Goal: Task Accomplishment & Management: Use online tool/utility

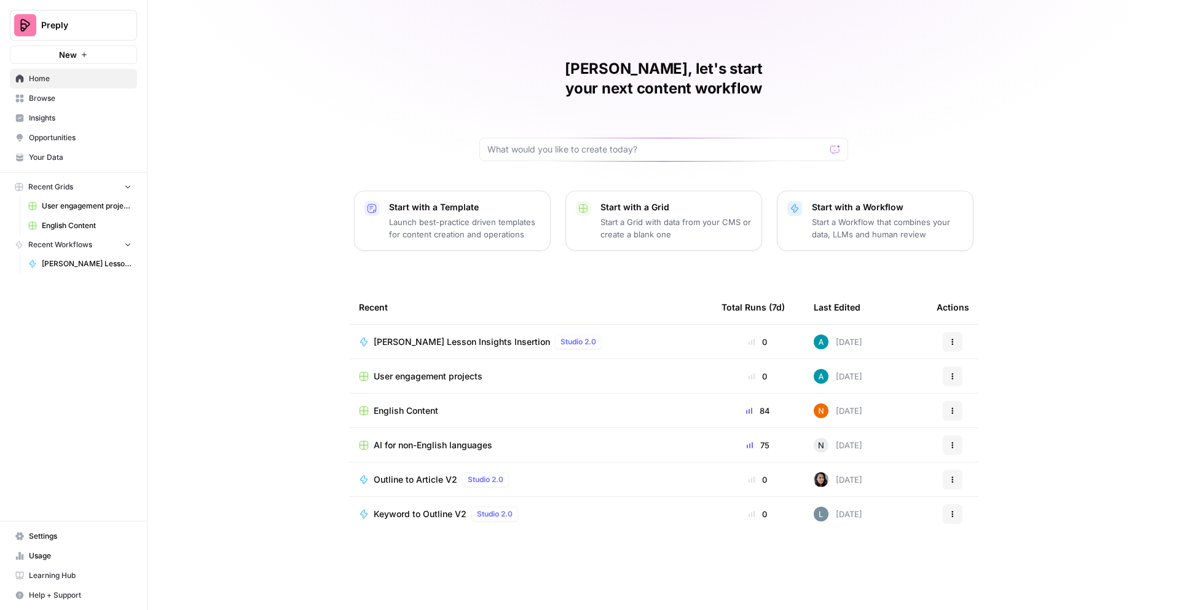
click at [423, 370] on span "User engagement projects" at bounding box center [428, 376] width 109 height 12
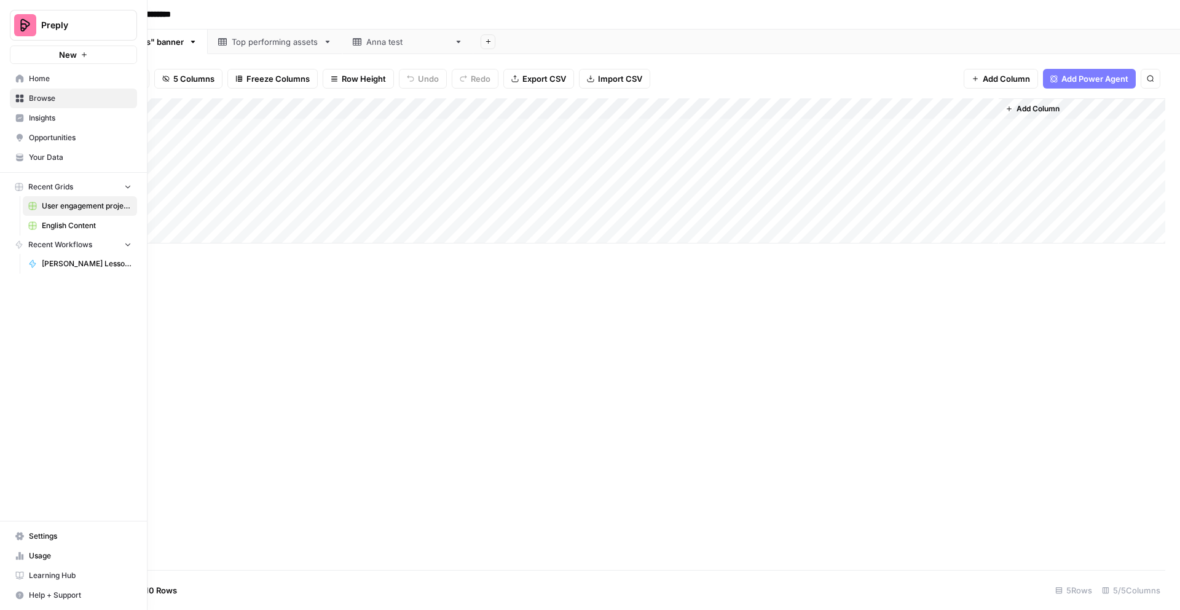
click at [67, 264] on span "Anna Copy Lesson Insights Insertion" at bounding box center [87, 263] width 90 height 11
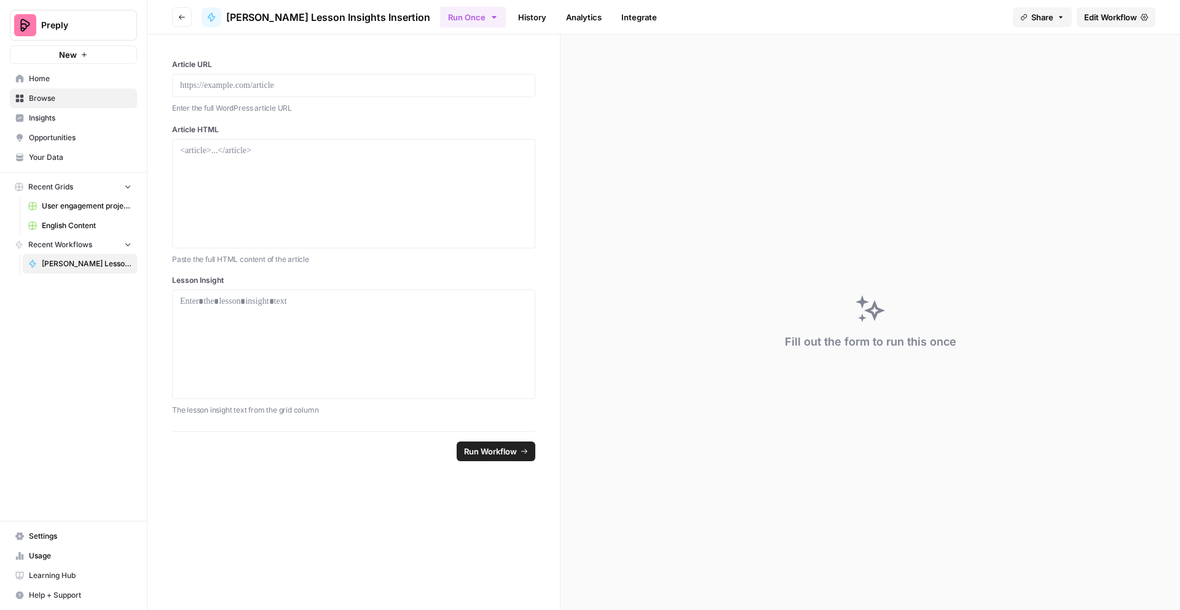
click at [1101, 7] on link "Edit Workflow" at bounding box center [1116, 17] width 79 height 20
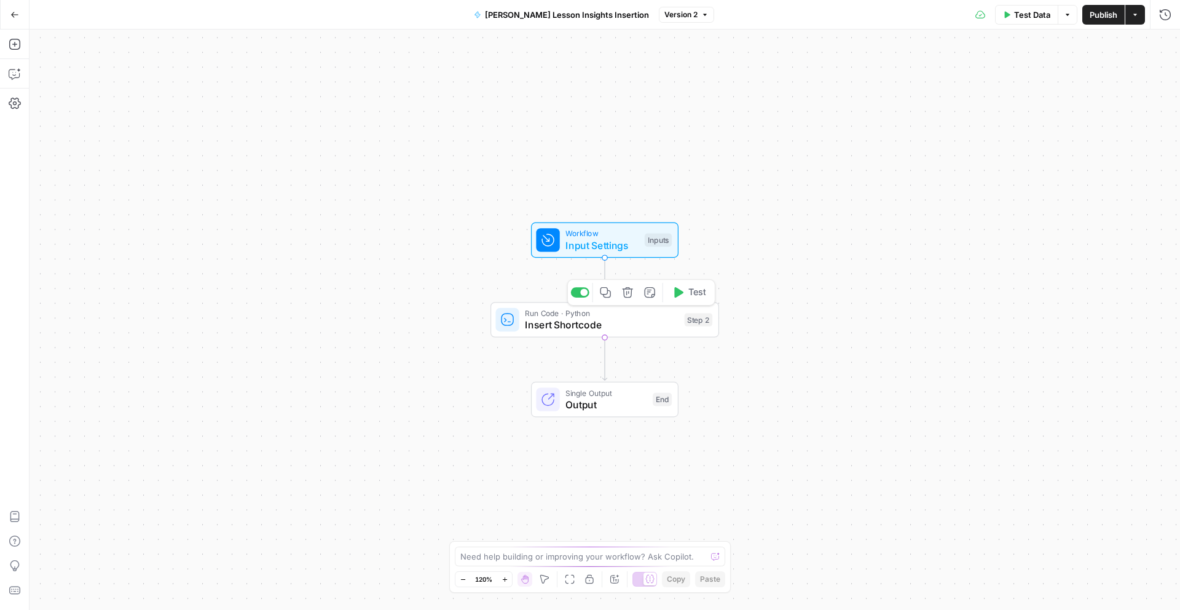
click at [573, 331] on span "Insert Shortcode" at bounding box center [602, 324] width 154 height 15
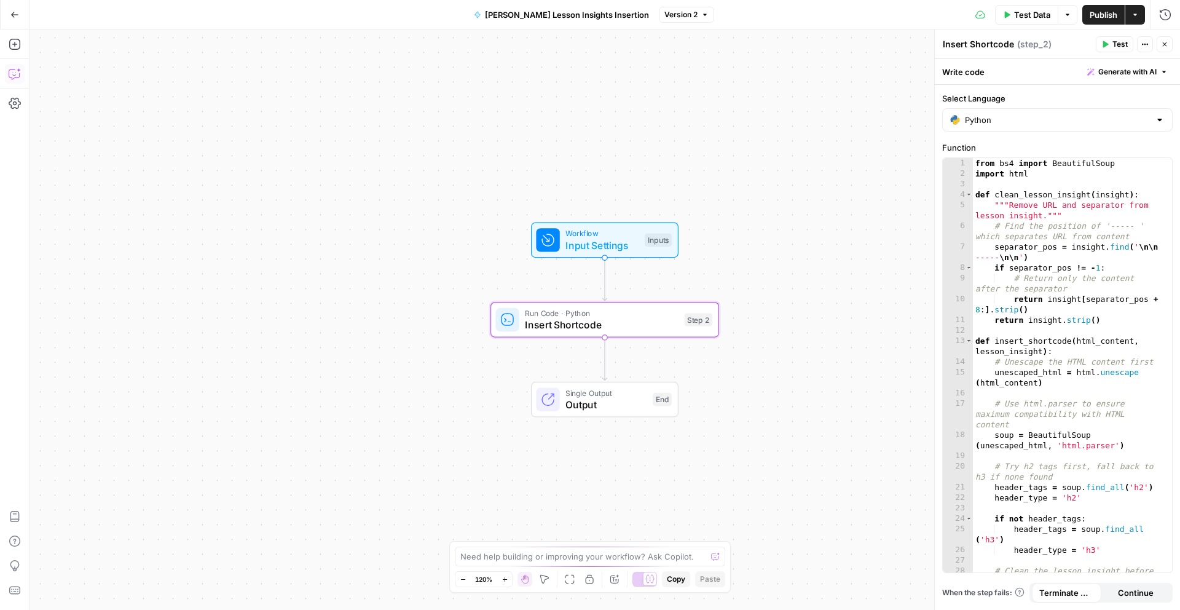
click at [16, 77] on icon "button" at bounding box center [14, 74] width 10 height 10
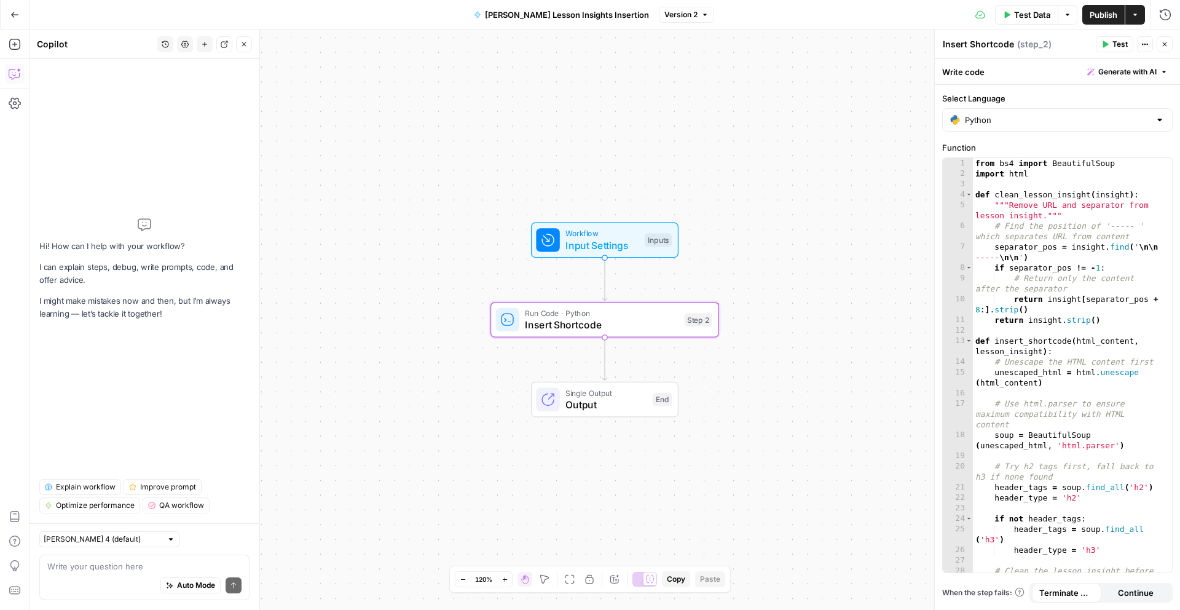
click at [110, 575] on div "Auto Mode Send" at bounding box center [144, 585] width 194 height 27
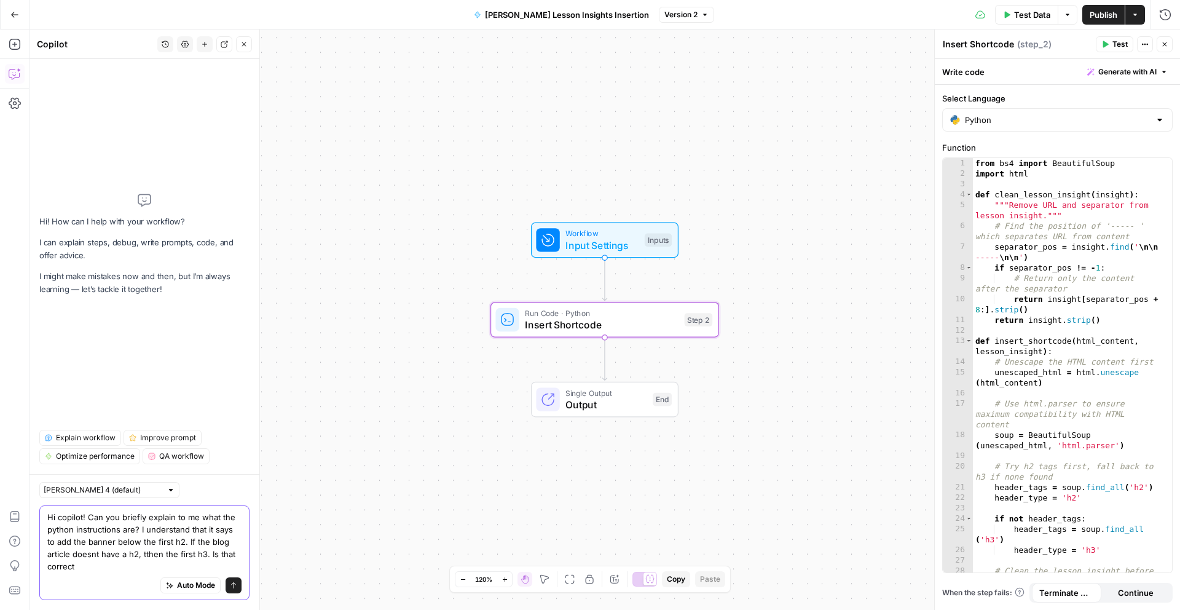
type textarea "Hi copilot! Can you briefly explain to me what the python instructions are? I u…"
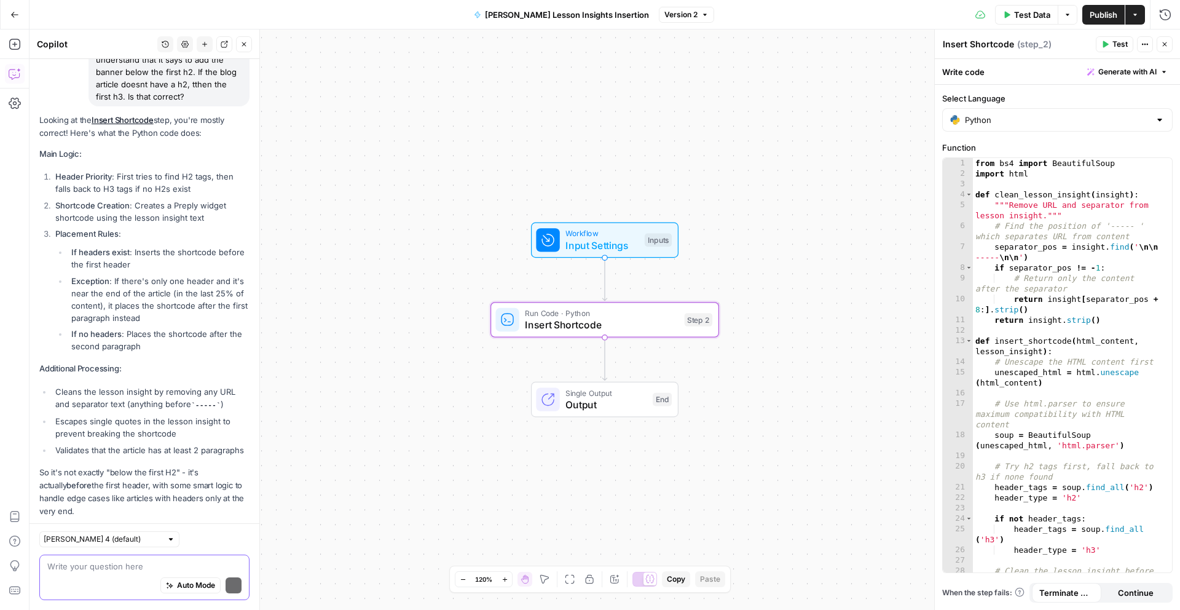
scroll to position [168, 0]
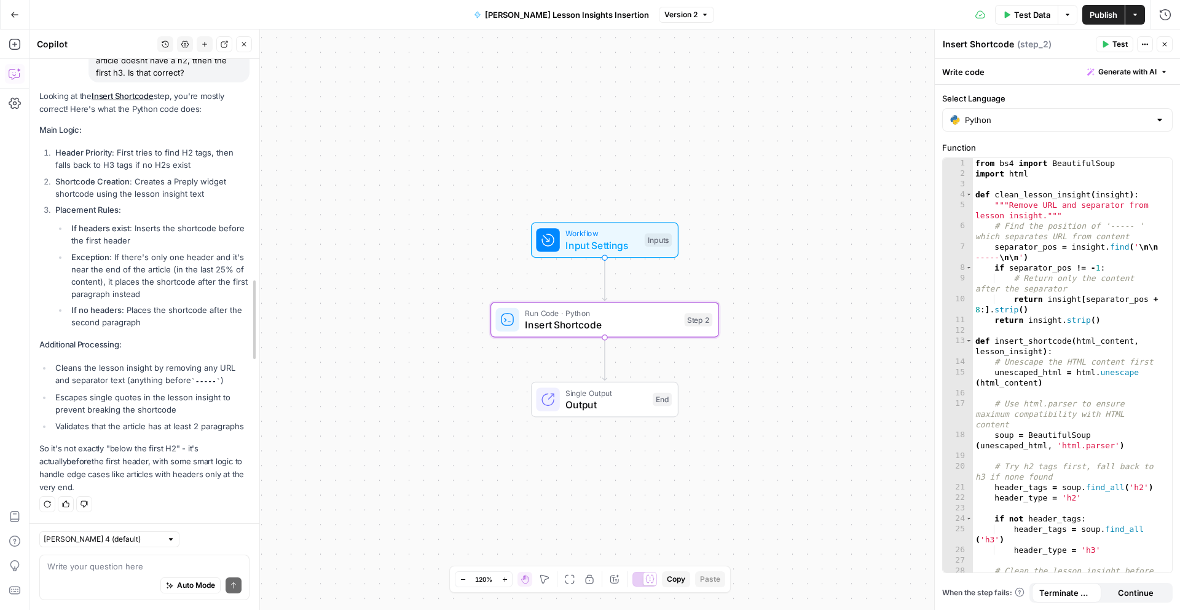
drag, startPoint x: 255, startPoint y: 208, endPoint x: 255, endPoint y: 183, distance: 25.8
click at [68, 578] on div "Auto Mode Send" at bounding box center [144, 585] width 194 height 27
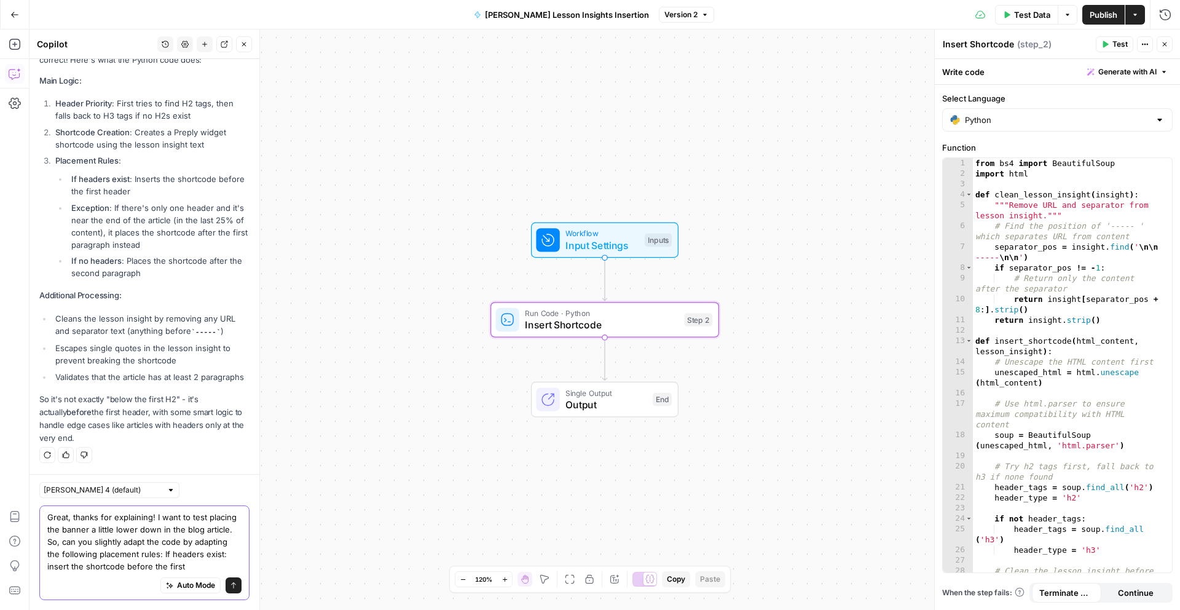
scroll to position [229, 0]
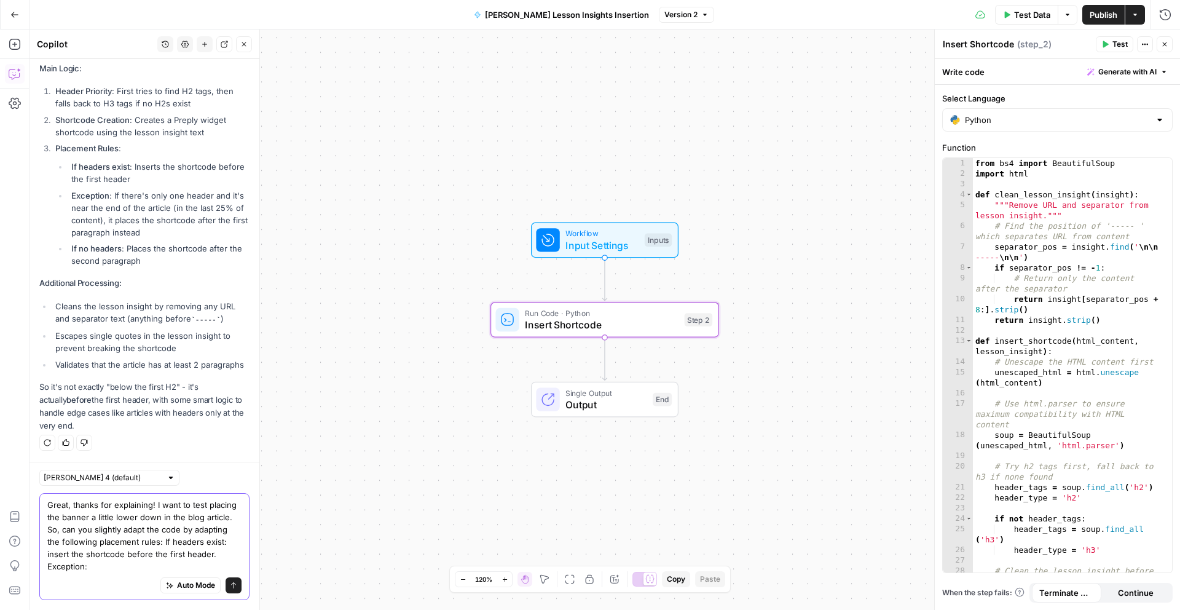
click at [89, 532] on textarea "Great, thanks for explaining! I want to test placing the banner a little lower …" at bounding box center [144, 535] width 194 height 74
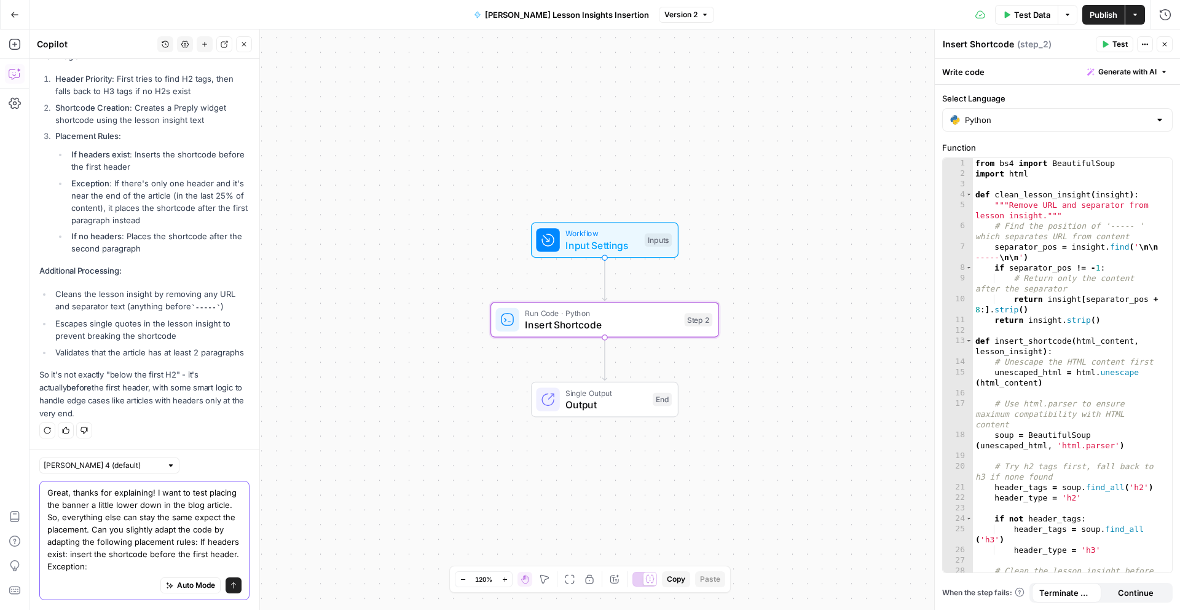
click at [152, 567] on textarea "Great, thanks for explaining! I want to test placing the banner a little lower …" at bounding box center [144, 529] width 194 height 86
click at [62, 567] on textarea "Great, thanks for explaining! I want to test placing the banner a little lower …" at bounding box center [144, 529] width 194 height 86
click at [168, 565] on textarea "Great, thanks for explaining! I want to test placing the banner a little lower …" at bounding box center [144, 529] width 194 height 86
drag, startPoint x: 163, startPoint y: 208, endPoint x: 113, endPoint y: 168, distance: 64.3
click at [113, 177] on li "Exception : If there's only one header and it's near the end of the article (in…" at bounding box center [158, 201] width 181 height 49
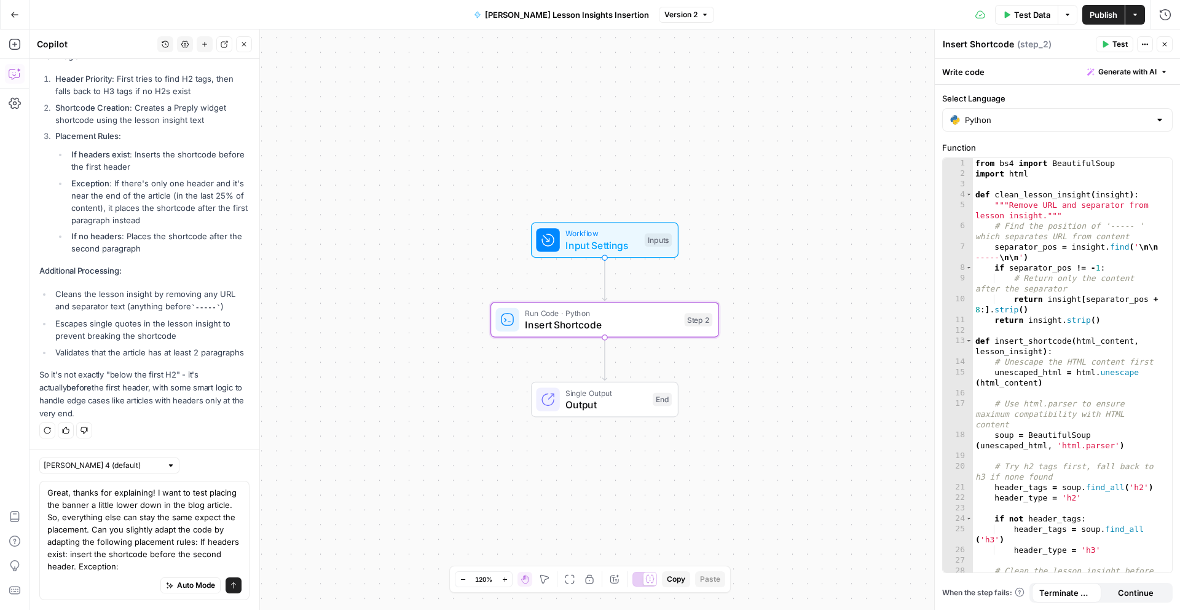
copy li "If there's only one header and it's near the end of the article (in the last 25…"
click at [159, 565] on textarea "Great, thanks for explaining! I want to test placing the banner a little lower …" at bounding box center [144, 529] width 194 height 86
paste textarea "If there's only one header and it's near the end of the article (in the last 25…"
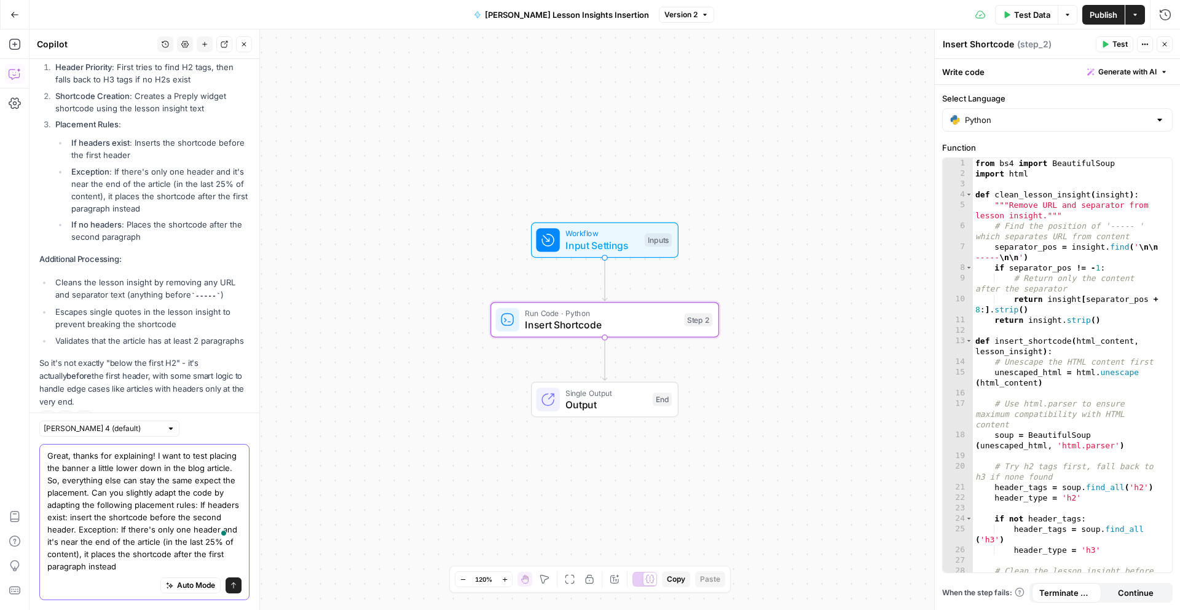
scroll to position [278, 0]
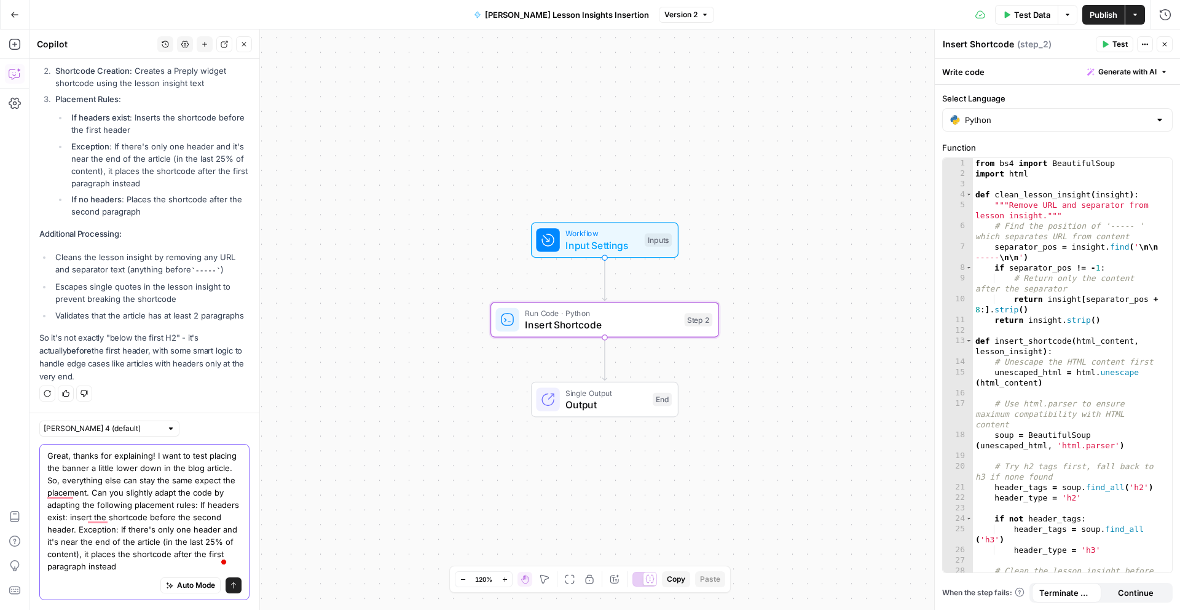
click at [135, 553] on textarea "Great, thanks for explaining! I want to test placing the banner a little lower …" at bounding box center [144, 510] width 194 height 123
click at [74, 569] on textarea "Great, thanks for explaining! I want to test placing the banner a little lower …" at bounding box center [144, 510] width 194 height 123
click at [172, 565] on div "Auto Mode will automatically modify and execute the workflow" at bounding box center [180, 554] width 163 height 22
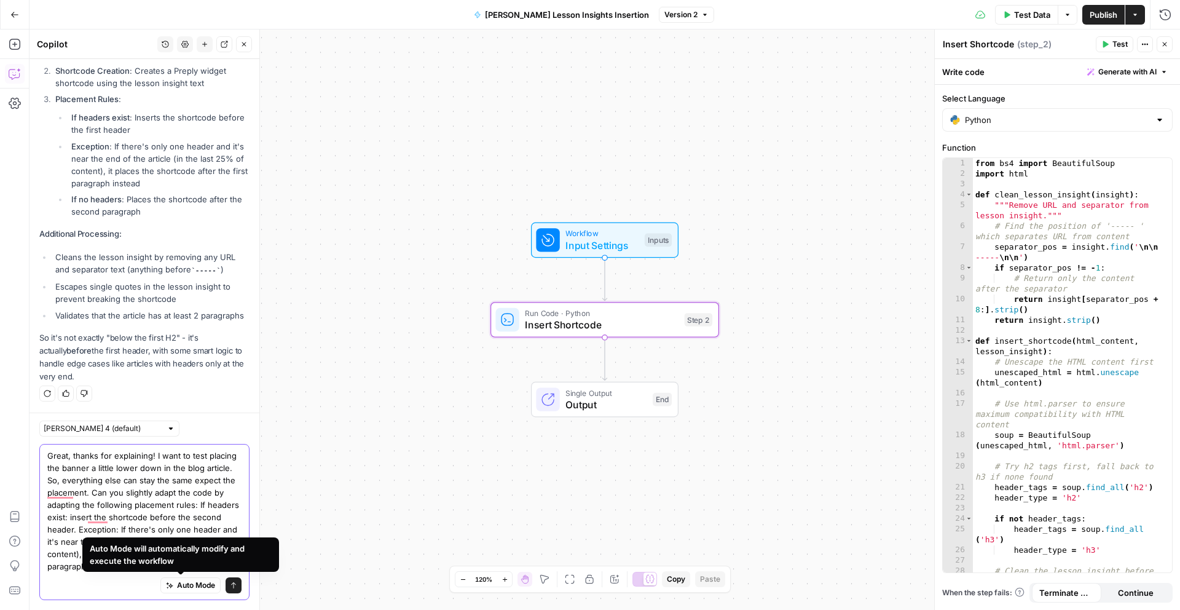
click at [111, 514] on textarea "Great, thanks for explaining! I want to test placing the banner a little lower …" at bounding box center [144, 510] width 194 height 123
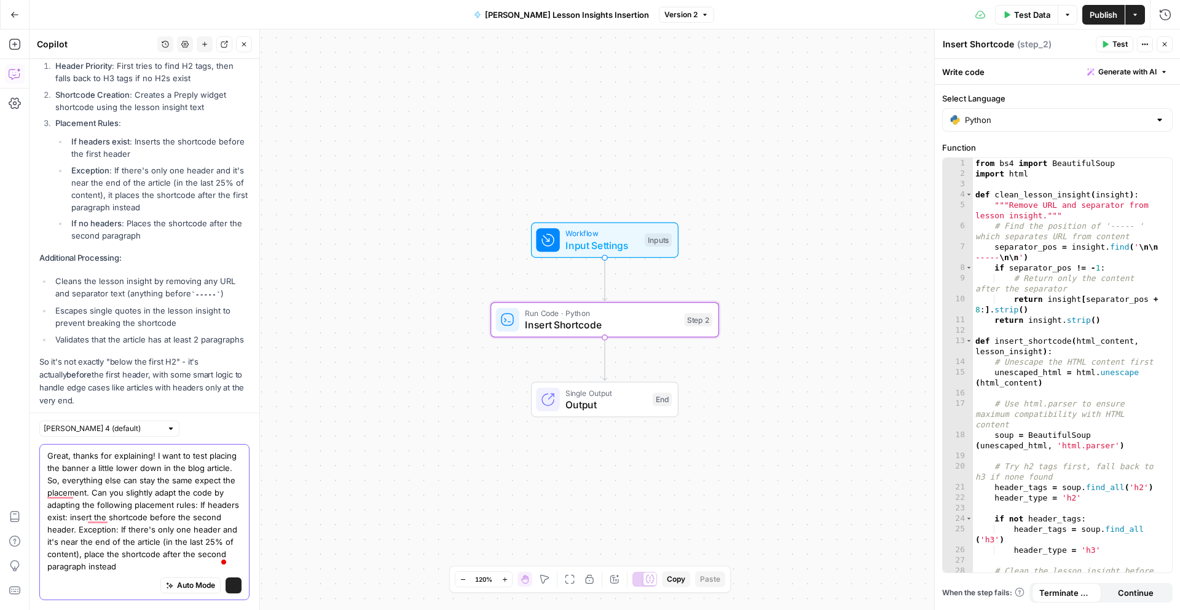
click at [164, 567] on textarea "Great, thanks for explaining! I want to test placing the banner a little lower …" at bounding box center [144, 510] width 194 height 123
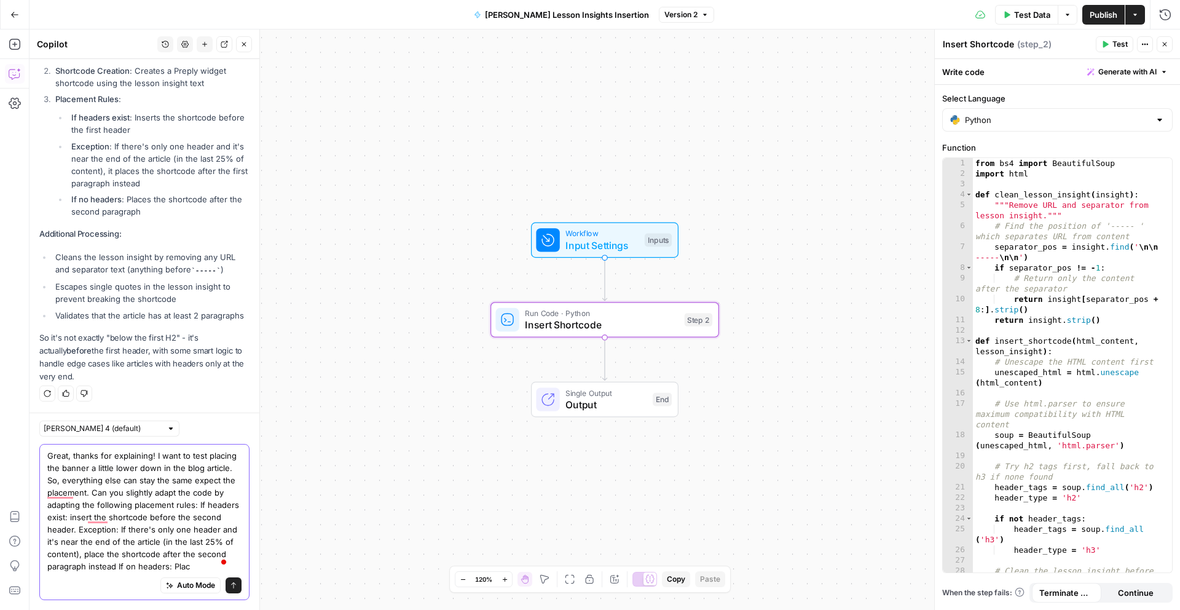
scroll to position [291, 0]
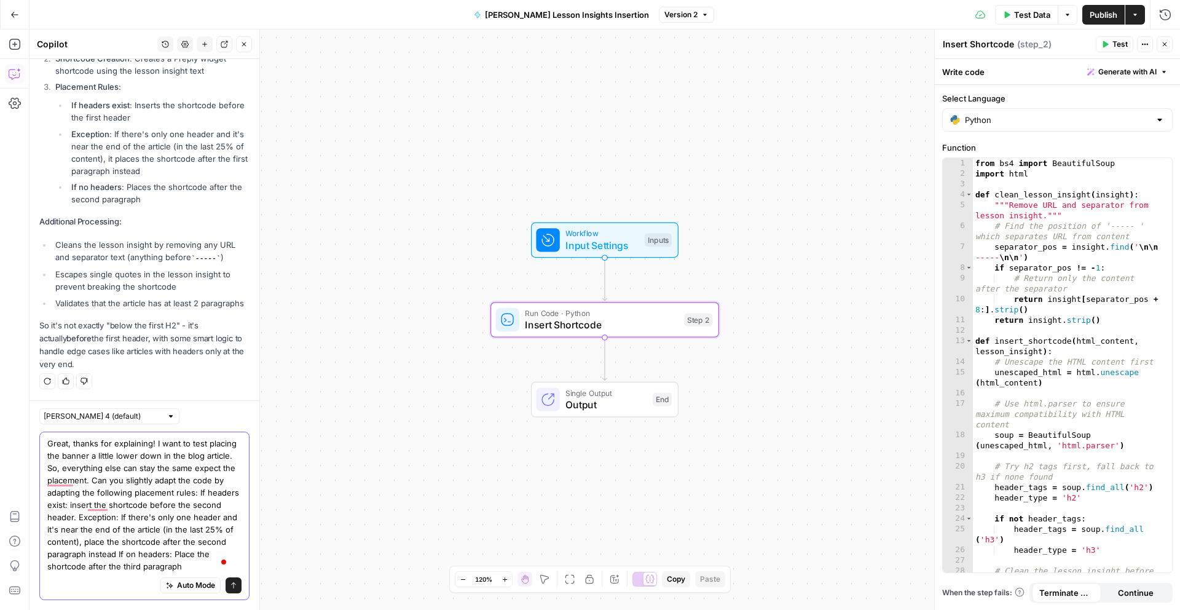
click at [139, 485] on textarea "Great, thanks for explaining! I want to test placing the banner a little lower …" at bounding box center [144, 504] width 194 height 135
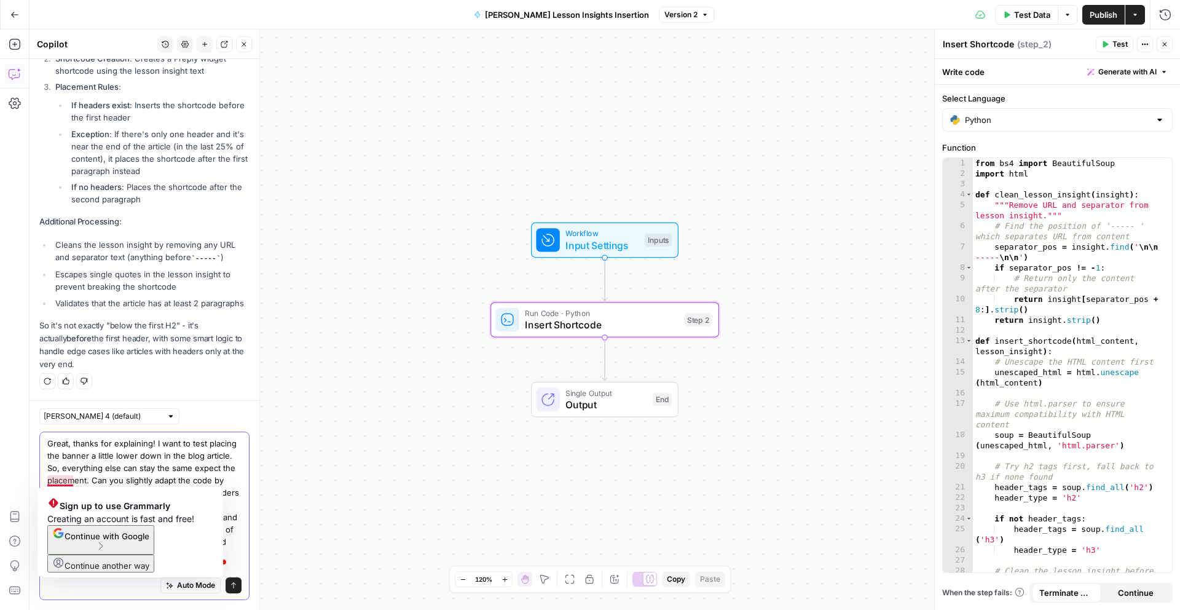
click at [58, 481] on textarea "Great, thanks for explaining! I want to test placing the banner a little lower …" at bounding box center [144, 504] width 194 height 135
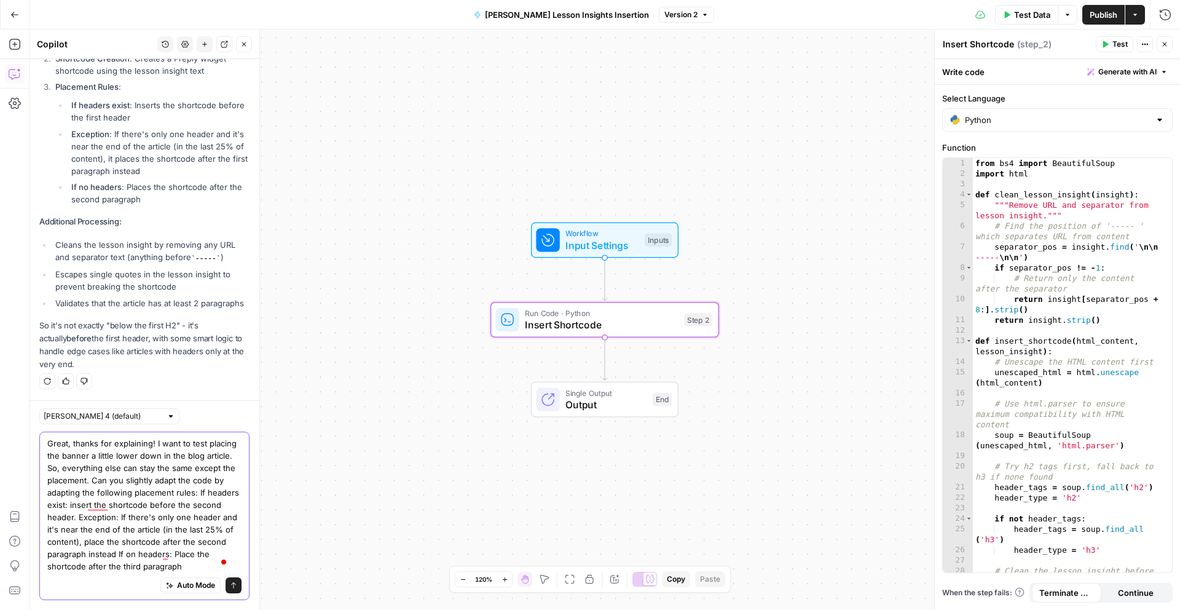
click at [224, 492] on textarea "Great, thanks for explaining! I want to test placing the banner a little lower …" at bounding box center [144, 504] width 194 height 135
click at [53, 553] on textarea "Great, thanks for explaining! I want to test placing the banner a little lower …" at bounding box center [144, 504] width 194 height 135
click at [124, 568] on textarea "Great, thanks for explaining! I want to test placing the banner a little lower …" at bounding box center [144, 504] width 194 height 135
type textarea "Great, thanks for explaining! I want to test placing the banner a little lower …"
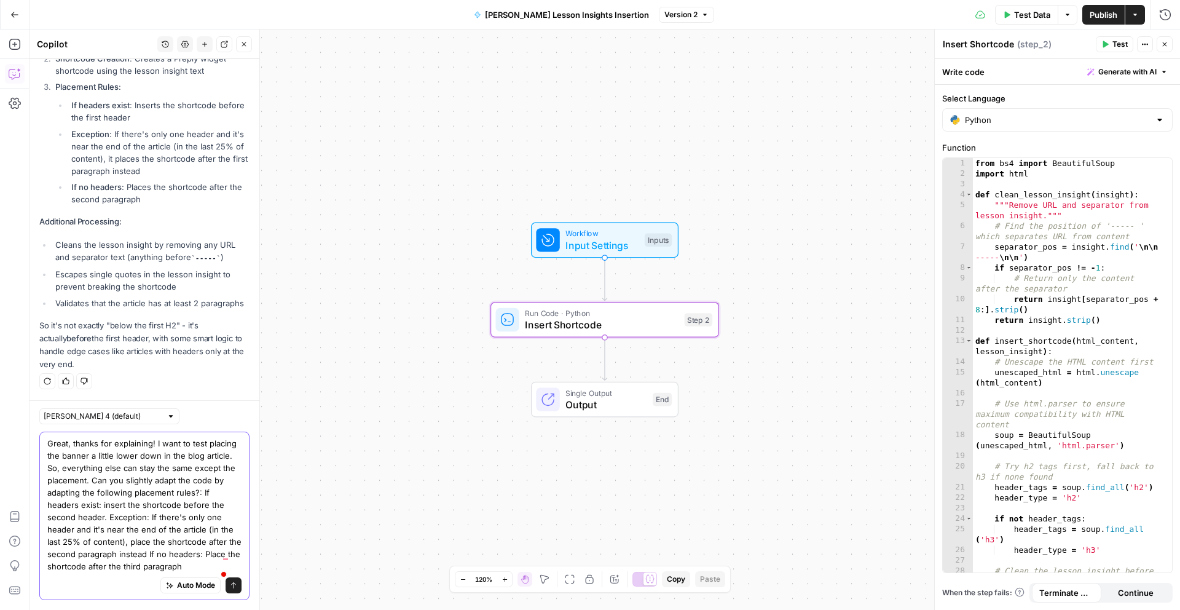
click at [230, 584] on icon "submit" at bounding box center [233, 584] width 7 height 7
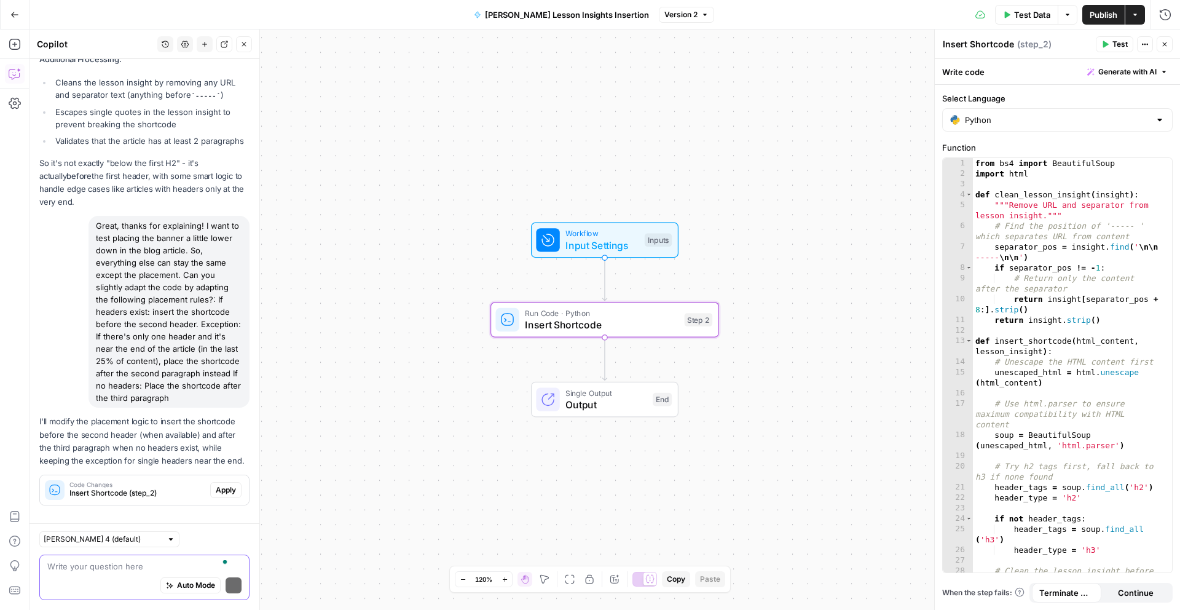
scroll to position [477, 0]
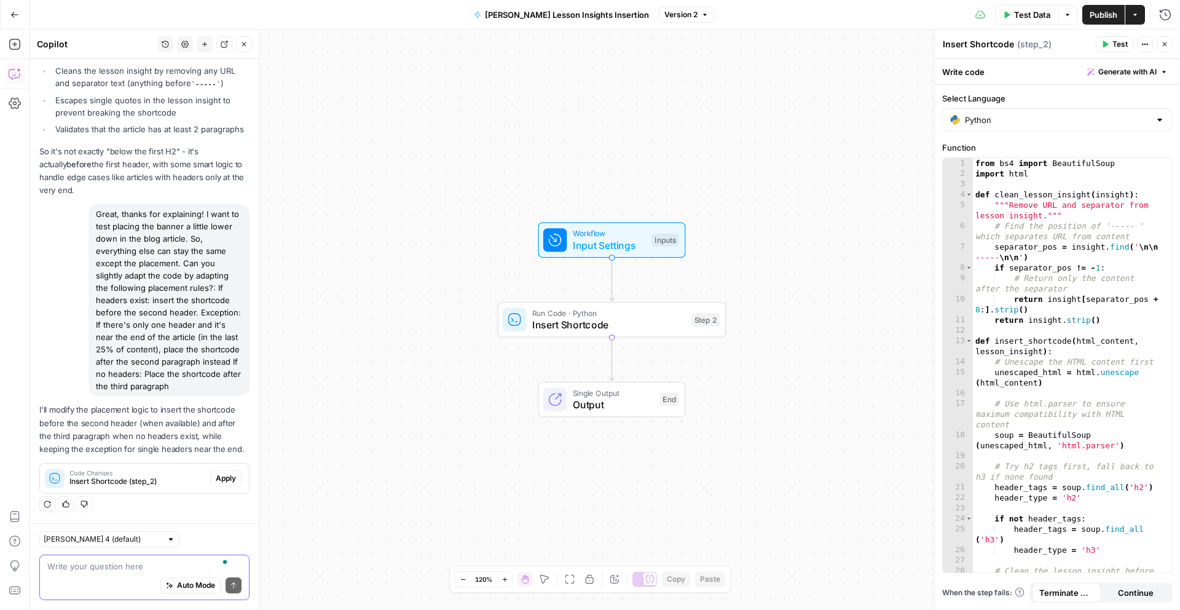
click at [74, 571] on textarea "To enrich screen reader interactions, please activate Accessibility in Grammarl…" at bounding box center [144, 566] width 194 height 12
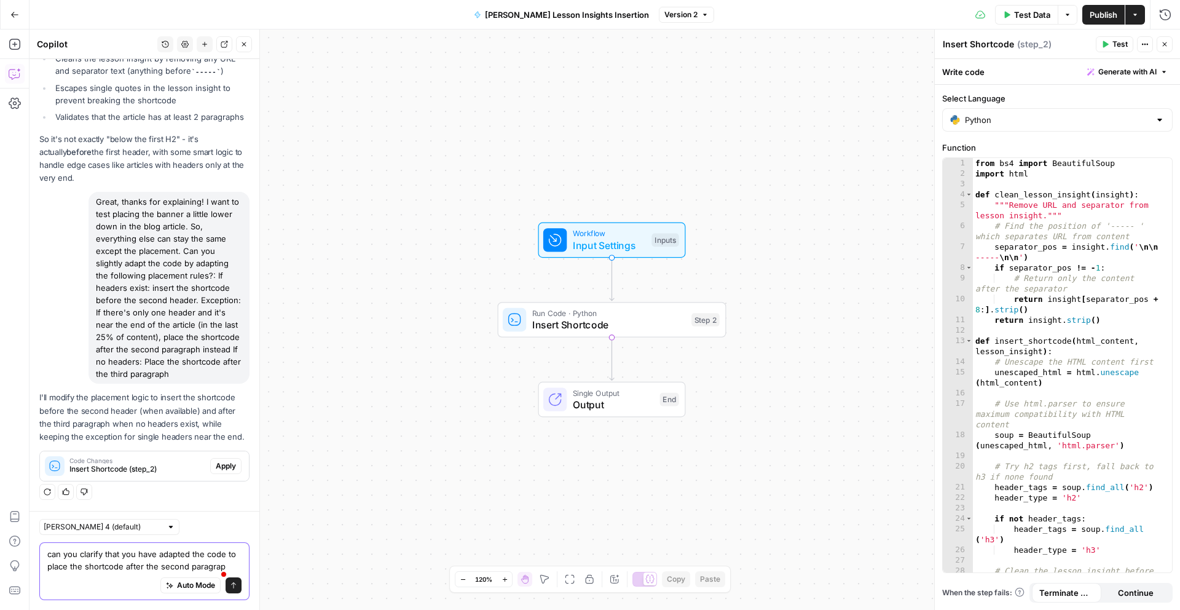
scroll to position [502, 0]
drag, startPoint x: 99, startPoint y: 568, endPoint x: 37, endPoint y: 535, distance: 70.1
click at [37, 535] on div "Claude Sonnet 4 (default) can you clarify that you have adapted the code to pla…" at bounding box center [145, 560] width 230 height 99
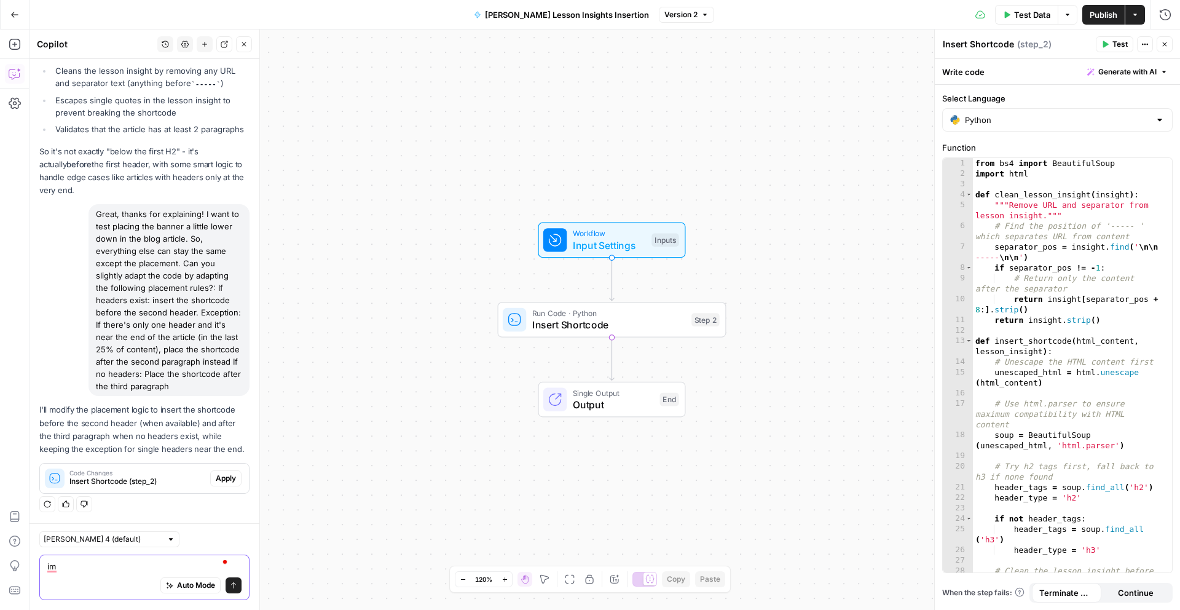
type textarea "i"
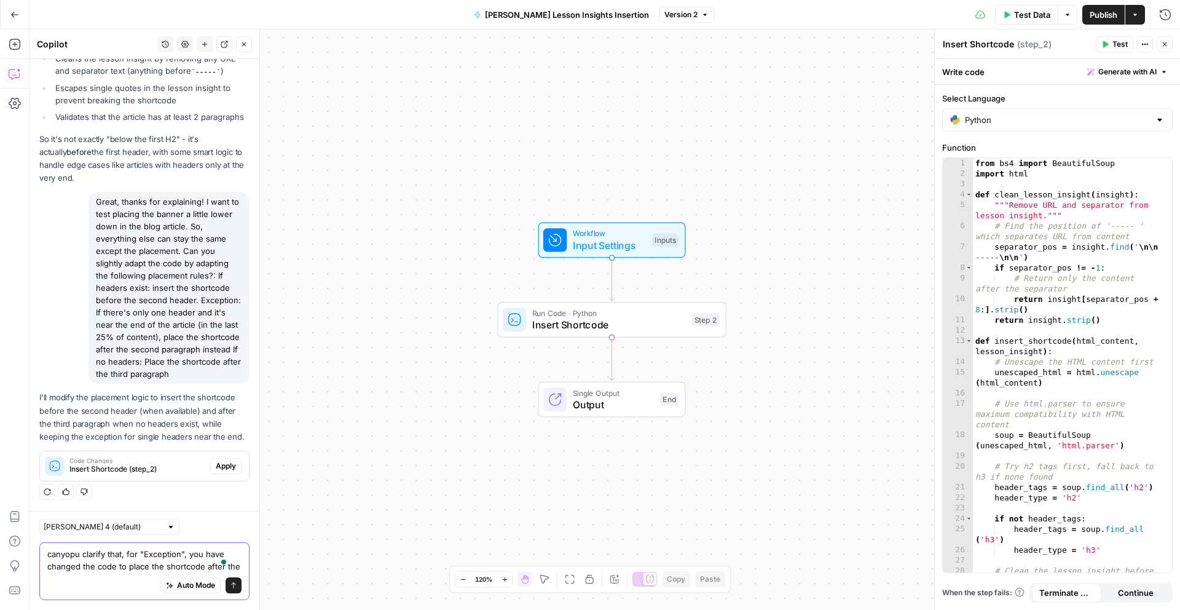
scroll to position [502, 0]
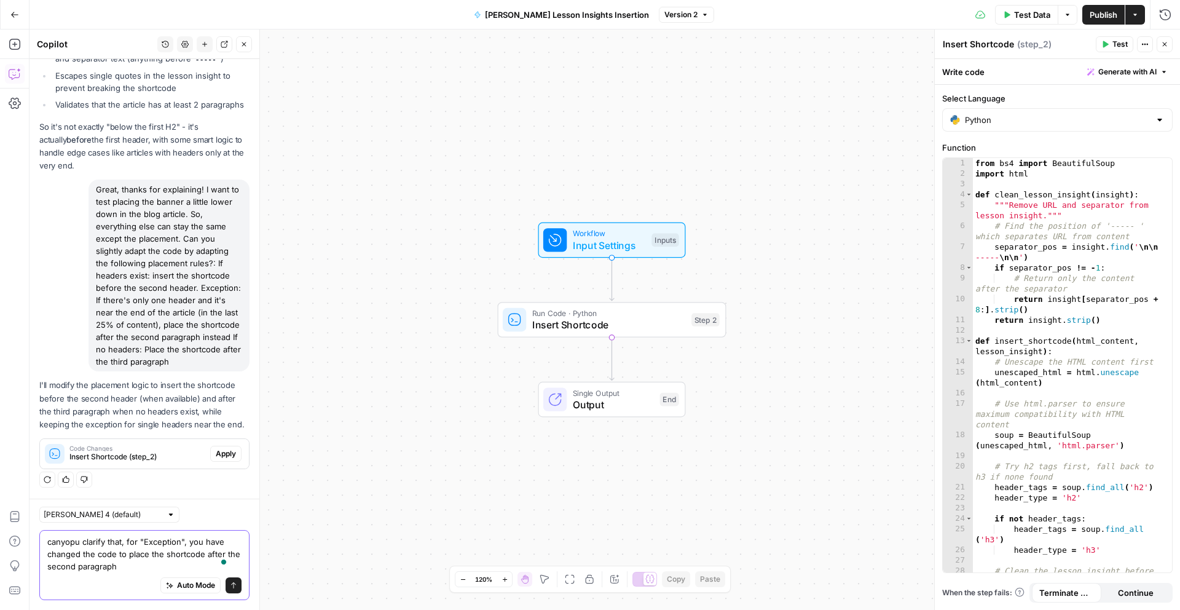
type textarea "canyopu clarify that, for "Exception", you have changed the code to place the s…"
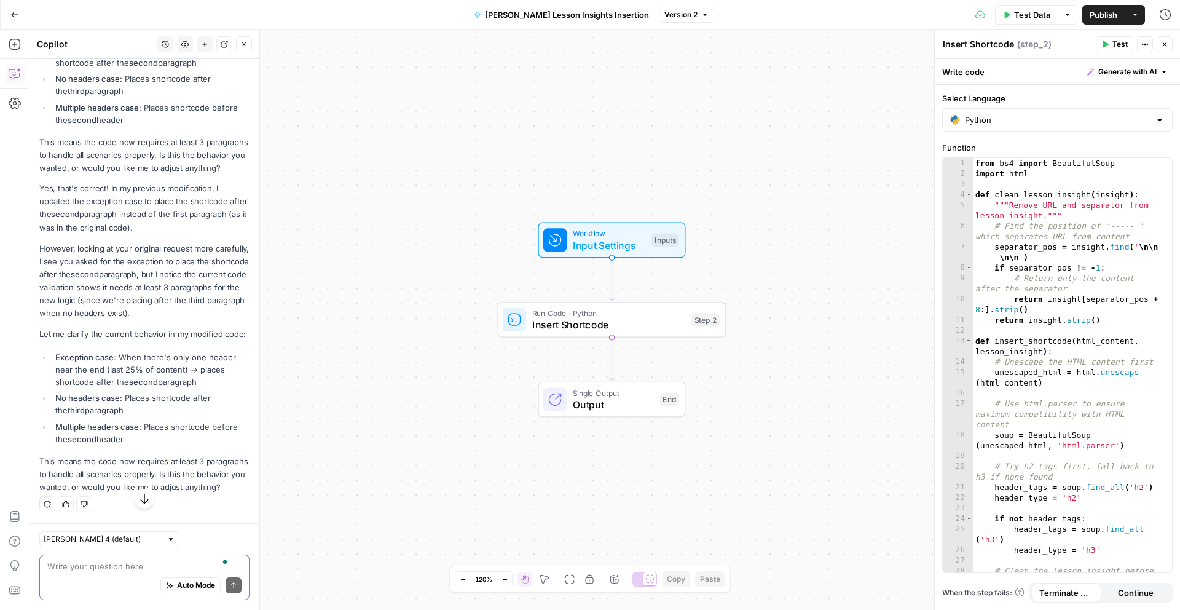
scroll to position [1231, 0]
click at [130, 567] on textarea "To enrich screen reader interactions, please activate Accessibility in Grammarl…" at bounding box center [144, 566] width 194 height 12
type textarea "thats correct!"
click at [230, 583] on icon "submit" at bounding box center [233, 584] width 7 height 7
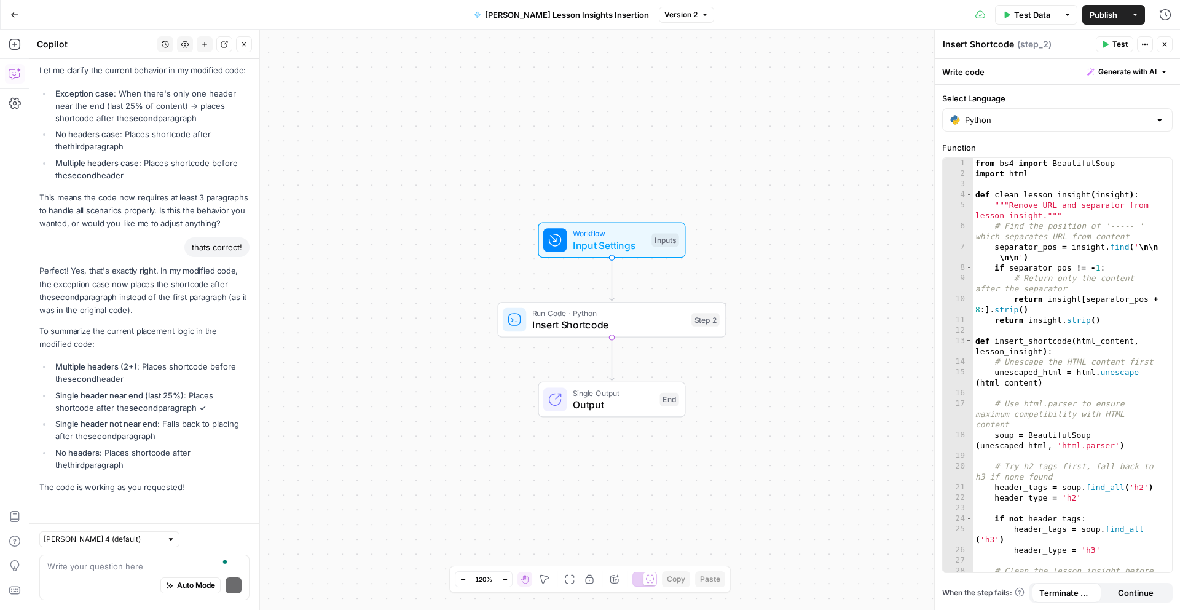
scroll to position [1495, 0]
drag, startPoint x: 255, startPoint y: 482, endPoint x: 255, endPoint y: 473, distance: 8.6
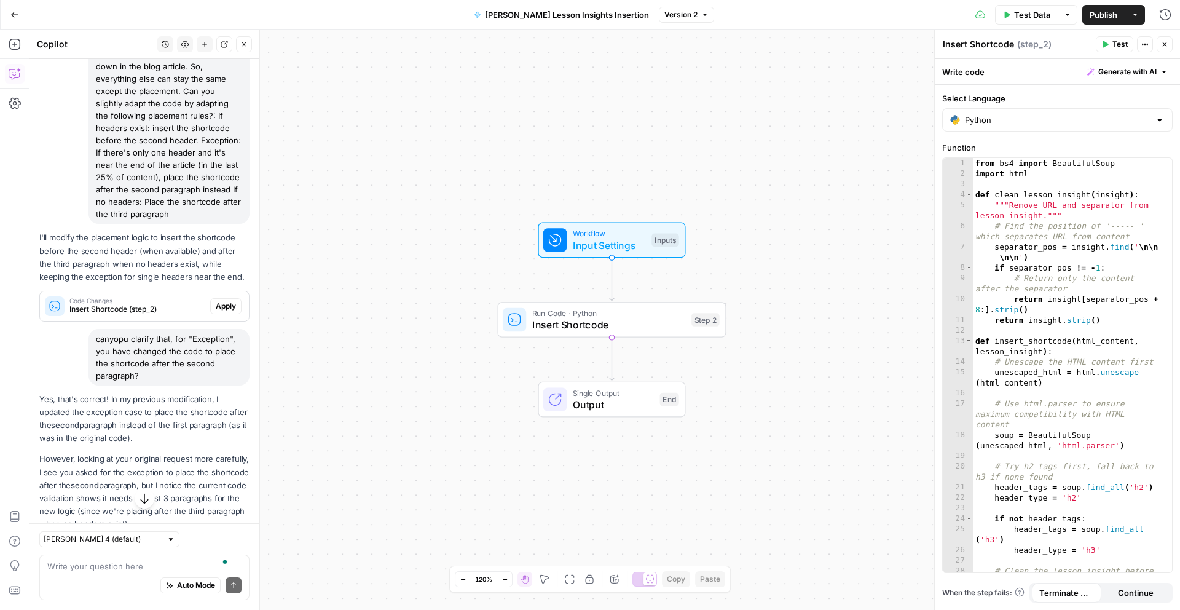
scroll to position [691, 0]
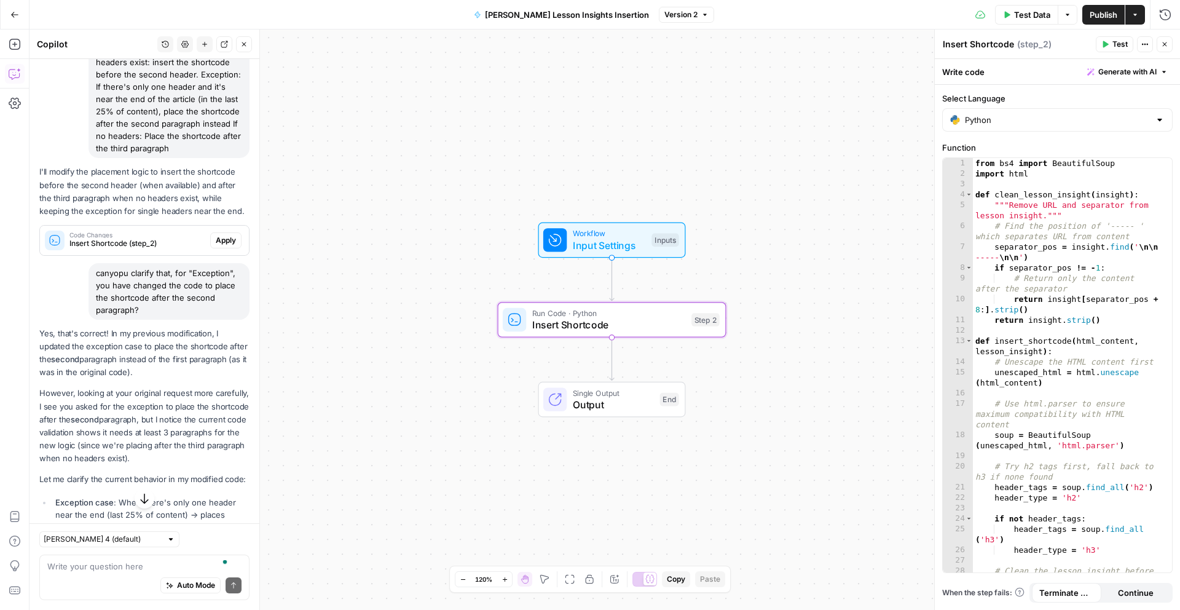
click at [218, 246] on span "Apply" at bounding box center [226, 240] width 20 height 11
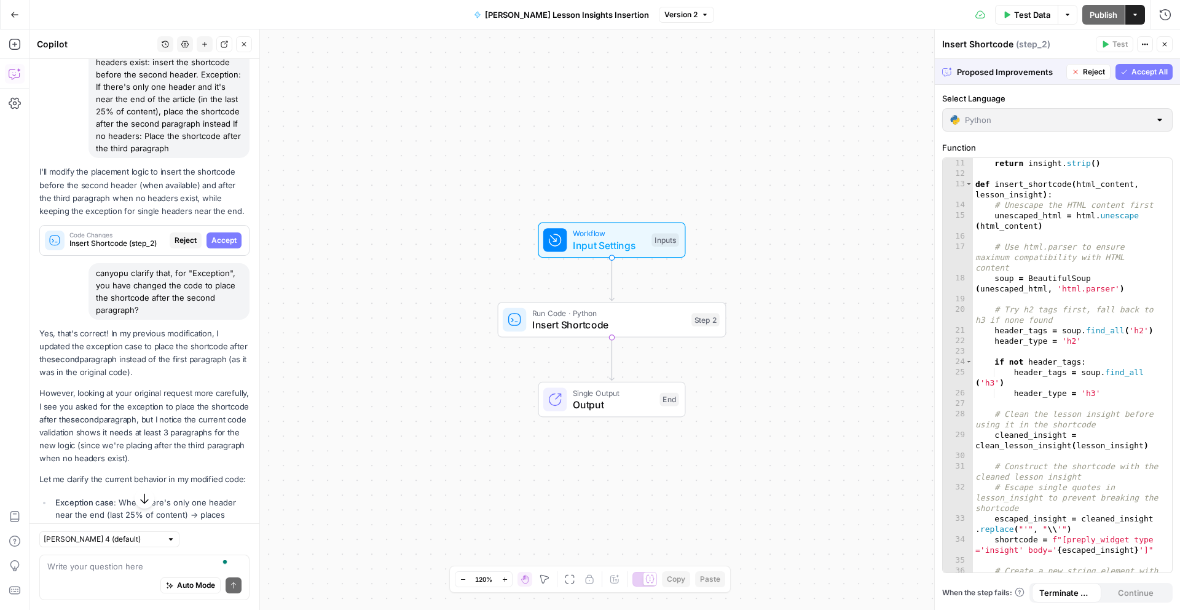
scroll to position [157, 0]
drag, startPoint x: 1168, startPoint y: 191, endPoint x: 1170, endPoint y: 230, distance: 38.7
click at [1170, 230] on div "11 12 13 14 15 16 17 18 19 20 21 22 23 24 25 26 27 28 29 30 31 32 33 34 35 36 r…" at bounding box center [1057, 365] width 229 height 414
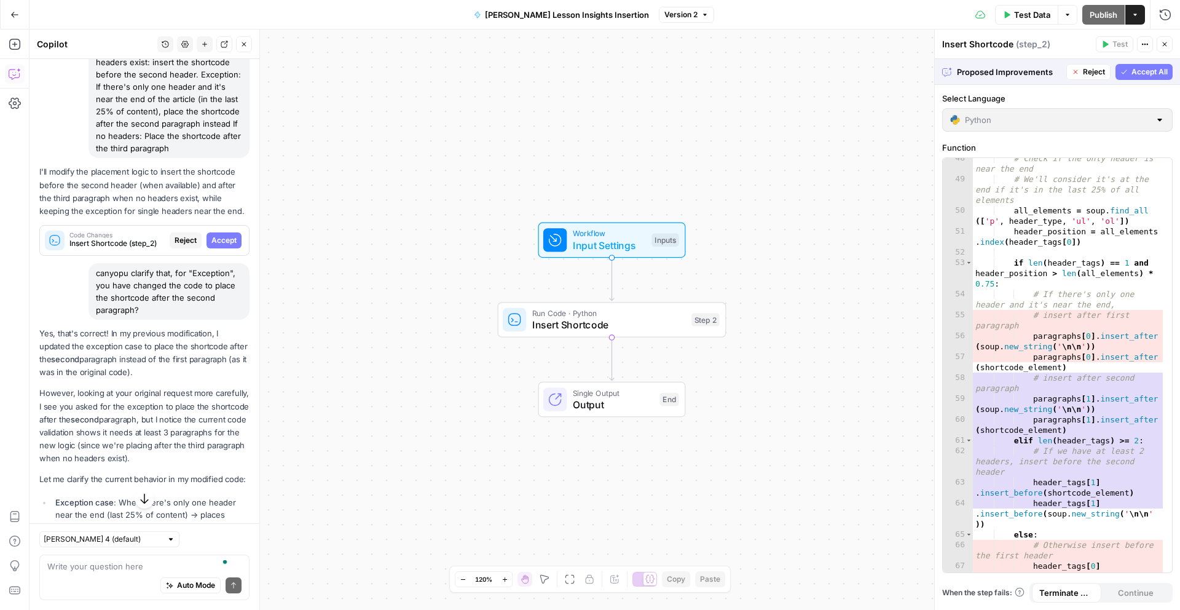
scroll to position [340, 0]
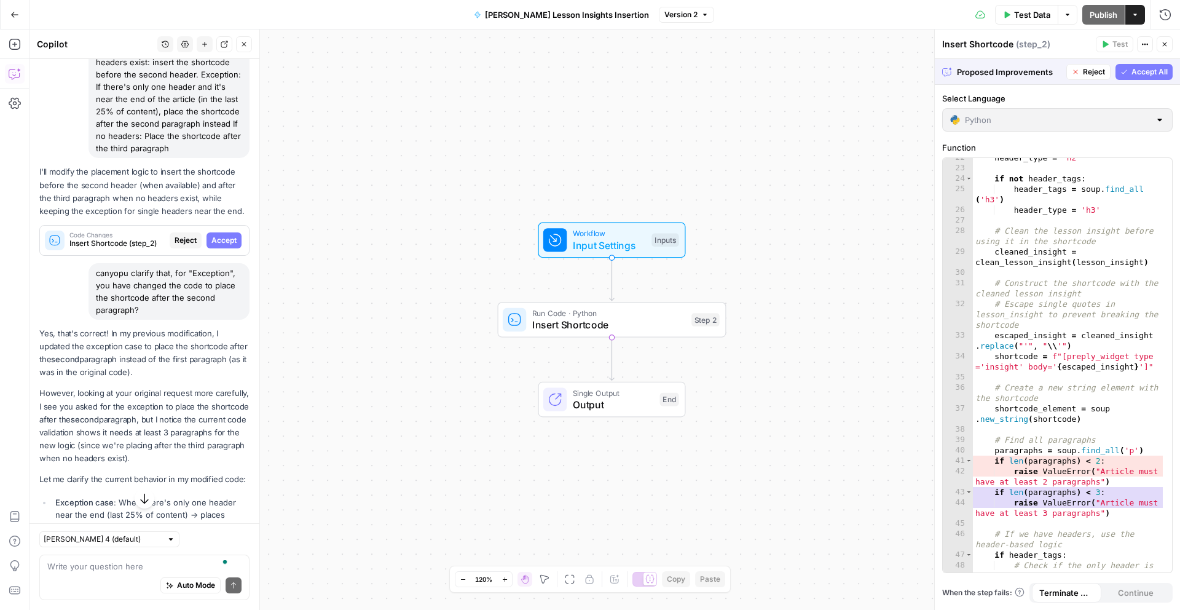
click at [1139, 69] on span "Accept All" at bounding box center [1149, 71] width 36 height 11
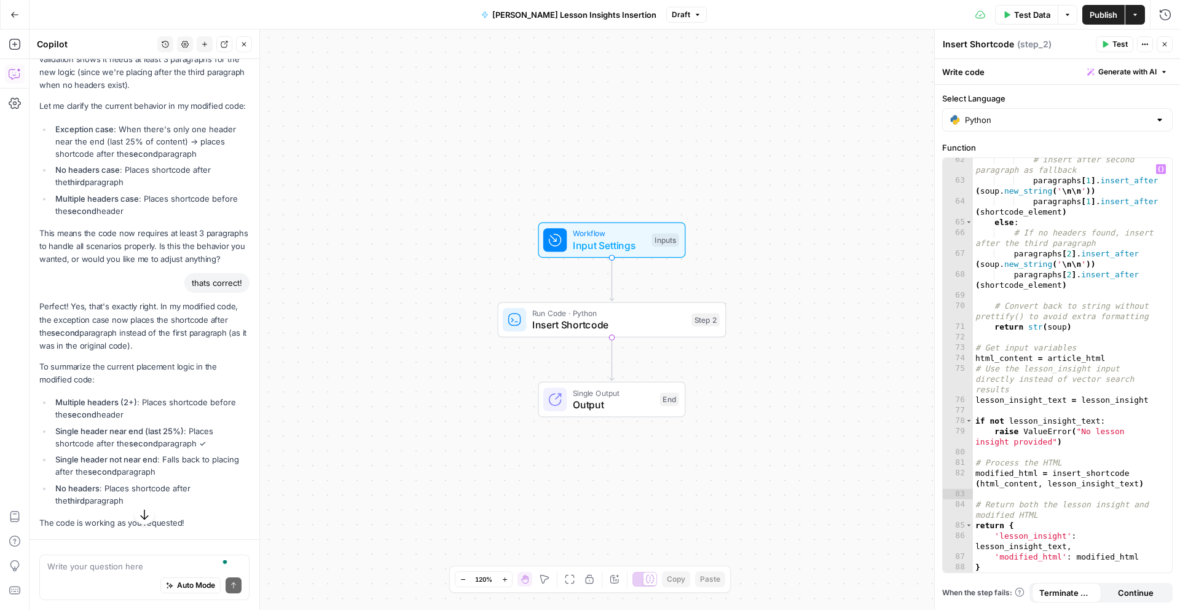
scroll to position [1498, 0]
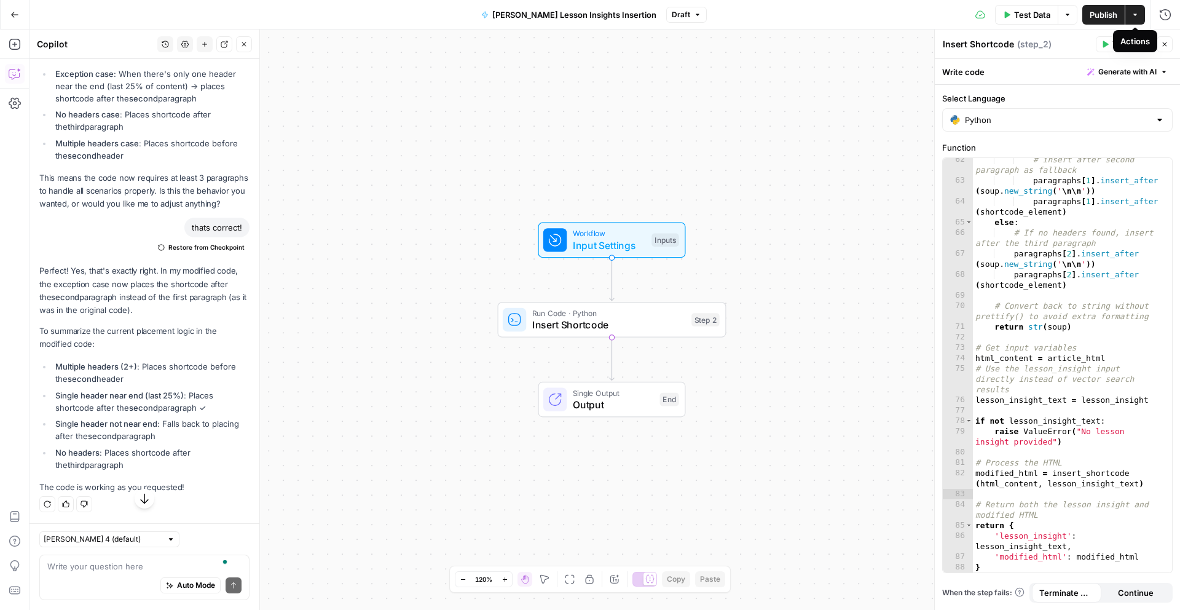
click at [1136, 18] on button "Actions" at bounding box center [1135, 15] width 20 height 20
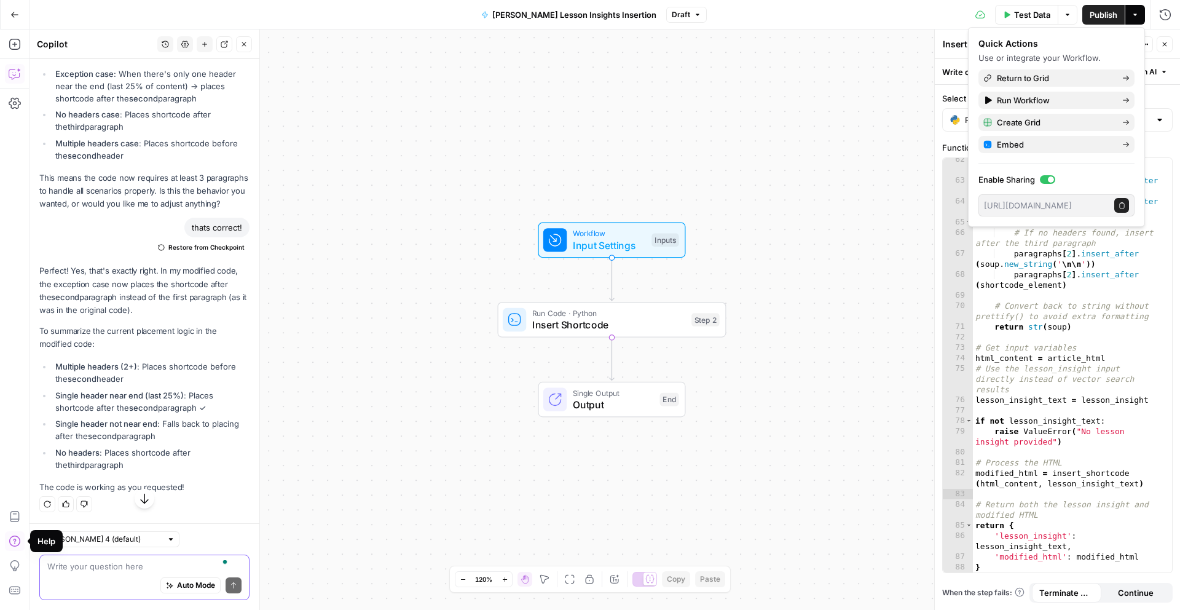
click at [104, 564] on textarea "To enrich screen reader interactions, please activate Accessibility in Grammarl…" at bounding box center [144, 566] width 194 height 12
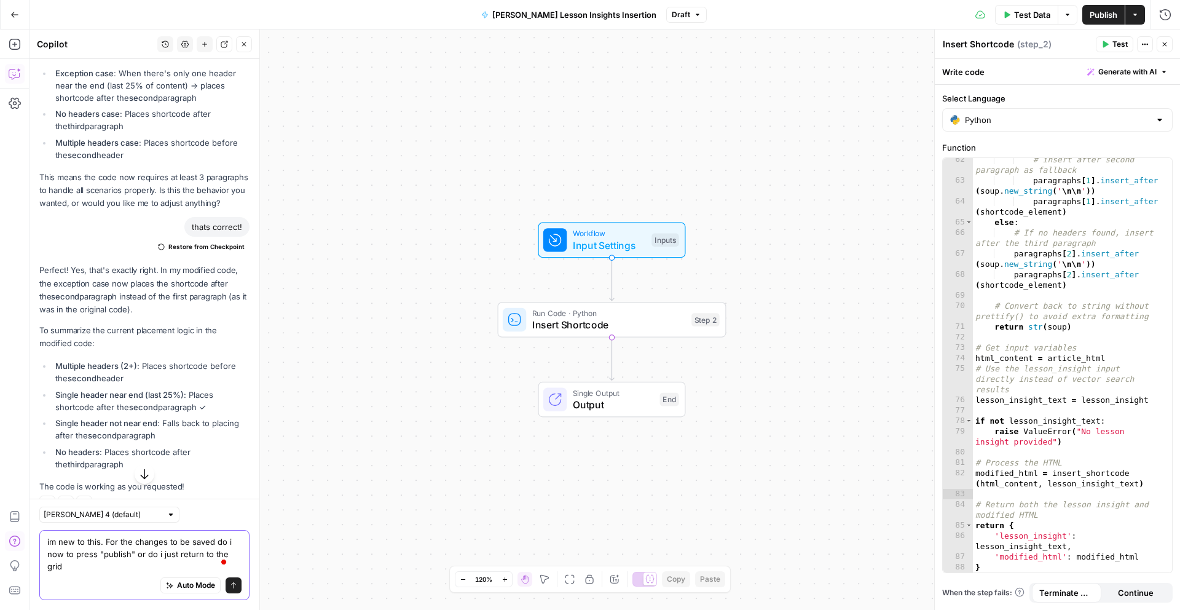
type textarea "im new to this. For the changes to be saved do i now to press "publish" or do i…"
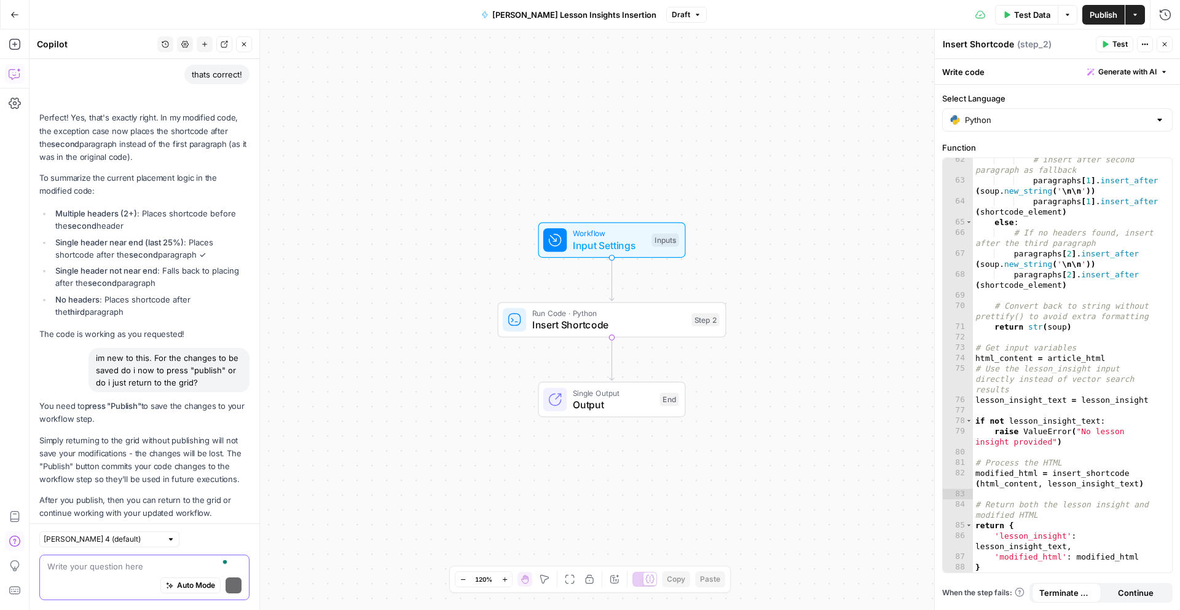
scroll to position [1764, 0]
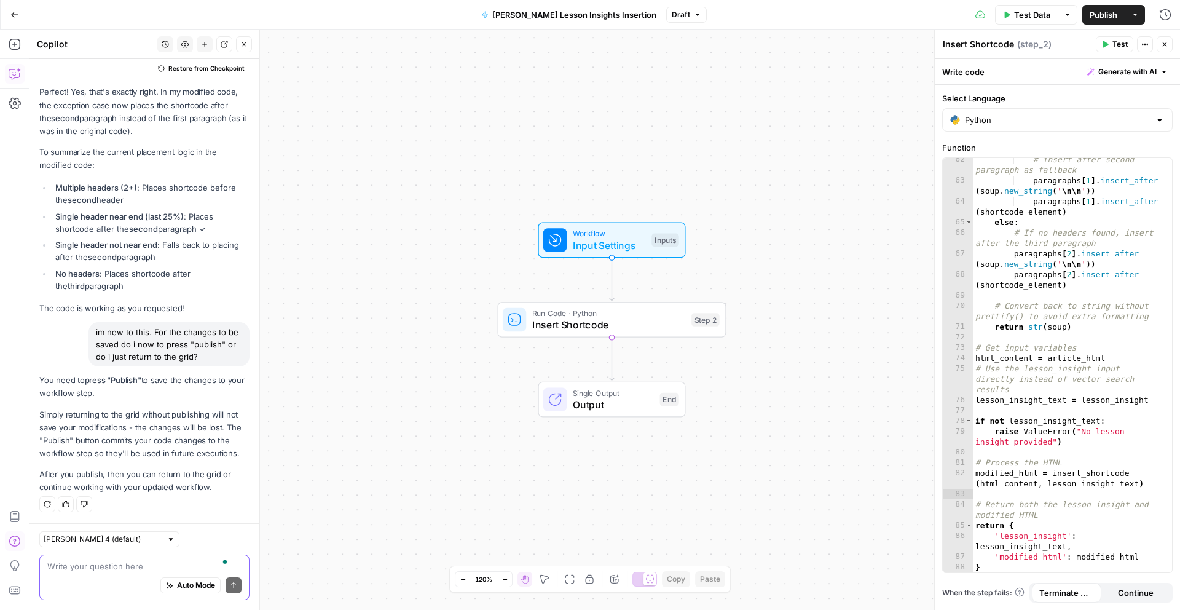
click at [102, 566] on textarea "To enrich screen reader interactions, please activate Accessibility in Grammarl…" at bounding box center [144, 566] width 194 height 12
type textarea "this wont use any credits?"
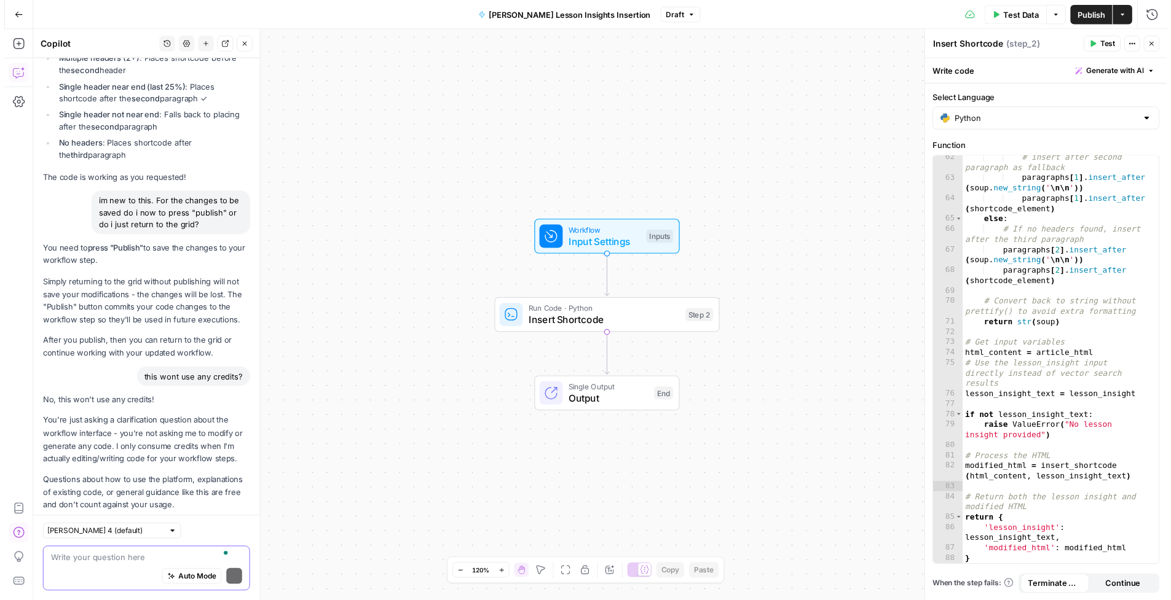
scroll to position [1919, 0]
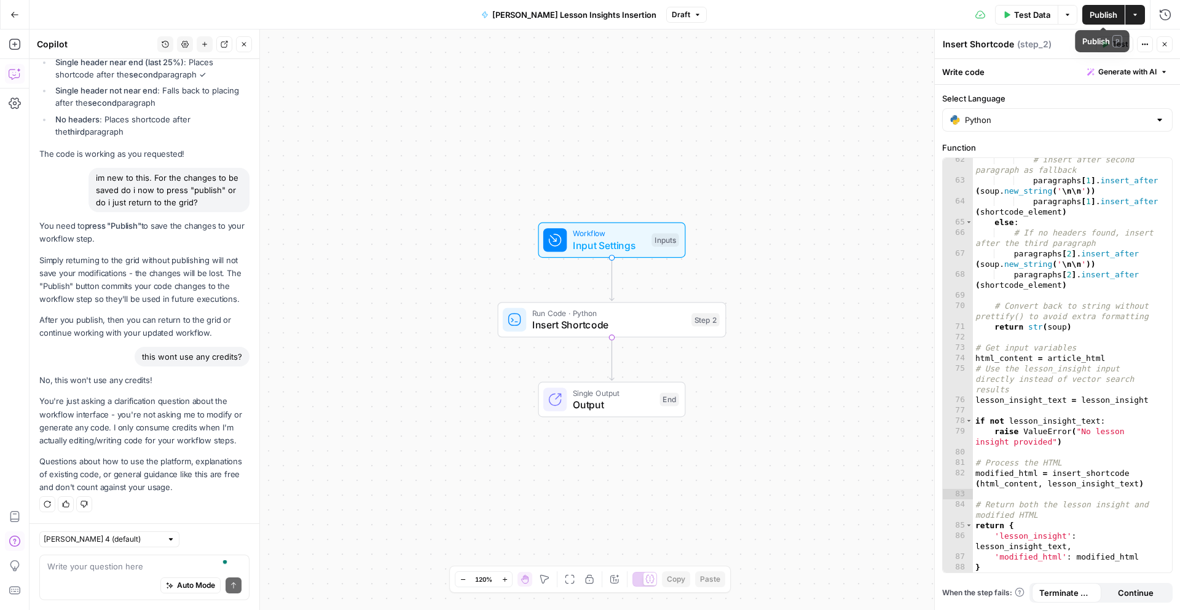
click at [1100, 13] on span "Publish" at bounding box center [1104, 15] width 28 height 12
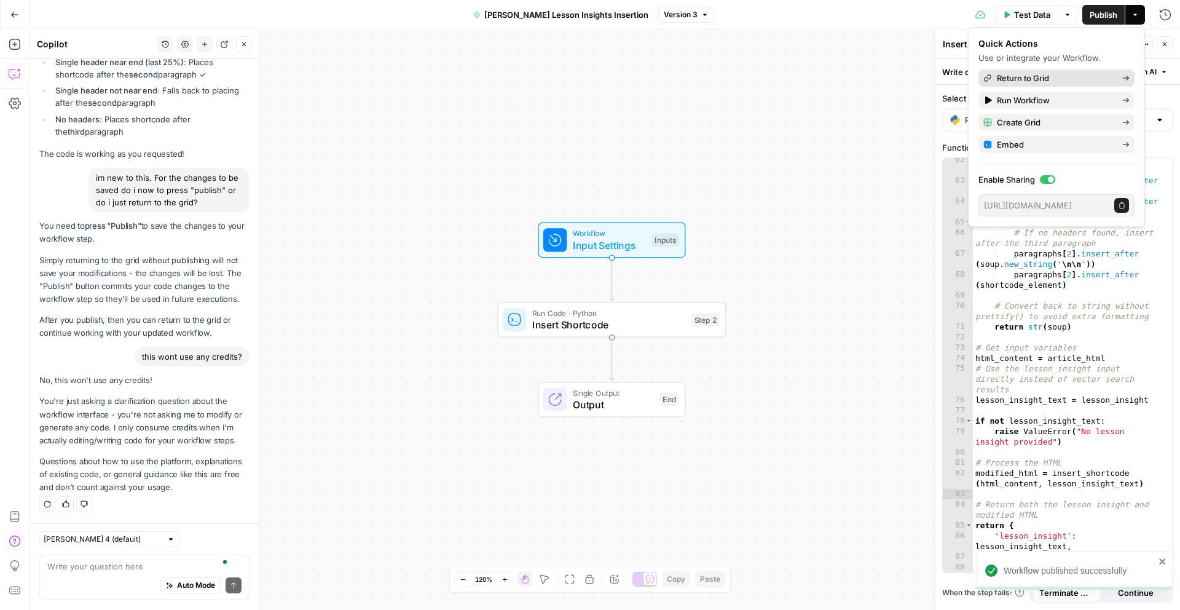
click at [1021, 78] on span "Return to Grid" at bounding box center [1055, 78] width 116 height 12
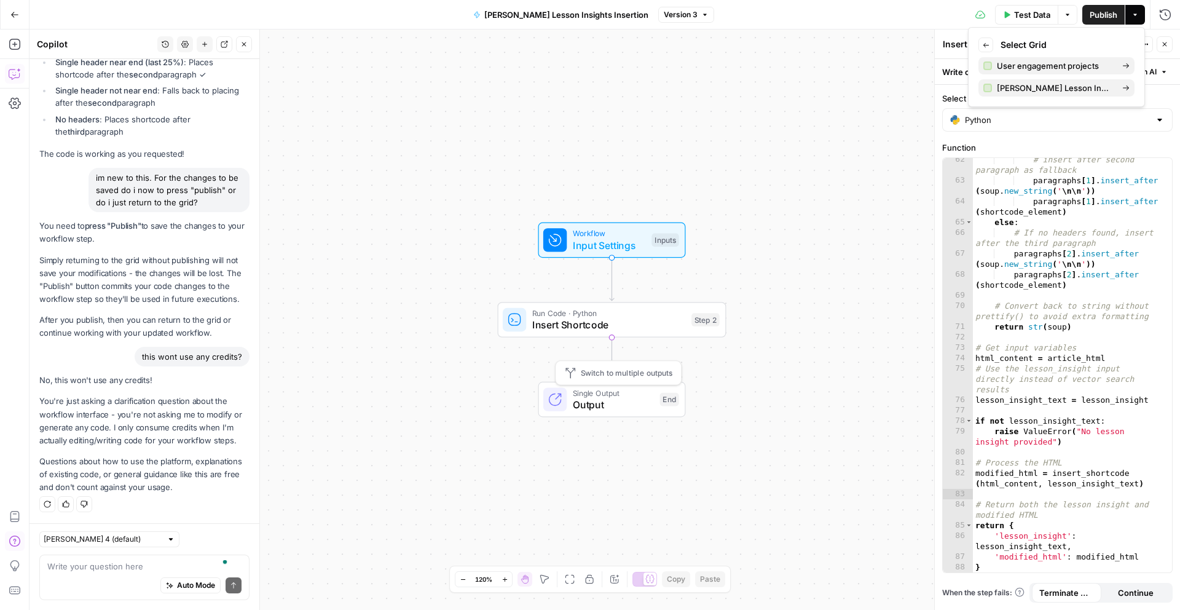
click at [589, 404] on span "Output" at bounding box center [613, 404] width 81 height 15
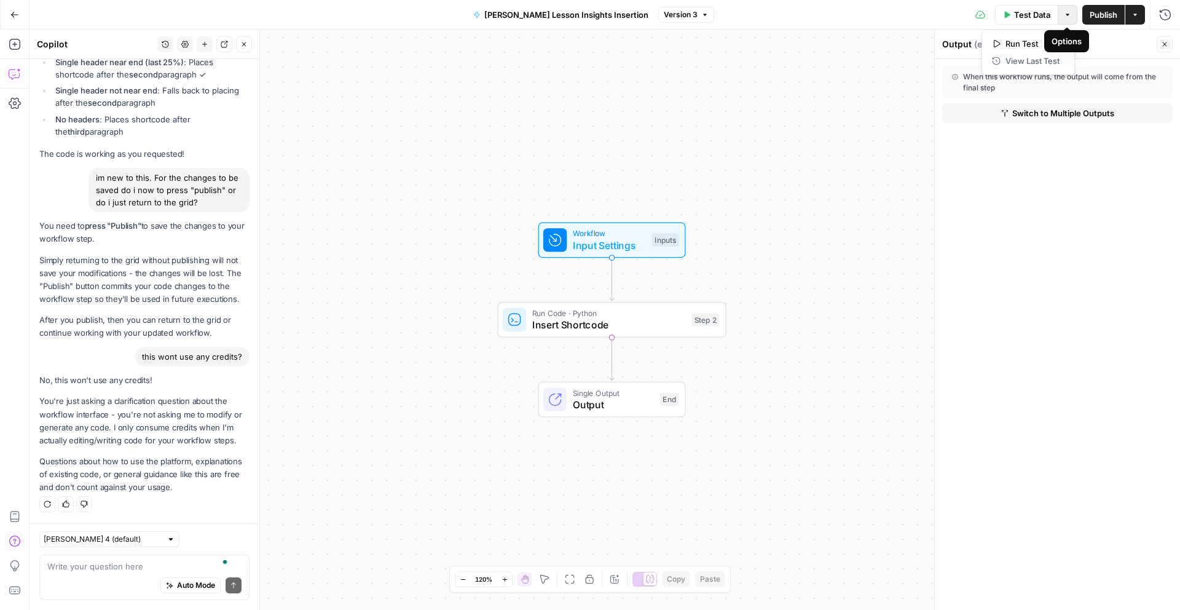
click at [1068, 18] on button "Options" at bounding box center [1068, 15] width 20 height 20
click at [833, 128] on div "Workflow Input Settings Inputs Run Code · Python Insert Shortcode Step 2 Single…" at bounding box center [605, 320] width 1151 height 580
click at [832, 154] on div "Workflow Input Settings Inputs Run Code · Python Insert Shortcode Step 2 Single…" at bounding box center [605, 320] width 1151 height 580
click at [613, 317] on span "Insert Shortcode" at bounding box center [609, 324] width 154 height 15
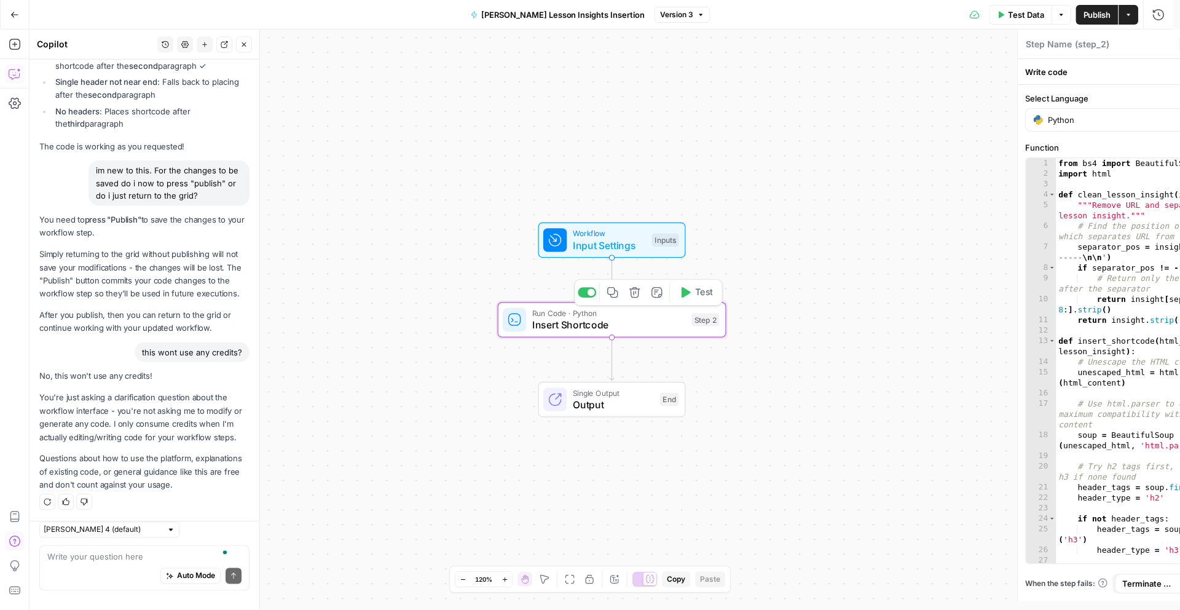
type textarea "Insert Shortcode"
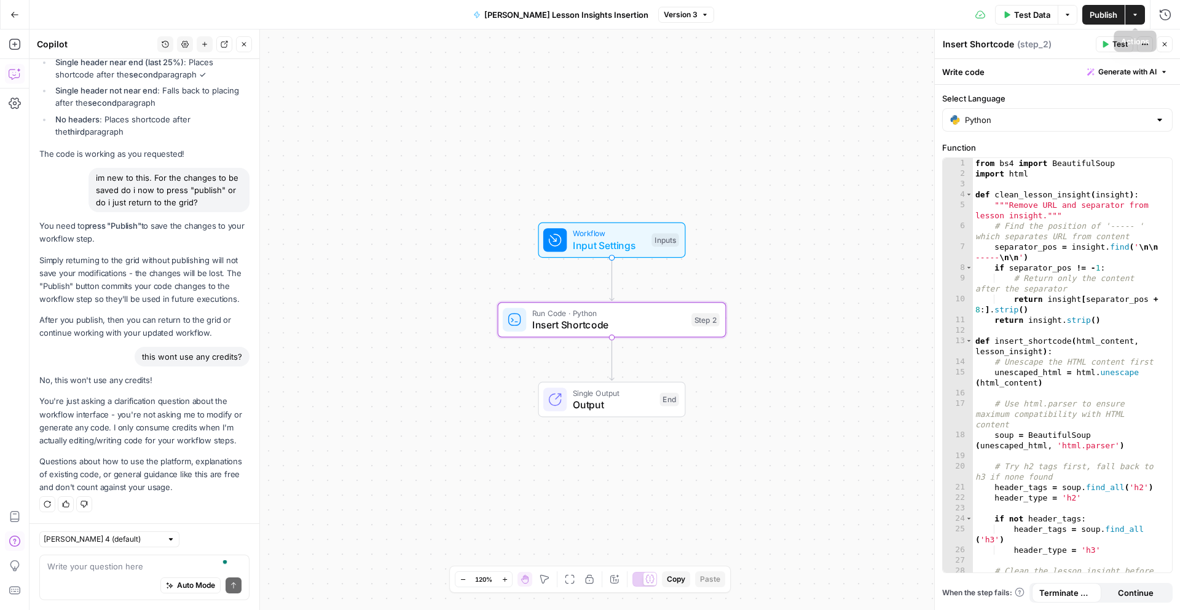
click at [1138, 12] on icon "button" at bounding box center [1134, 14] width 7 height 7
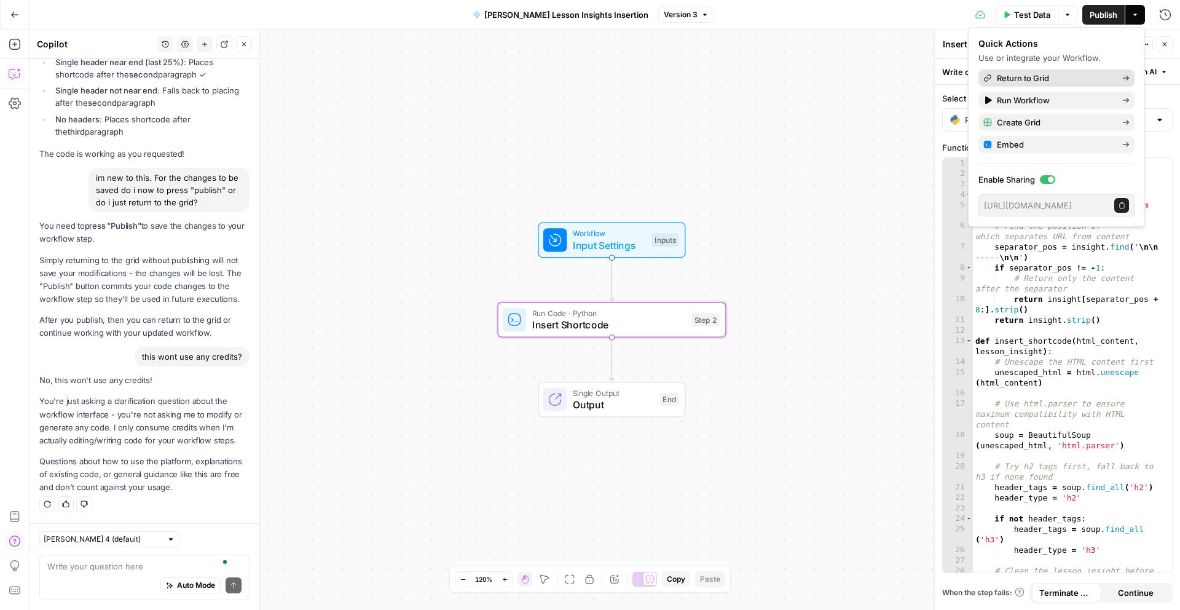
click at [1104, 78] on span "Return to Grid" at bounding box center [1055, 78] width 116 height 12
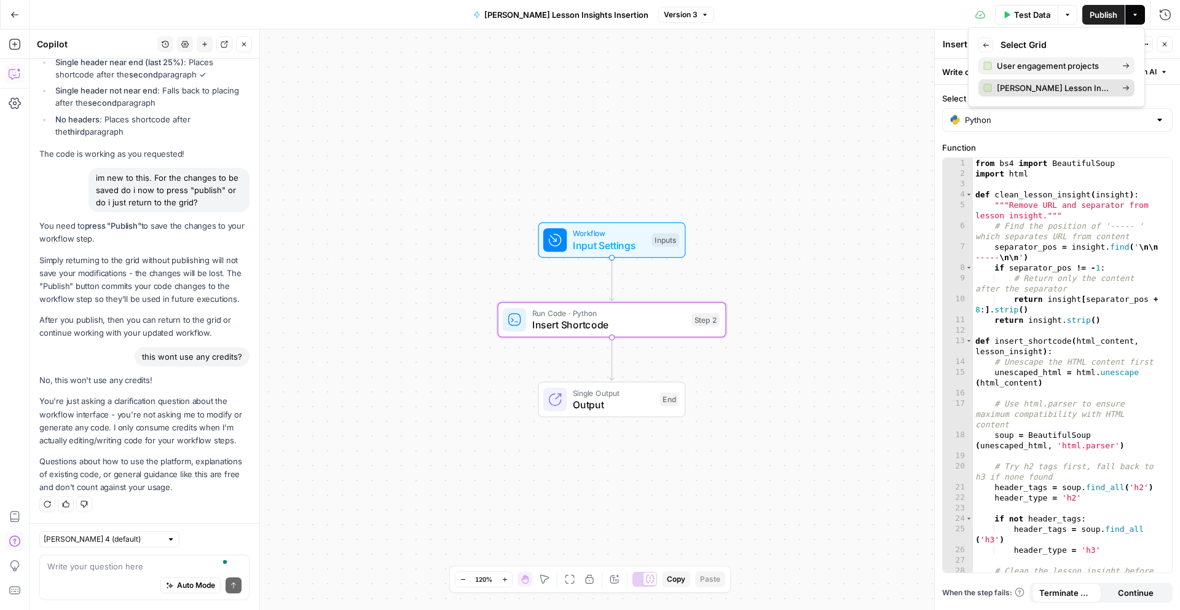
click at [1061, 82] on span "[PERSON_NAME] Lesson Insights Insertion Grid" at bounding box center [1055, 88] width 116 height 12
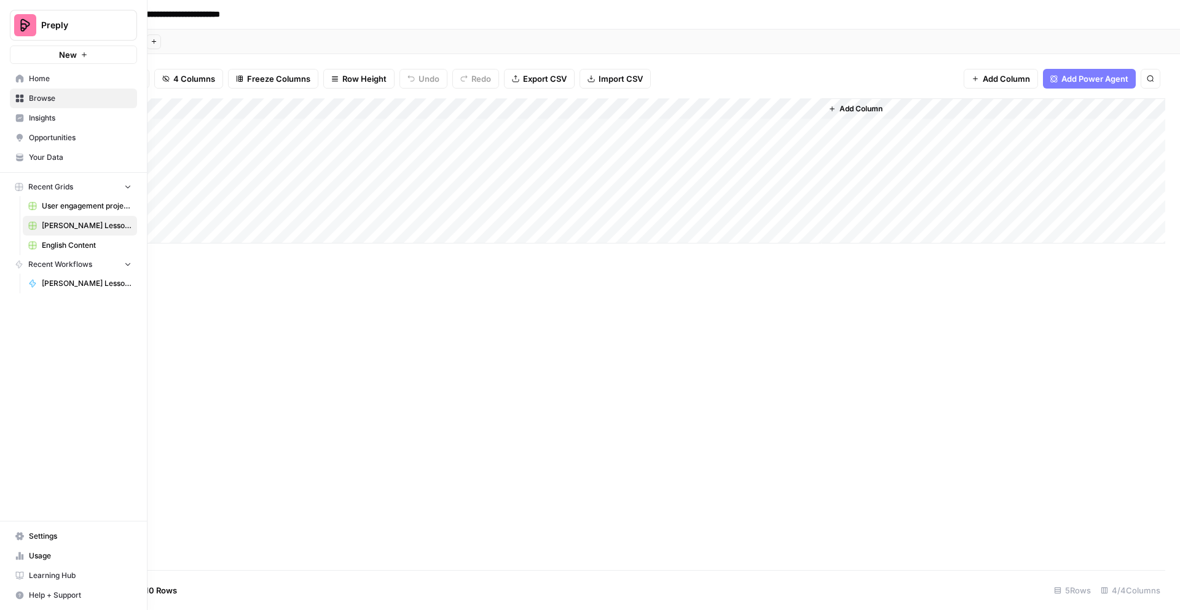
click at [36, 77] on span "Home" at bounding box center [80, 78] width 103 height 11
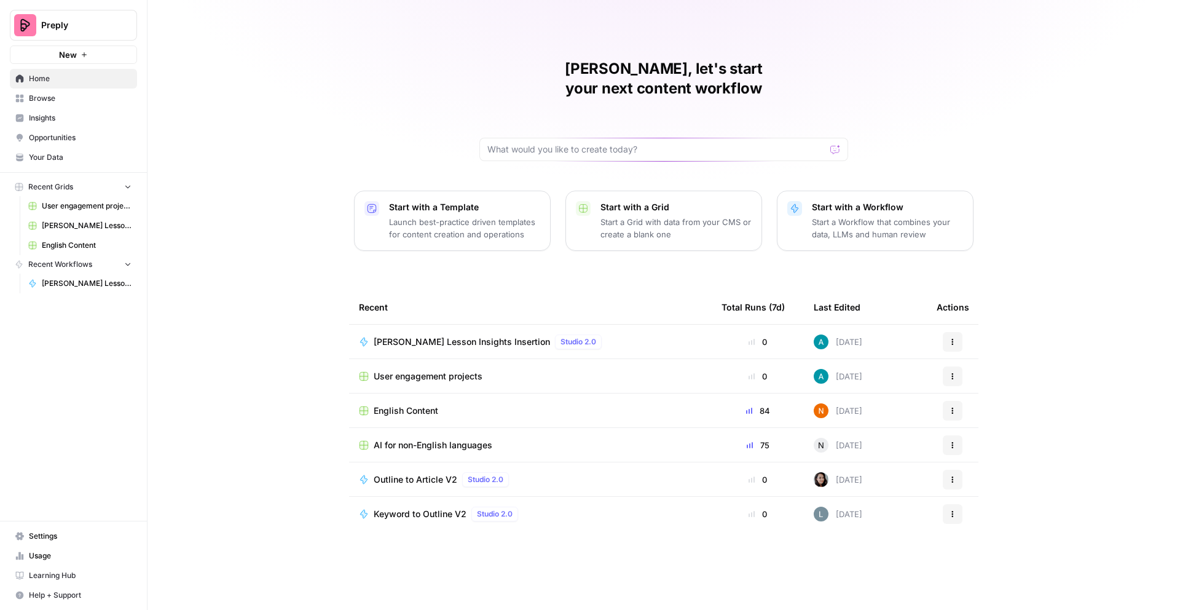
click at [450, 336] on span "[PERSON_NAME] Lesson Insights Insertion" at bounding box center [462, 342] width 176 height 12
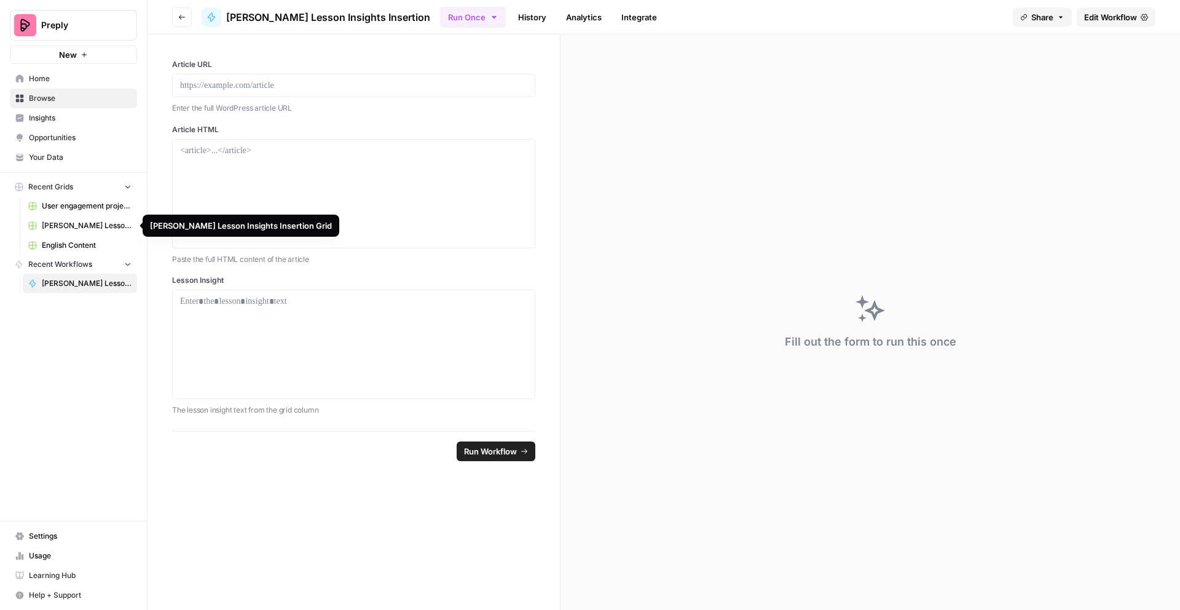
click at [70, 224] on span "[PERSON_NAME] Lesson Insights Insertion Grid" at bounding box center [87, 225] width 90 height 11
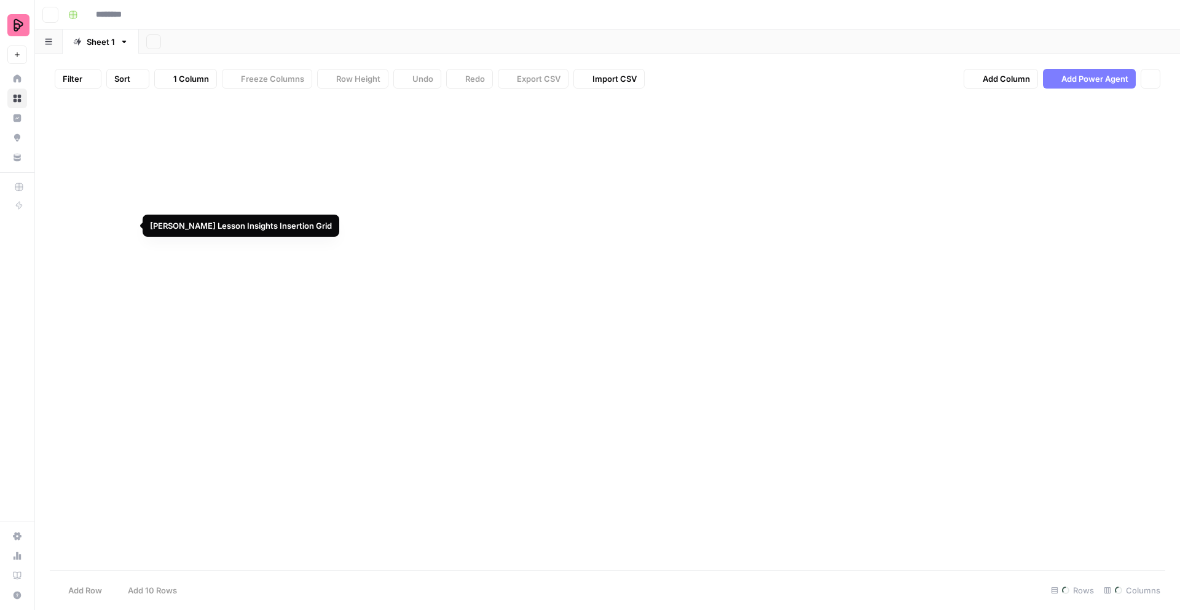
type input "**********"
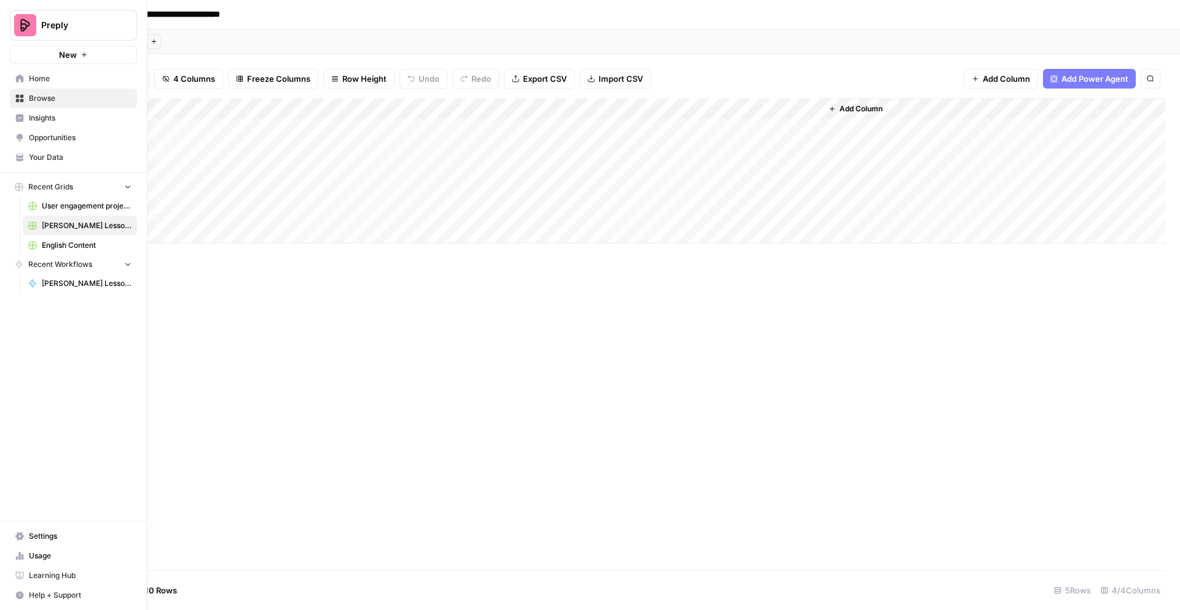
click at [65, 208] on span "User engagement projects" at bounding box center [87, 205] width 90 height 11
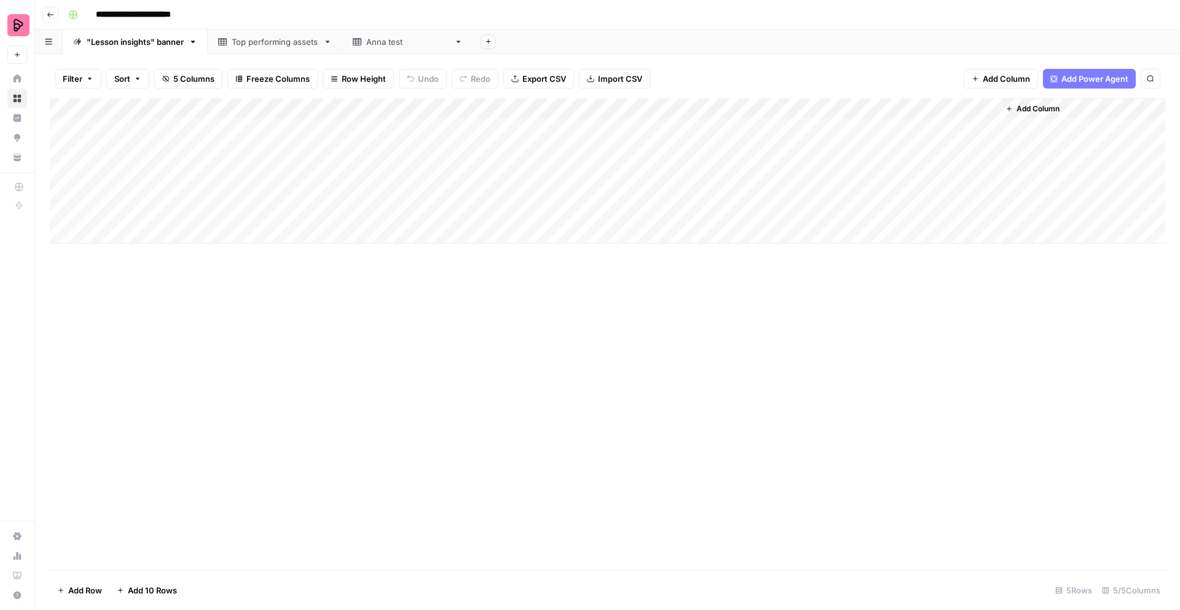
click at [278, 45] on div "Top performing assets" at bounding box center [275, 42] width 87 height 12
click at [138, 44] on div ""Lesson insights" banner" at bounding box center [135, 42] width 97 height 12
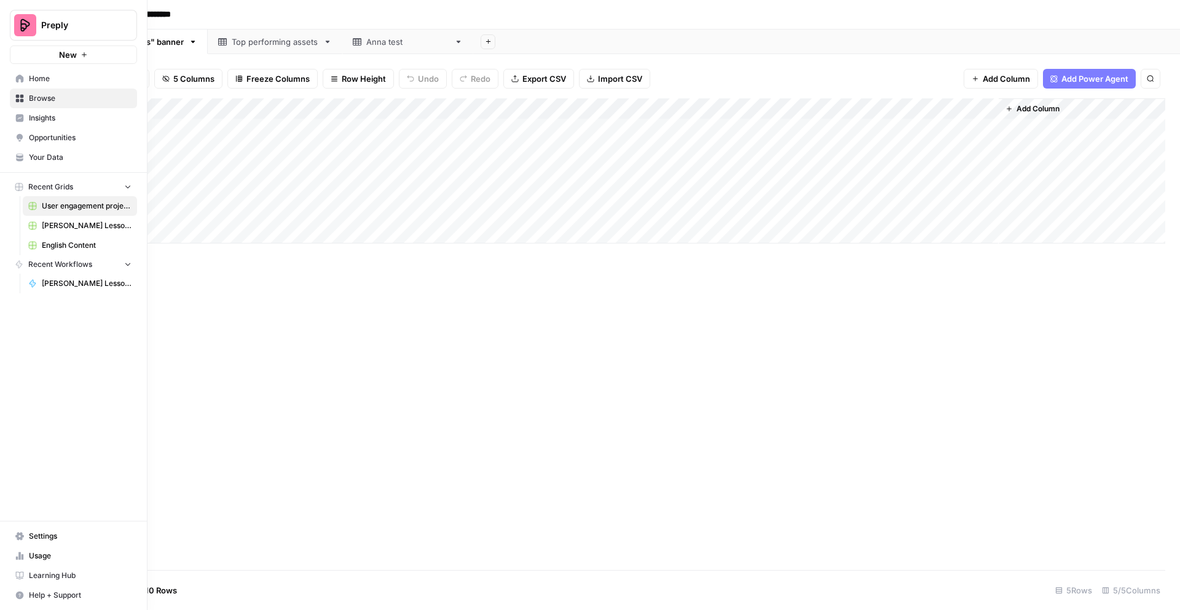
click at [73, 286] on span "[PERSON_NAME] Lesson Insights Insertion" at bounding box center [87, 283] width 90 height 11
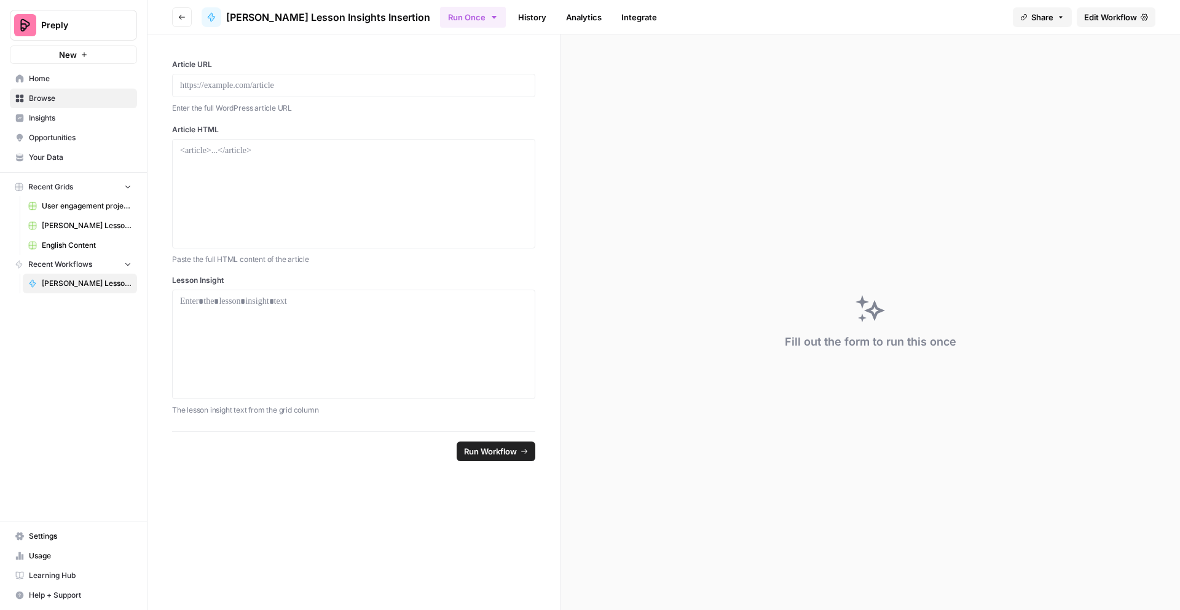
click at [1114, 17] on span "Edit Workflow" at bounding box center [1110, 17] width 53 height 12
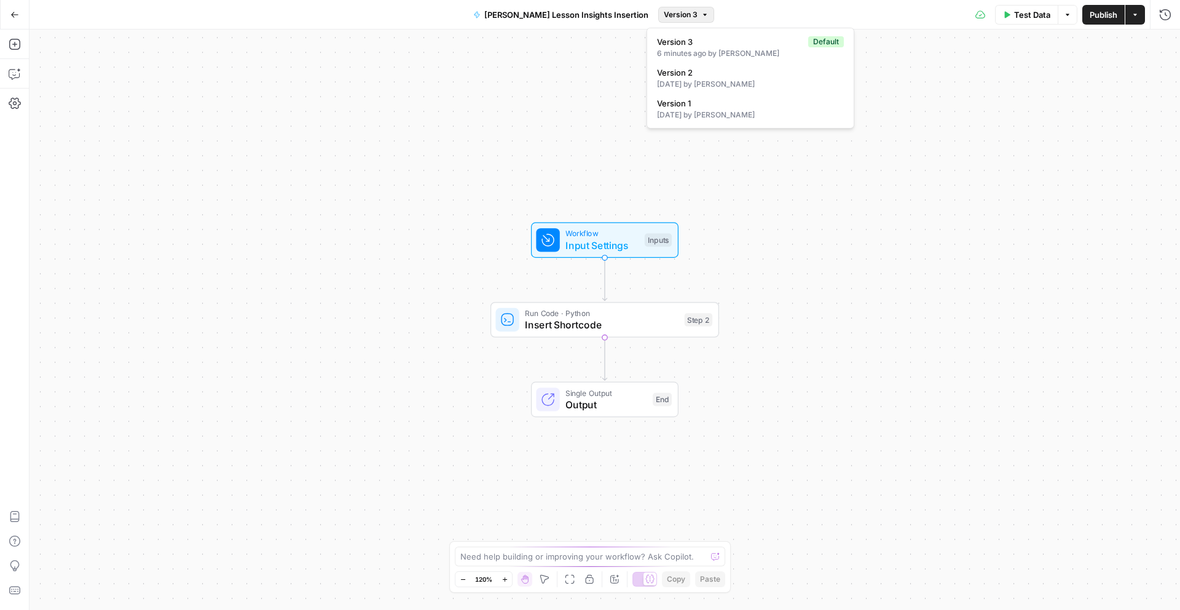
click at [703, 14] on icon "button" at bounding box center [705, 15] width 4 height 2
click at [1136, 15] on icon "button" at bounding box center [1134, 14] width 7 height 7
click at [245, 140] on div "Workflow Input Settings Inputs Run Code · Python Insert Shortcode Step 2 Single…" at bounding box center [605, 320] width 1151 height 580
click at [15, 103] on icon "button" at bounding box center [15, 103] width 12 height 12
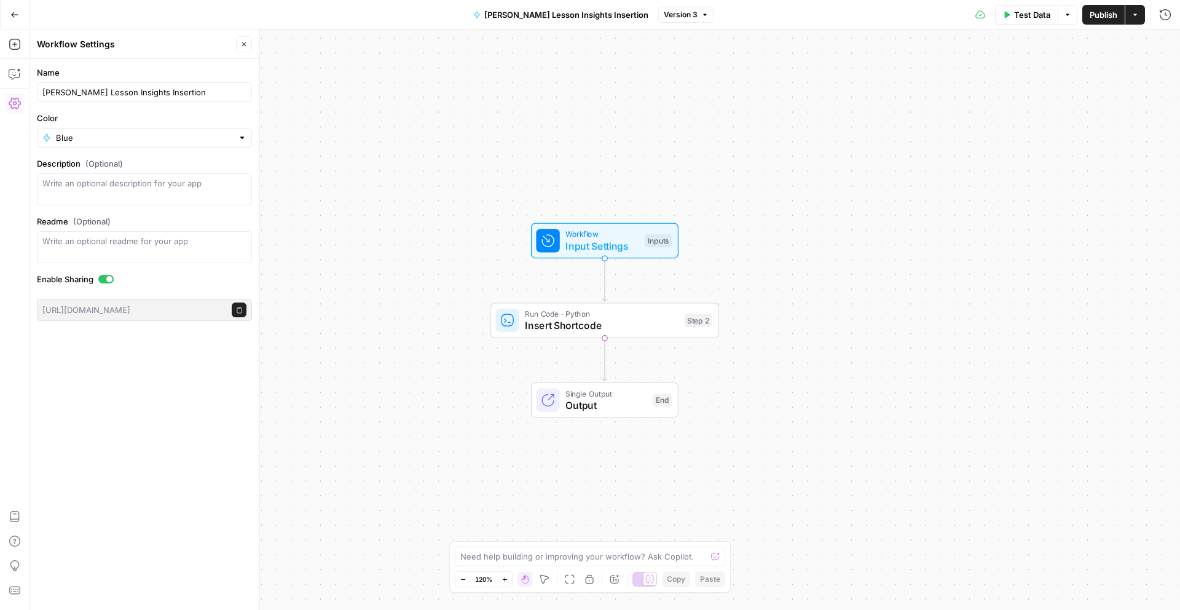
click at [345, 155] on div "Workflow Input Settings Inputs Run Code · Python Insert Shortcode Step 2 Single…" at bounding box center [605, 320] width 1151 height 580
click at [15, 73] on icon "button" at bounding box center [15, 74] width 12 height 12
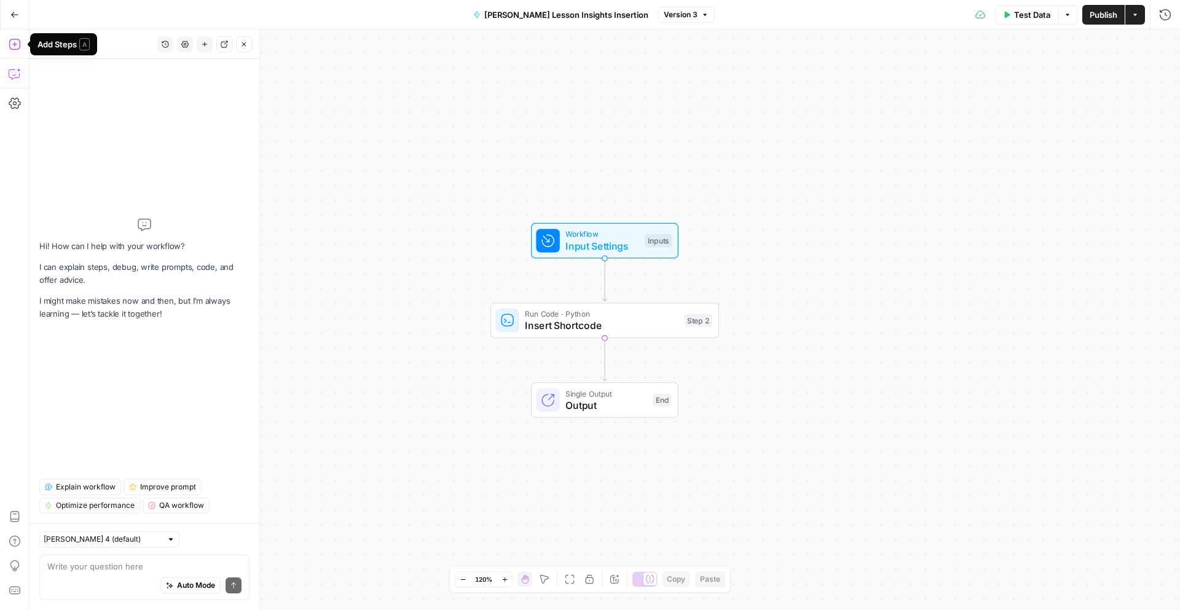
click at [17, 43] on icon "button" at bounding box center [15, 44] width 12 height 12
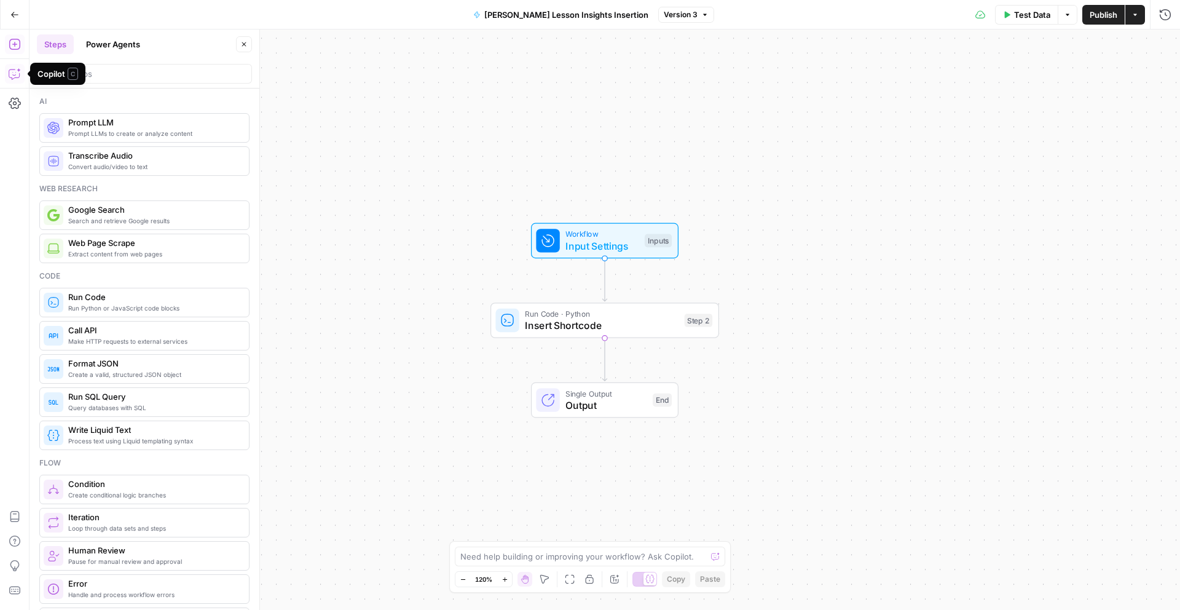
click at [17, 75] on icon "button" at bounding box center [15, 74] width 12 height 12
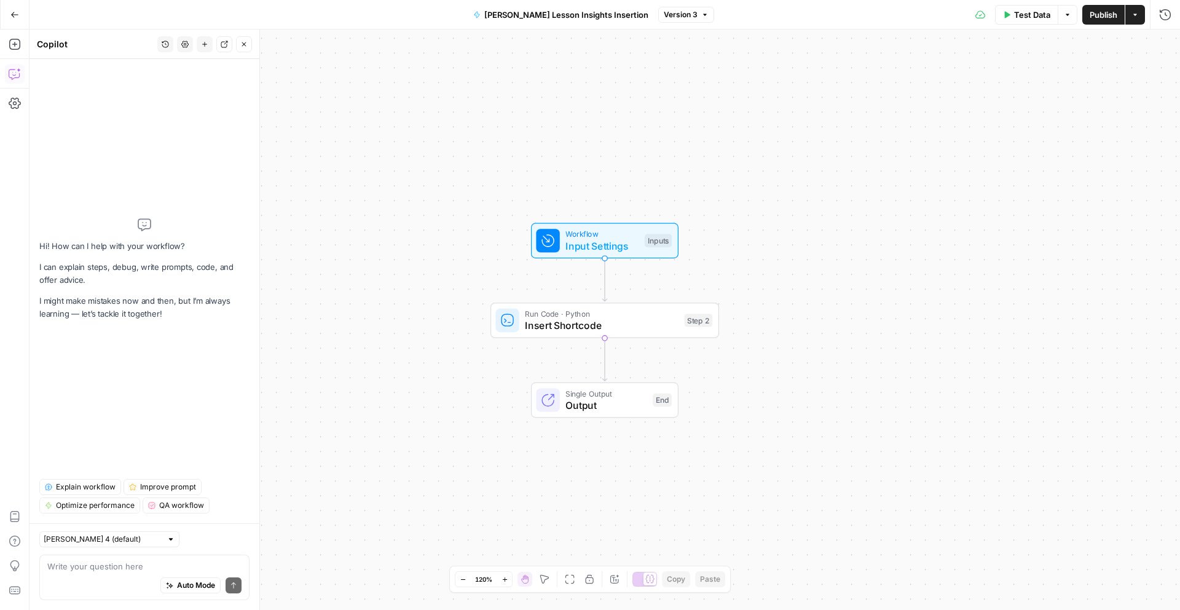
click at [125, 570] on textarea at bounding box center [144, 566] width 194 height 12
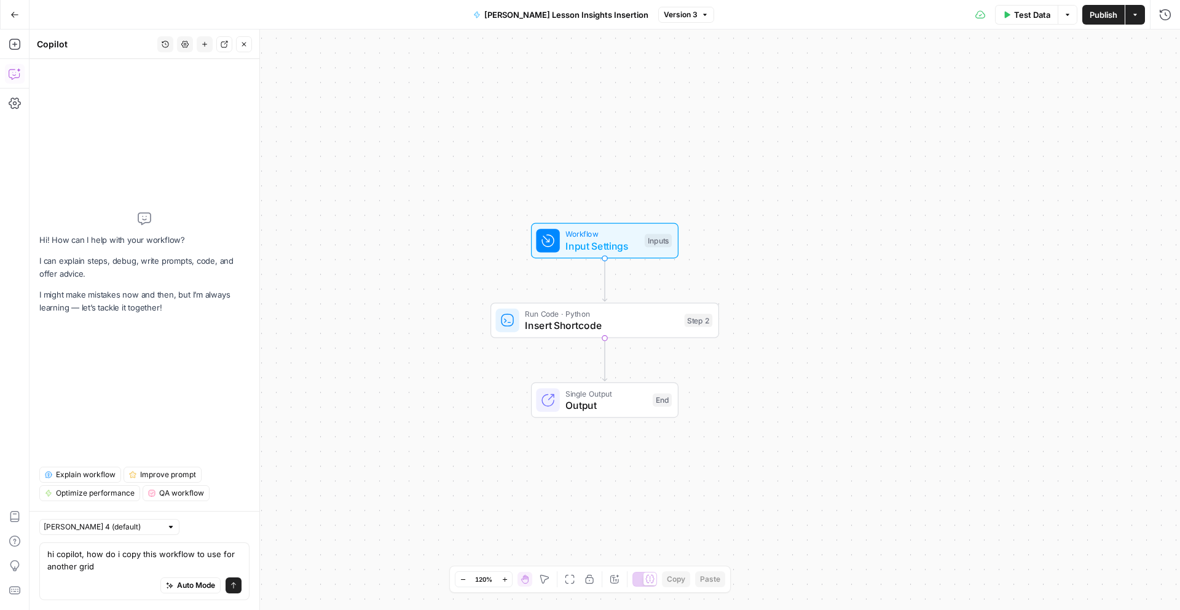
type textarea "hi copilot, how do i copy this workflow to use for another grid?"
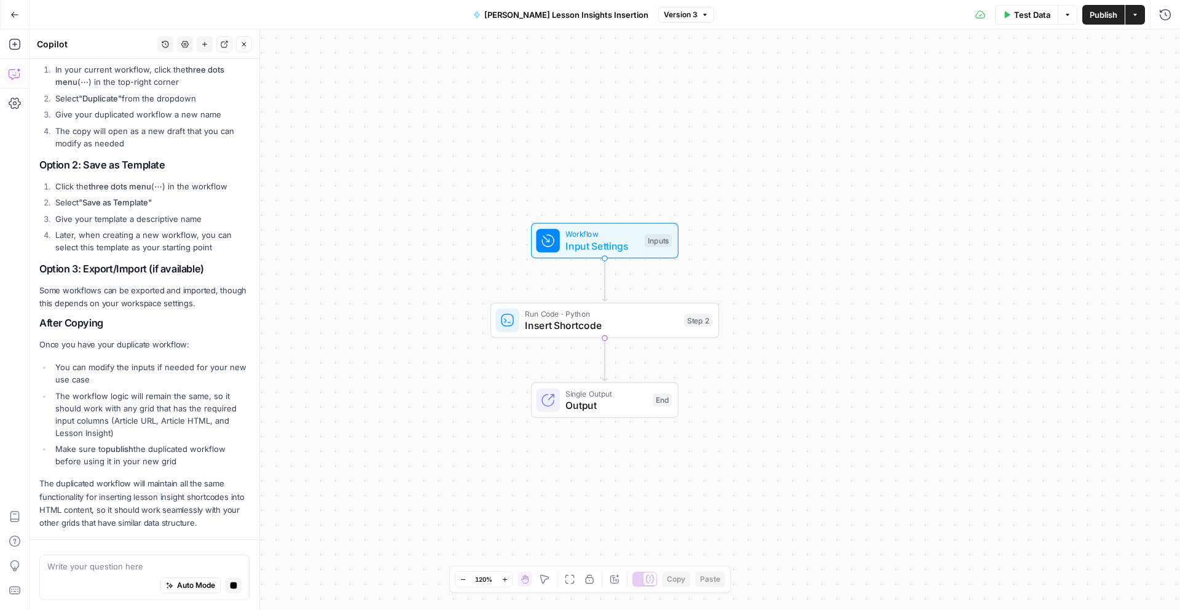
scroll to position [234, 0]
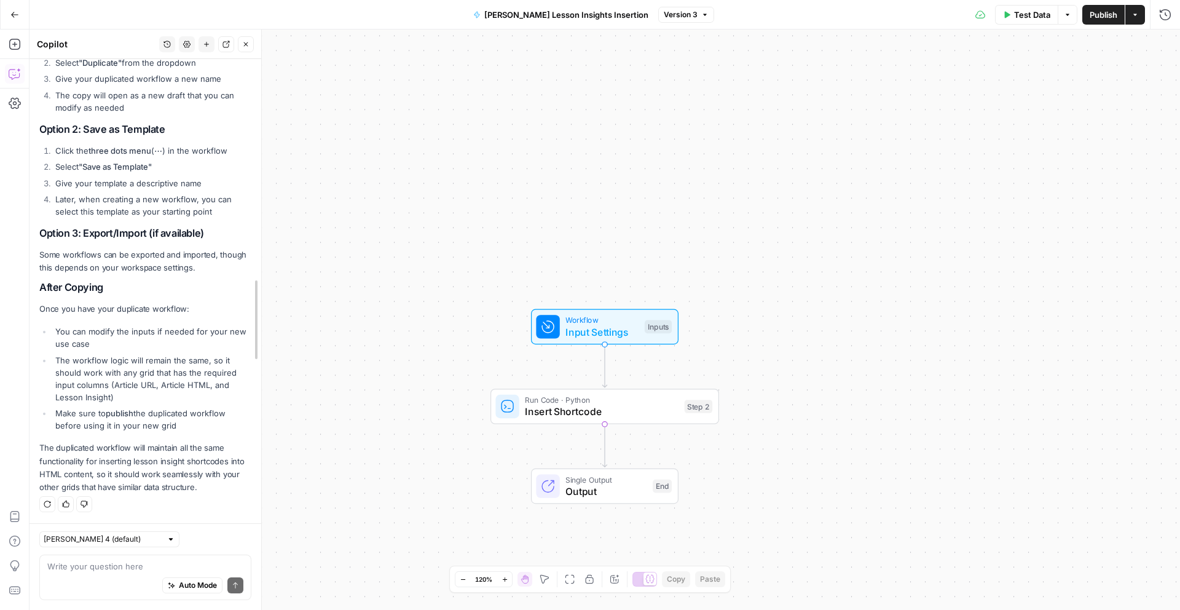
drag, startPoint x: 254, startPoint y: 275, endPoint x: 256, endPoint y: 178, distance: 97.1
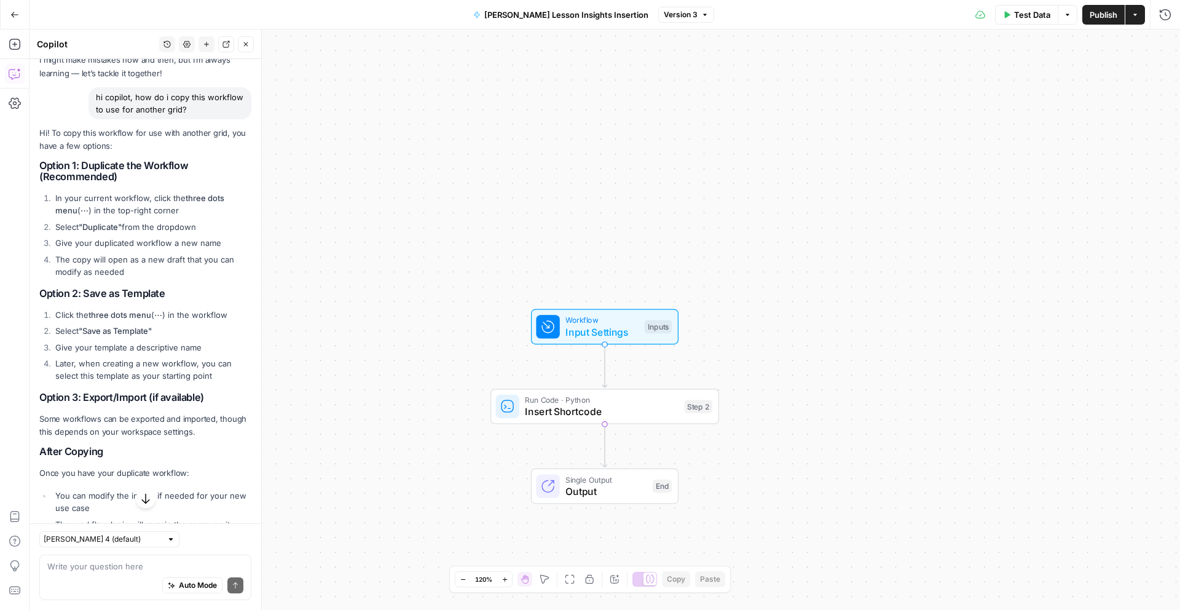
scroll to position [94, 0]
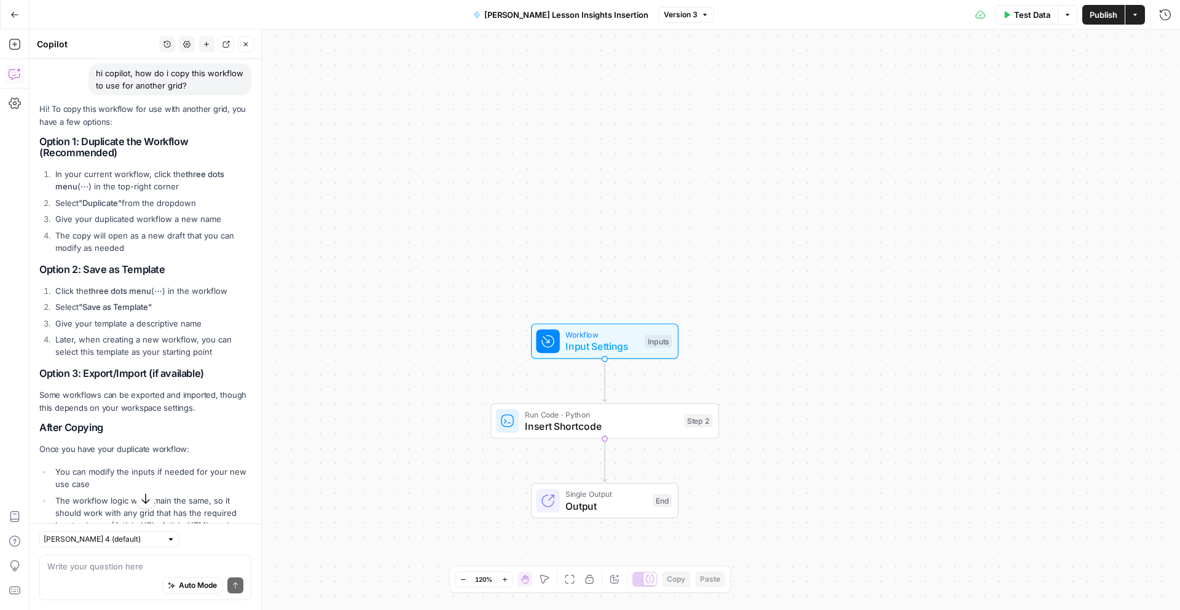
click at [1068, 18] on button "Options" at bounding box center [1068, 15] width 20 height 20
click at [1114, 85] on div "Workflow Input Settings Inputs Run Code · Python Insert Shortcode Step 2 Single…" at bounding box center [605, 320] width 1151 height 580
click at [696, 222] on div "Workflow Input Settings Inputs Run Code · Python Insert Shortcode Step 2 Single…" at bounding box center [605, 320] width 1151 height 580
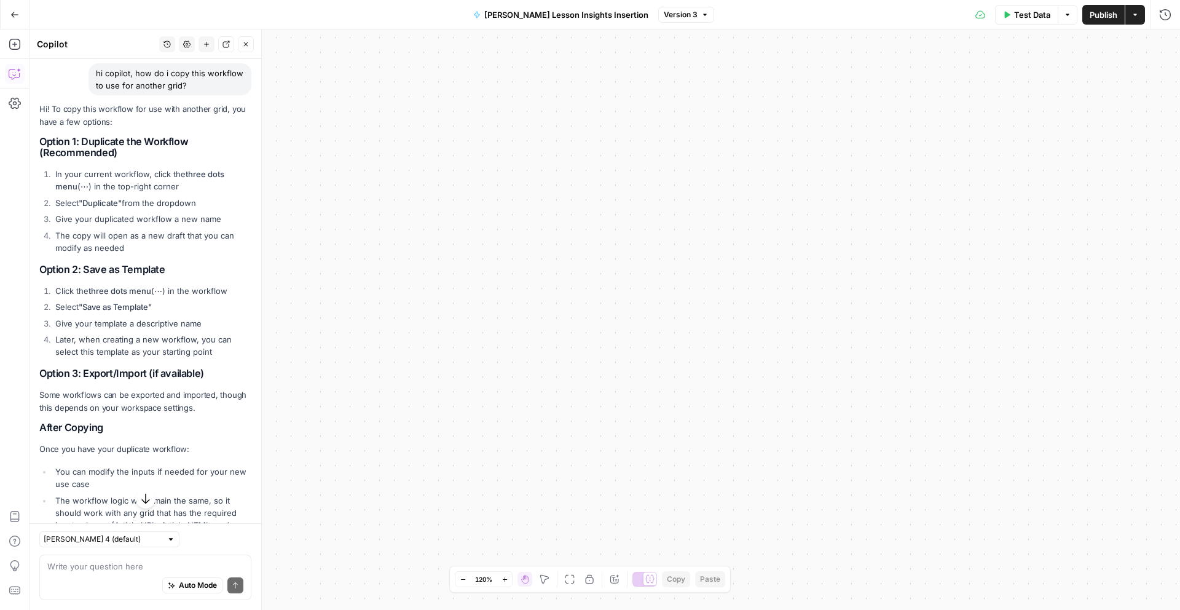
click at [752, 17] on div "Test Data Options Publish Actions Run History" at bounding box center [947, 14] width 466 height 29
click at [1133, 14] on icon "button" at bounding box center [1135, 15] width 4 height 2
click at [815, 131] on div "Workflow Input Settings Inputs Run Code · Python Insert Shortcode Step 2 Single…" at bounding box center [605, 320] width 1151 height 580
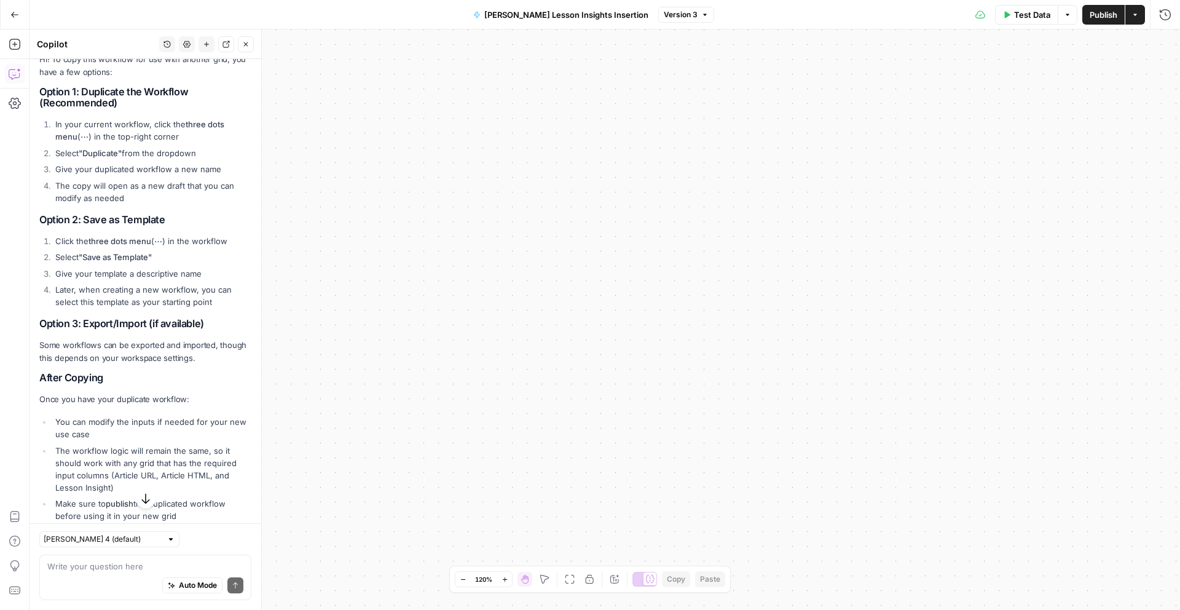
scroll to position [234, 0]
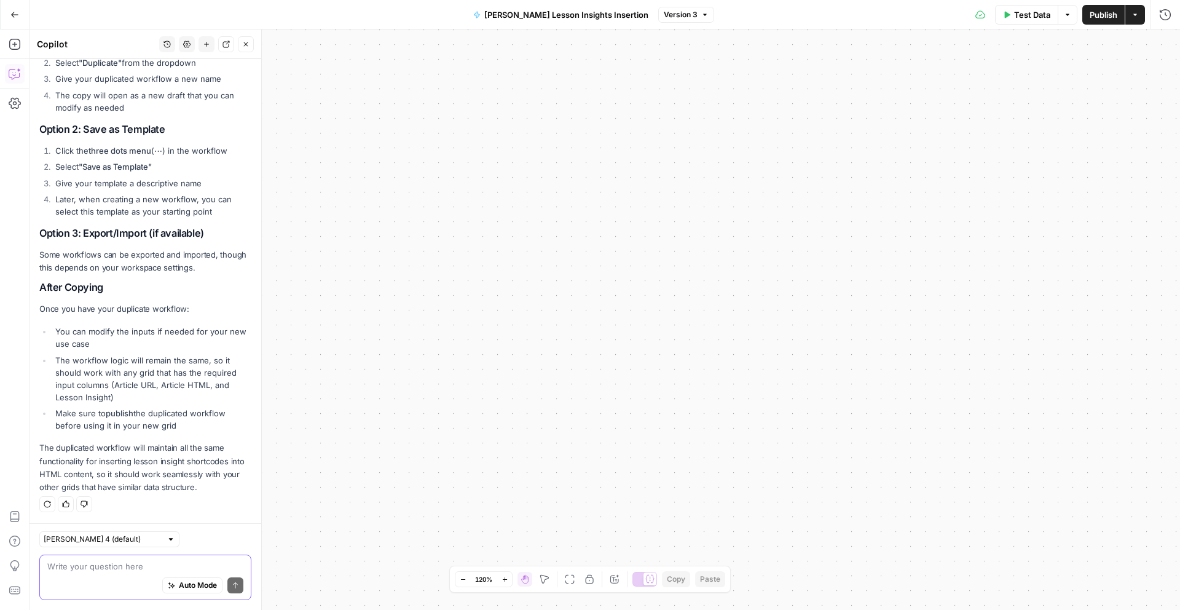
click at [91, 568] on textarea at bounding box center [145, 566] width 196 height 12
type textarea "i dont see the 3 dots"
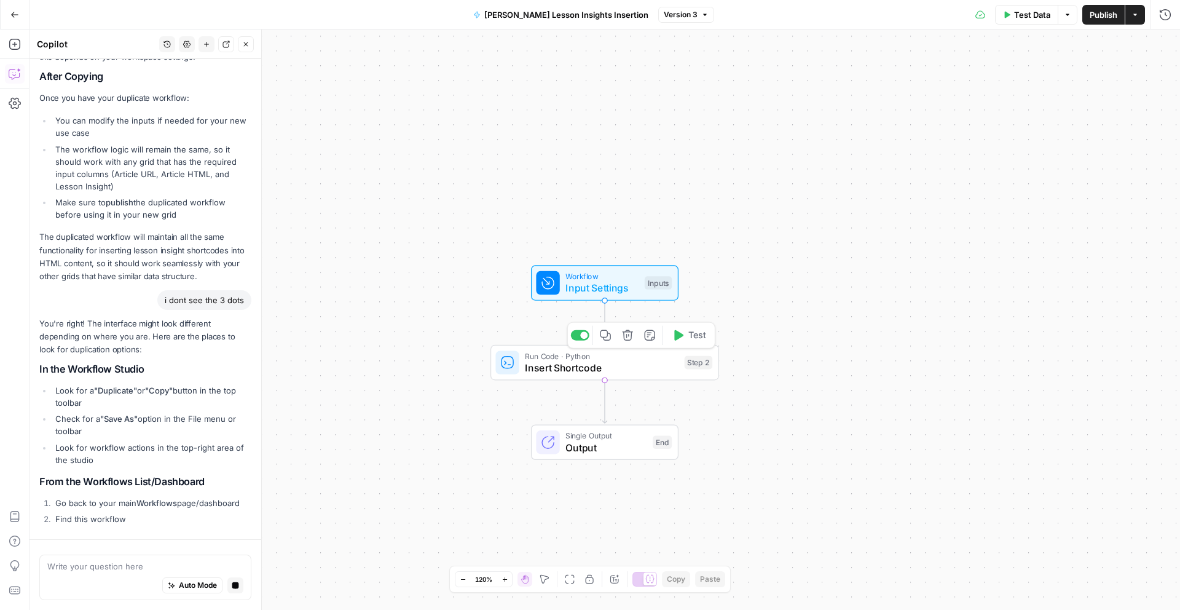
click at [632, 363] on span "Insert Shortcode" at bounding box center [602, 367] width 154 height 15
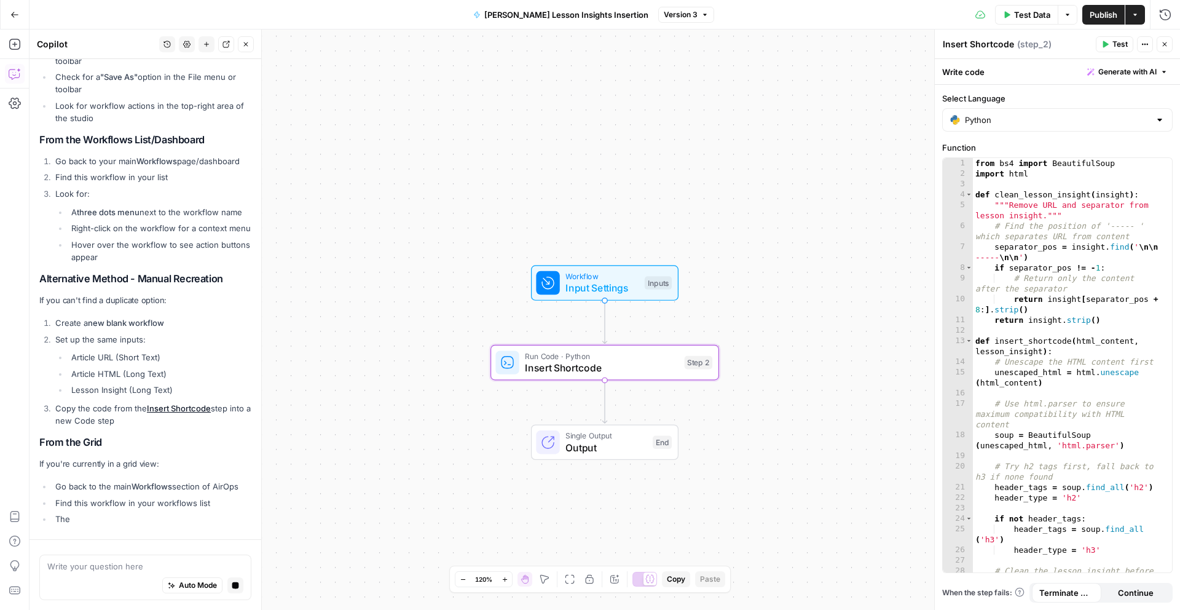
click at [1144, 44] on icon "button" at bounding box center [1145, 45] width 2 height 2
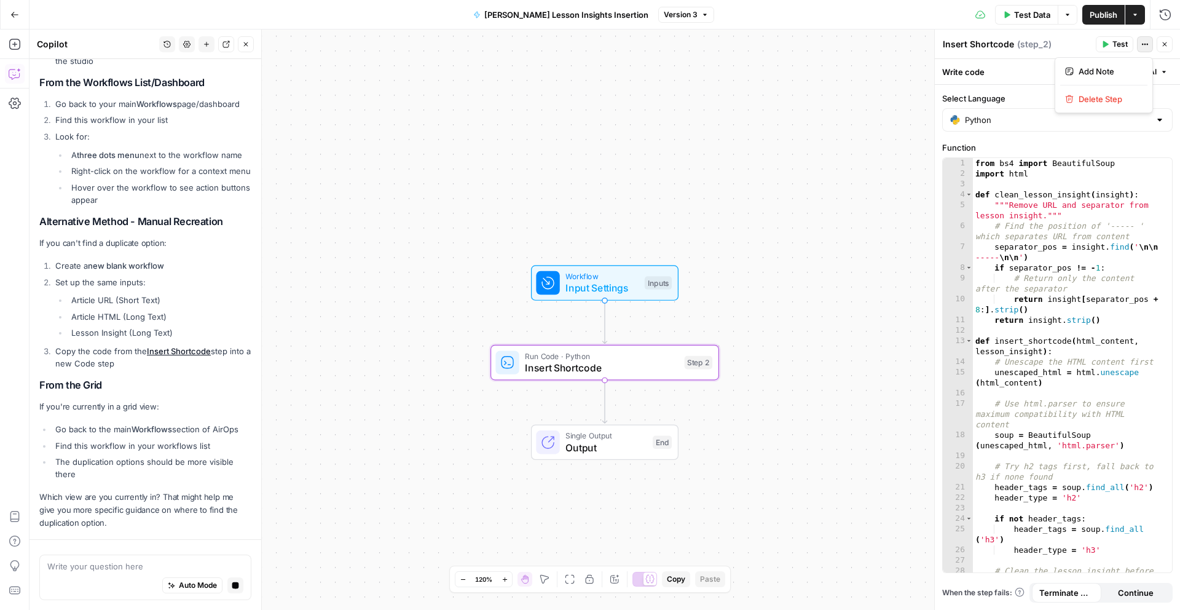
scroll to position [916, 0]
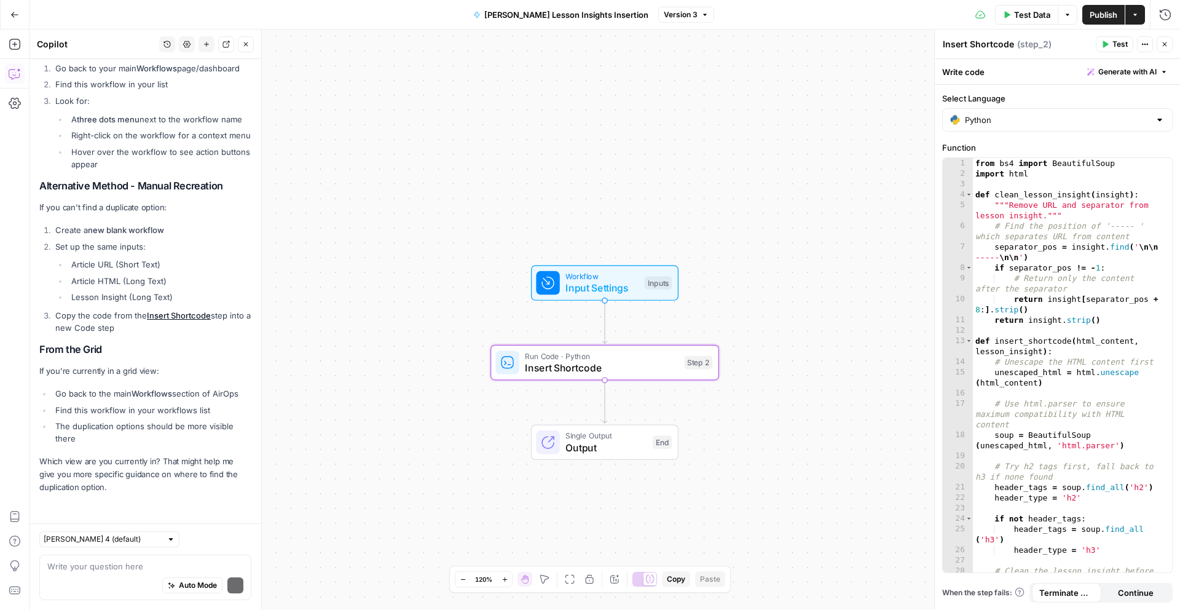
click at [870, 138] on div "Workflow Input Settings Inputs Run Code · Python Insert Shortcode Step 2 Single…" at bounding box center [605, 320] width 1151 height 580
drag, startPoint x: 207, startPoint y: 400, endPoint x: 197, endPoint y: 376, distance: 25.9
click at [197, 376] on div "You're right! The interface might look different depending on where you are. He…" at bounding box center [145, 188] width 212 height 611
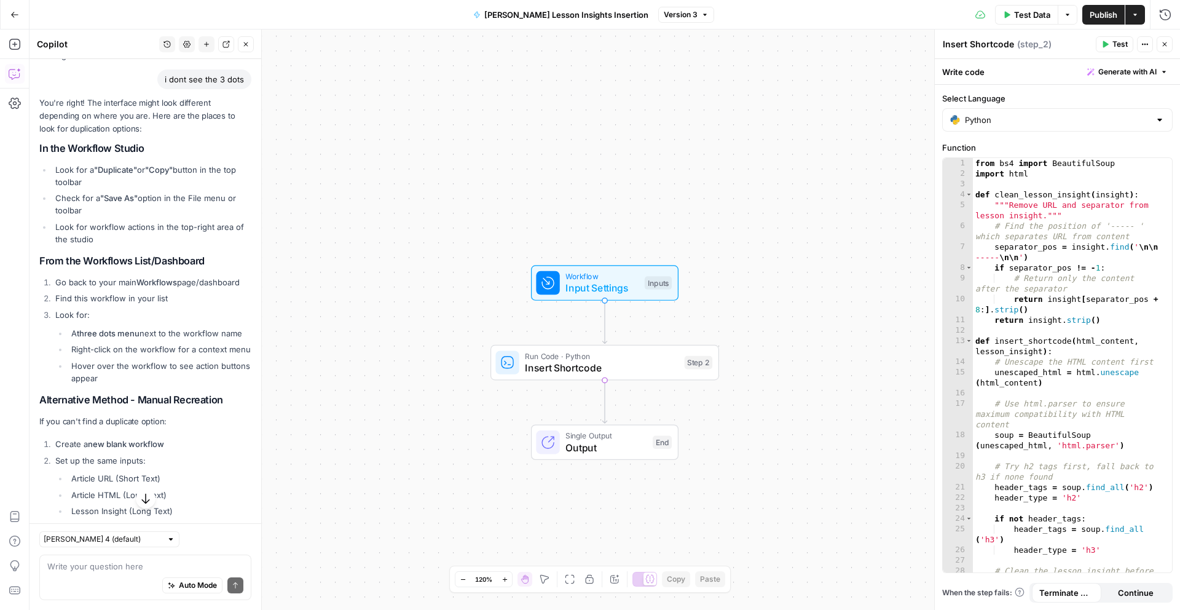
scroll to position [664, 0]
click at [654, 369] on span "Insert Shortcode" at bounding box center [602, 367] width 154 height 15
click at [636, 363] on span "Insert Shortcode" at bounding box center [602, 367] width 154 height 15
click at [605, 280] on span "Input Settings" at bounding box center [601, 287] width 73 height 15
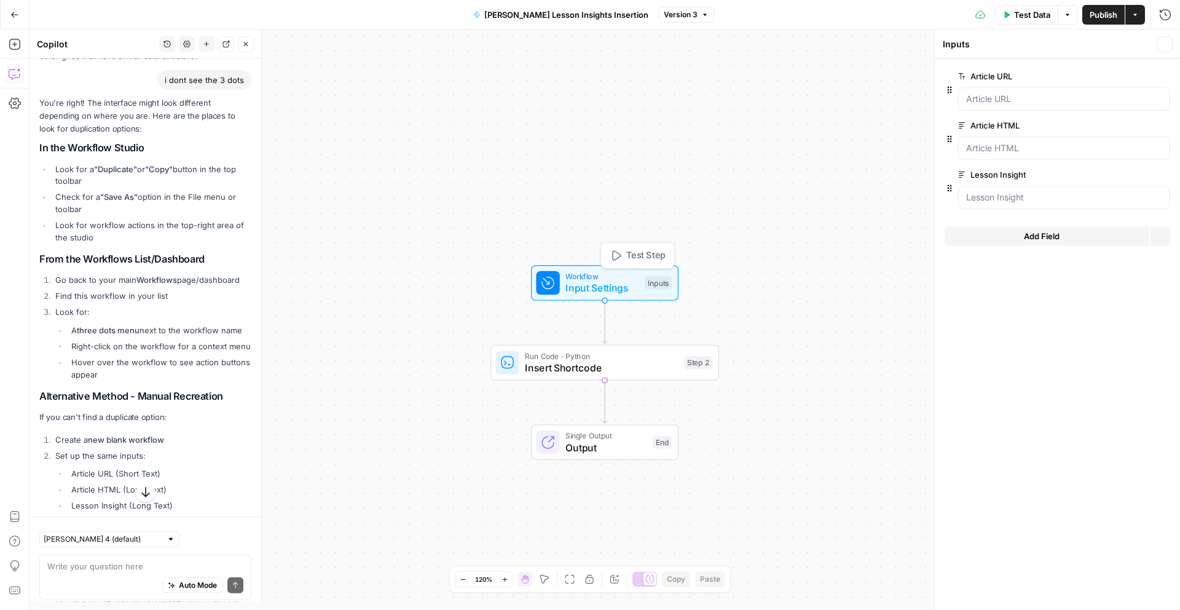
scroll to position [684, 0]
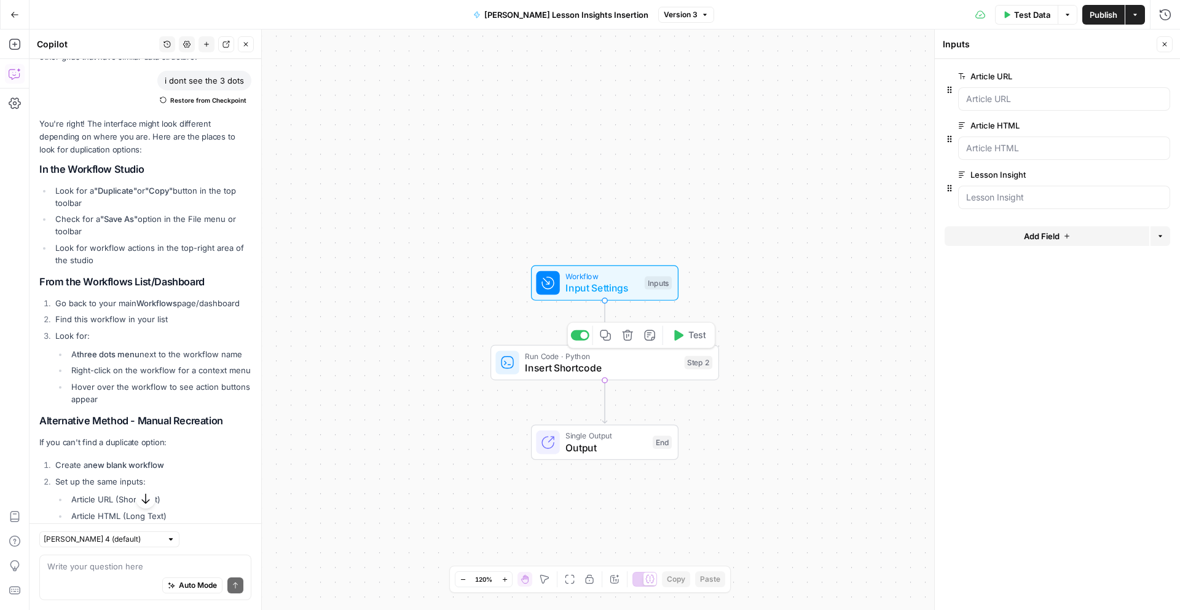
click at [613, 360] on span "Insert Shortcode" at bounding box center [602, 367] width 154 height 15
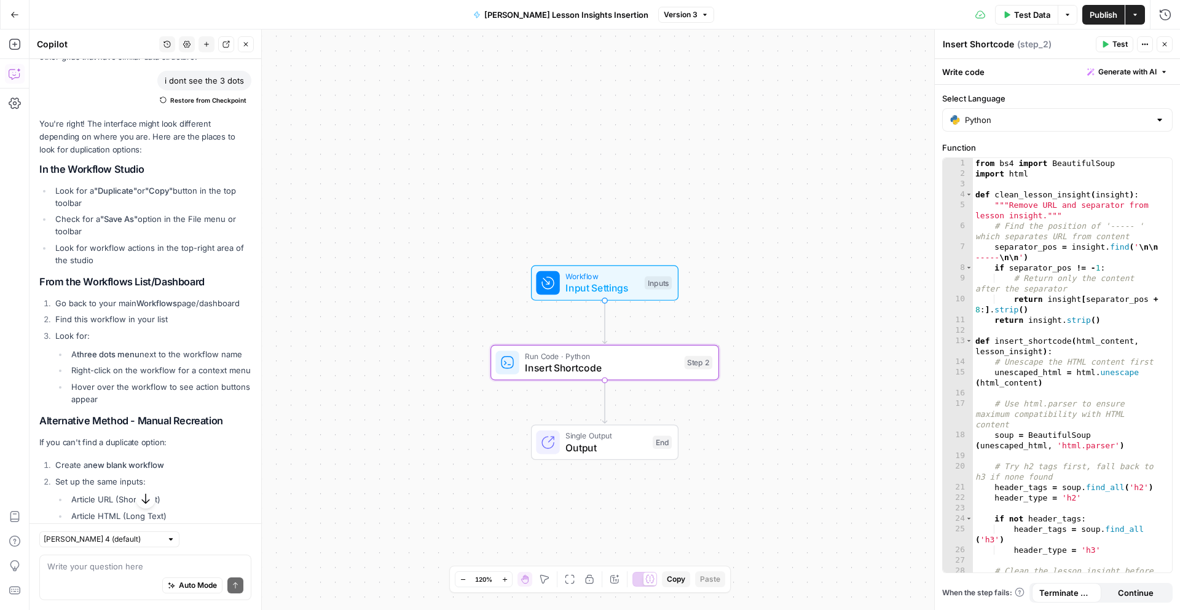
click at [1147, 47] on icon "button" at bounding box center [1144, 44] width 7 height 7
click at [830, 122] on div "Workflow Input Settings Inputs Run Code · Python Insert Shortcode Step 2 Single…" at bounding box center [605, 320] width 1151 height 580
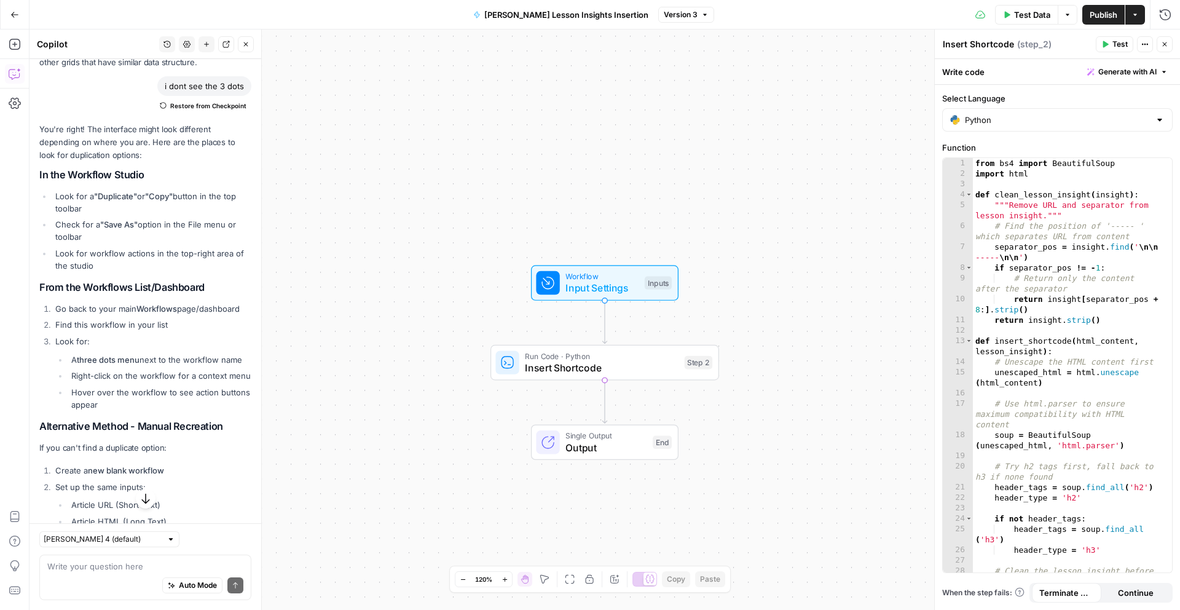
scroll to position [673, 0]
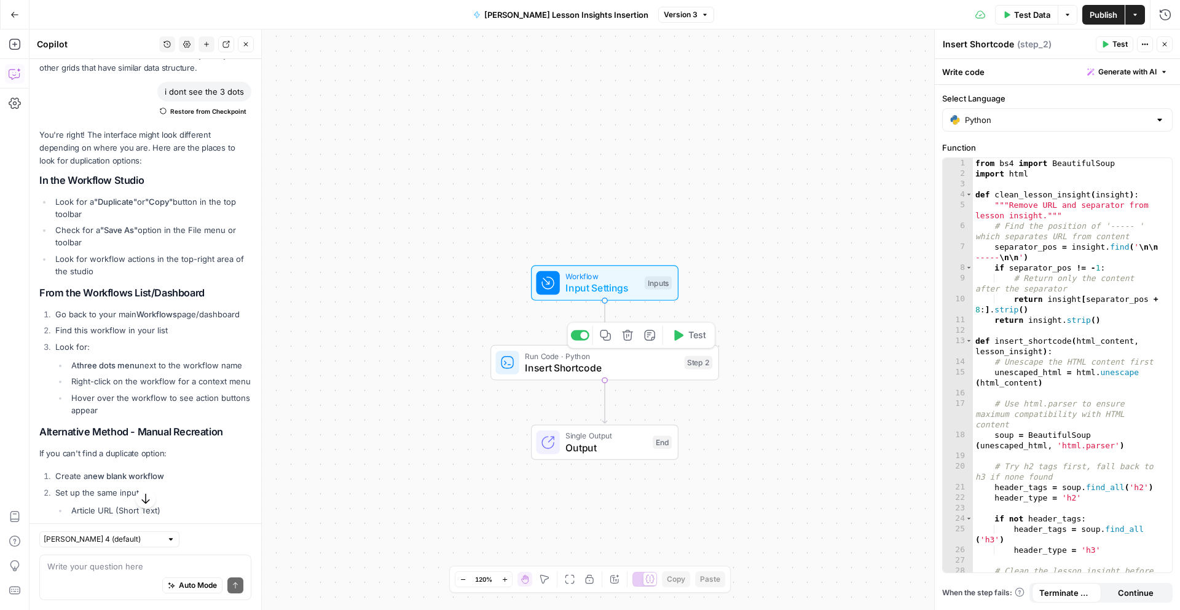
click at [608, 368] on span "Insert Shortcode" at bounding box center [602, 367] width 154 height 15
click at [611, 451] on span "Output" at bounding box center [605, 447] width 81 height 15
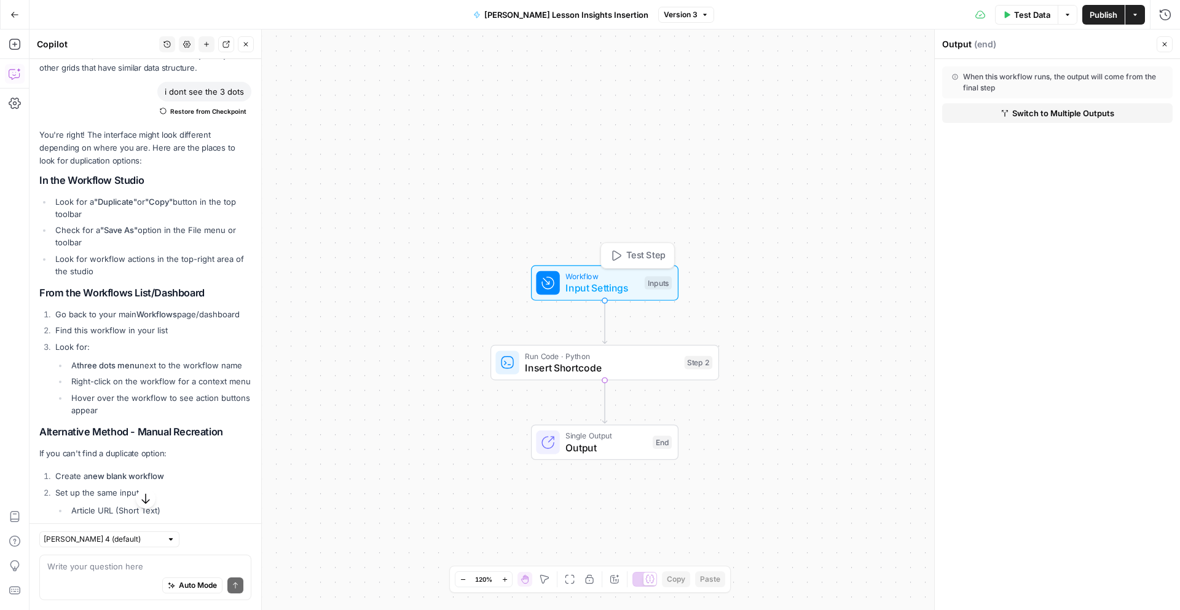
click at [621, 272] on span "Workflow" at bounding box center [601, 276] width 73 height 12
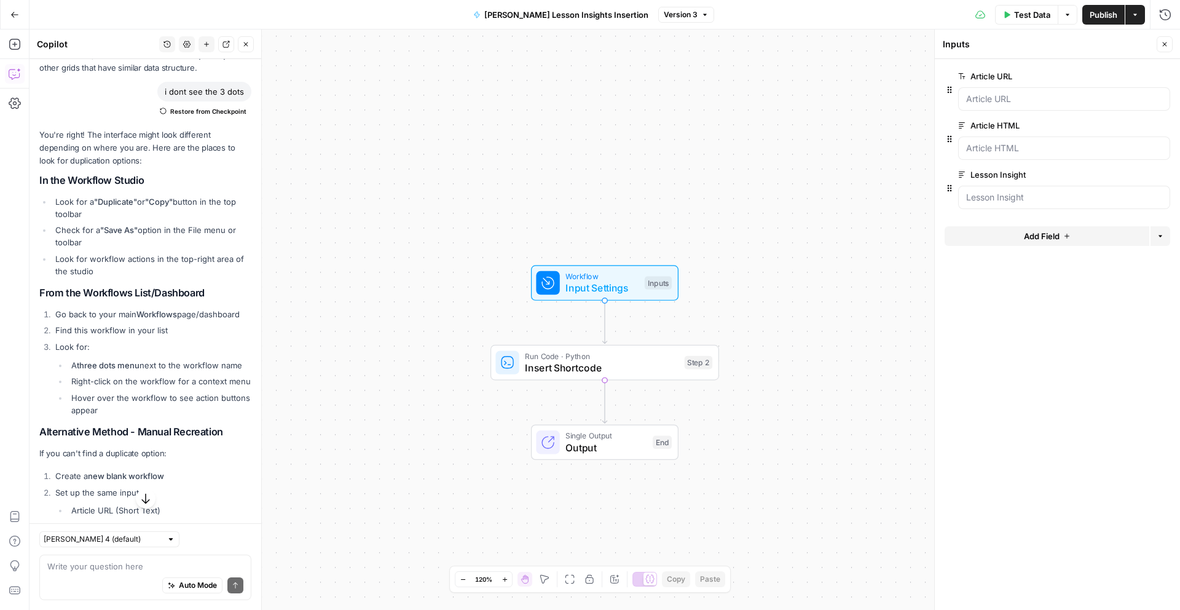
click at [506, 504] on div "Workflow Input Settings Inputs Run Code · Python Insert Shortcode Step 2 Single…" at bounding box center [605, 320] width 1151 height 580
click at [625, 363] on span "Insert Shortcode" at bounding box center [602, 367] width 154 height 15
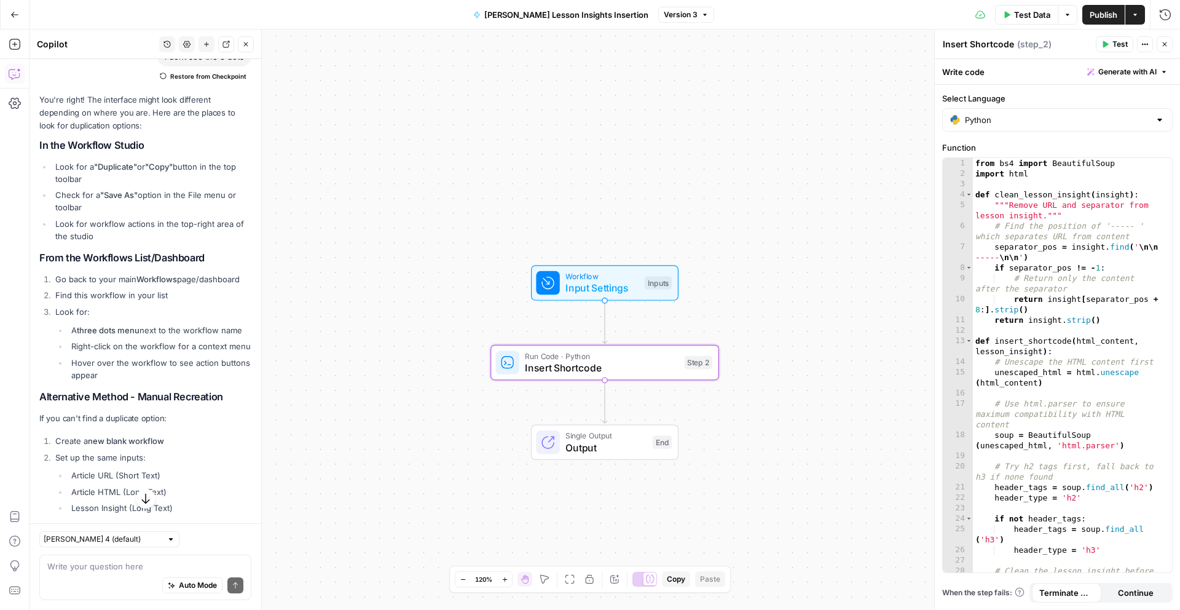
scroll to position [569, 0]
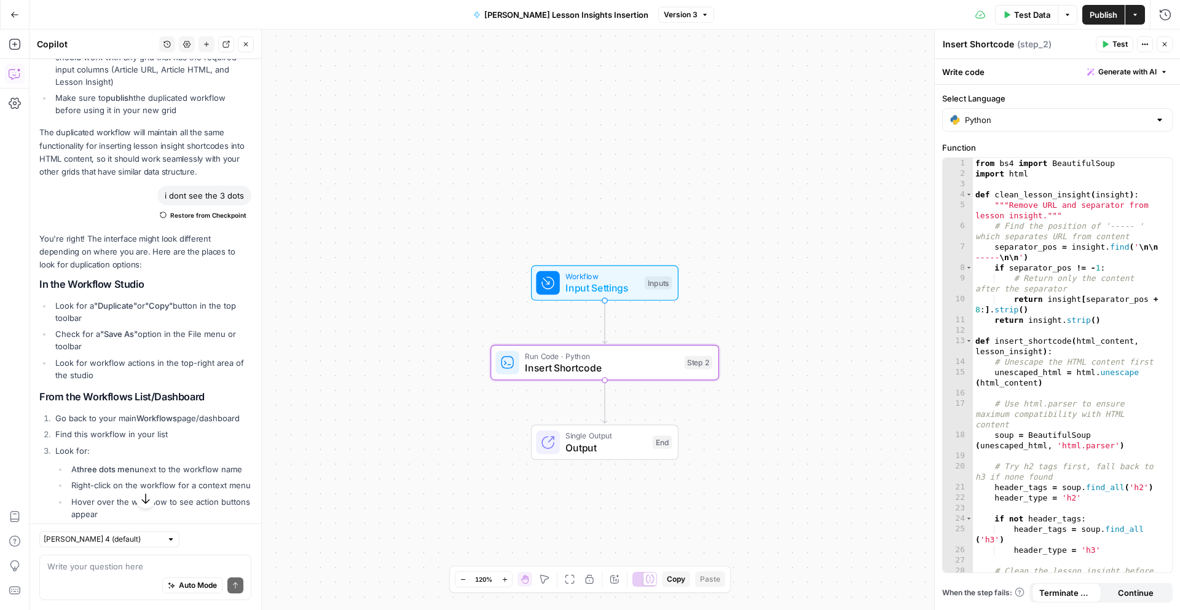
click at [401, 280] on div "Workflow Input Settings Inputs Run Code · Python Insert Shortcode Step 2 Single…" at bounding box center [605, 320] width 1151 height 580
click at [749, 218] on div "Workflow Input Settings Inputs Run Code · Python Insert Shortcode Step 2 Single…" at bounding box center [605, 320] width 1151 height 580
click at [1166, 44] on icon "button" at bounding box center [1164, 44] width 7 height 7
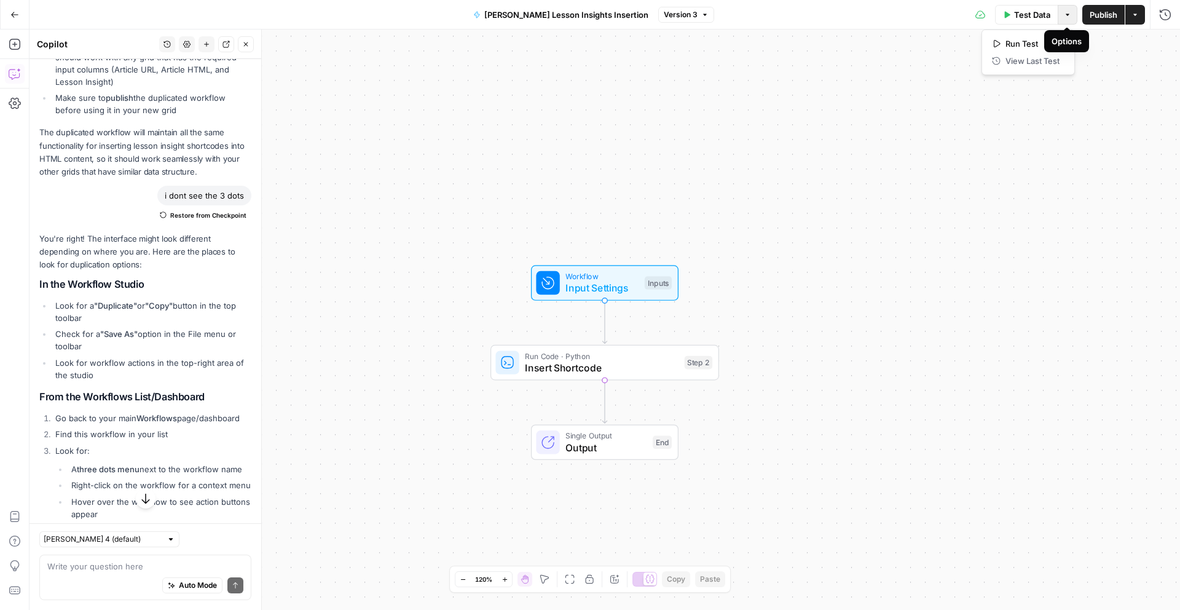
click at [1073, 15] on button "Options" at bounding box center [1068, 15] width 20 height 20
click at [1096, 141] on div "Workflow Input Settings Inputs Run Code · Python Insert Shortcode Step 2 Single…" at bounding box center [605, 320] width 1151 height 580
click at [1132, 17] on icon "button" at bounding box center [1134, 14] width 7 height 7
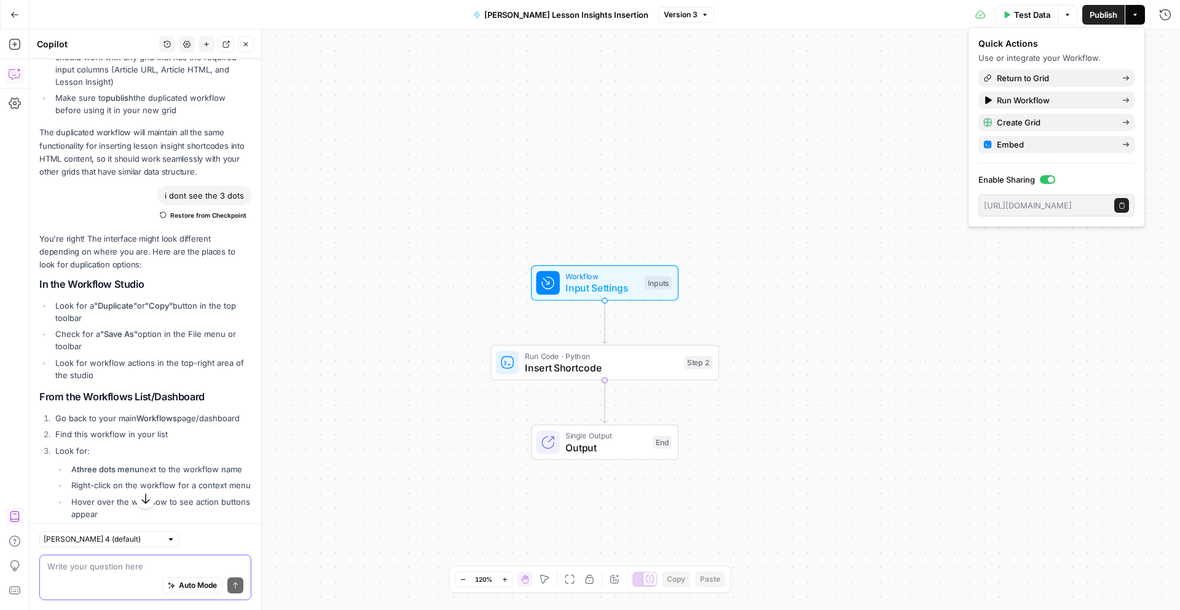
click at [92, 566] on textarea at bounding box center [145, 566] width 196 height 12
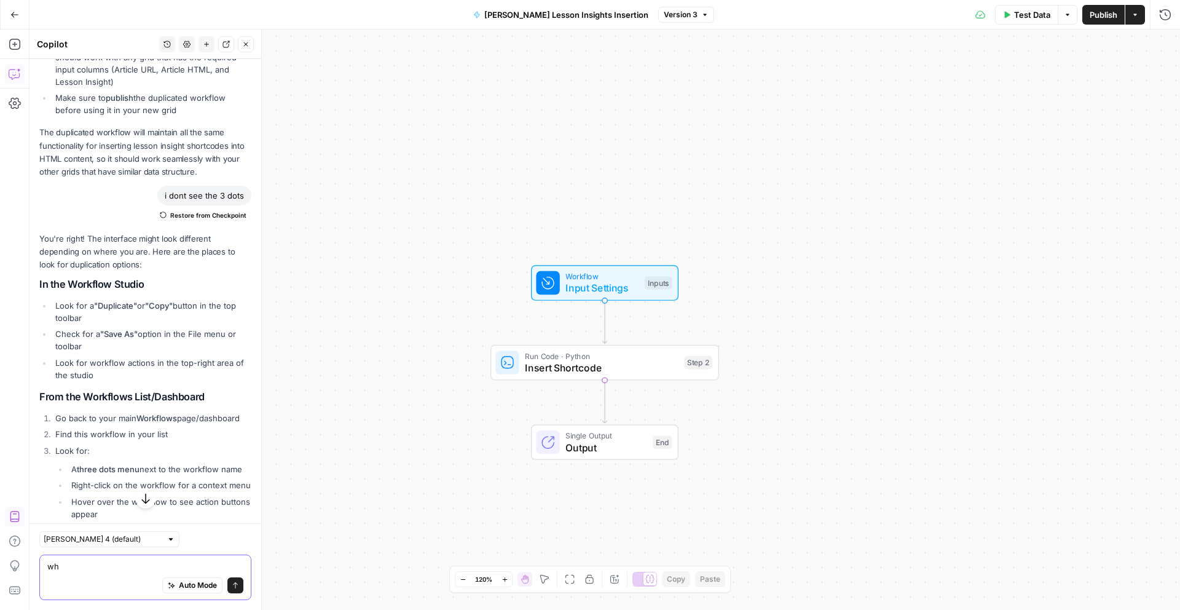
type textarea "w"
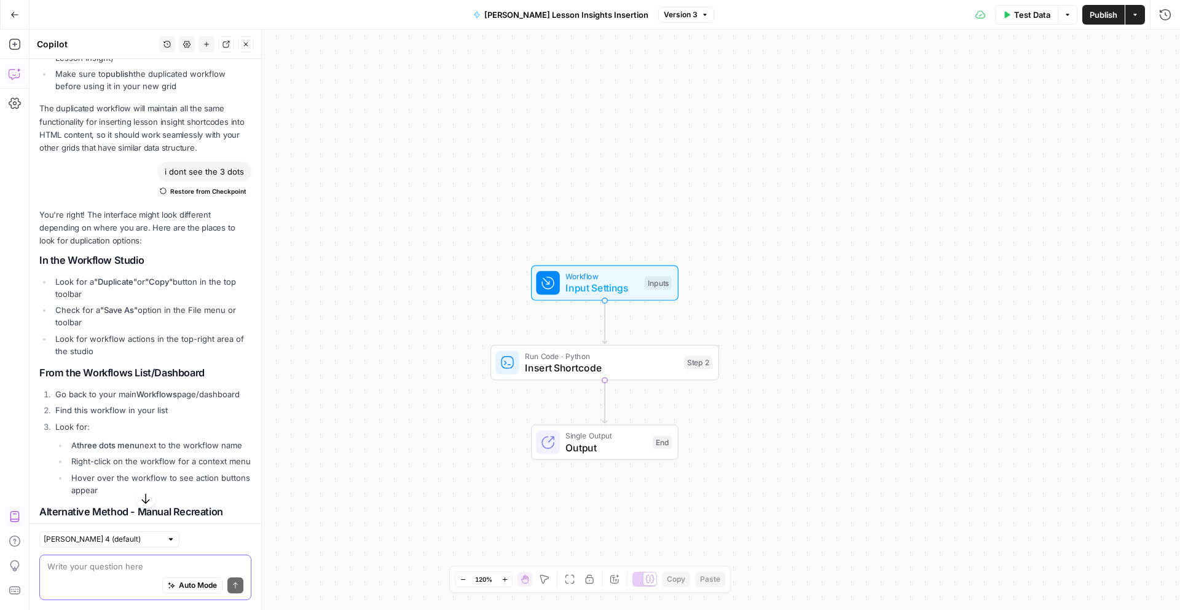
scroll to position [661, 0]
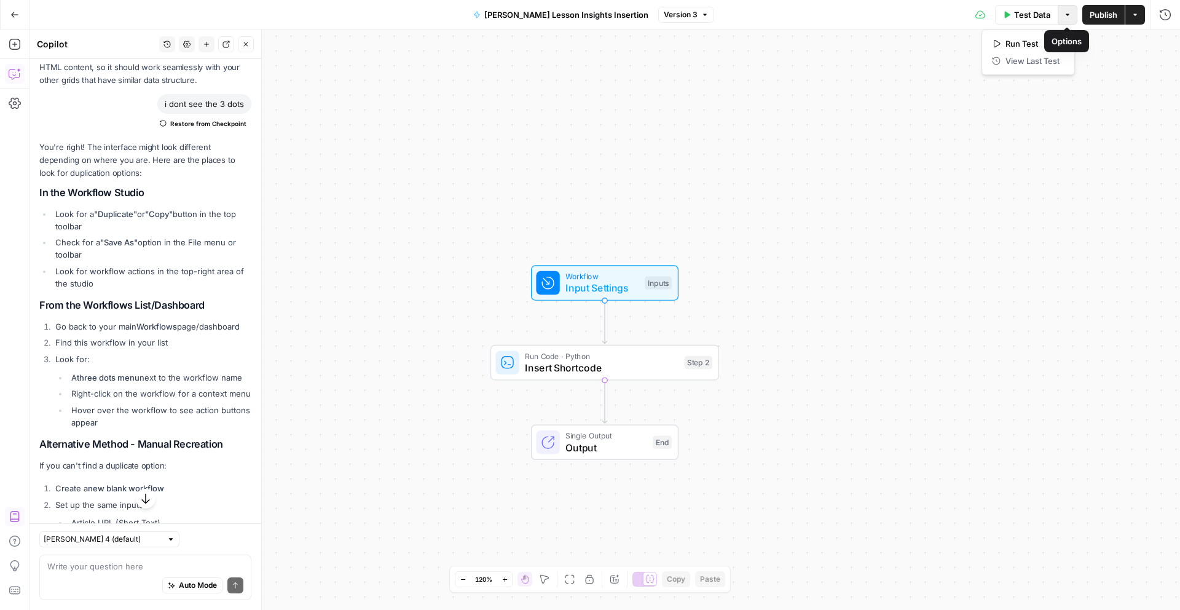
click at [1066, 18] on icon "button" at bounding box center [1067, 14] width 7 height 7
click at [1132, 12] on icon "button" at bounding box center [1134, 14] width 7 height 7
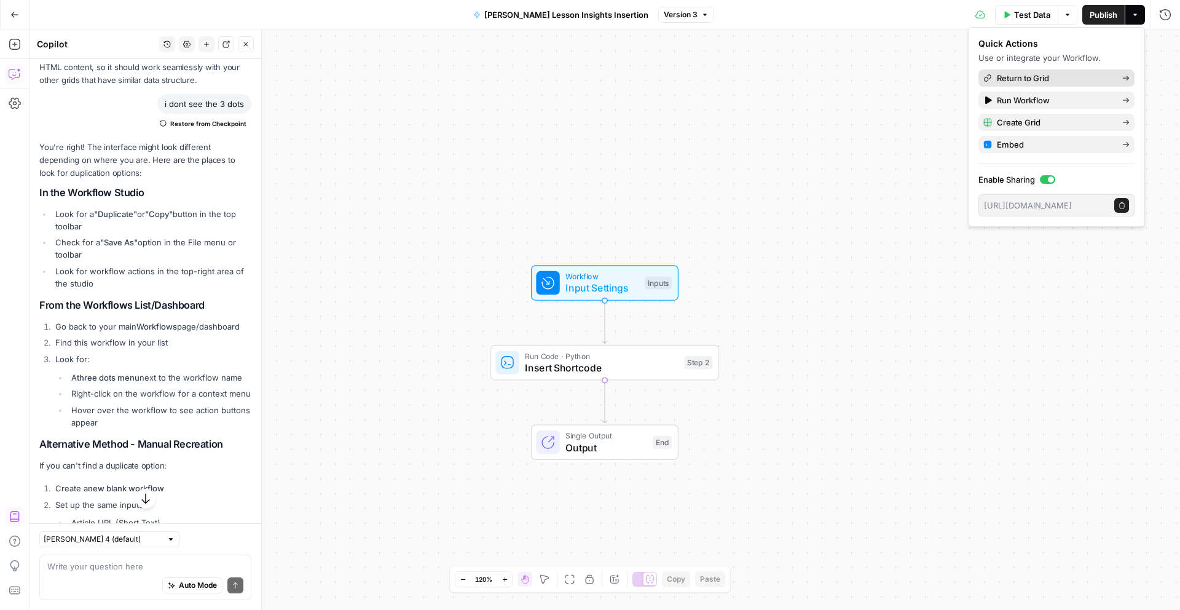
click at [1026, 79] on span "Return to Grid" at bounding box center [1055, 78] width 116 height 12
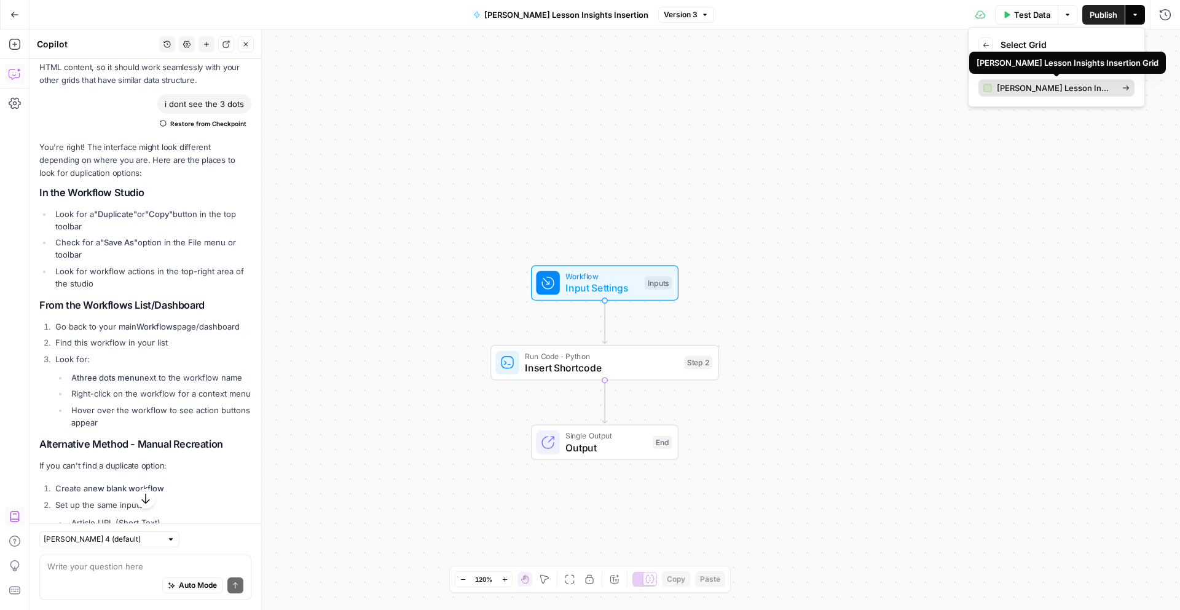
click at [1040, 90] on span "[PERSON_NAME] Lesson Insights Insertion Grid" at bounding box center [1055, 88] width 116 height 12
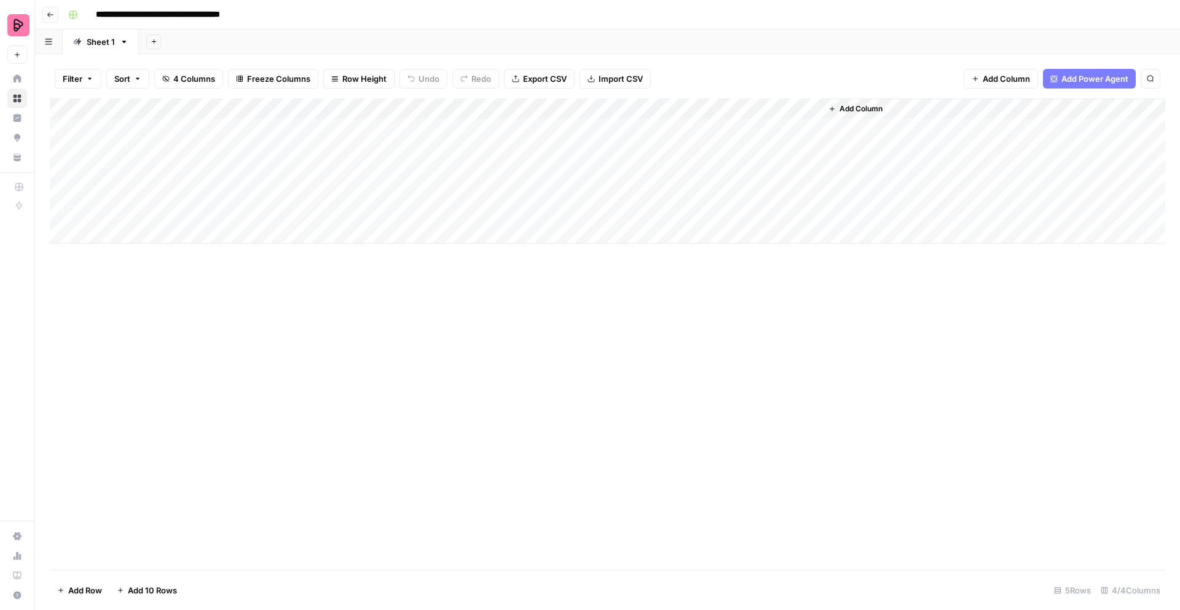
click at [797, 109] on div "Add Column" at bounding box center [607, 170] width 1115 height 145
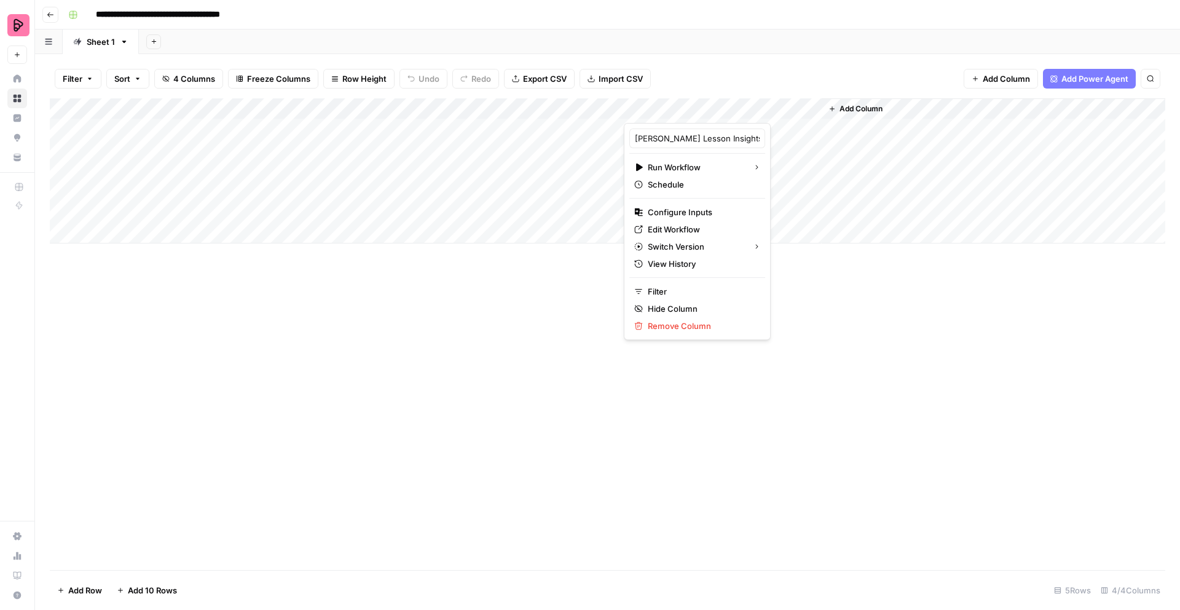
click at [902, 398] on div "Add Column" at bounding box center [607, 333] width 1115 height 471
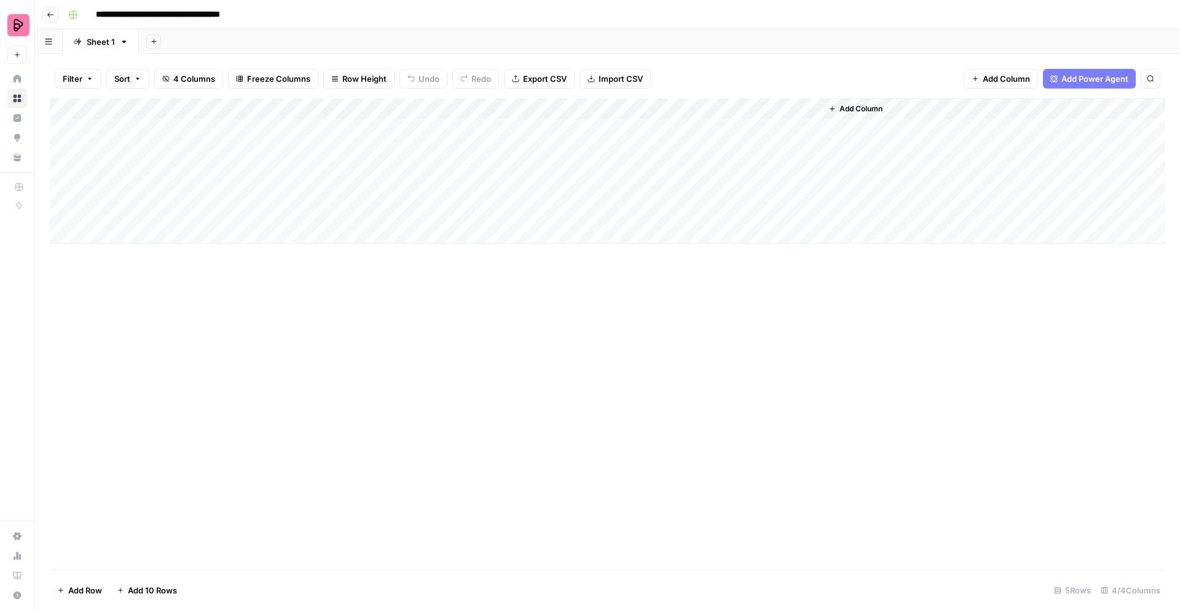
click at [578, 406] on div "Add Column" at bounding box center [607, 333] width 1115 height 471
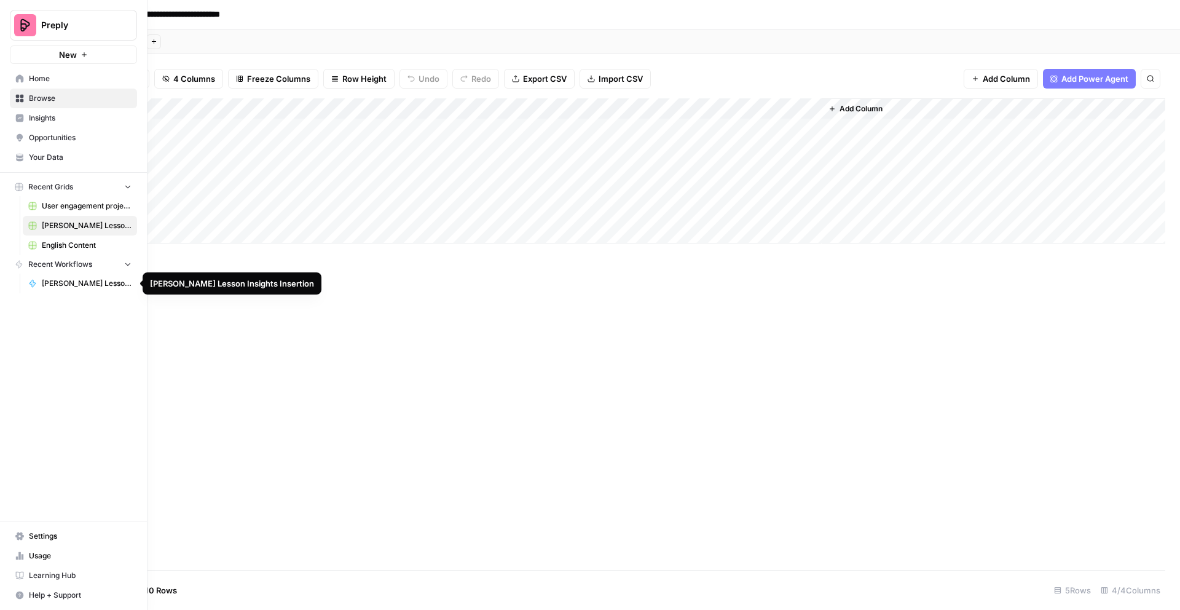
click at [90, 279] on span "[PERSON_NAME] Lesson Insights Insertion" at bounding box center [87, 283] width 90 height 11
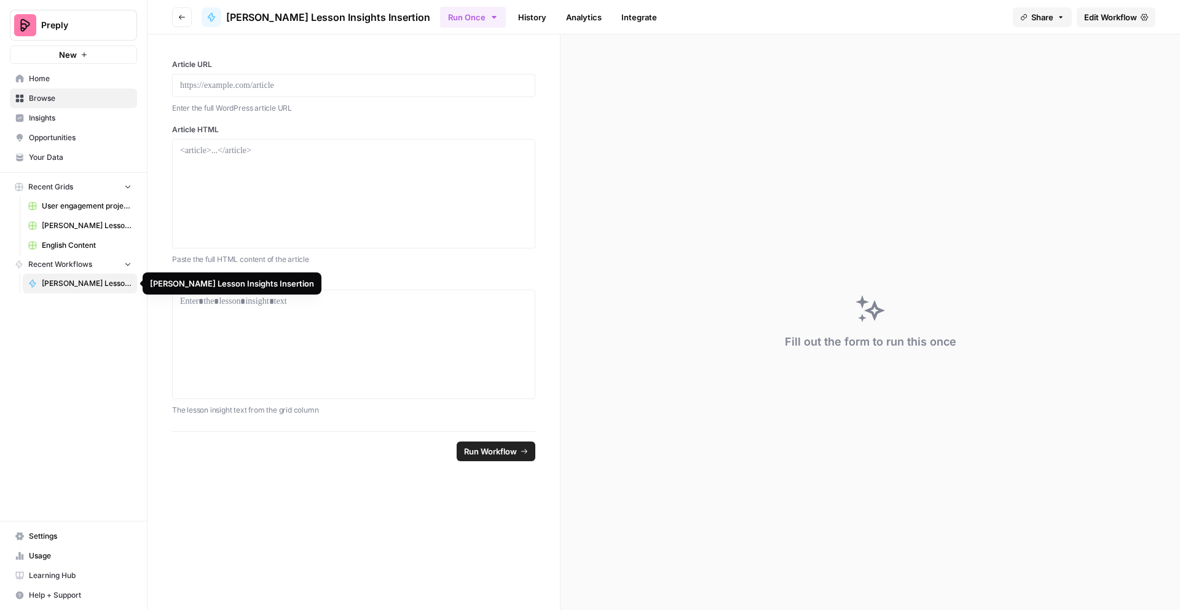
click at [82, 283] on span "[PERSON_NAME] Lesson Insights Insertion" at bounding box center [87, 283] width 90 height 11
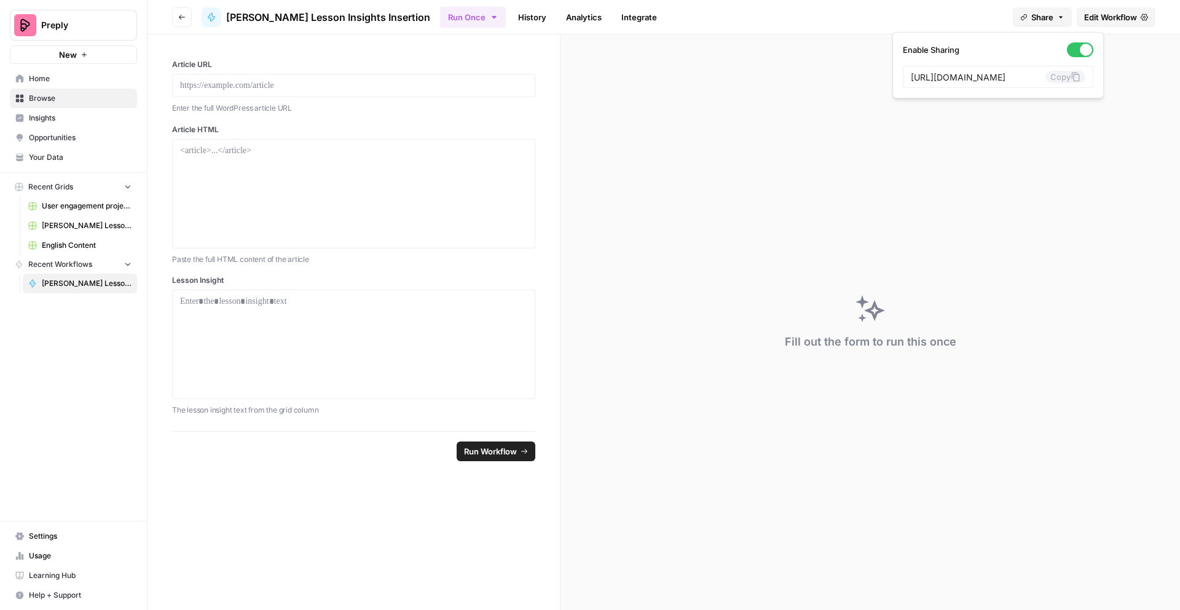
click at [1062, 14] on icon "button" at bounding box center [1060, 17] width 7 height 7
click at [1106, 12] on span "Edit Workflow" at bounding box center [1110, 17] width 53 height 12
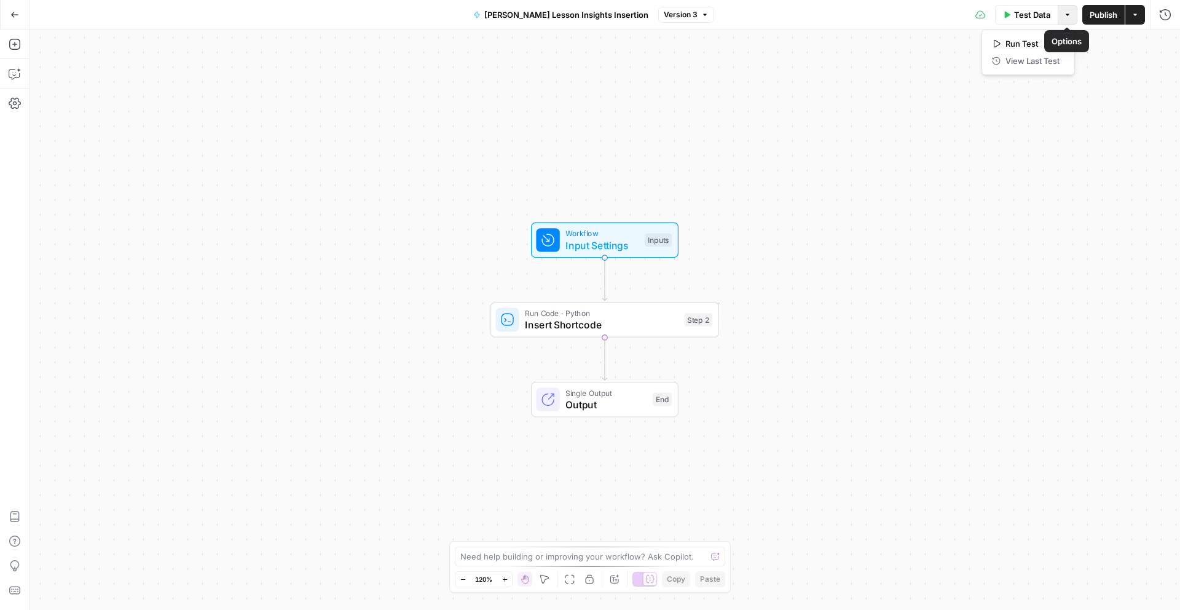
click at [1071, 15] on button "Options" at bounding box center [1068, 15] width 20 height 20
click at [1136, 18] on icon "button" at bounding box center [1134, 14] width 7 height 7
click at [886, 169] on div "Workflow Input Settings Inputs Run Code · Python Insert Shortcode Step 2 Single…" at bounding box center [605, 320] width 1151 height 580
click at [9, 79] on icon "button" at bounding box center [15, 74] width 12 height 12
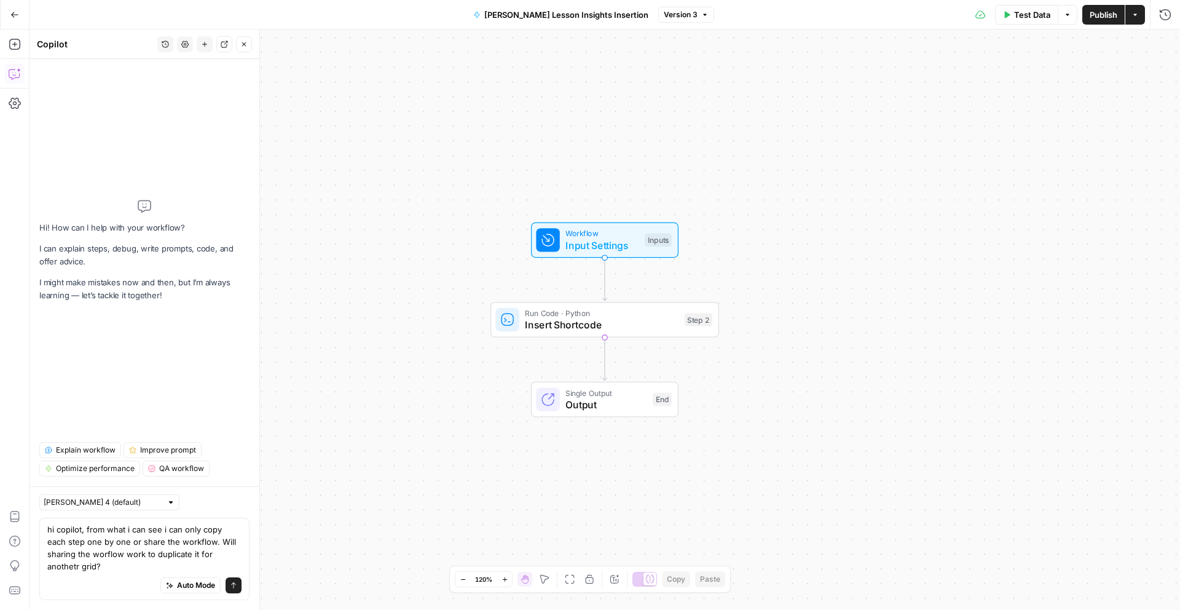
type textarea "hi copilot, from what i can see i can only copy each step one by one or share t…"
click at [235, 586] on icon "submit" at bounding box center [233, 584] width 7 height 7
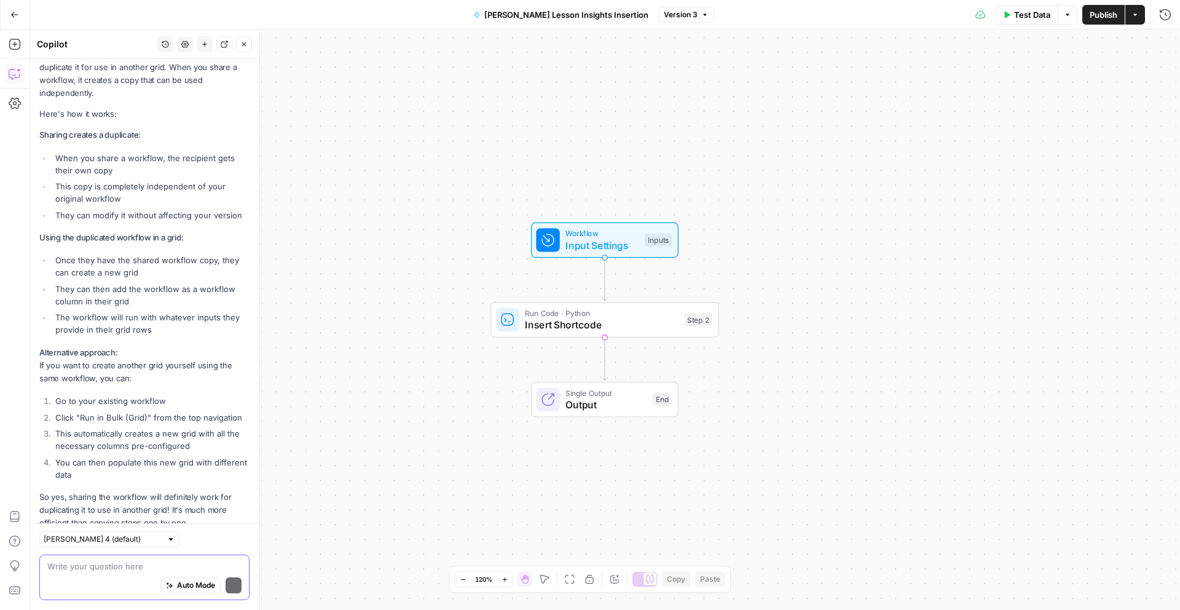
scroll to position [221, 0]
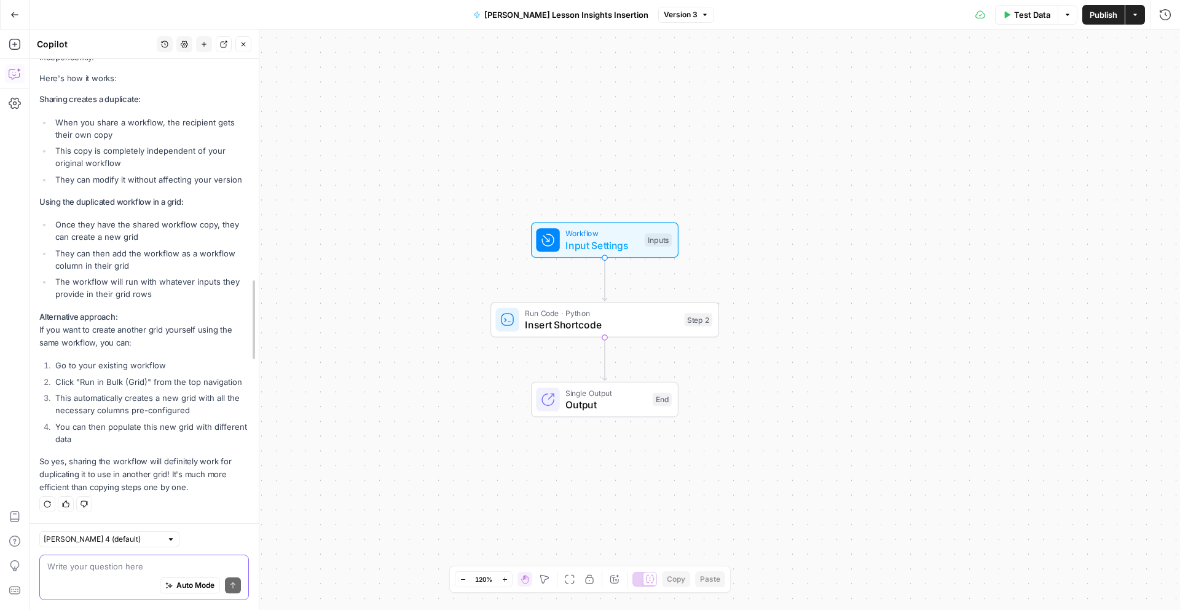
drag, startPoint x: 254, startPoint y: 280, endPoint x: 252, endPoint y: 266, distance: 14.9
drag, startPoint x: 253, startPoint y: 254, endPoint x: 253, endPoint y: 234, distance: 20.9
click at [1066, 18] on icon "button" at bounding box center [1067, 14] width 7 height 7
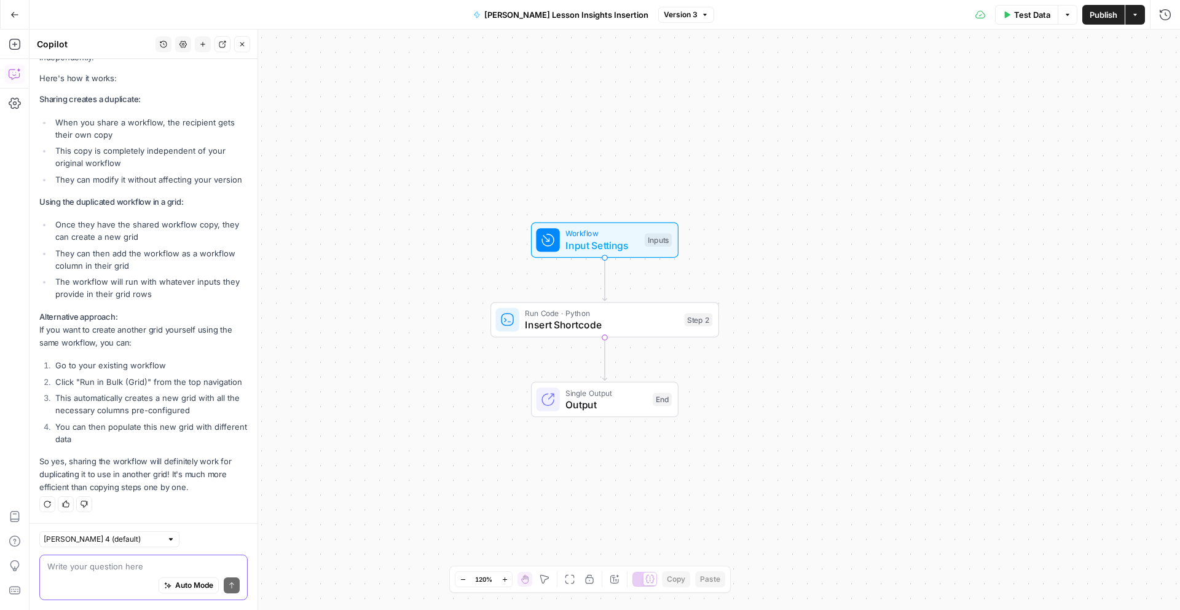
click at [1135, 17] on icon "button" at bounding box center [1134, 14] width 7 height 7
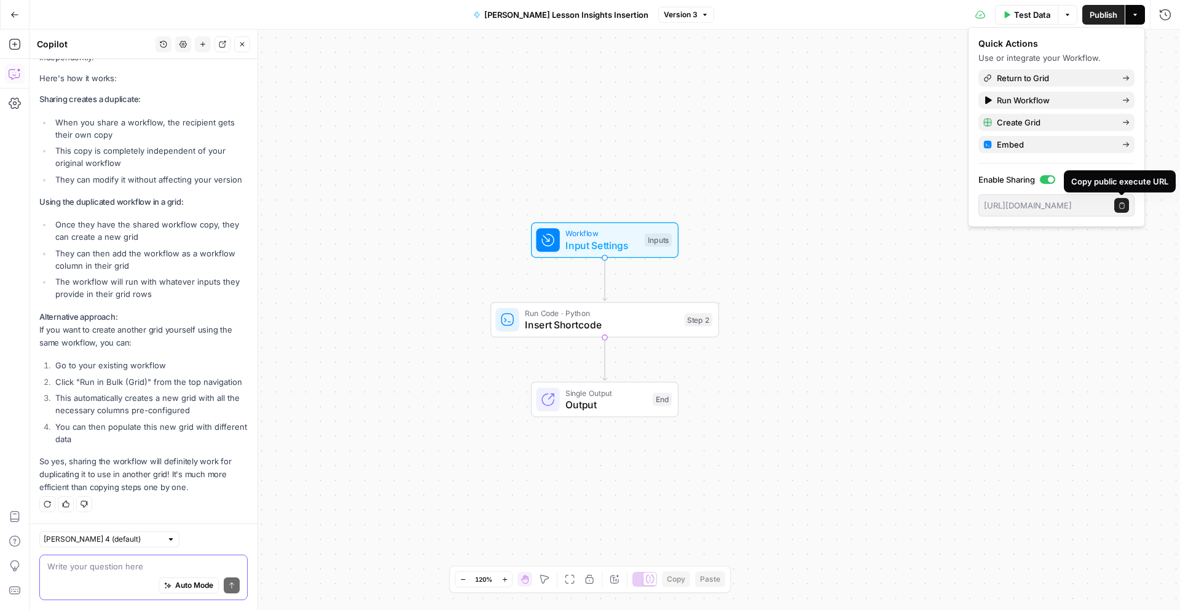
click at [1122, 207] on icon "button" at bounding box center [1122, 205] width 7 height 7
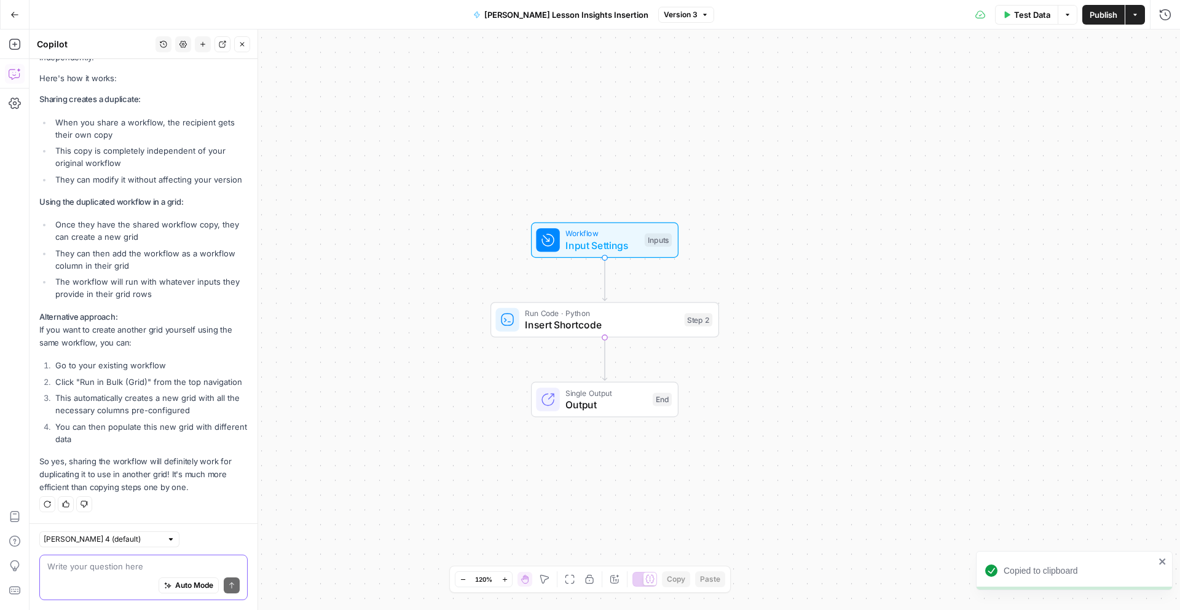
click at [921, 416] on div "Workflow Input Settings Inputs Run Code · Python Insert Shortcode Step 2 Single…" at bounding box center [605, 320] width 1151 height 580
click at [1068, 13] on icon "button" at bounding box center [1067, 14] width 7 height 7
click at [1136, 15] on icon "button" at bounding box center [1134, 14] width 7 height 7
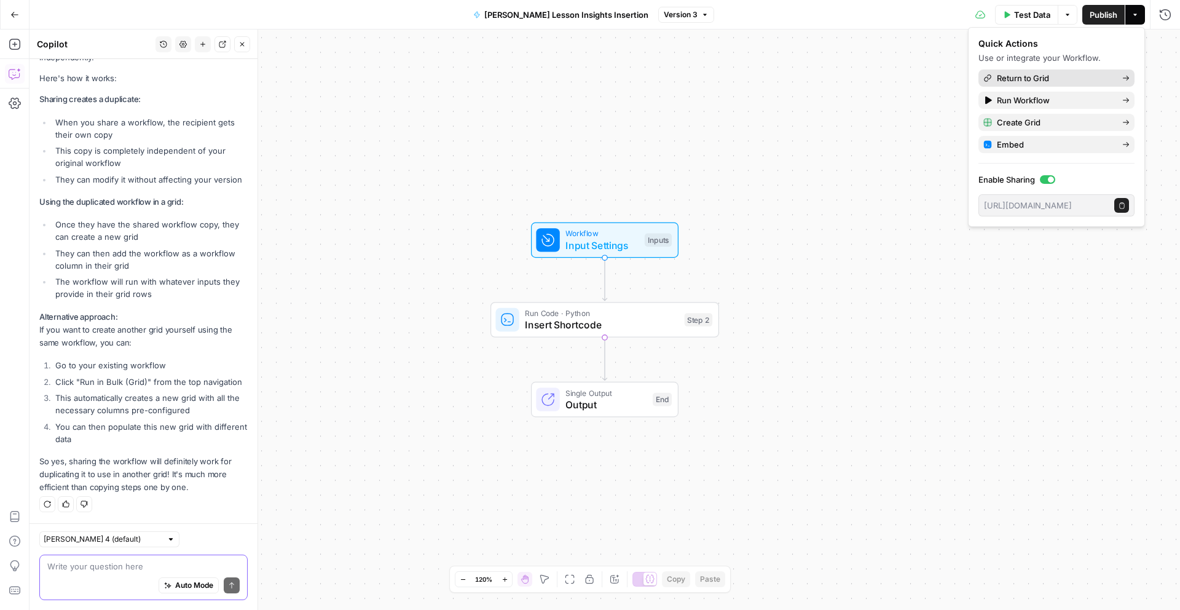
click at [1046, 78] on span "Return to Grid" at bounding box center [1055, 78] width 116 height 12
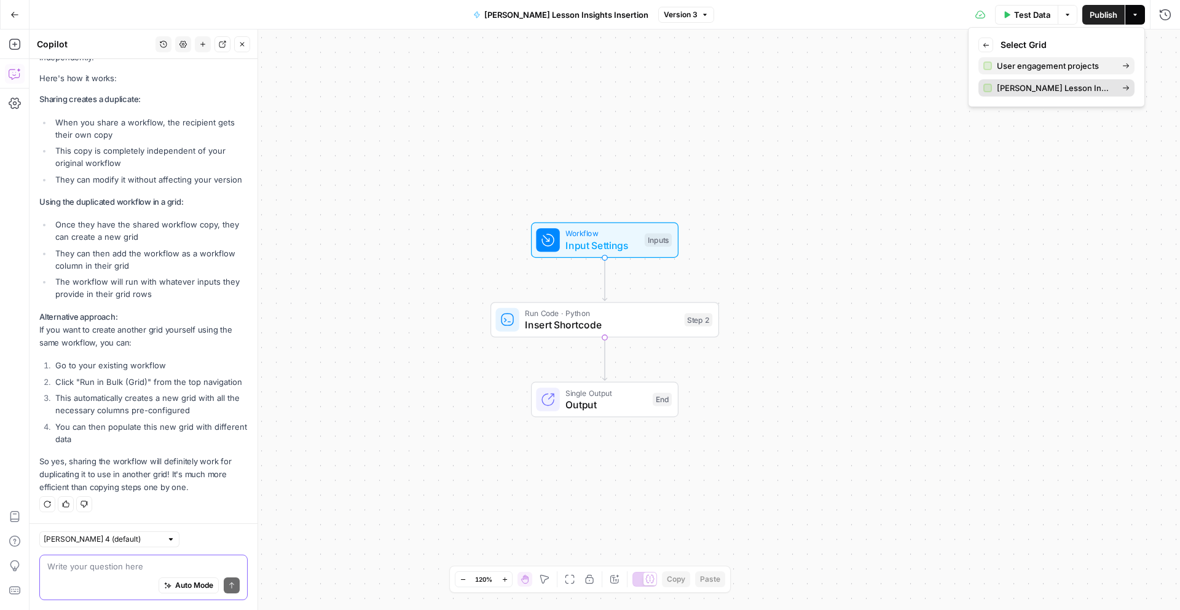
click at [1049, 89] on span "[PERSON_NAME] Lesson Insights Insertion Grid" at bounding box center [1055, 88] width 116 height 12
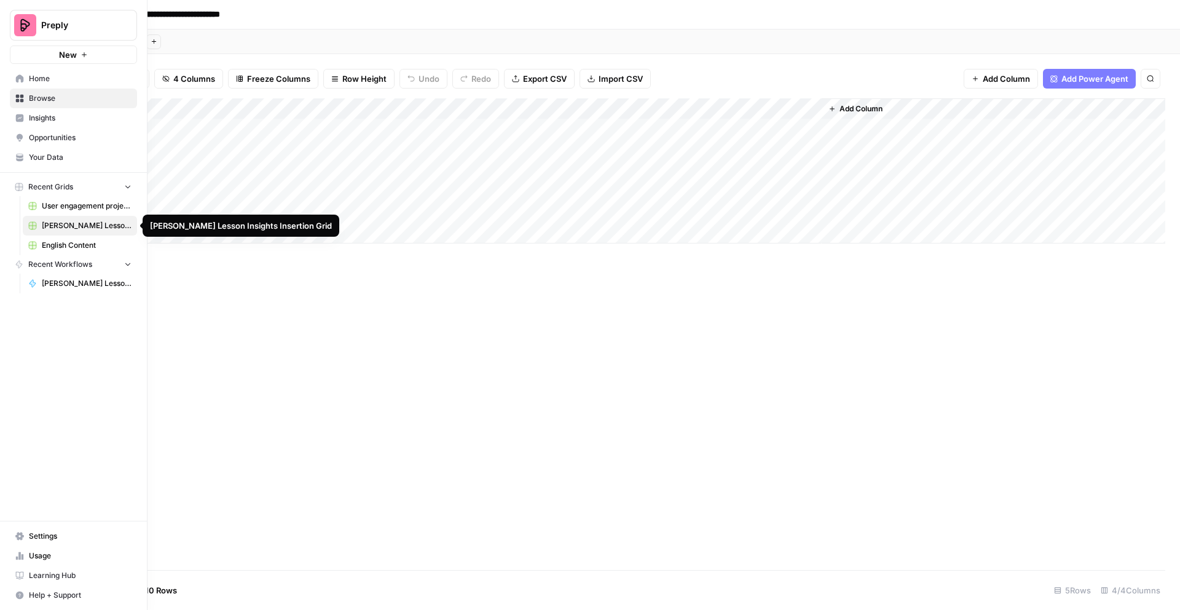
click at [78, 204] on span "User engagement projects" at bounding box center [87, 205] width 90 height 11
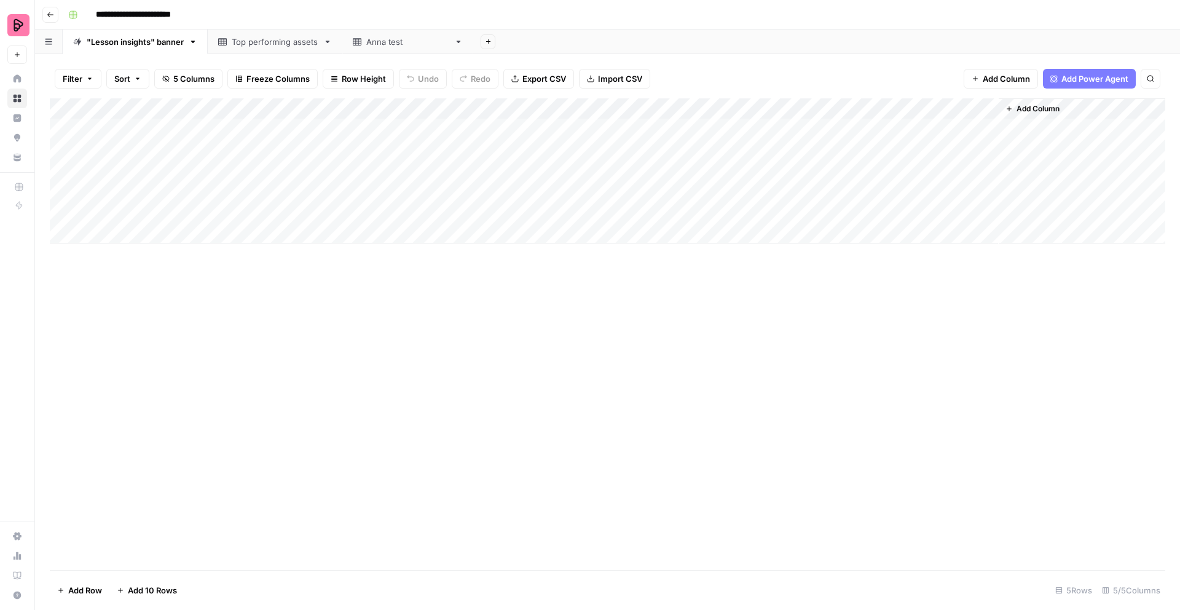
click at [282, 41] on div "Top performing assets" at bounding box center [275, 42] width 87 height 12
click at [161, 42] on div ""Lesson insights" banner" at bounding box center [135, 42] width 97 height 12
click at [974, 109] on div "Add Column" at bounding box center [607, 170] width 1115 height 145
click at [995, 371] on div "Add Column" at bounding box center [607, 333] width 1115 height 471
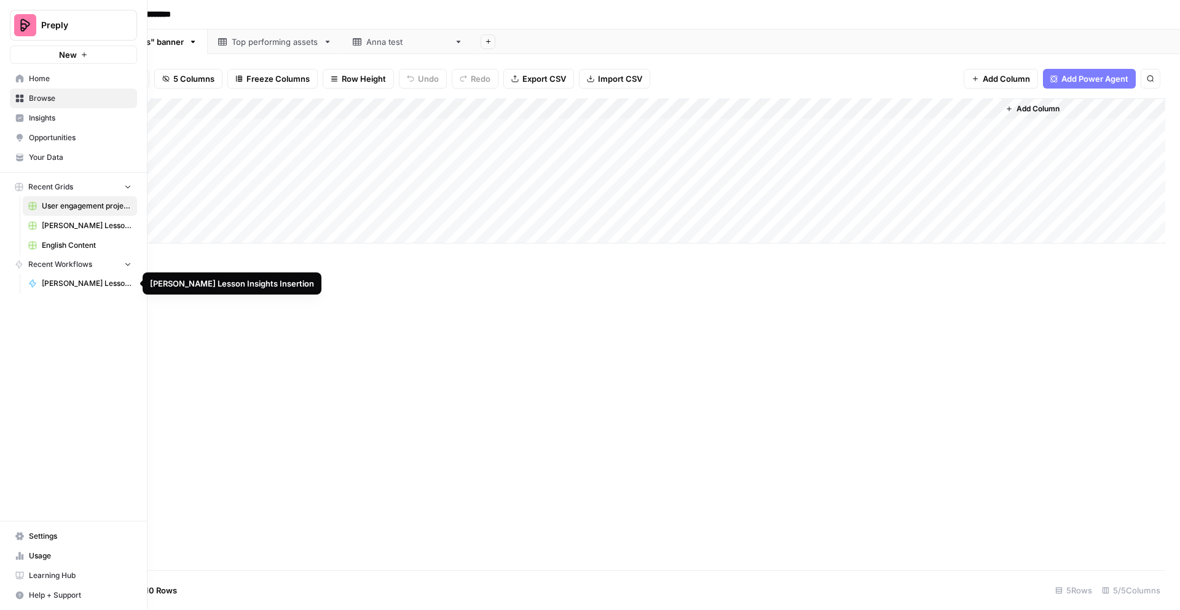
click at [64, 284] on span "[PERSON_NAME] Lesson Insights Insertion" at bounding box center [87, 283] width 90 height 11
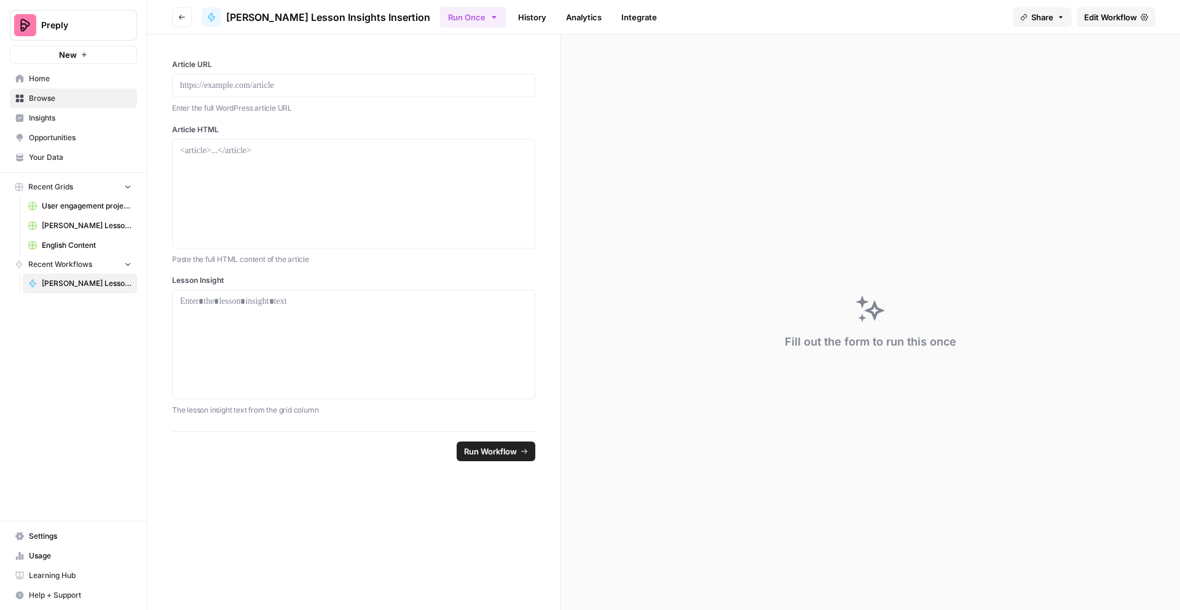
click at [599, 75] on div "Fill out the form to run this once" at bounding box center [871, 321] width 620 height 575
click at [66, 263] on span "Recent Workflows" at bounding box center [60, 264] width 64 height 11
click at [83, 226] on span "[PERSON_NAME] Lesson Insights Insertion Grid" at bounding box center [87, 225] width 90 height 11
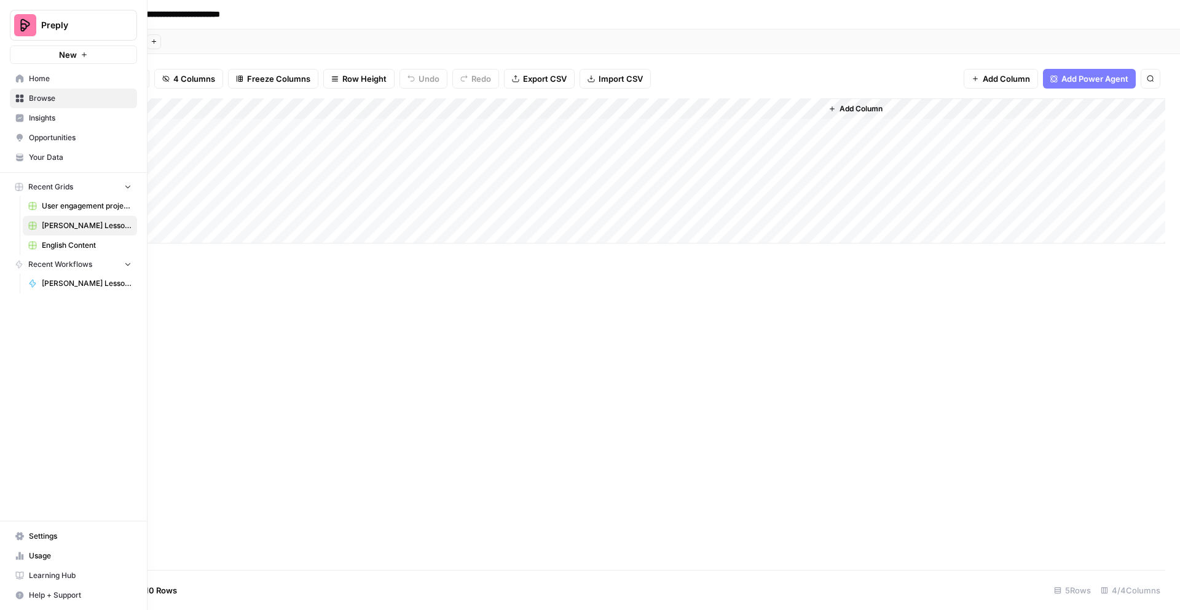
click at [59, 206] on span "User engagement projects" at bounding box center [87, 205] width 90 height 11
click at [48, 281] on span "[PERSON_NAME] Lesson Insights Insertion" at bounding box center [87, 283] width 90 height 11
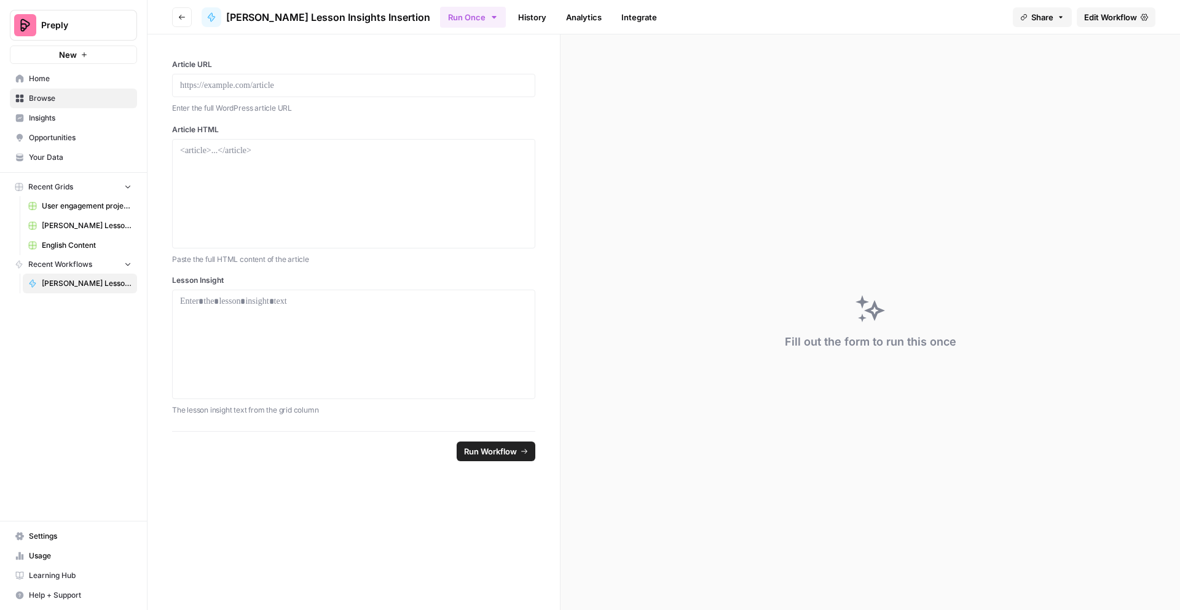
click at [768, 172] on div "Fill out the form to run this once" at bounding box center [871, 321] width 620 height 575
click at [101, 284] on span "[PERSON_NAME] Lesson Insights Insertion" at bounding box center [87, 283] width 90 height 11
click at [1017, 88] on div "Fill out the form to run this once" at bounding box center [871, 321] width 620 height 575
click at [1057, 17] on icon "button" at bounding box center [1060, 17] width 7 height 7
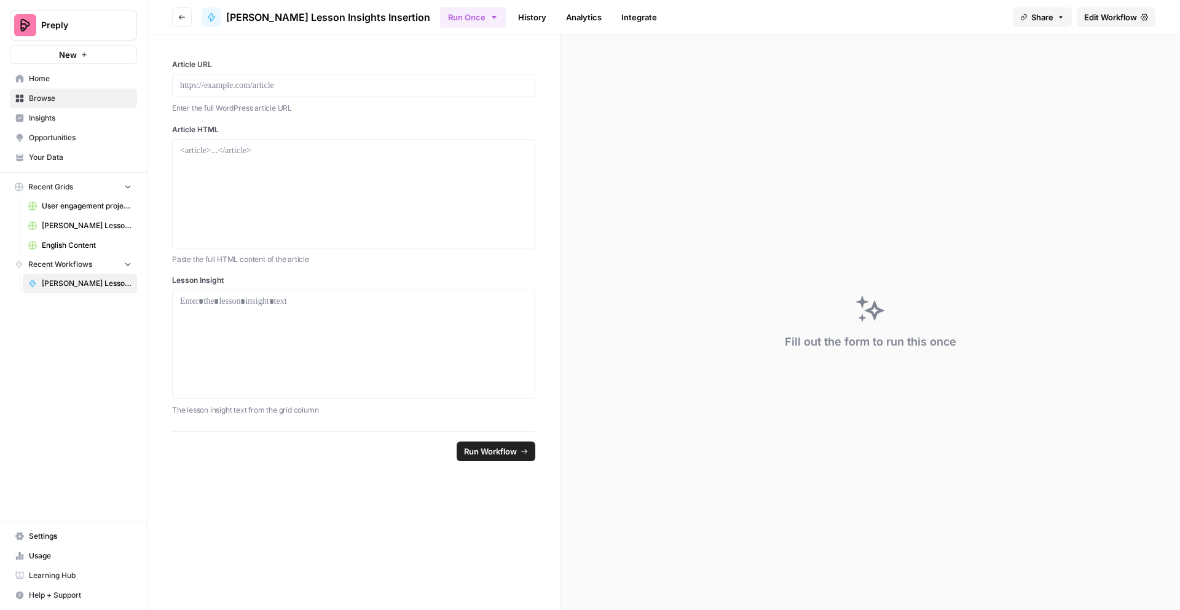
click at [1114, 12] on span "Edit Workflow" at bounding box center [1110, 17] width 53 height 12
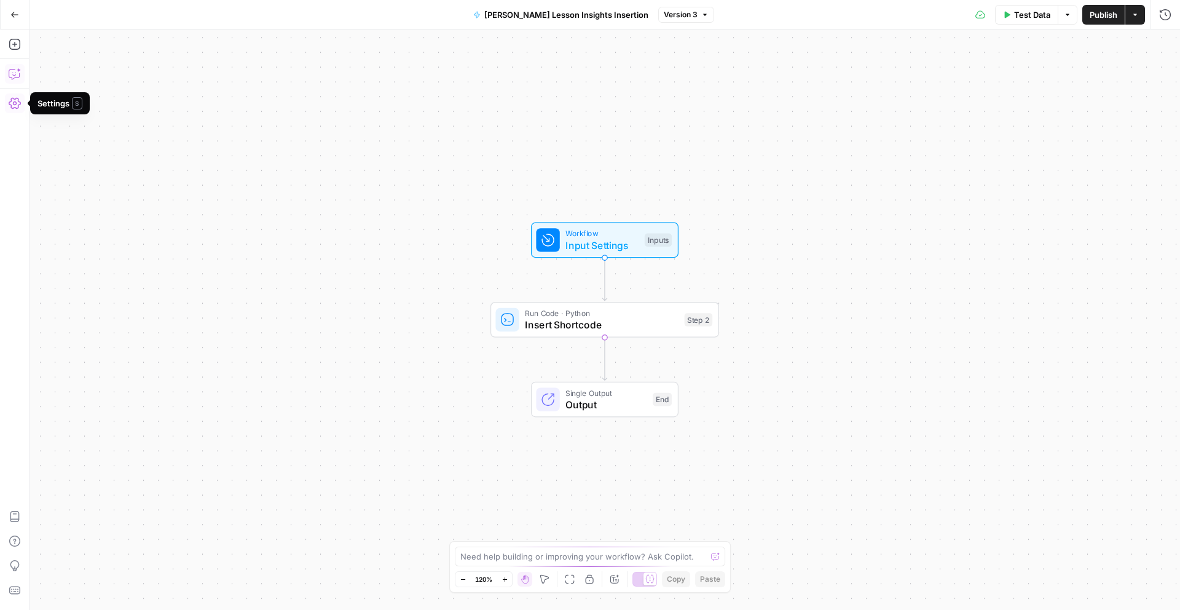
click at [12, 71] on icon "button" at bounding box center [15, 74] width 12 height 12
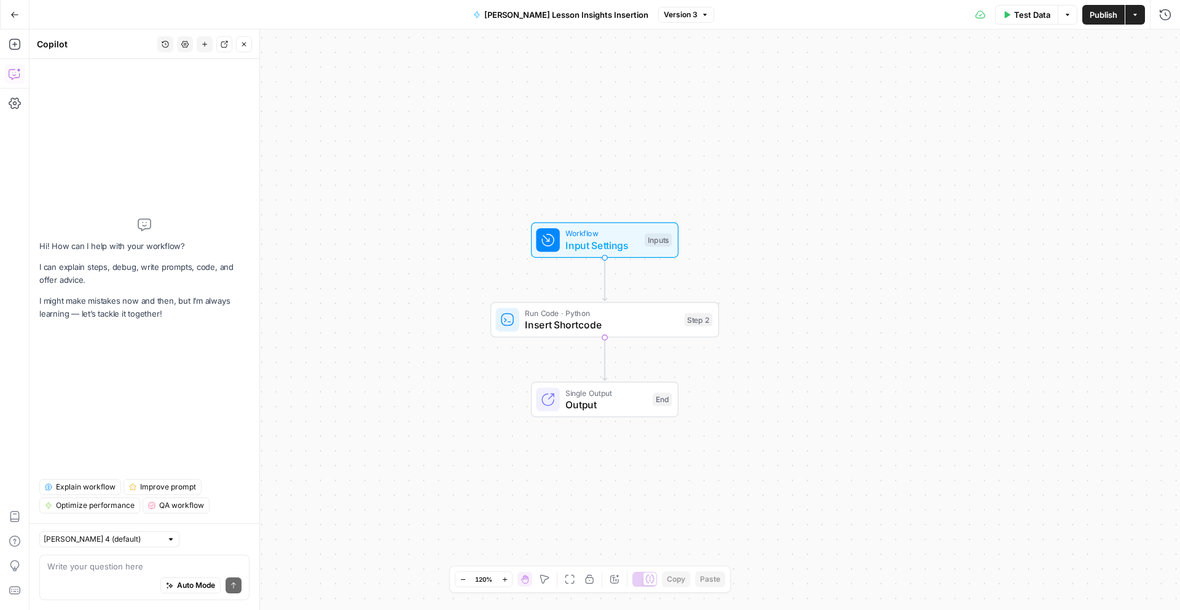
click at [88, 575] on div "Auto Mode Send" at bounding box center [144, 585] width 194 height 27
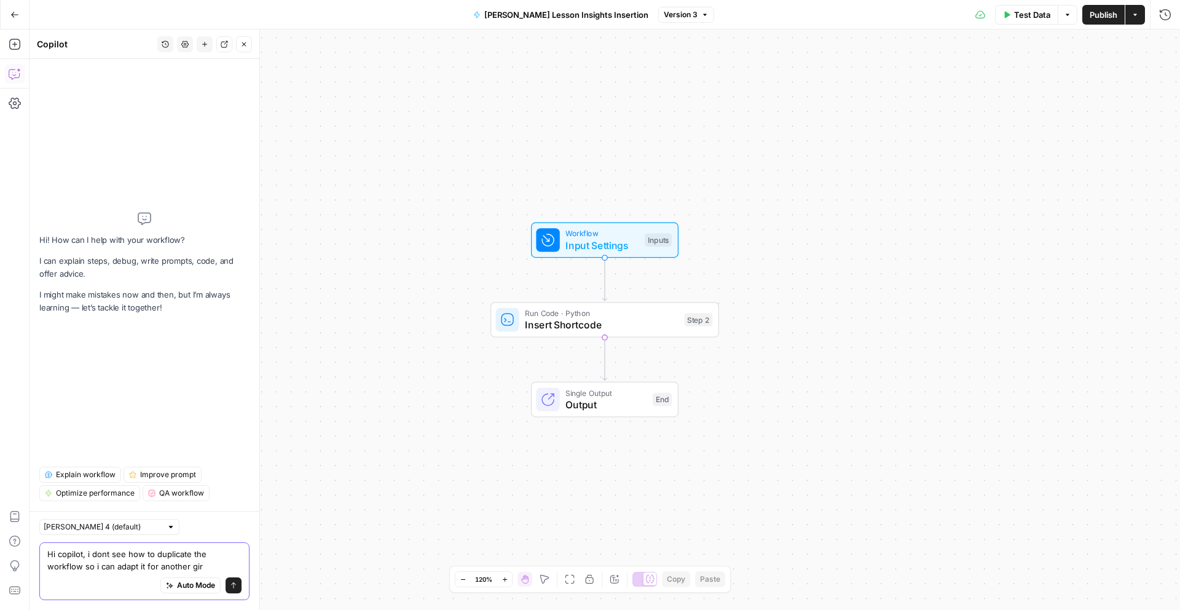
type textarea "Hi copilot, i dont see how to duplicate the workflow so i can adapt it for anot…"
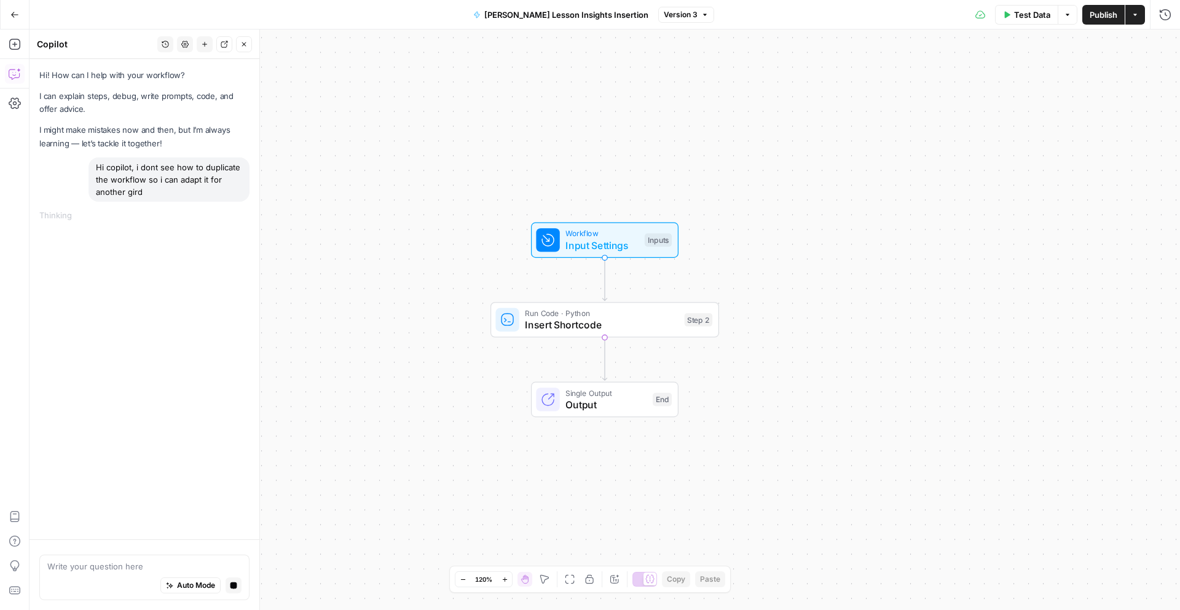
click at [852, 490] on div "Workflow Input Settings Inputs Run Code · Python Insert Shortcode Step 2 Single…" at bounding box center [605, 320] width 1151 height 580
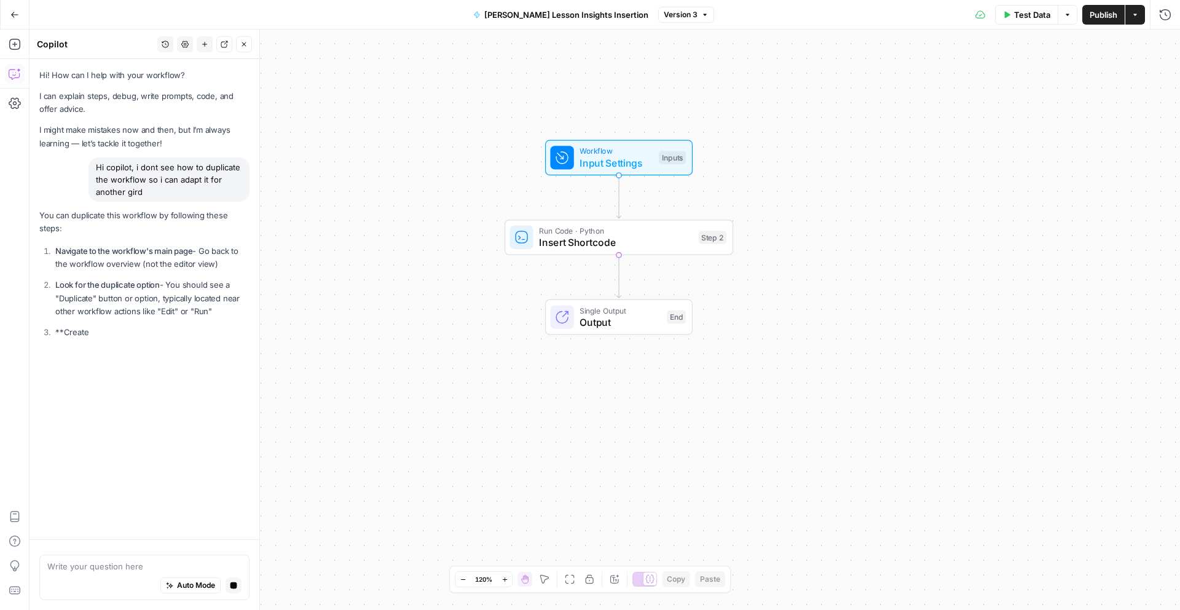
drag, startPoint x: 704, startPoint y: 432, endPoint x: 719, endPoint y: 359, distance: 74.6
click at [719, 359] on div "Workflow Input Settings Inputs Run Code · Python Insert Shortcode Step 2 Single…" at bounding box center [605, 320] width 1151 height 580
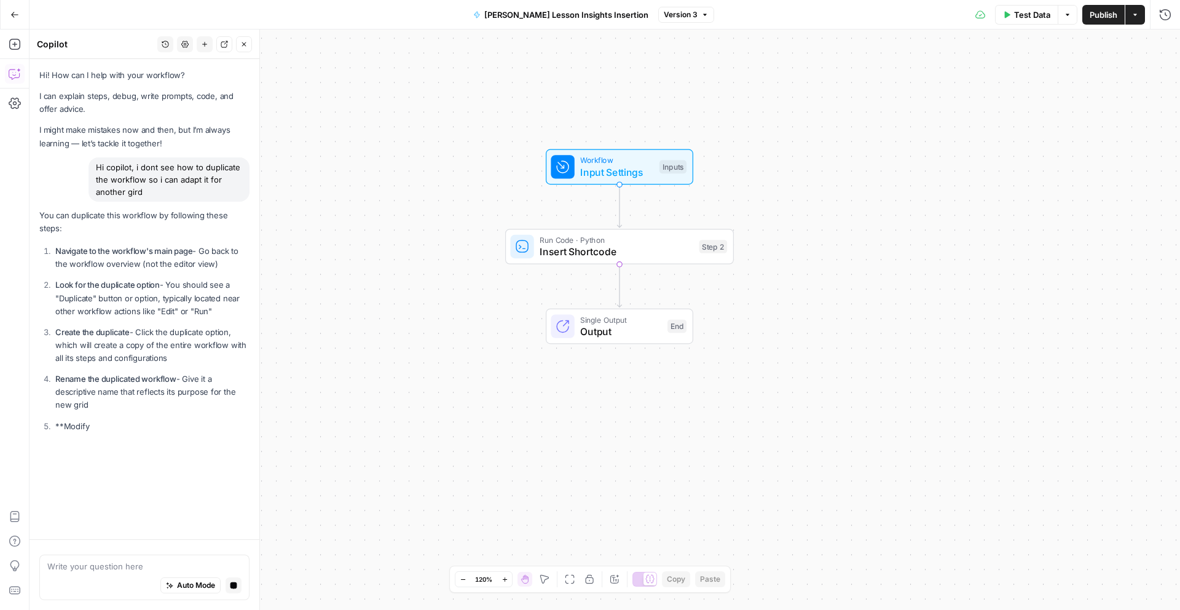
click at [390, 294] on div "Workflow Input Settings Inputs Run Code · Python Insert Shortcode Step 2 Single…" at bounding box center [605, 320] width 1151 height 580
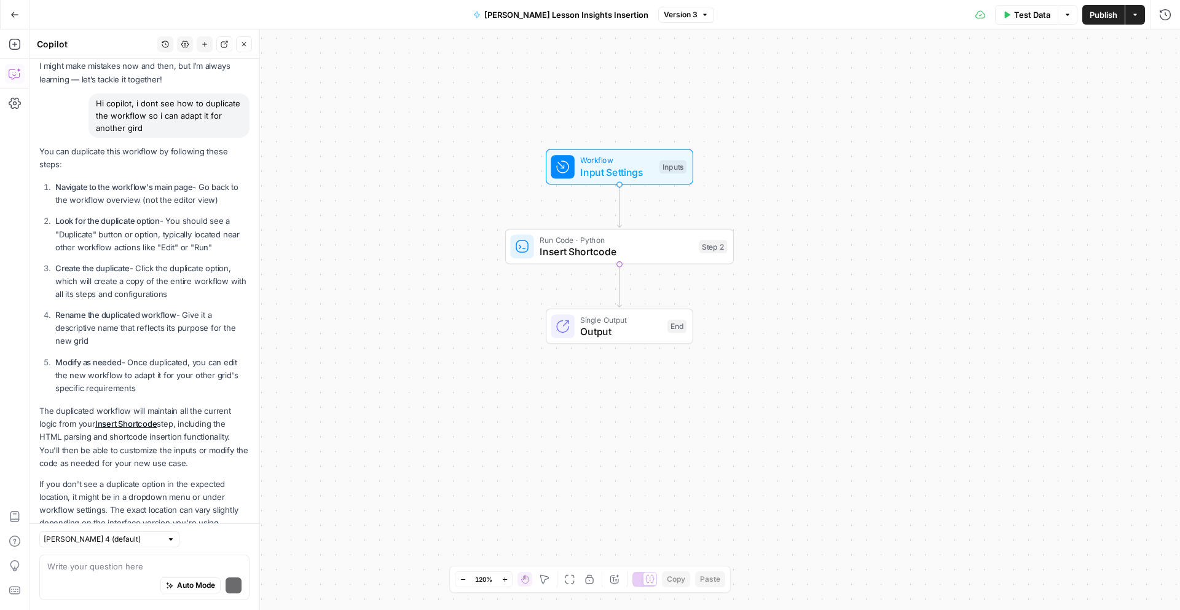
scroll to position [100, 0]
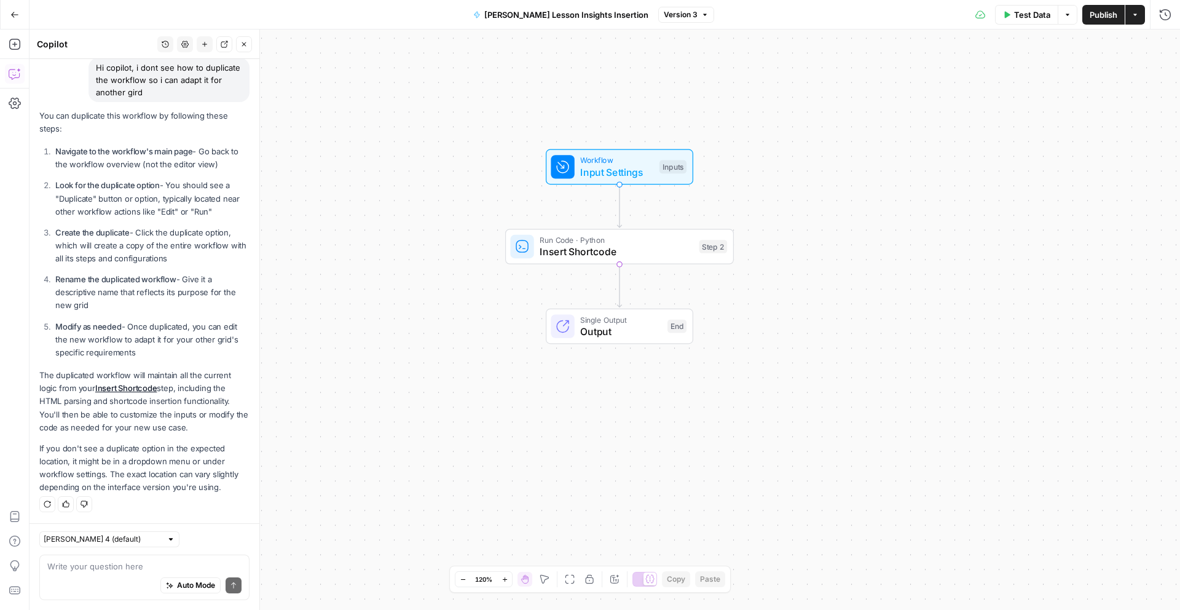
click at [13, 15] on icon "button" at bounding box center [14, 14] width 9 height 9
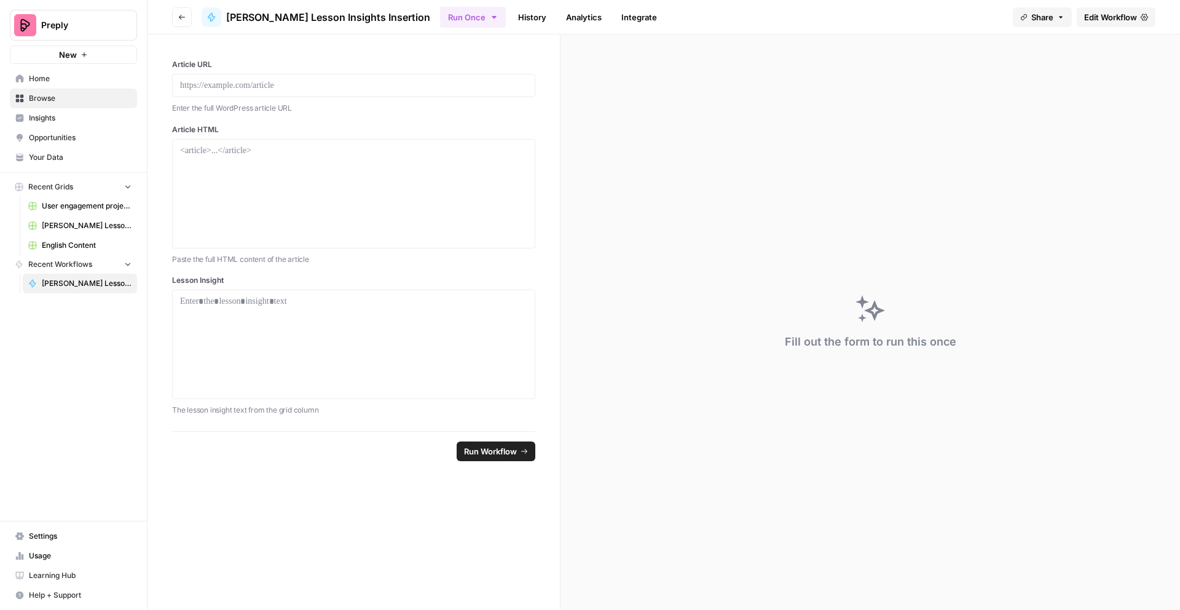
click at [40, 76] on span "Home" at bounding box center [80, 78] width 103 height 11
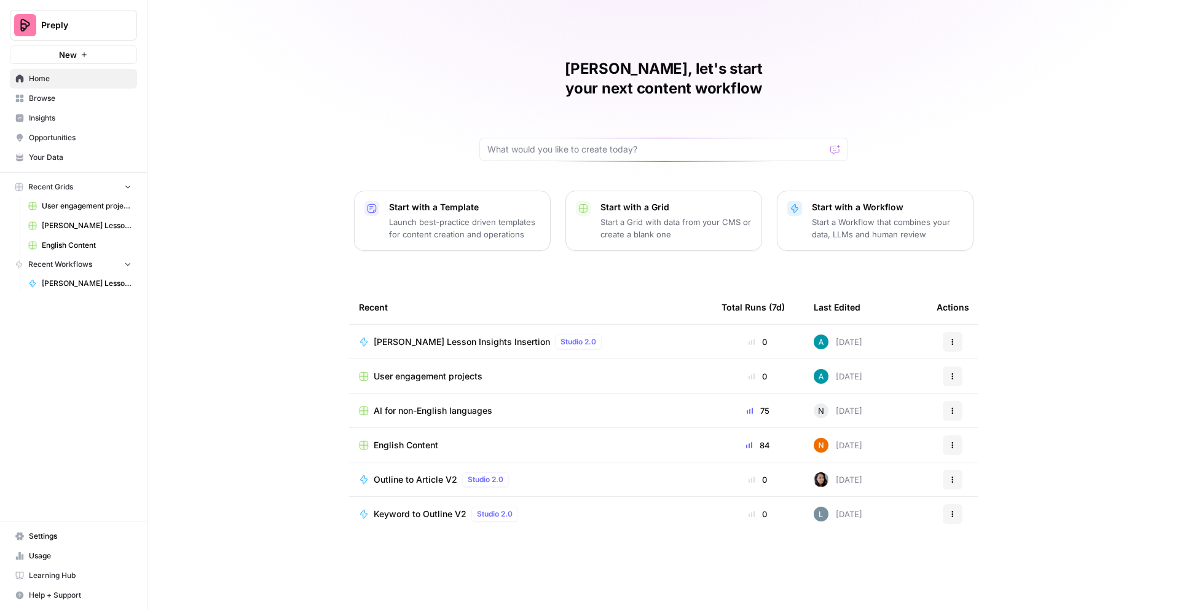
click at [853, 216] on p "Start a Workflow that combines your data, LLMs and human review" at bounding box center [887, 228] width 151 height 25
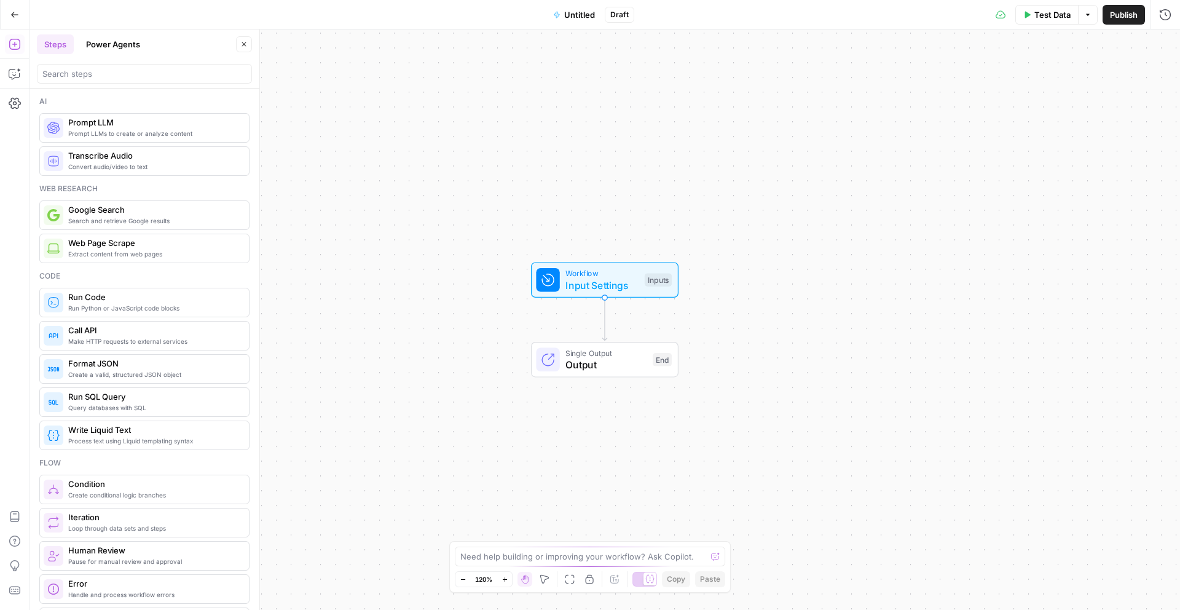
click at [9, 17] on button "Go Back" at bounding box center [15, 15] width 22 height 22
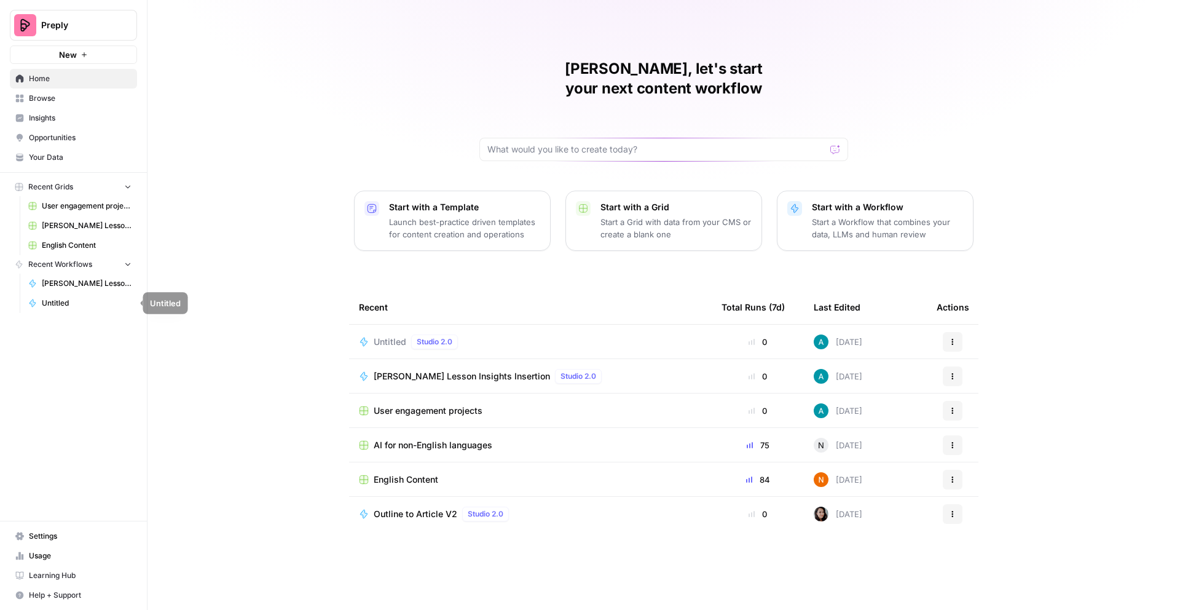
click at [58, 304] on span "Untitled" at bounding box center [87, 302] width 90 height 11
click at [92, 285] on span "[PERSON_NAME] Lesson Insights Insertion" at bounding box center [87, 283] width 90 height 11
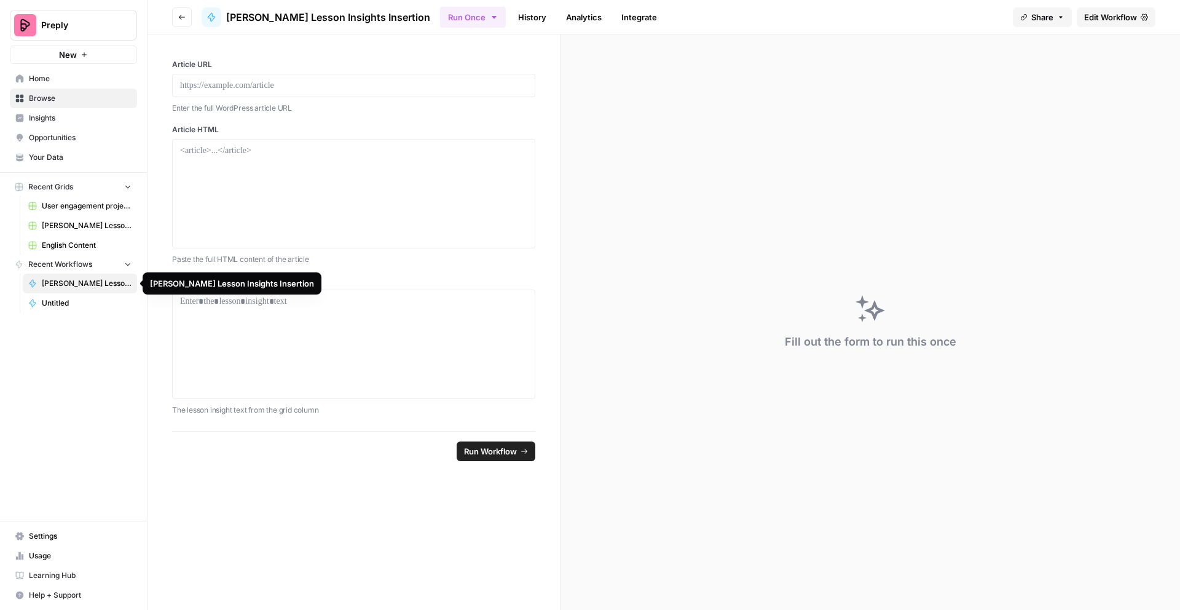
click at [90, 368] on div "Preply New Home Browse Insights Opportunities Your Data Recent Grids User engag…" at bounding box center [73, 305] width 147 height 610
click at [77, 278] on span "[PERSON_NAME] Lesson Insights Insertion" at bounding box center [87, 283] width 90 height 11
click at [54, 302] on span "Untitled" at bounding box center [87, 302] width 90 height 11
click at [128, 263] on icon "button" at bounding box center [128, 263] width 9 height 9
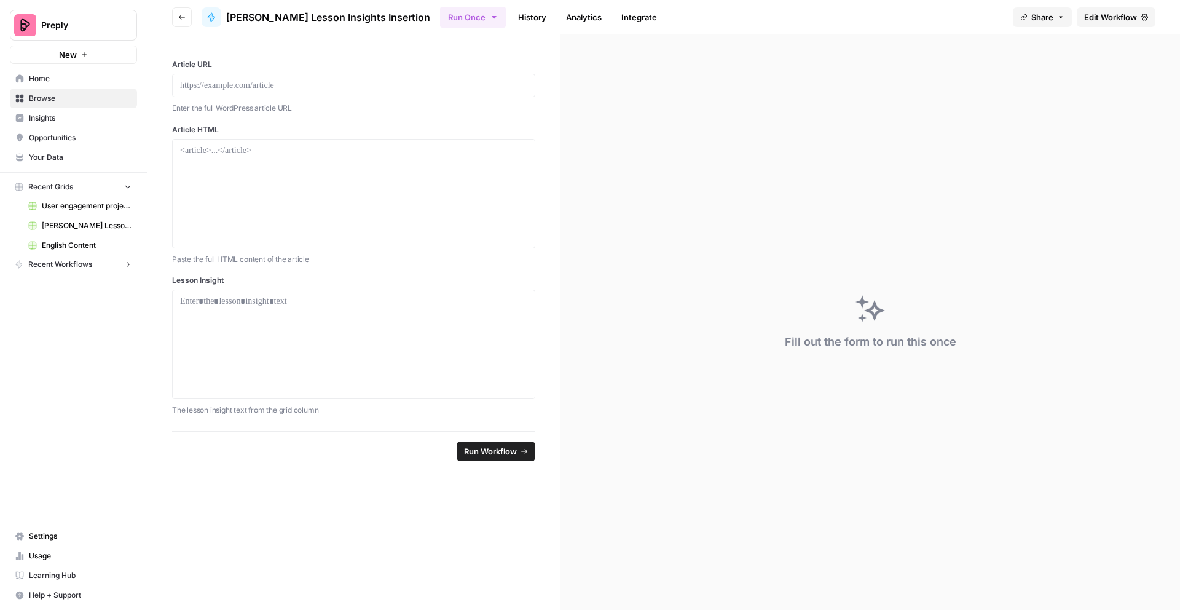
click at [126, 263] on icon "button" at bounding box center [128, 264] width 9 height 9
click at [659, 266] on div "Fill out the form to run this once" at bounding box center [871, 321] width 620 height 575
click at [1004, 162] on div "Fill out the form to run this once" at bounding box center [871, 321] width 620 height 575
click at [1057, 17] on icon "button" at bounding box center [1060, 17] width 7 height 7
click at [1045, 77] on button "Copy" at bounding box center [1065, 77] width 40 height 12
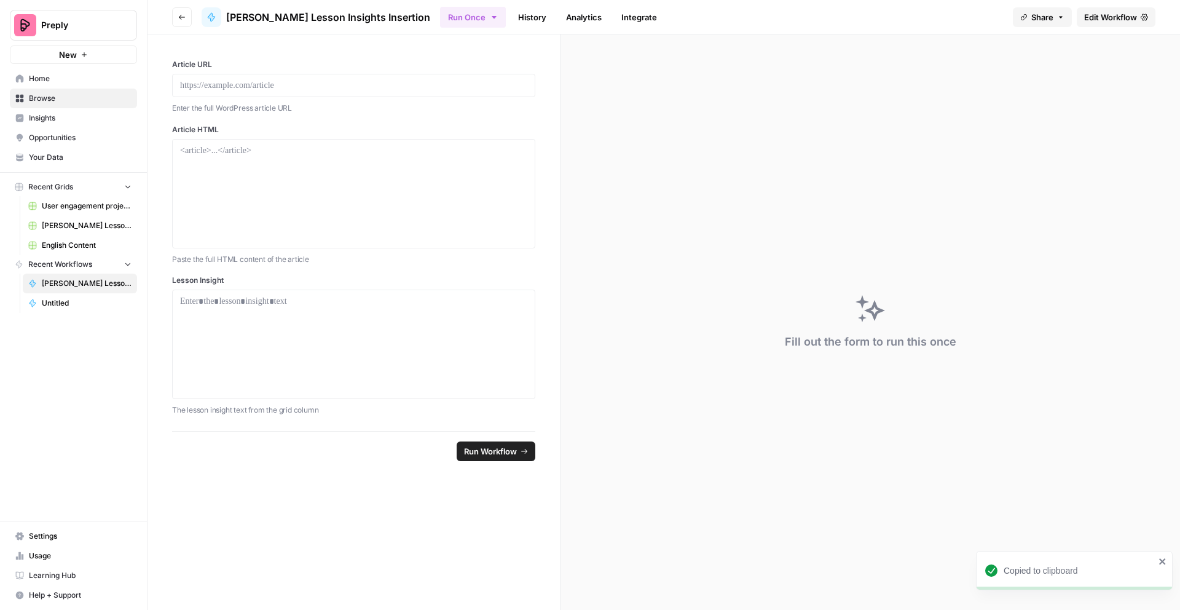
click at [55, 331] on div "Preply New Home Browse Insights Opportunities Your Data Recent Grids User engag…" at bounding box center [73, 305] width 147 height 610
click at [1061, 17] on icon "button" at bounding box center [1060, 17] width 7 height 7
click at [1051, 146] on div "Fill out the form to run this once" at bounding box center [871, 321] width 620 height 575
click at [178, 14] on icon "button" at bounding box center [181, 17] width 7 height 7
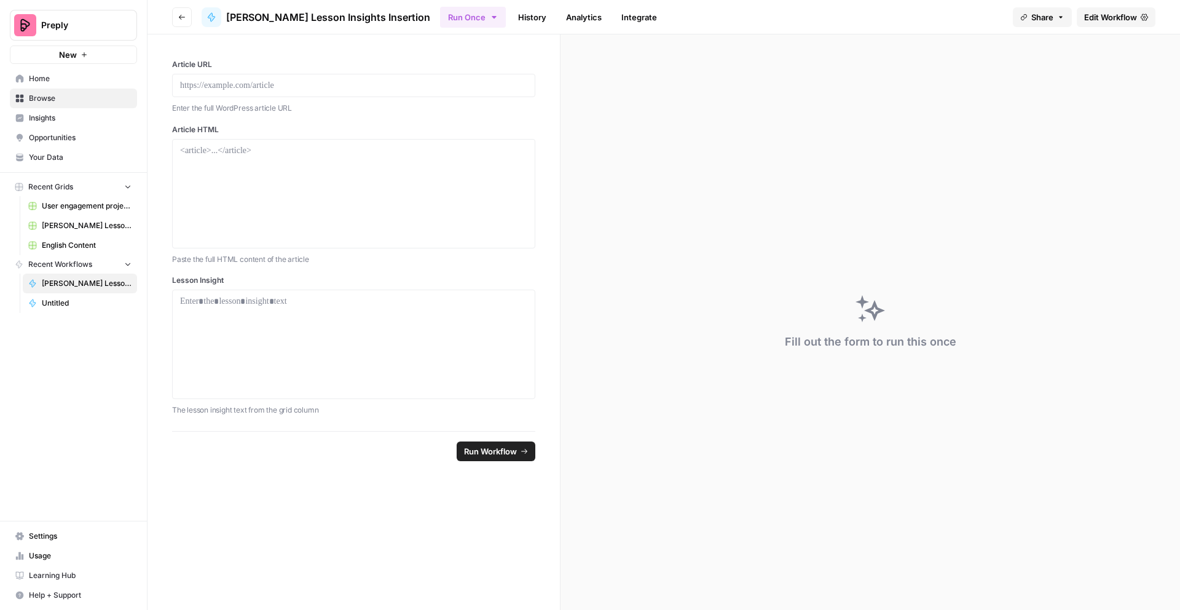
click at [182, 16] on icon "button" at bounding box center [181, 17] width 7 height 7
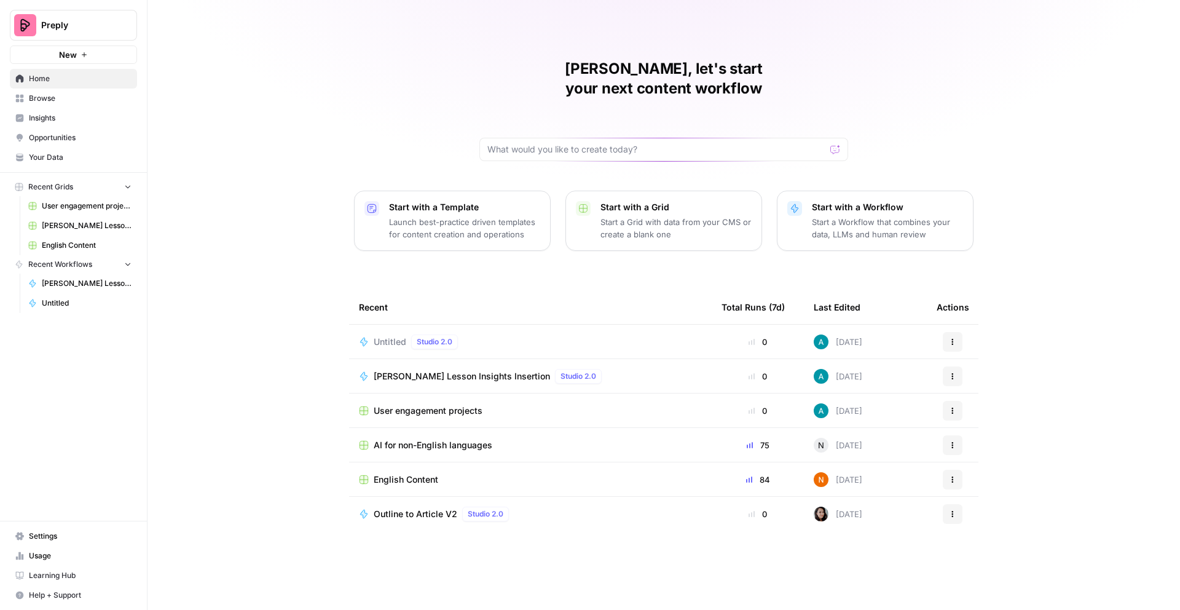
click at [294, 310] on div "Anna, let's start your next content workflow Start with a Template Launch best-…" at bounding box center [664, 305] width 1033 height 610
click at [68, 261] on span "Recent Workflows" at bounding box center [60, 264] width 64 height 11
click at [124, 266] on icon "button" at bounding box center [128, 264] width 9 height 9
click at [92, 280] on span "[PERSON_NAME] Lesson Insights Insertion" at bounding box center [87, 283] width 90 height 11
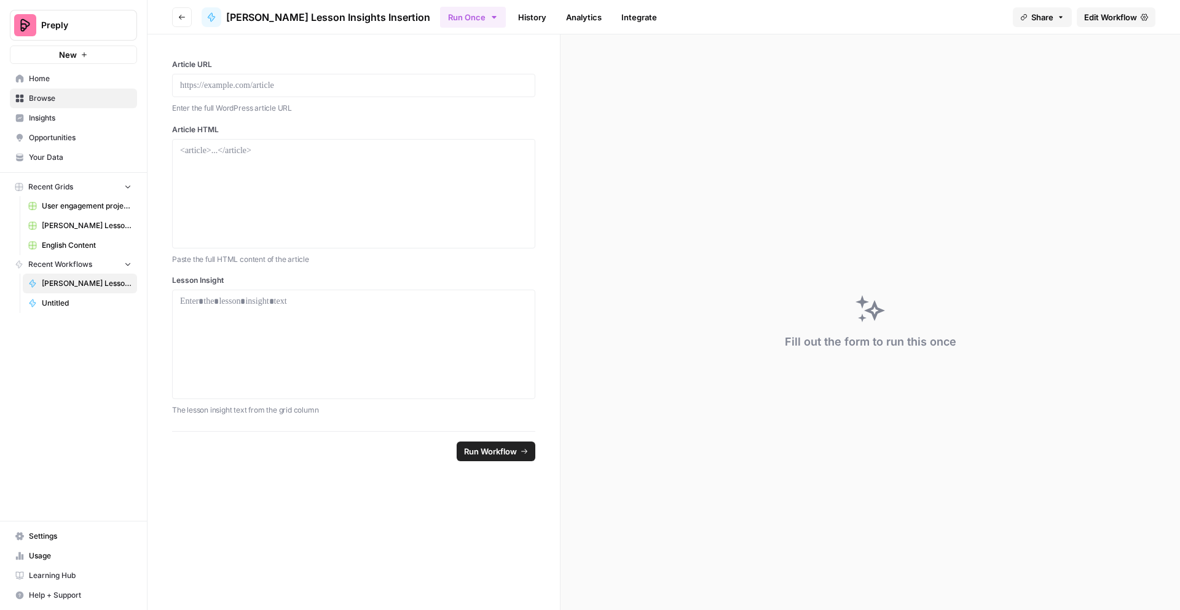
click at [41, 345] on div "Preply New Home Browse Insights Opportunities Your Data Recent Grids User engag…" at bounding box center [73, 305] width 147 height 610
click at [48, 81] on span "Home" at bounding box center [80, 78] width 103 height 11
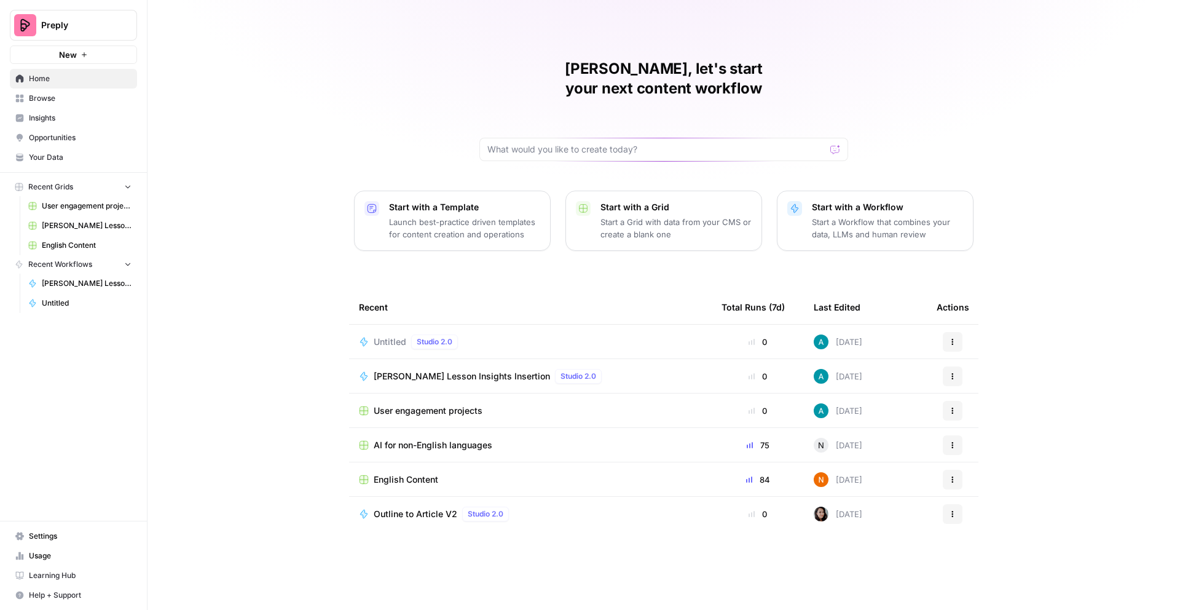
click at [47, 102] on span "Browse" at bounding box center [80, 98] width 103 height 11
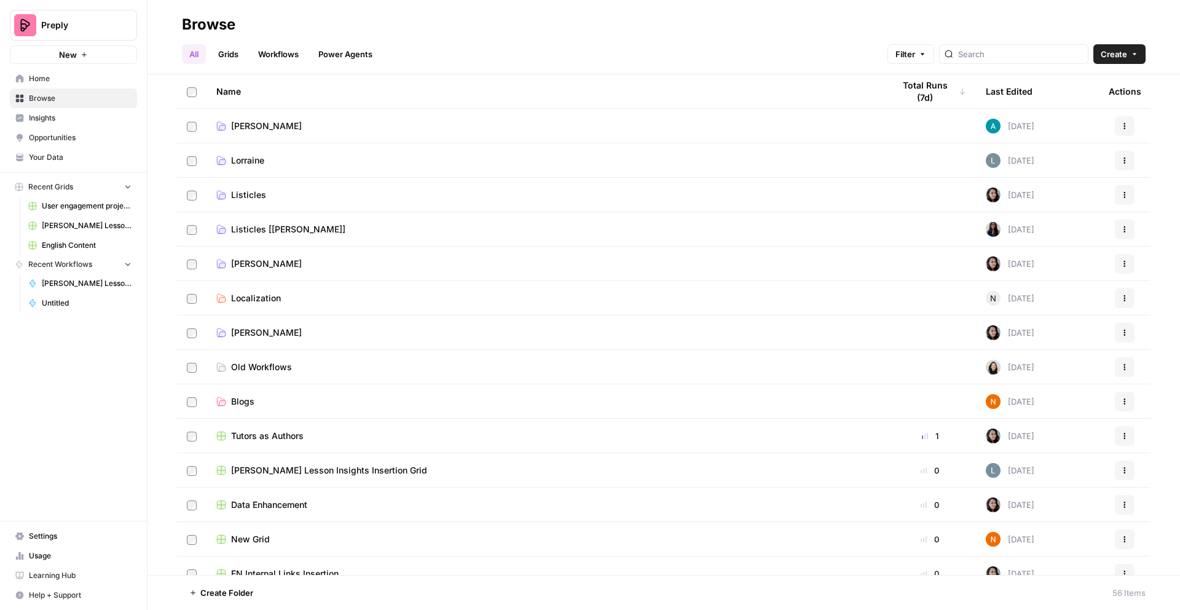
click at [283, 53] on link "Workflows" at bounding box center [278, 54] width 55 height 20
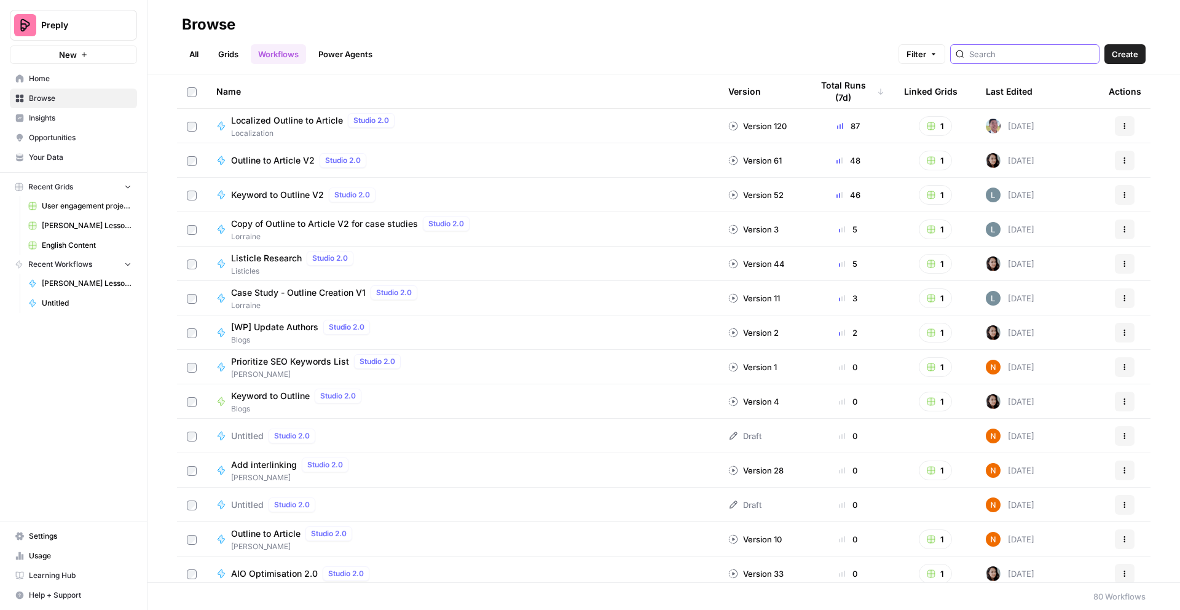
click at [1009, 57] on input "search" at bounding box center [1031, 54] width 125 height 12
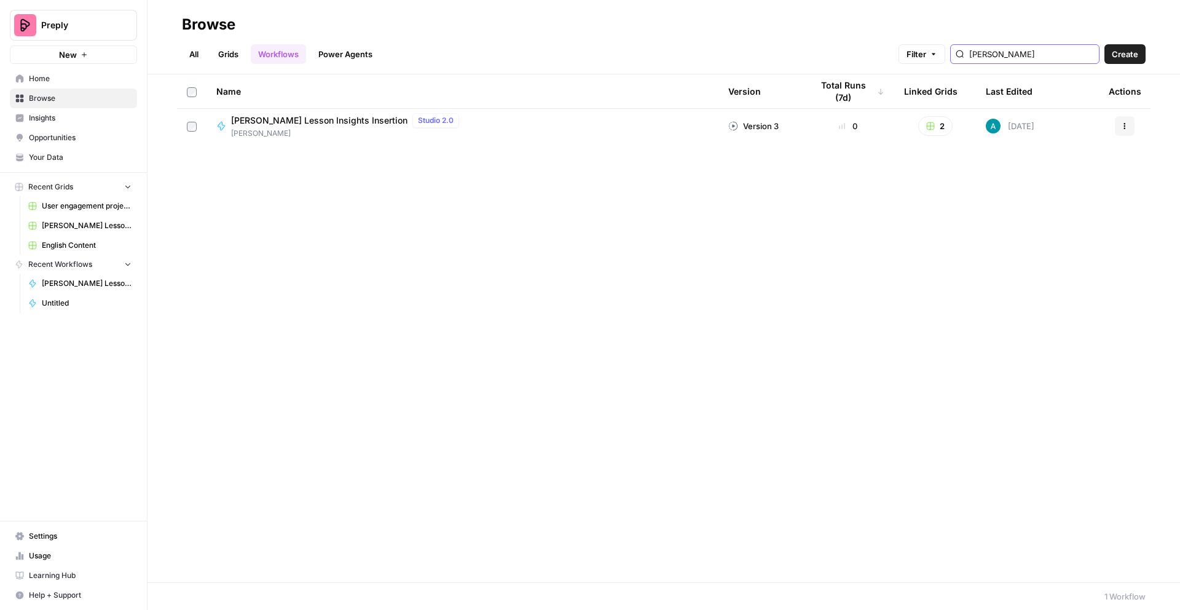
type input "anna"
click at [1126, 124] on icon "button" at bounding box center [1124, 125] width 7 height 7
click at [1046, 248] on span "Duplicate" at bounding box center [1070, 251] width 98 height 12
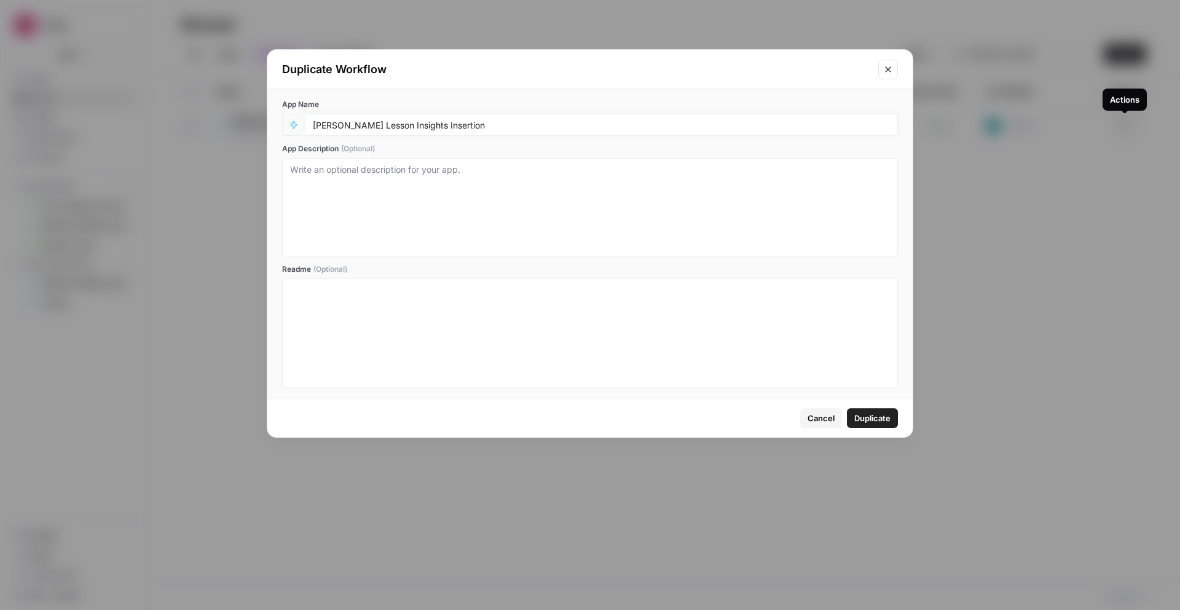
click at [369, 129] on input "[PERSON_NAME] Lesson Insights Insertion" at bounding box center [601, 124] width 577 height 11
click at [357, 124] on input "[PERSON_NAME] Lesson Insights Insertion" at bounding box center [601, 124] width 577 height 11
click at [473, 125] on input "Lesson Insights Insertion" at bounding box center [601, 124] width 577 height 11
drag, startPoint x: 428, startPoint y: 127, endPoint x: 258, endPoint y: 122, distance: 169.7
click at [258, 122] on div "Duplicate Workflow App Name Lesson Insights Insertion App Description (Optional…" at bounding box center [590, 305] width 1180 height 610
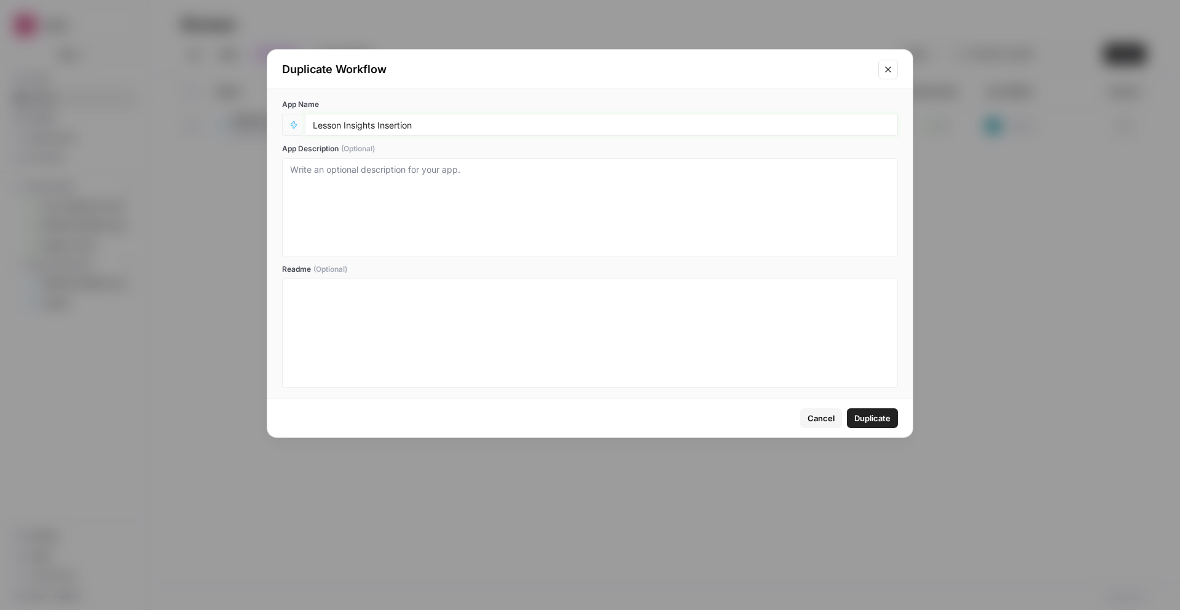
paste input "high CTR asset types"
drag, startPoint x: 317, startPoint y: 123, endPoint x: 304, endPoint y: 123, distance: 13.5
click at [304, 123] on div "high CTR asset types" at bounding box center [590, 125] width 616 height 22
type input "High CTR asset types"
click at [353, 183] on textarea "App Description (Optional)" at bounding box center [590, 206] width 600 height 87
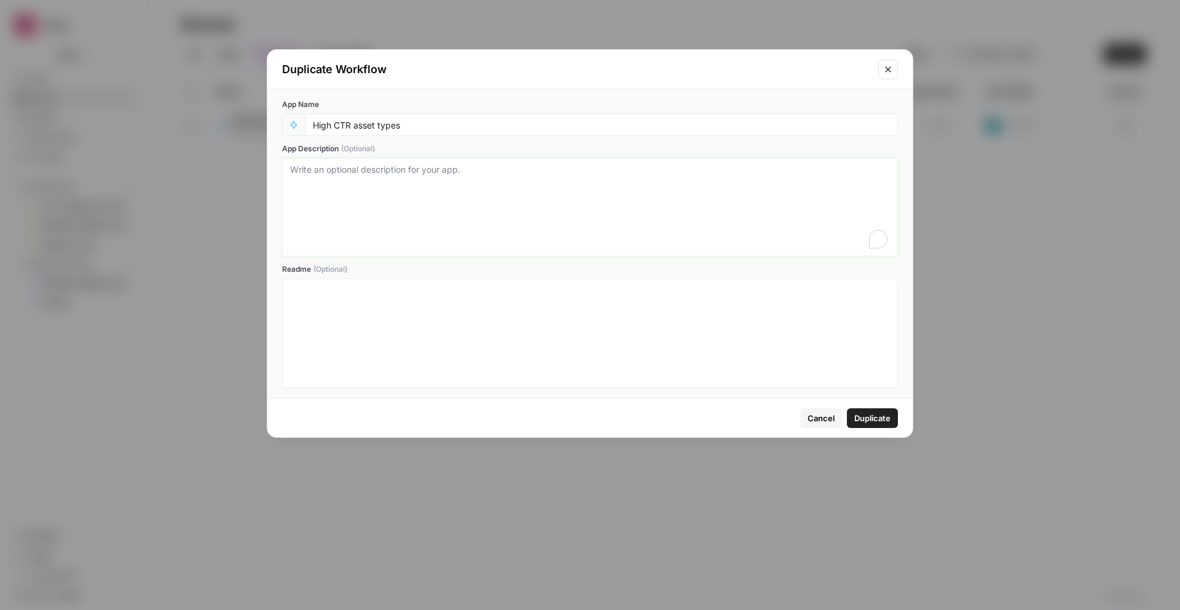
type textarea "Q"
type textarea "Workflow to in"
type textarea "Workflow to insert high performing assets"
click at [871, 417] on span "Duplicate" at bounding box center [872, 418] width 36 height 12
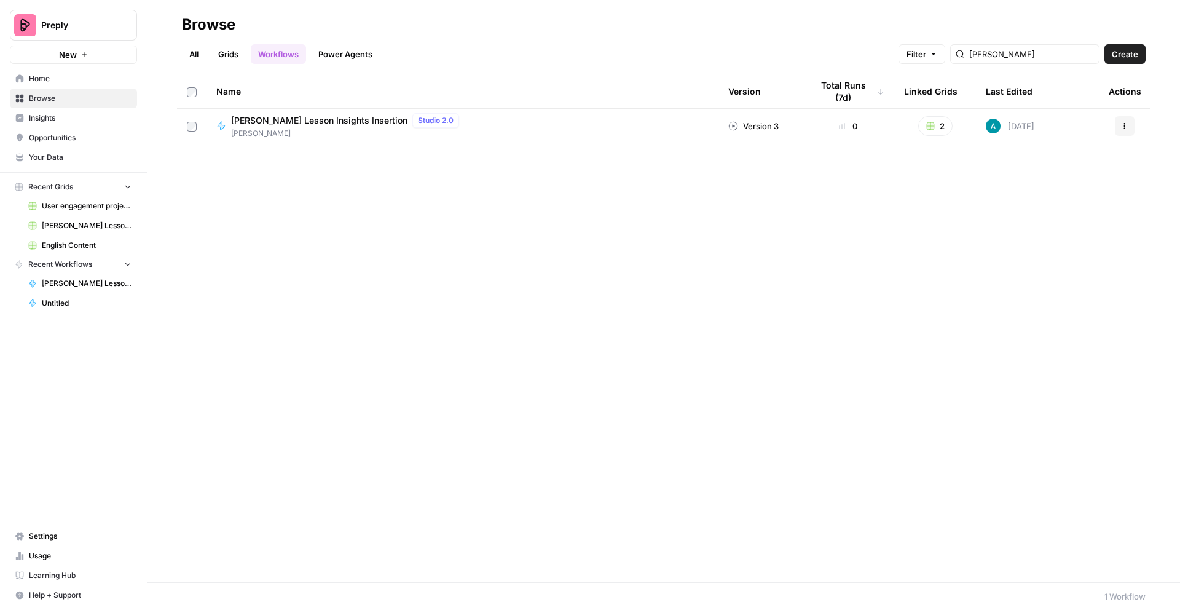
click at [79, 220] on span "[PERSON_NAME] Lesson Insights Insertion Grid" at bounding box center [87, 225] width 90 height 11
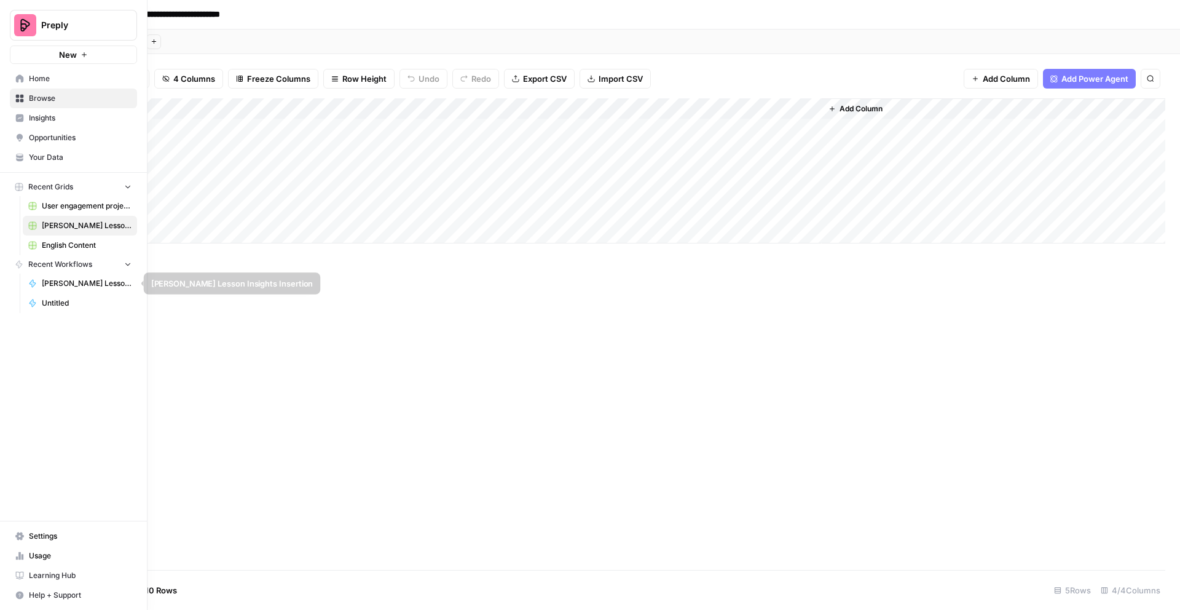
click at [57, 282] on span "[PERSON_NAME] Lesson Insights Insertion" at bounding box center [87, 283] width 90 height 11
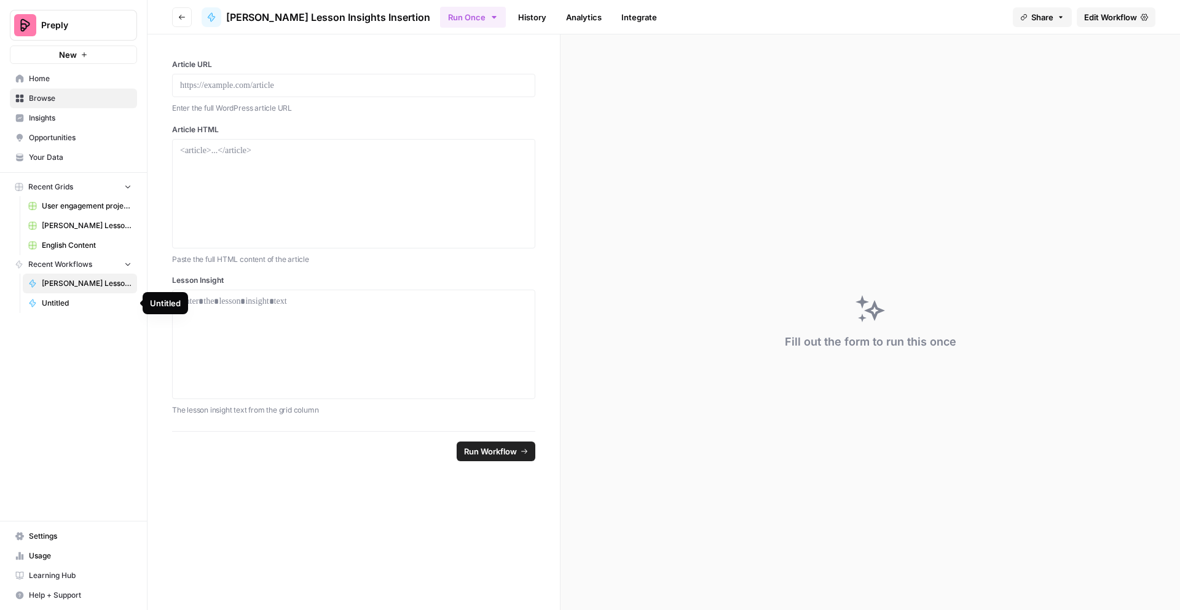
click at [58, 301] on span "Untitled" at bounding box center [87, 302] width 90 height 11
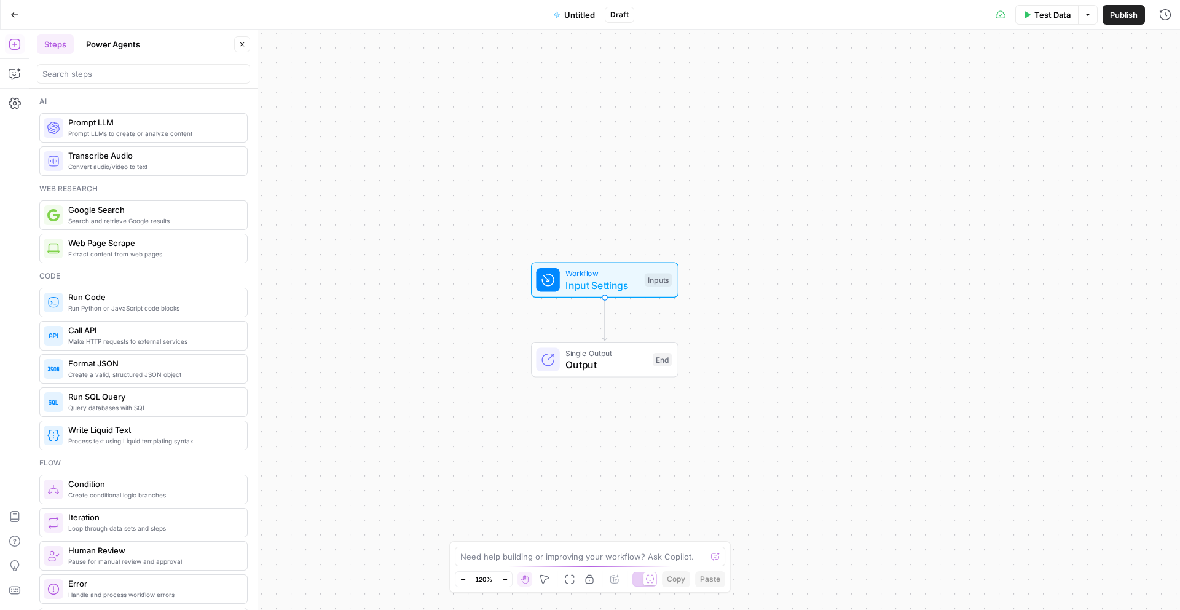
click at [12, 12] on icon "button" at bounding box center [14, 14] width 9 height 9
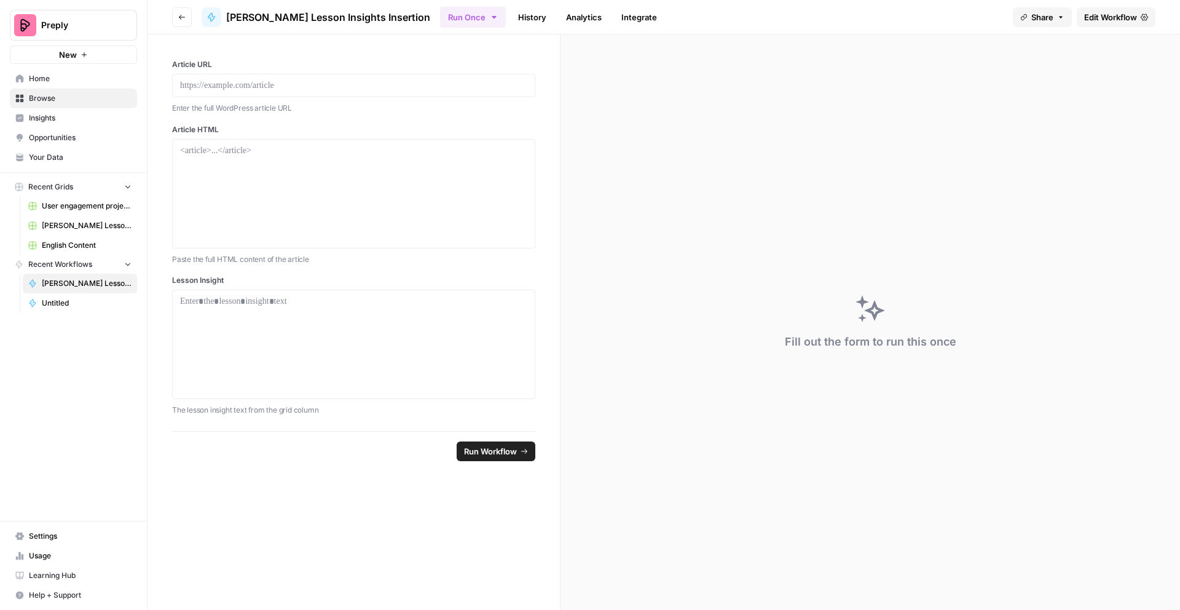
click at [52, 74] on span "Home" at bounding box center [80, 78] width 103 height 11
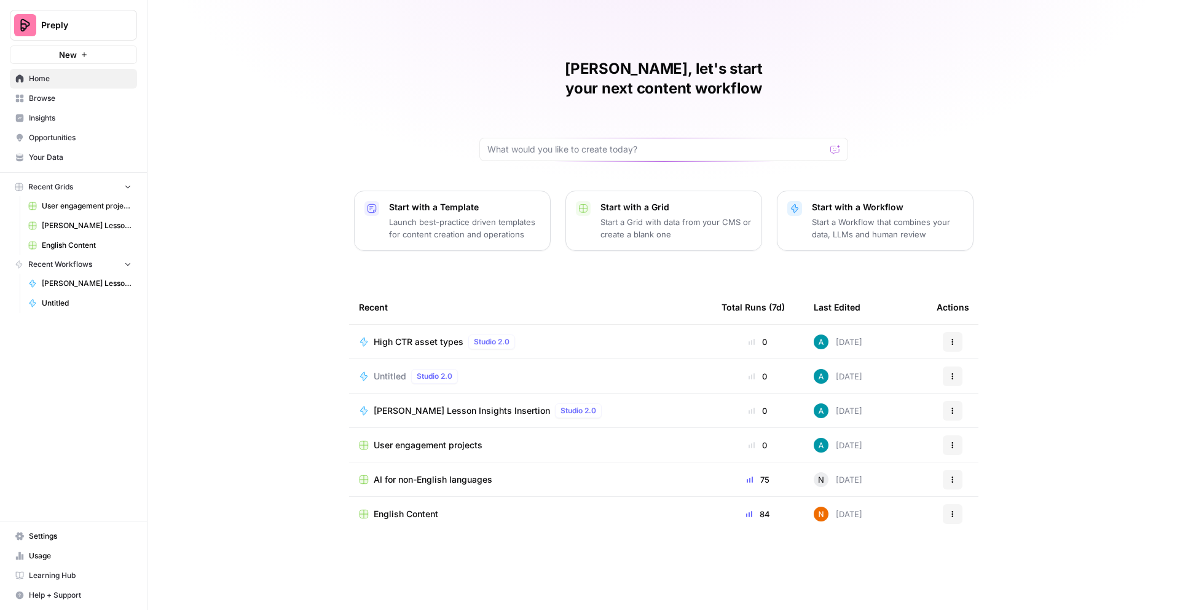
click at [55, 98] on span "Browse" at bounding box center [80, 98] width 103 height 11
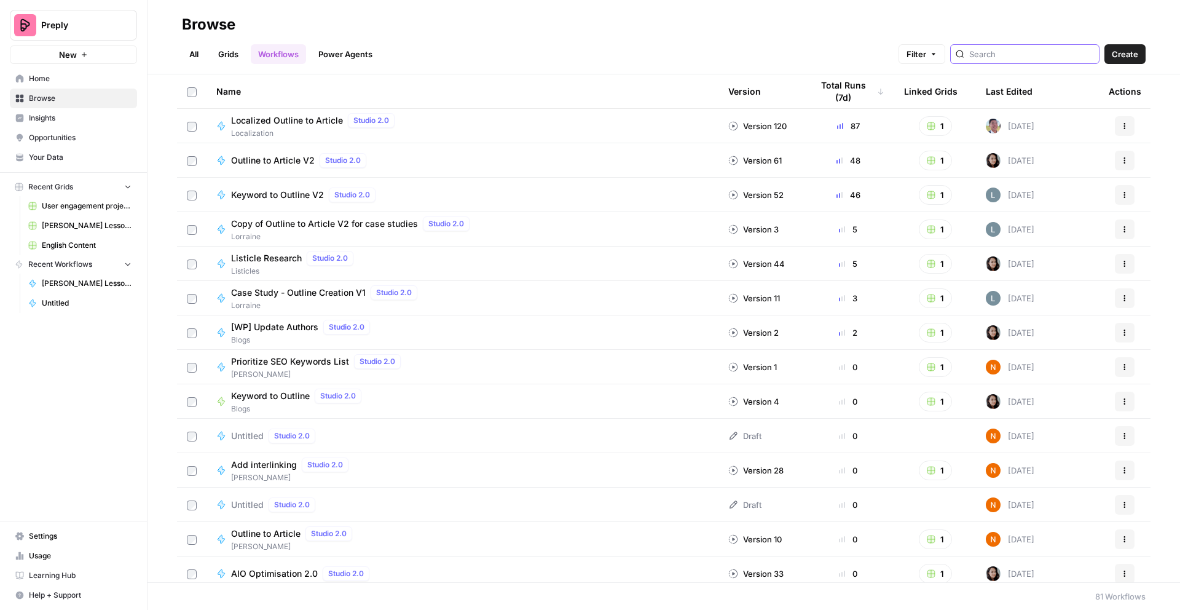
click at [1026, 52] on input "search" at bounding box center [1031, 54] width 125 height 12
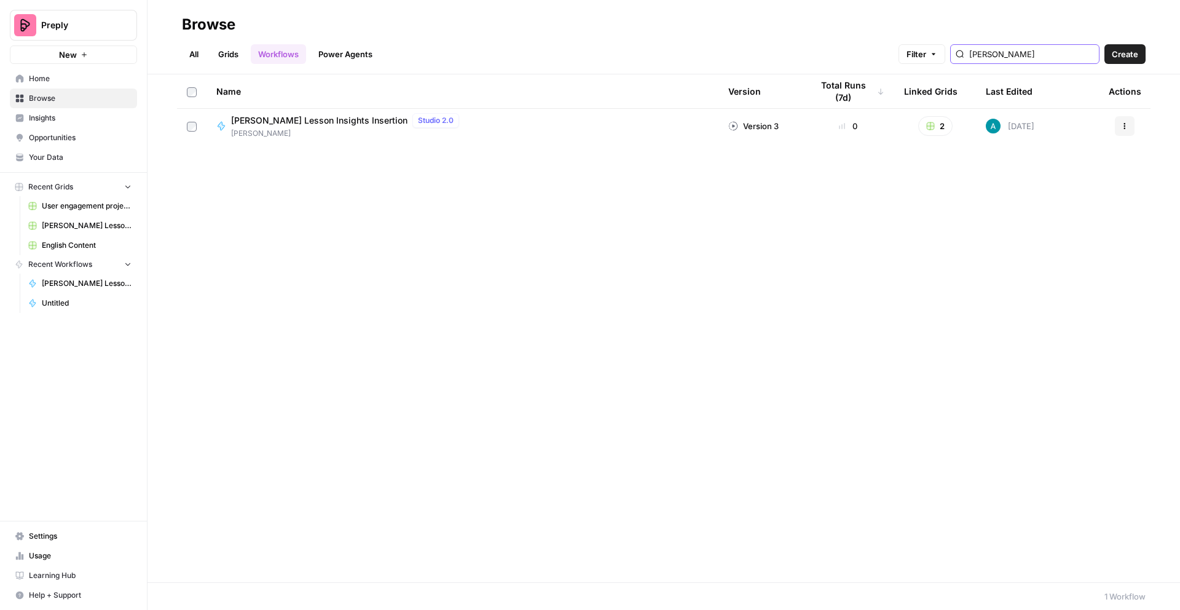
type input "anna"
click at [684, 344] on div "Name Version Total Runs (7d) Linked Grids Last Edited Actions Anna Copy Lesson …" at bounding box center [664, 328] width 1033 height 508
click at [1123, 123] on icon "button" at bounding box center [1124, 125] width 7 height 7
click at [1055, 253] on span "Duplicate" at bounding box center [1070, 251] width 98 height 12
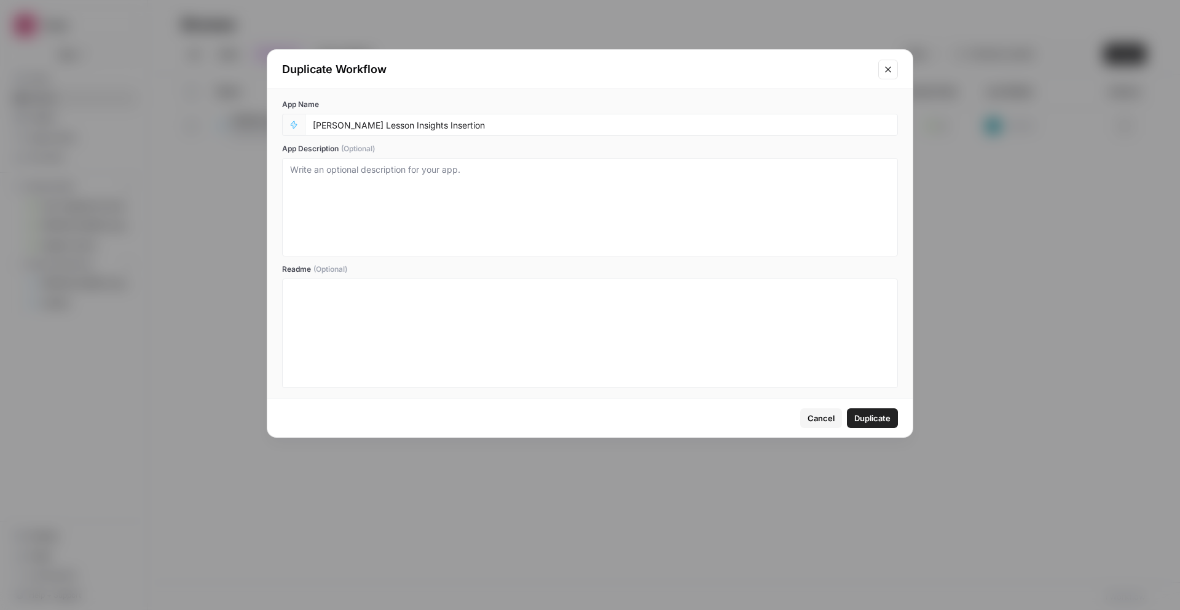
click at [490, 130] on div "Anna Copy Lesson Insights Insertion" at bounding box center [601, 125] width 593 height 22
drag, startPoint x: 488, startPoint y: 123, endPoint x: 230, endPoint y: 114, distance: 257.7
click at [230, 114] on div "Duplicate Workflow App Name Anna Copy Lesson Insights Insertion App Description…" at bounding box center [590, 305] width 1180 height 610
type input "High C"
paste input "high CTR asset types"
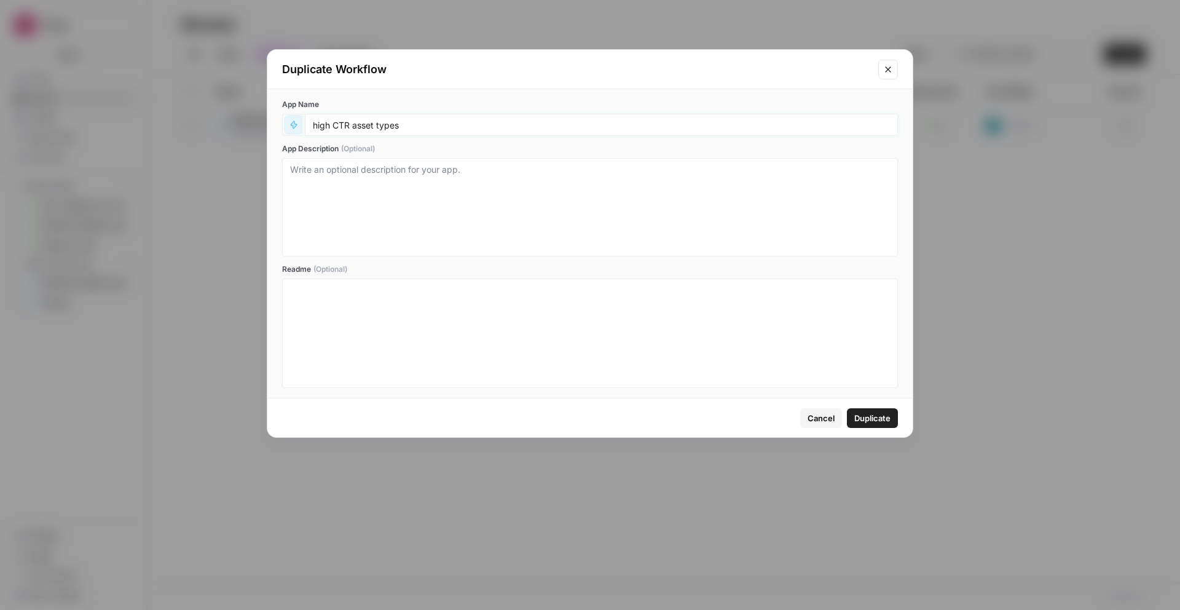
drag, startPoint x: 318, startPoint y: 124, endPoint x: 291, endPoint y: 124, distance: 27.0
click at [291, 124] on div "high CTR asset types" at bounding box center [590, 125] width 616 height 22
type input "High CTR asset types"
click at [480, 201] on textarea "App Description (Optional)" at bounding box center [590, 206] width 600 height 87
type textarea "i"
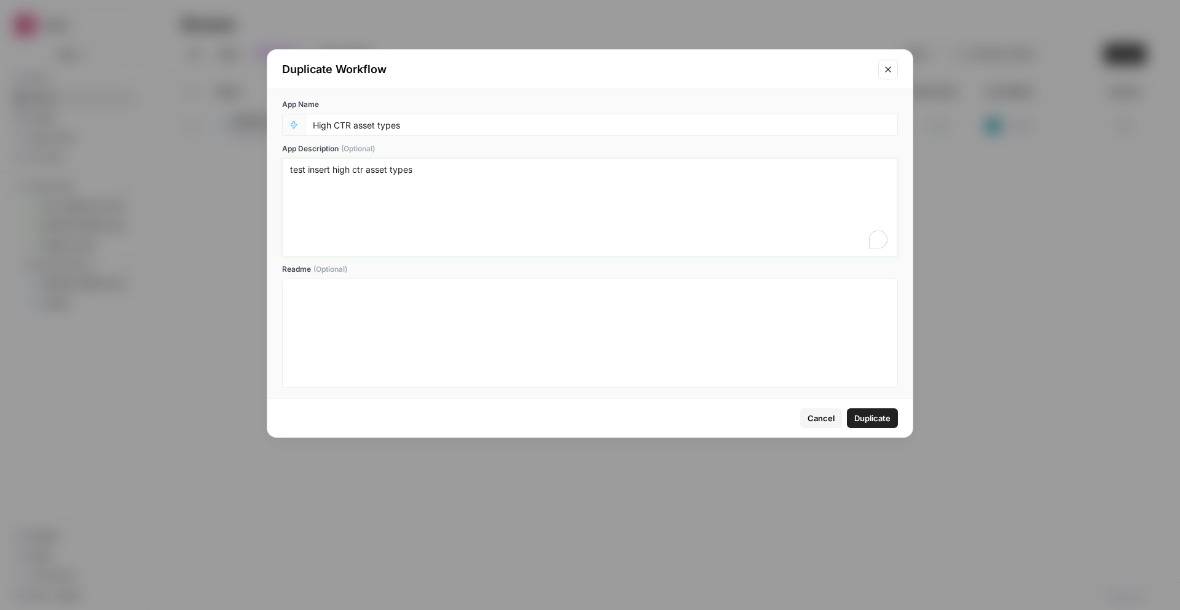
type textarea "test insert high ctr asset types"
click at [878, 418] on span "Duplicate" at bounding box center [872, 418] width 36 height 12
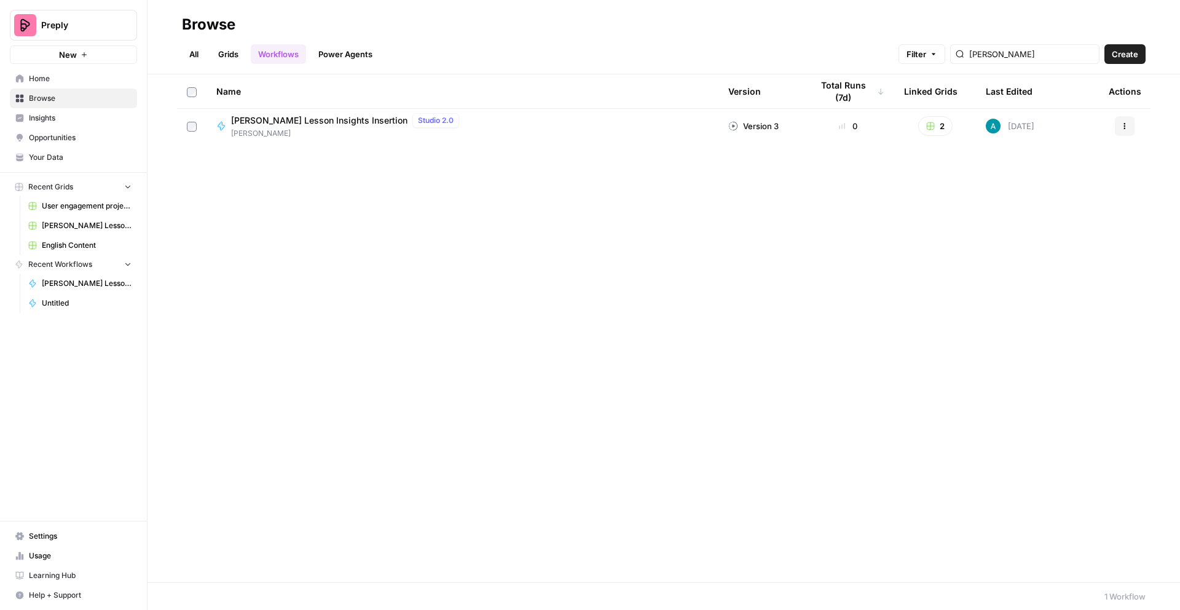
click at [59, 269] on span "Recent Workflows" at bounding box center [60, 264] width 64 height 11
click at [42, 73] on span "Home" at bounding box center [80, 78] width 103 height 11
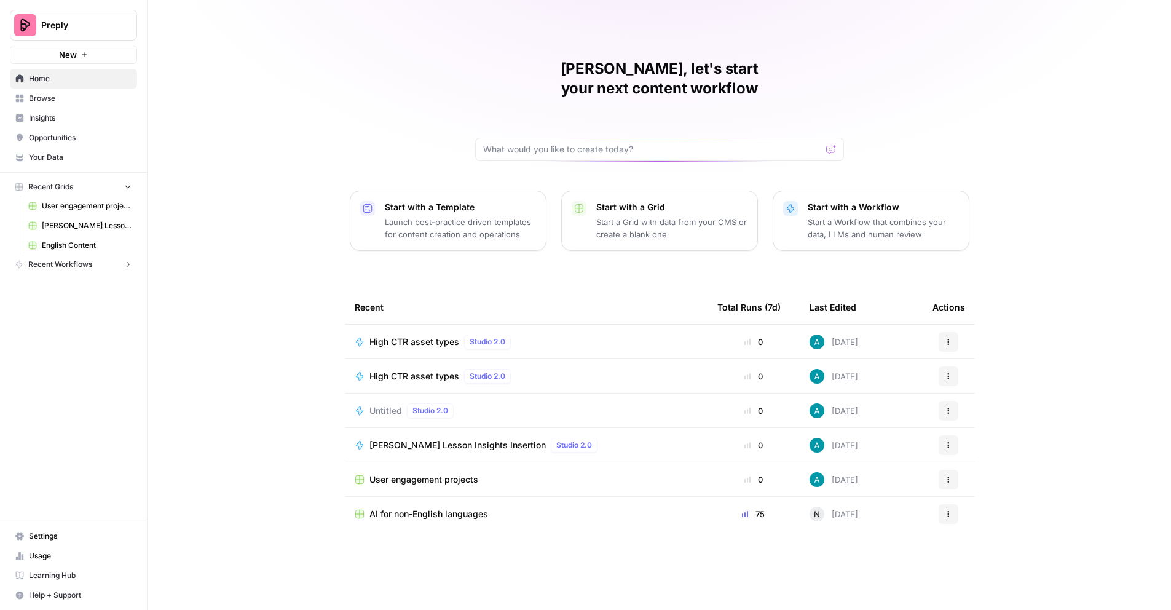
click at [52, 99] on span "Browse" at bounding box center [80, 98] width 103 height 11
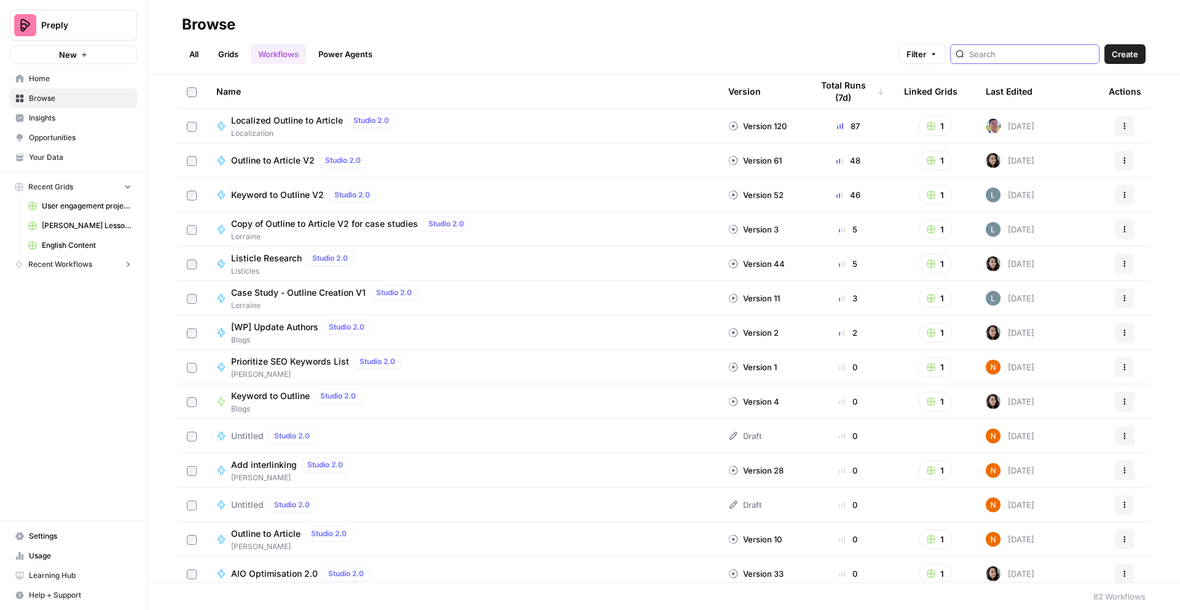
click at [1025, 55] on input "search" at bounding box center [1031, 54] width 125 height 12
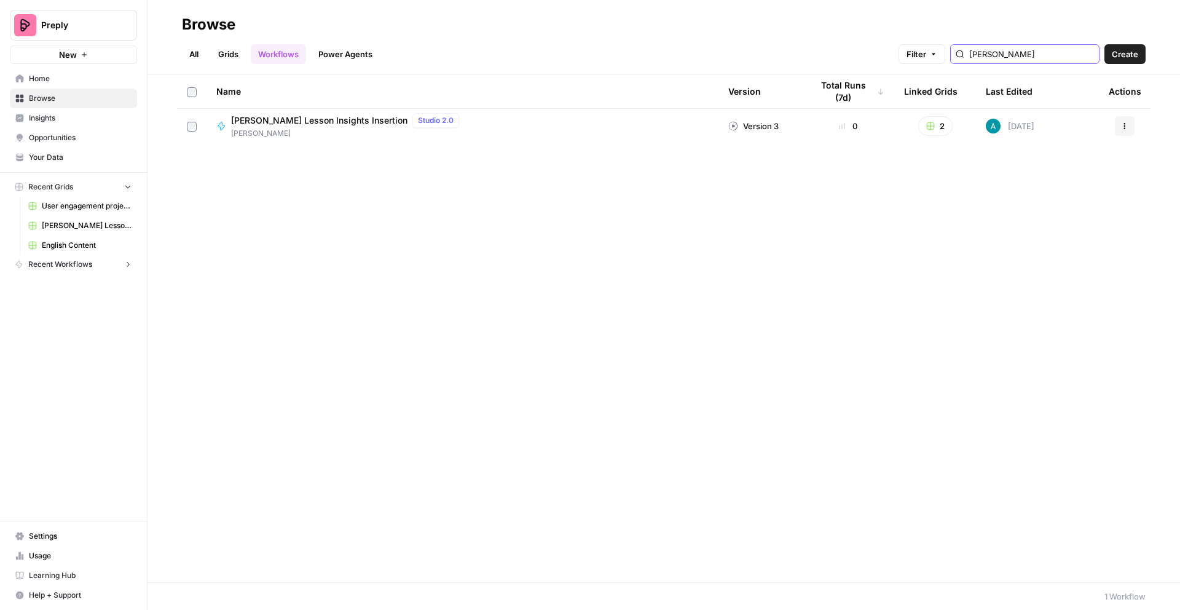
type input "anna"
click at [450, 278] on div "Name Version Total Runs (7d) Linked Grids Last Edited Actions Anna Copy Lesson …" at bounding box center [664, 328] width 1033 height 508
click at [228, 57] on link "Grids" at bounding box center [228, 54] width 35 height 20
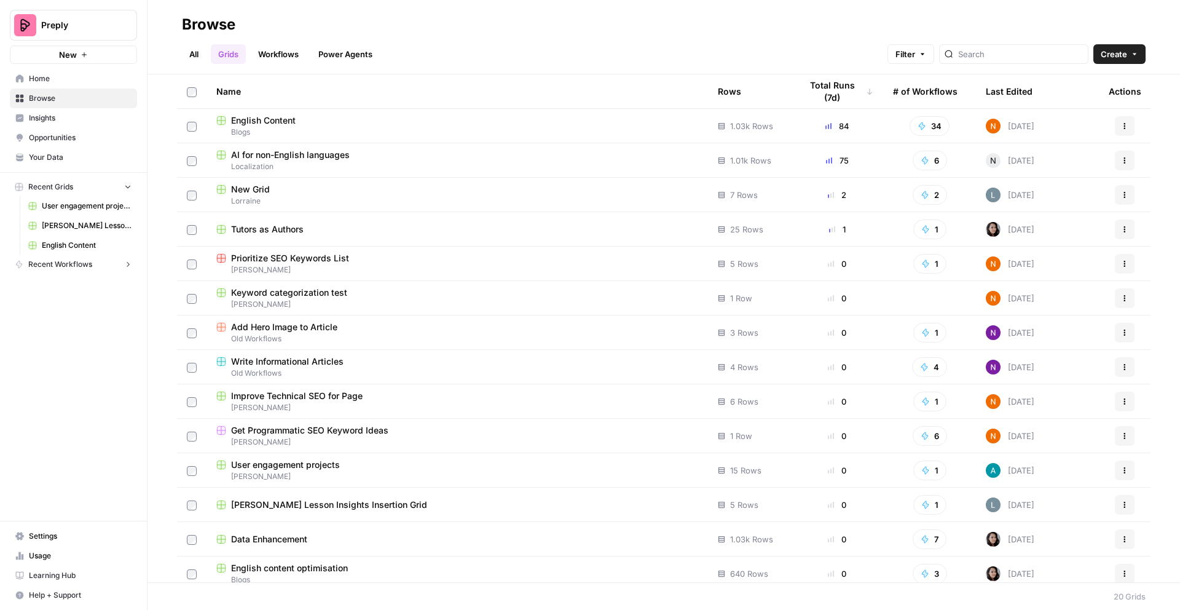
click at [192, 51] on link "All" at bounding box center [194, 54] width 24 height 20
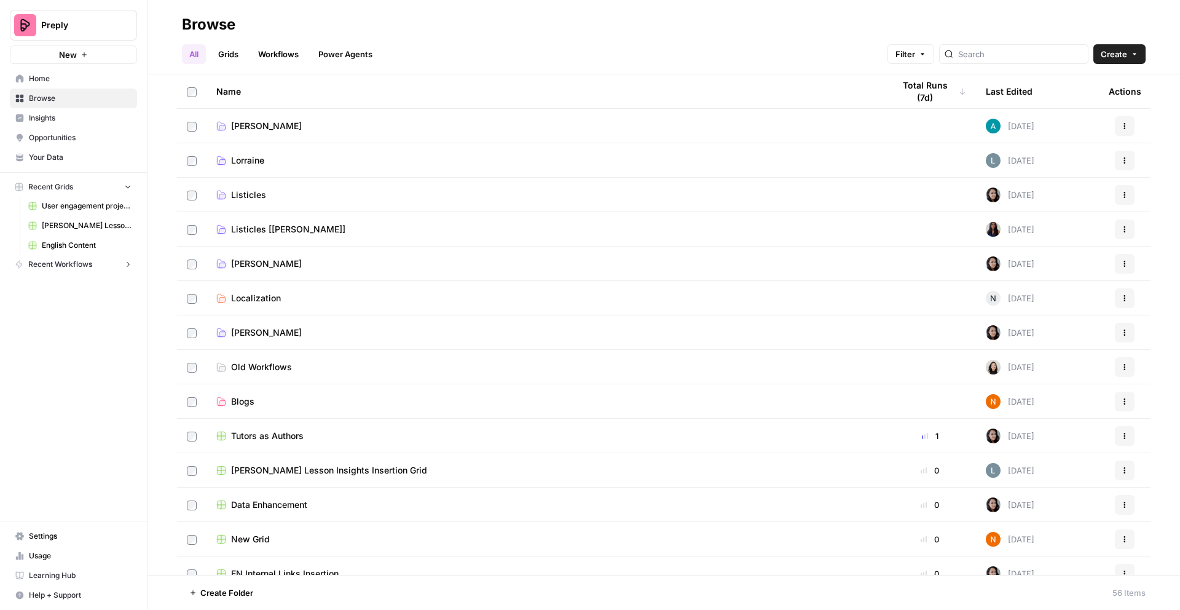
click at [234, 124] on span "Anna" at bounding box center [266, 126] width 71 height 12
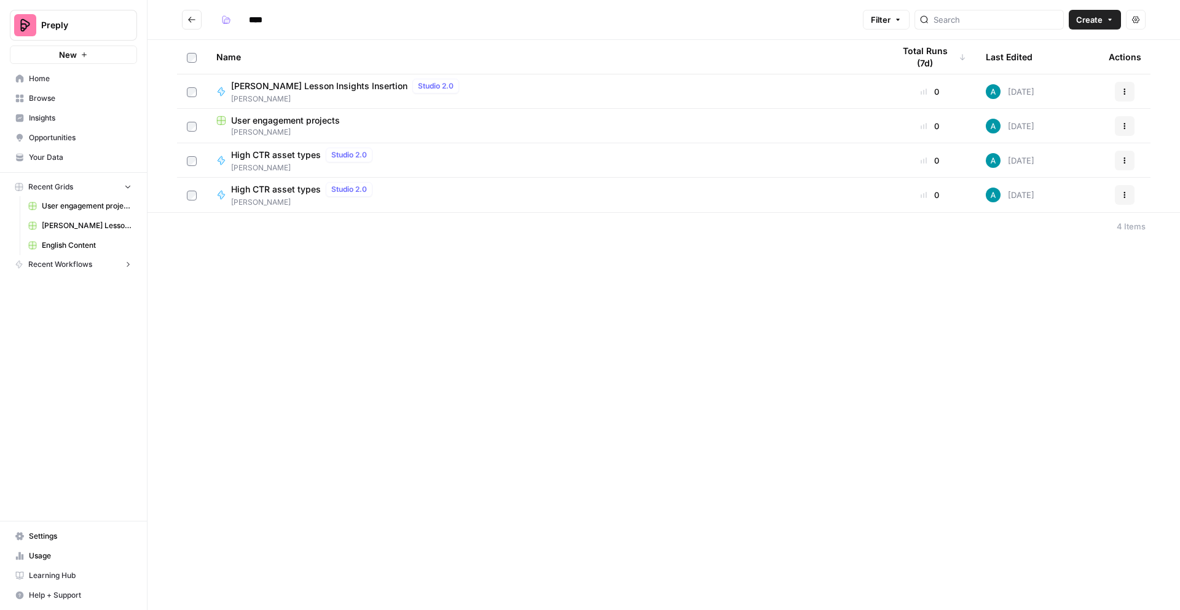
click at [267, 305] on div "**** Filter Create Actions Name Total Runs (7d) Last Edited Actions Anna Copy L…" at bounding box center [664, 305] width 1033 height 610
click at [1124, 159] on icon "button" at bounding box center [1124, 160] width 7 height 7
click at [1058, 263] on span "Delete" at bounding box center [1070, 262] width 98 height 12
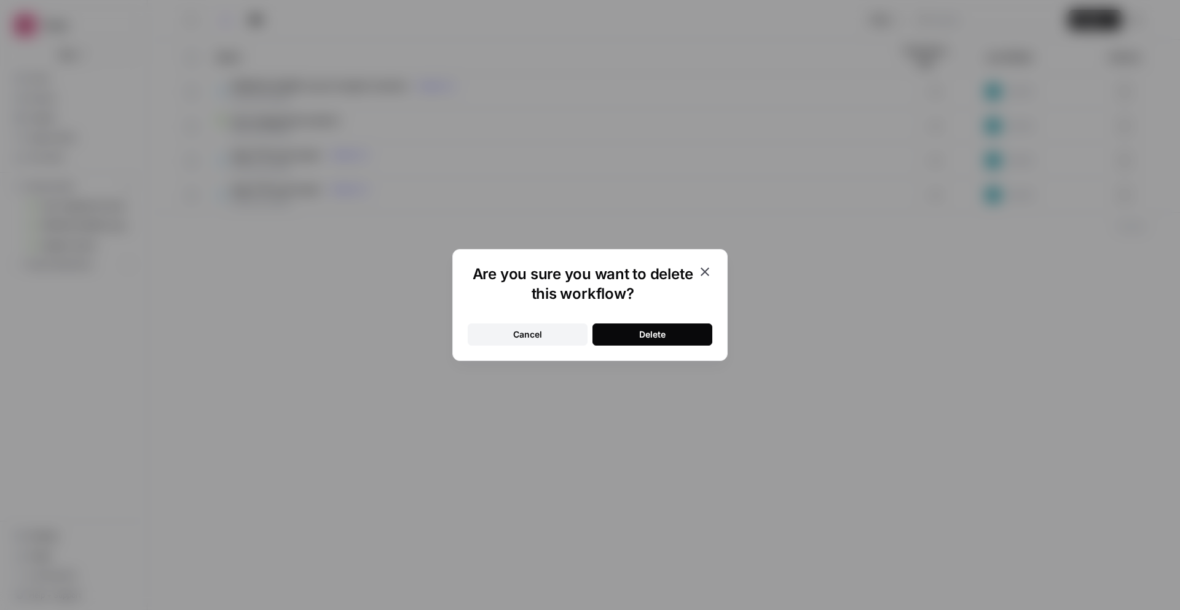
click at [653, 337] on div "Delete" at bounding box center [652, 334] width 26 height 12
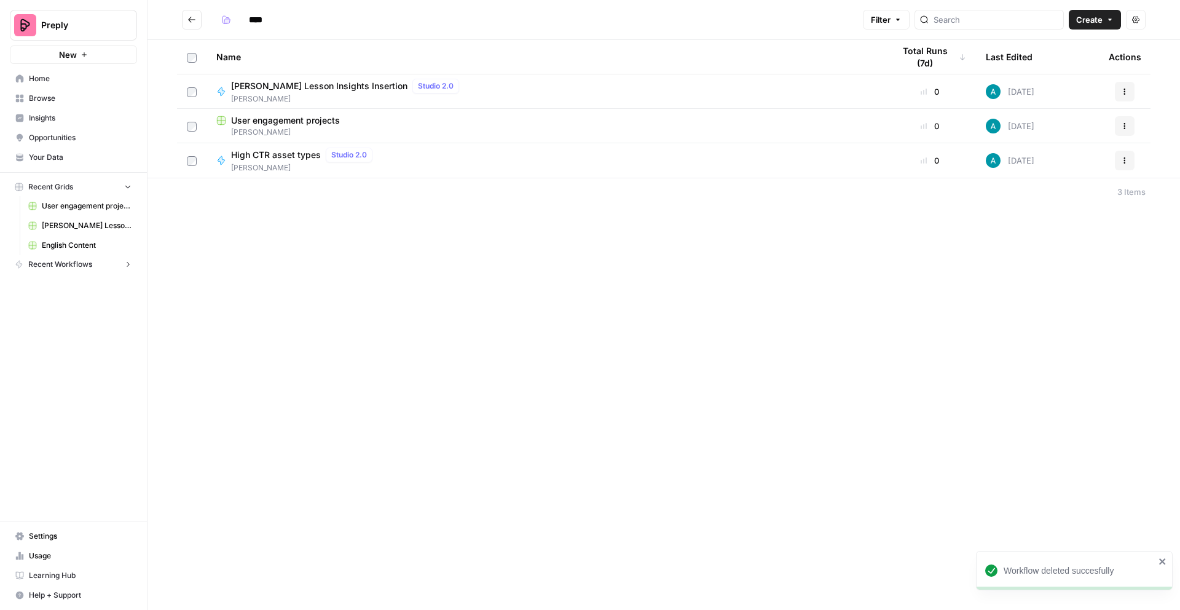
click at [251, 247] on div "**** Filter Create Actions Name Total Runs (7d) Last Edited Actions Anna Copy L…" at bounding box center [664, 305] width 1033 height 610
click at [44, 264] on span "Recent Workflows" at bounding box center [60, 264] width 64 height 11
click at [373, 272] on div "**** Filter Create Actions Name Total Runs (7d) Last Edited Actions Anna Copy L…" at bounding box center [664, 305] width 1033 height 610
click at [275, 162] on span "Anna" at bounding box center [304, 167] width 146 height 11
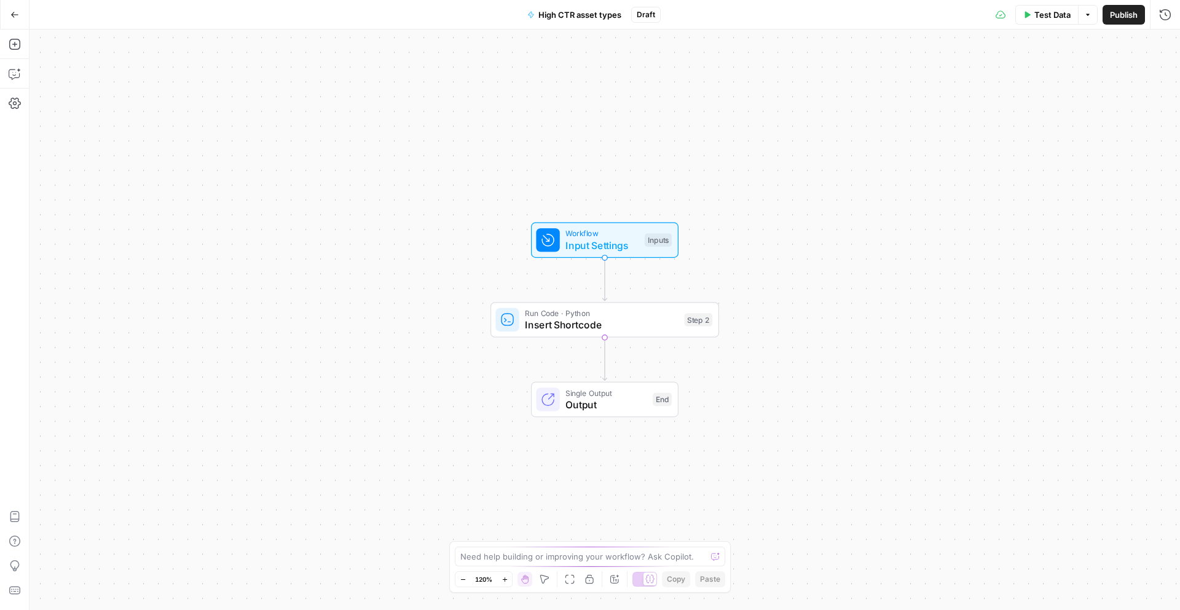
click at [587, 325] on span "Insert Shortcode" at bounding box center [602, 324] width 154 height 15
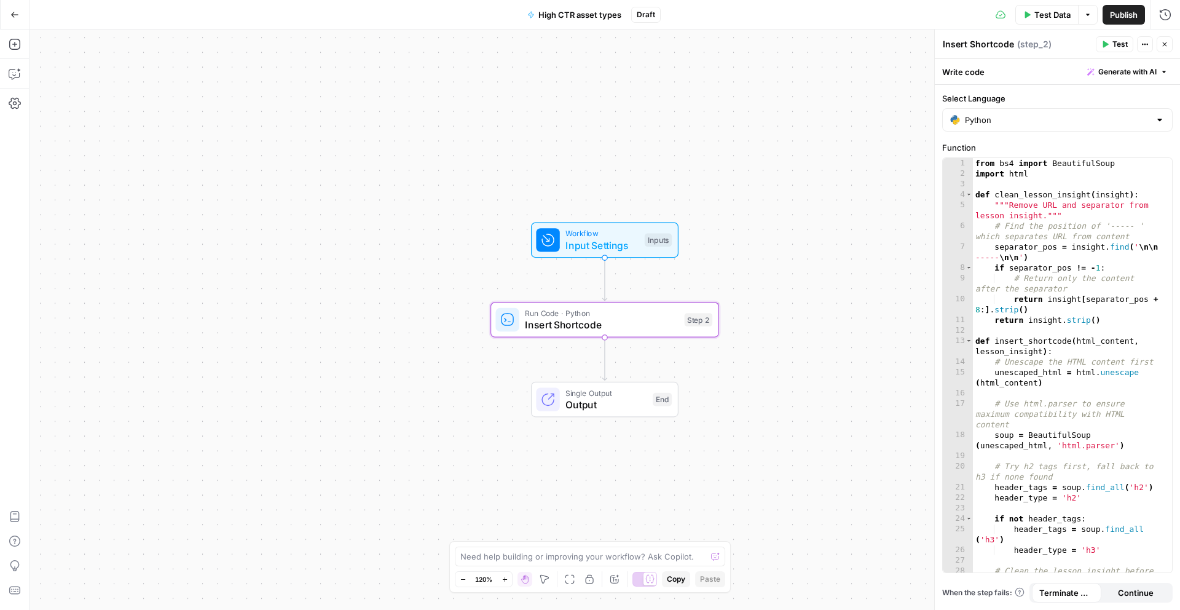
click at [1124, 14] on span "Publish" at bounding box center [1124, 15] width 28 height 12
click at [1073, 14] on button "Options" at bounding box center [1068, 15] width 20 height 20
click at [1072, 15] on button "Options" at bounding box center [1068, 15] width 20 height 20
click at [1135, 14] on icon "button" at bounding box center [1135, 15] width 4 height 2
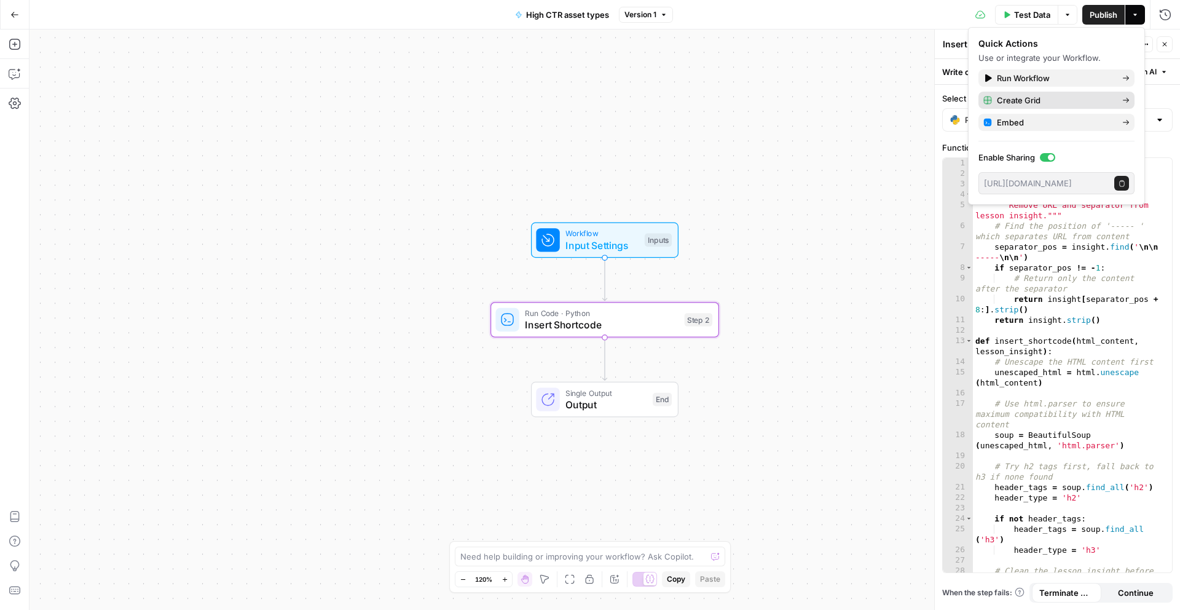
click at [1059, 98] on span "Create Grid" at bounding box center [1055, 100] width 116 height 12
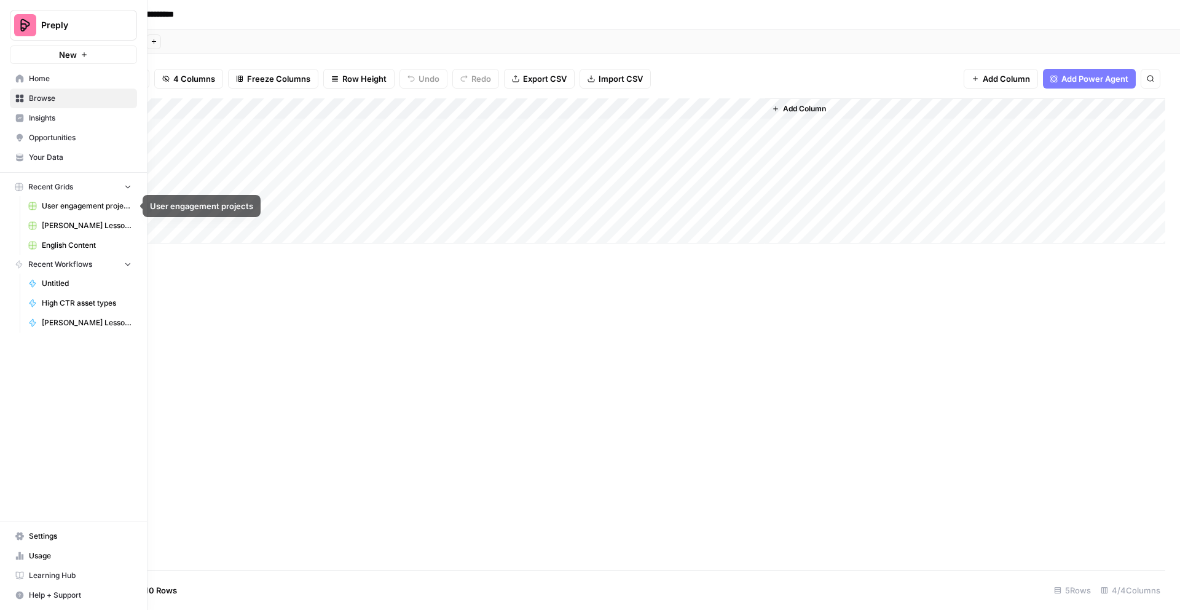
click at [63, 203] on span "User engagement projects" at bounding box center [87, 205] width 90 height 11
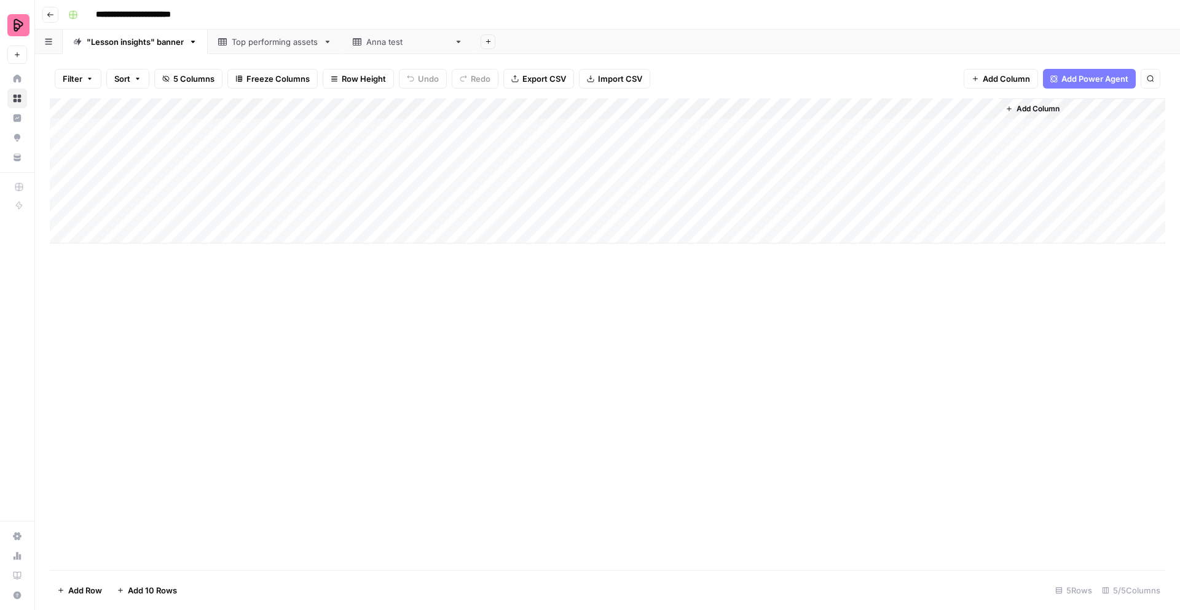
click at [264, 40] on div "Top performing assets" at bounding box center [275, 42] width 87 height 12
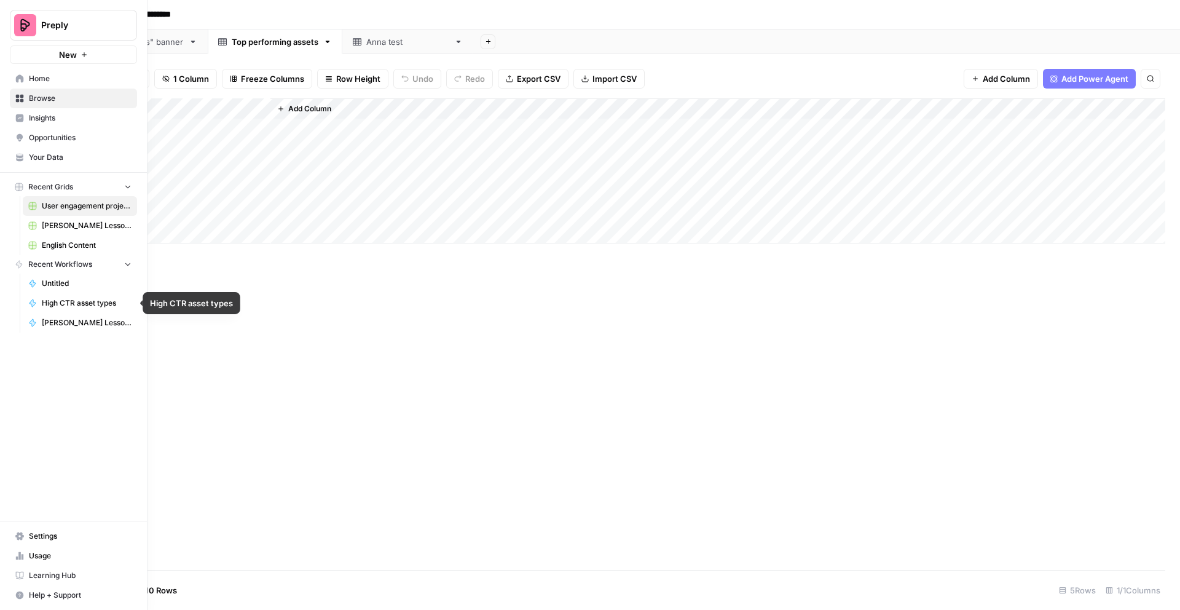
click at [65, 299] on span "High CTR asset types" at bounding box center [87, 302] width 90 height 11
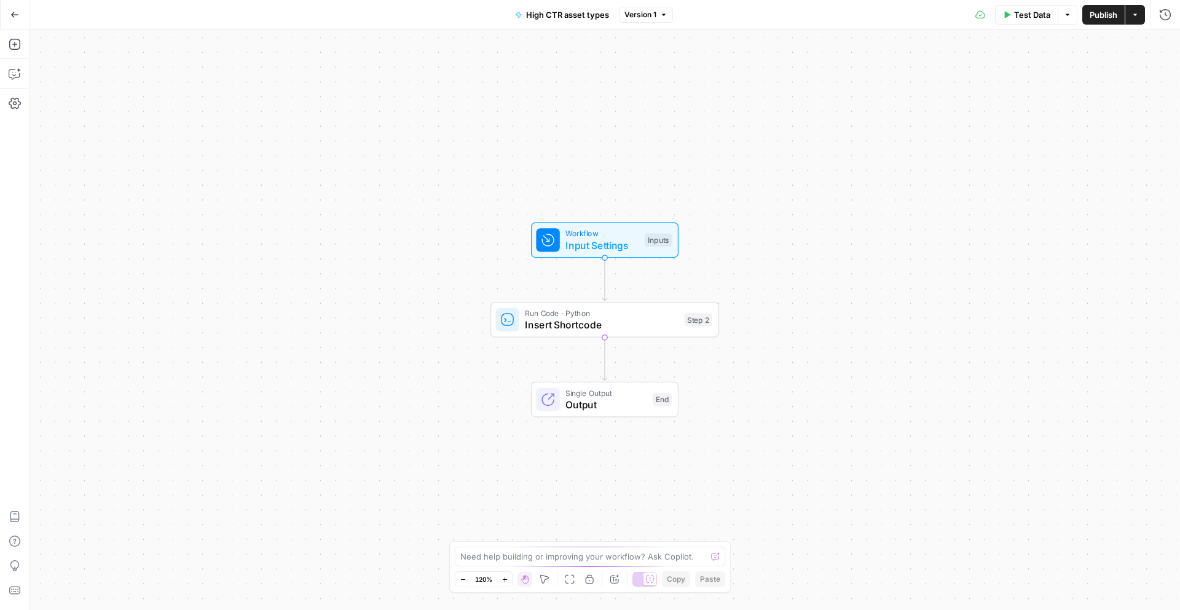
click at [1136, 20] on button "Actions" at bounding box center [1135, 15] width 20 height 20
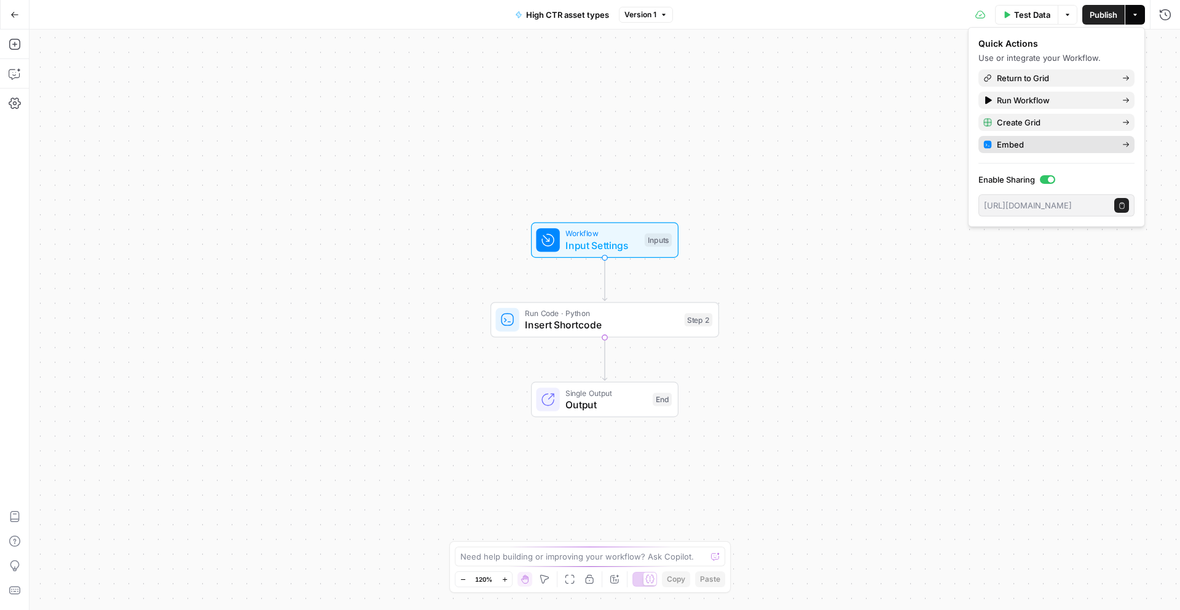
click at [1086, 143] on span "Embed" at bounding box center [1055, 144] width 116 height 12
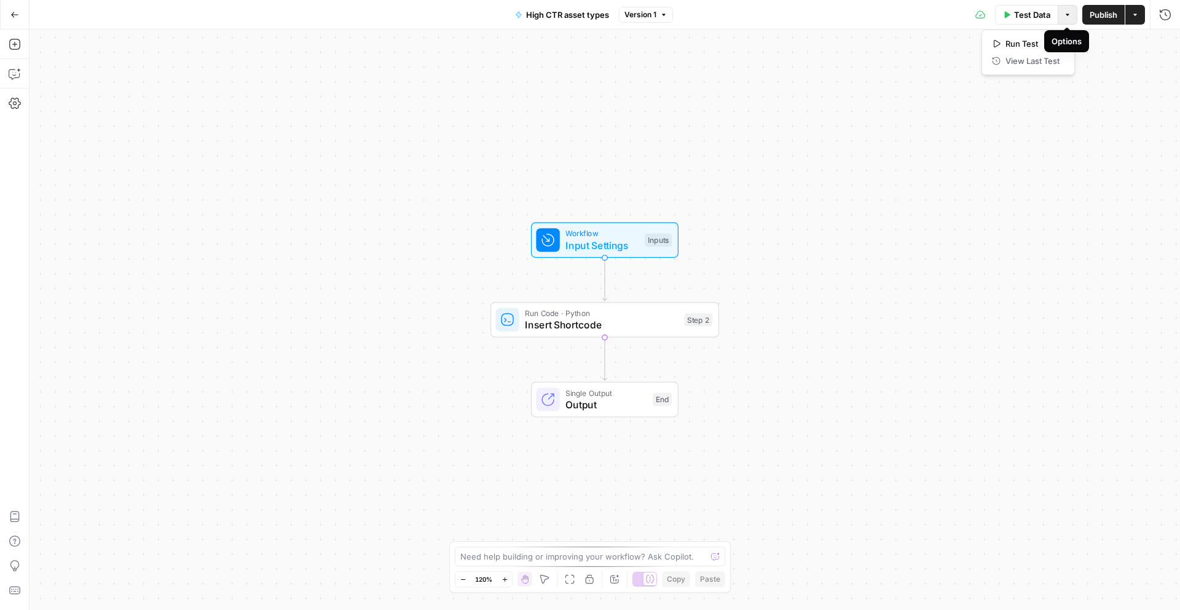
click at [1068, 22] on button "Options" at bounding box center [1068, 15] width 20 height 20
click at [1138, 18] on icon "button" at bounding box center [1134, 14] width 7 height 7
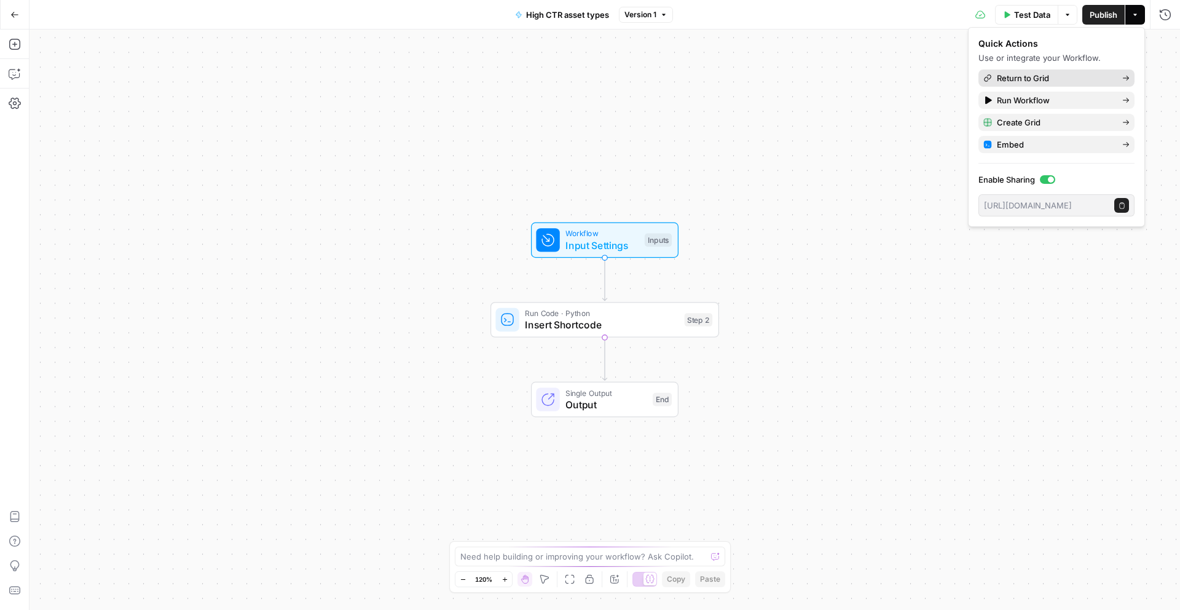
click at [1064, 79] on span "Return to Grid" at bounding box center [1055, 78] width 116 height 12
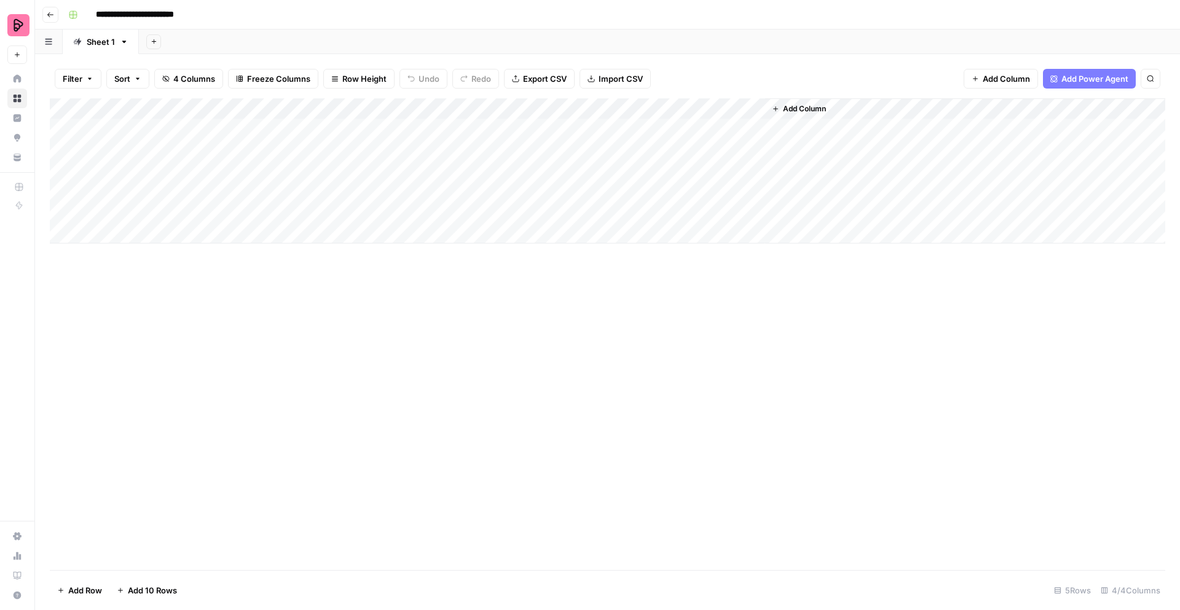
click at [283, 355] on div "Add Column" at bounding box center [607, 333] width 1115 height 471
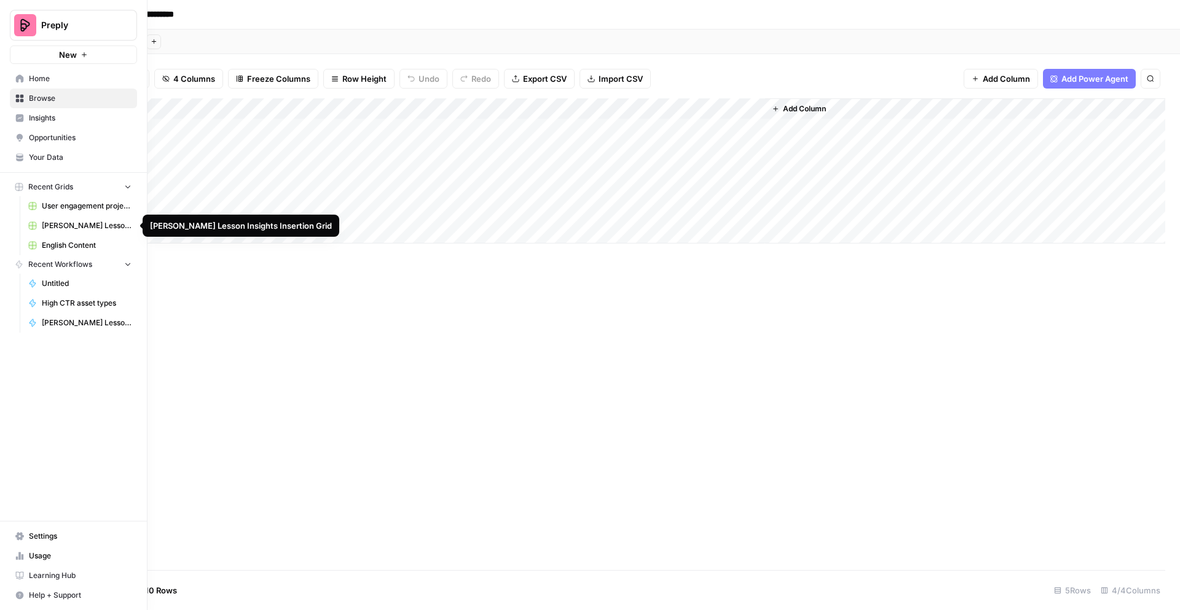
click at [77, 207] on span "User engagement projects" at bounding box center [87, 205] width 90 height 11
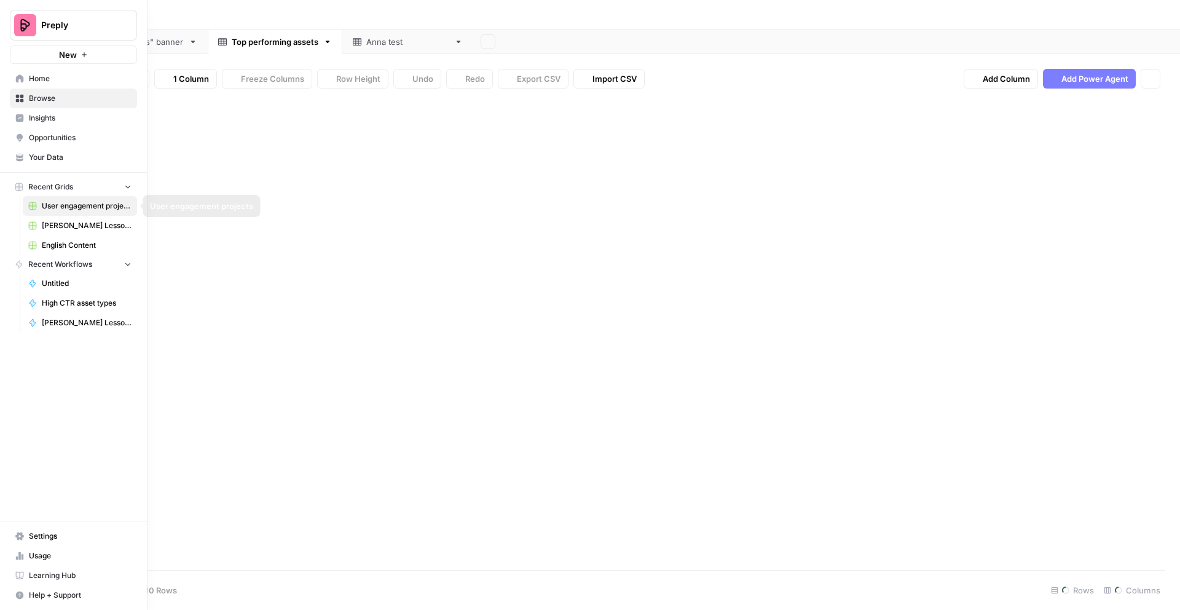
type input "**********"
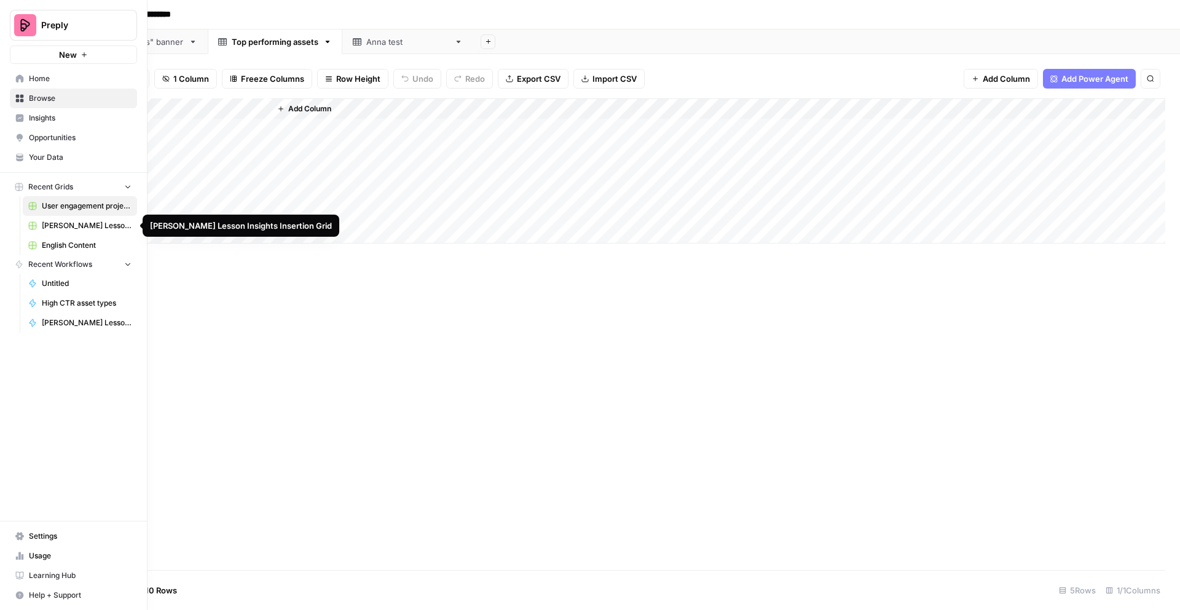
click at [74, 227] on span "[PERSON_NAME] Lesson Insights Insertion Grid" at bounding box center [87, 225] width 90 height 11
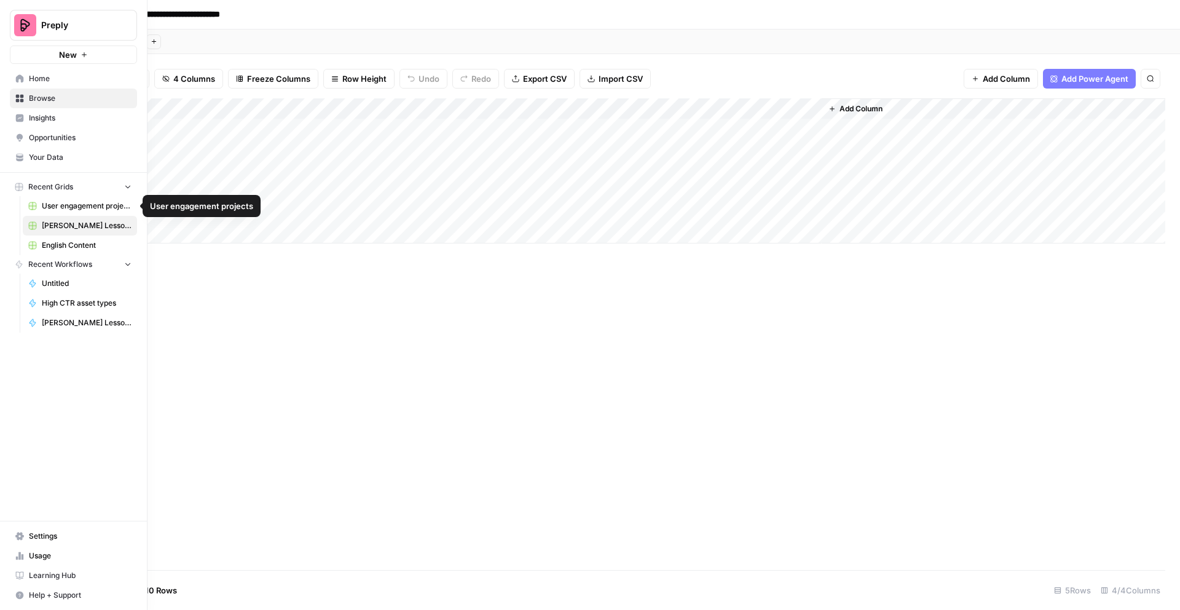
click at [74, 209] on span "User engagement projects" at bounding box center [87, 205] width 90 height 11
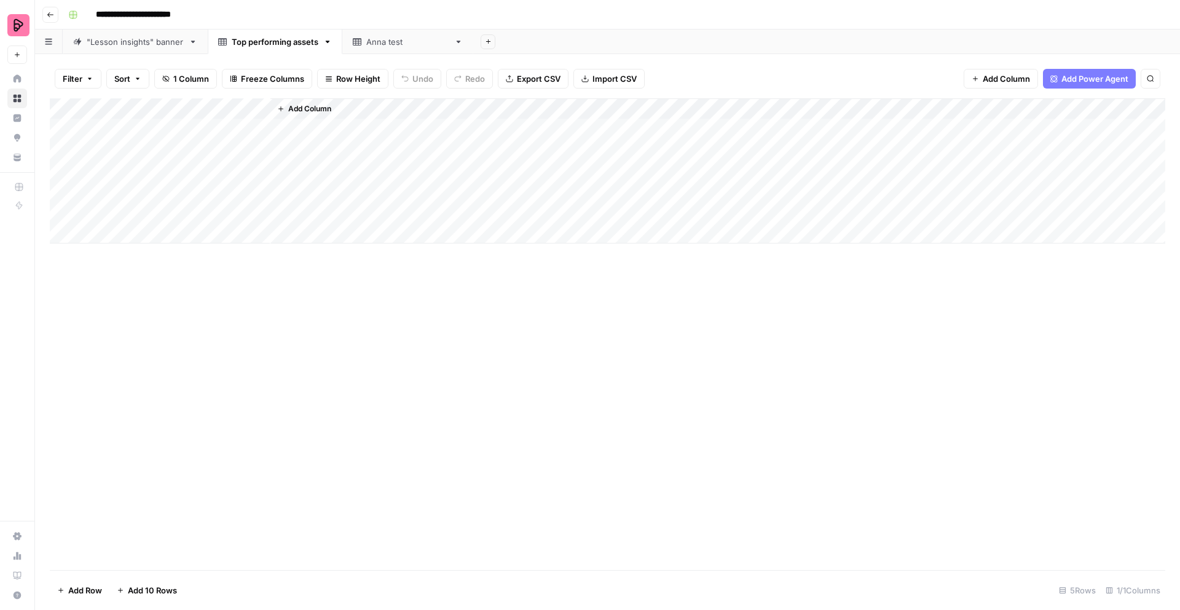
click at [342, 332] on div "Add Column" at bounding box center [607, 333] width 1115 height 471
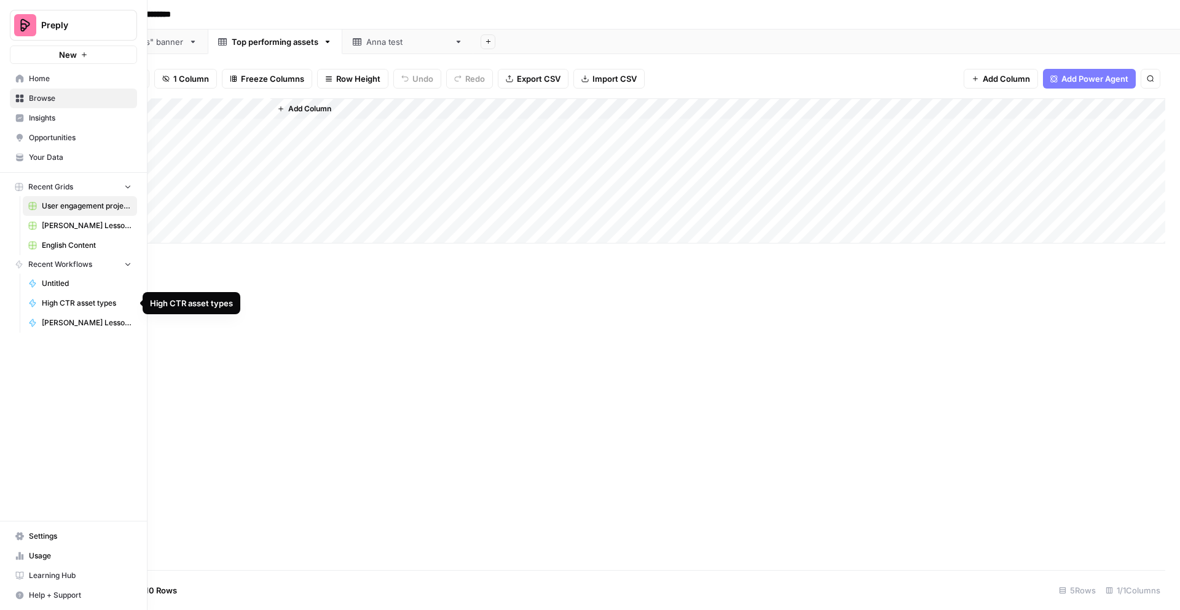
click at [63, 299] on span "High CTR asset types" at bounding box center [87, 302] width 90 height 11
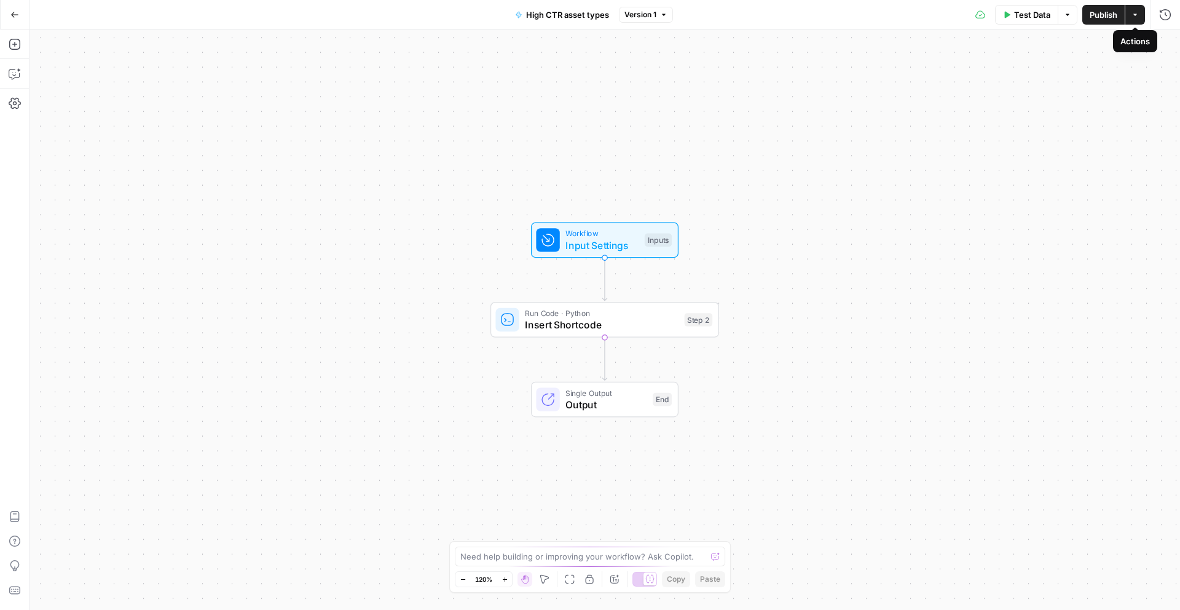
click at [1138, 18] on icon "button" at bounding box center [1134, 14] width 7 height 7
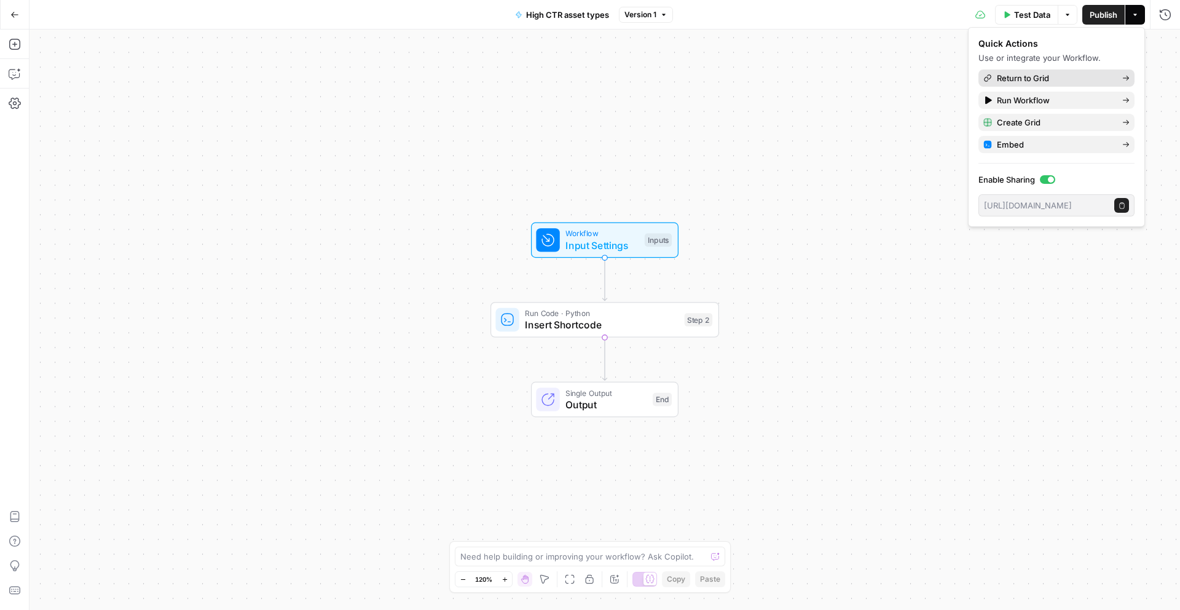
click at [1033, 81] on span "Return to Grid" at bounding box center [1055, 78] width 116 height 12
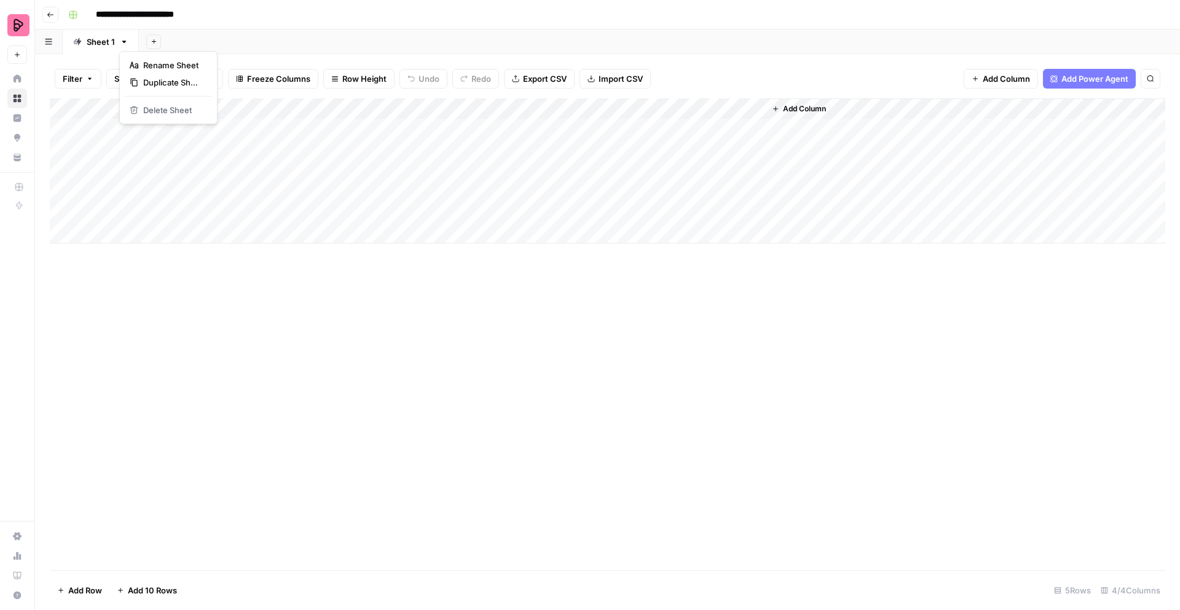
click at [124, 44] on icon "button" at bounding box center [124, 41] width 9 height 9
click at [133, 282] on div "Add Column" at bounding box center [607, 333] width 1115 height 471
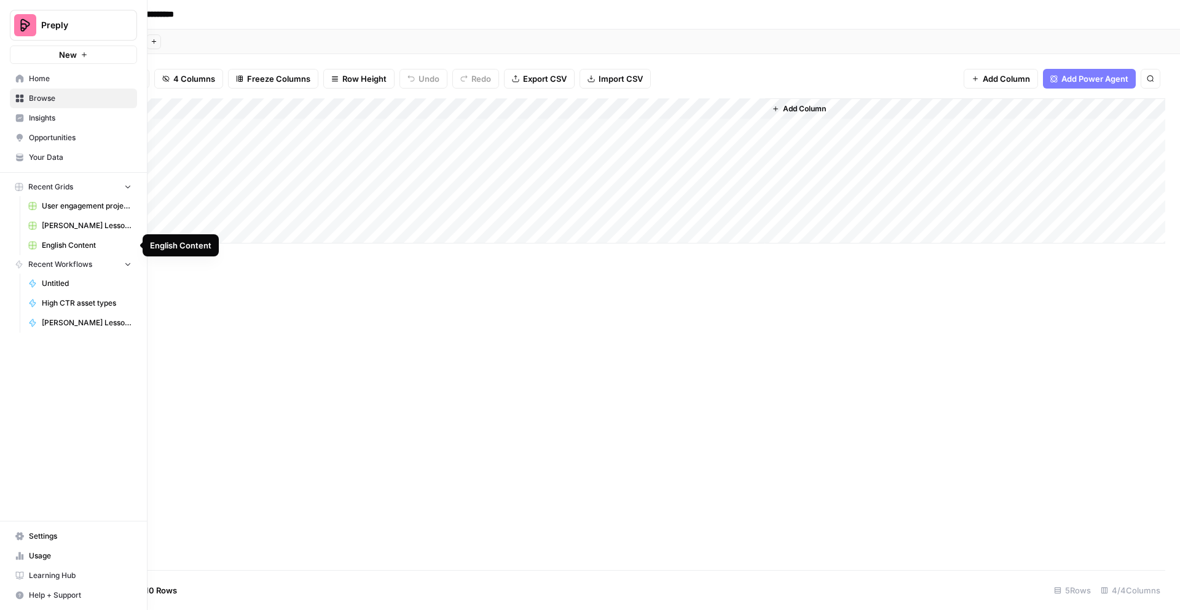
click at [44, 245] on span "English Content" at bounding box center [87, 245] width 90 height 11
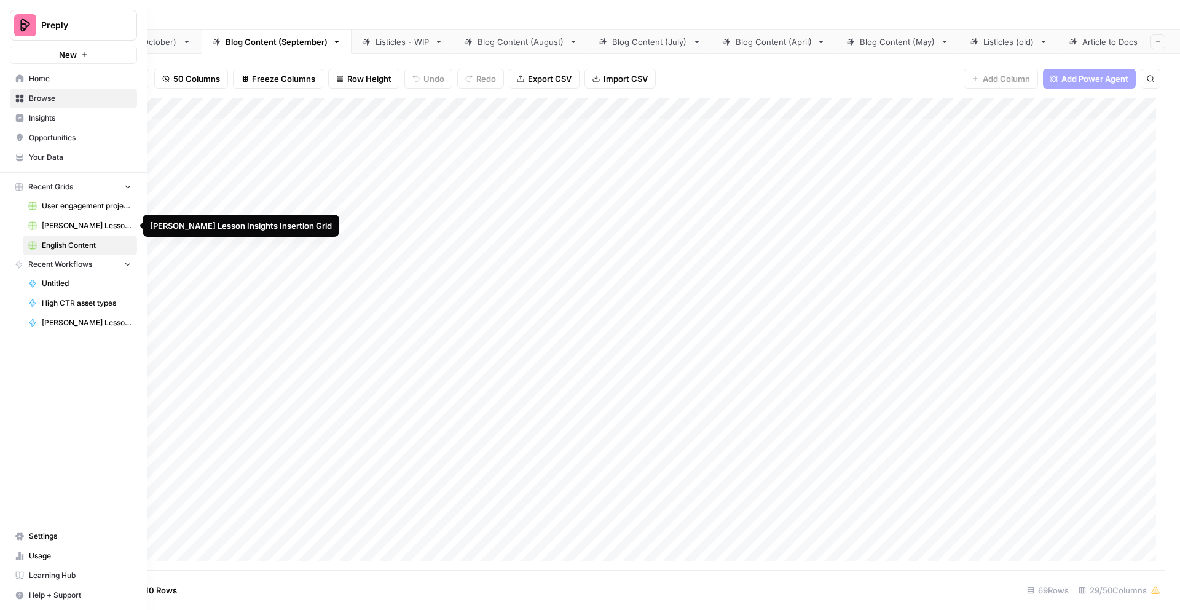
click at [60, 224] on span "[PERSON_NAME] Lesson Insights Insertion Grid" at bounding box center [87, 225] width 90 height 11
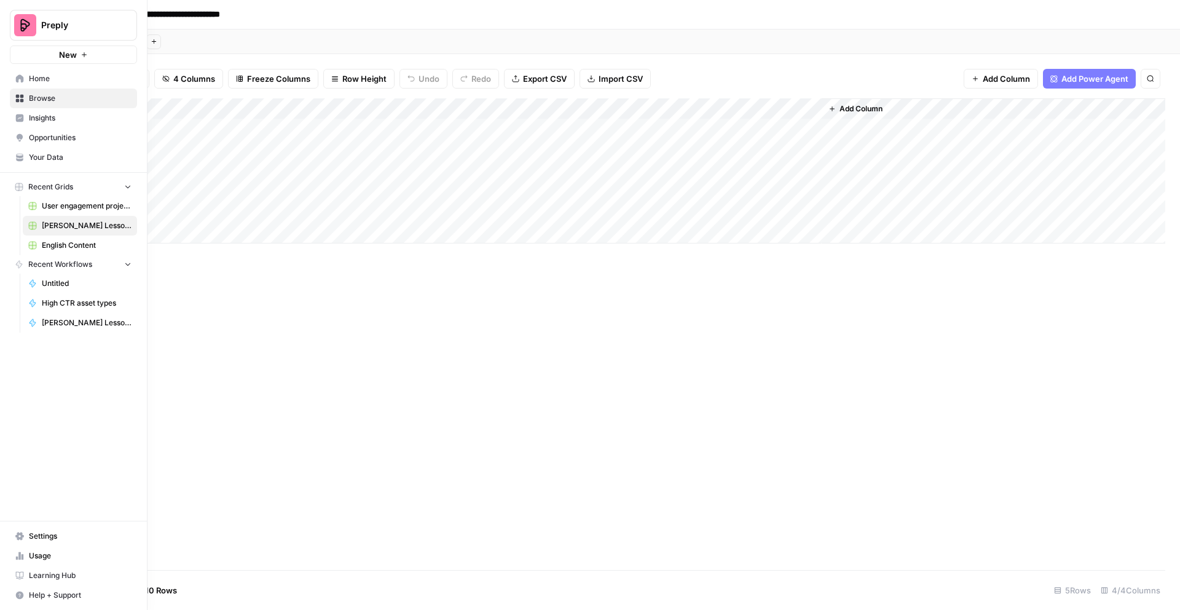
click at [73, 206] on span "User engagement projects" at bounding box center [87, 205] width 90 height 11
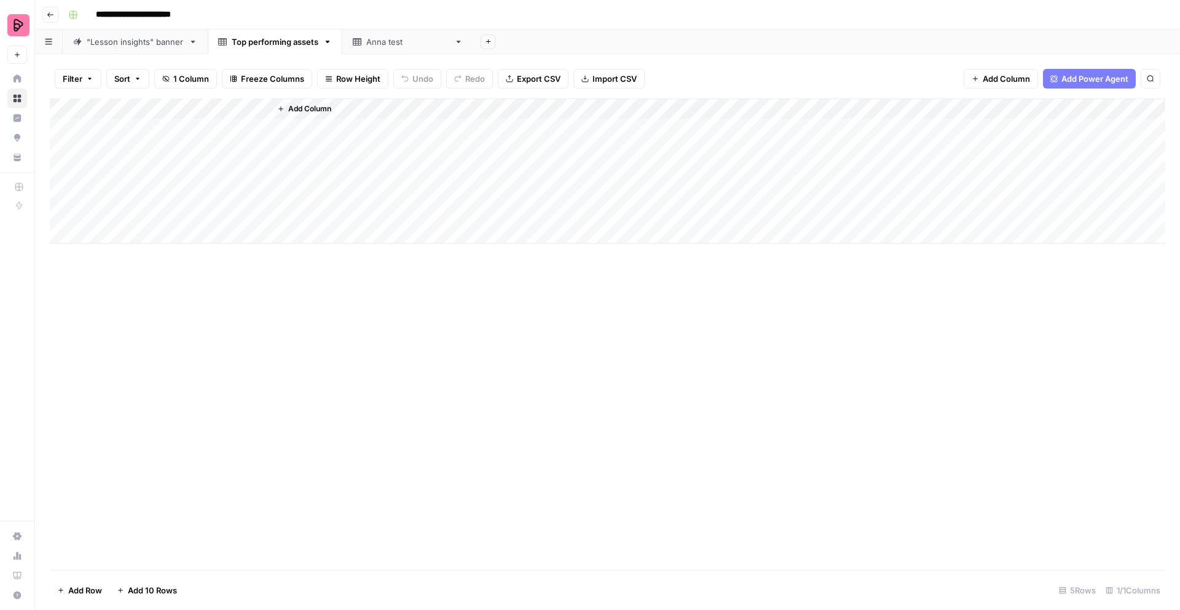
click at [807, 281] on div "Add Column" at bounding box center [607, 333] width 1115 height 471
click at [1002, 77] on span "Add Column" at bounding box center [1006, 79] width 47 height 12
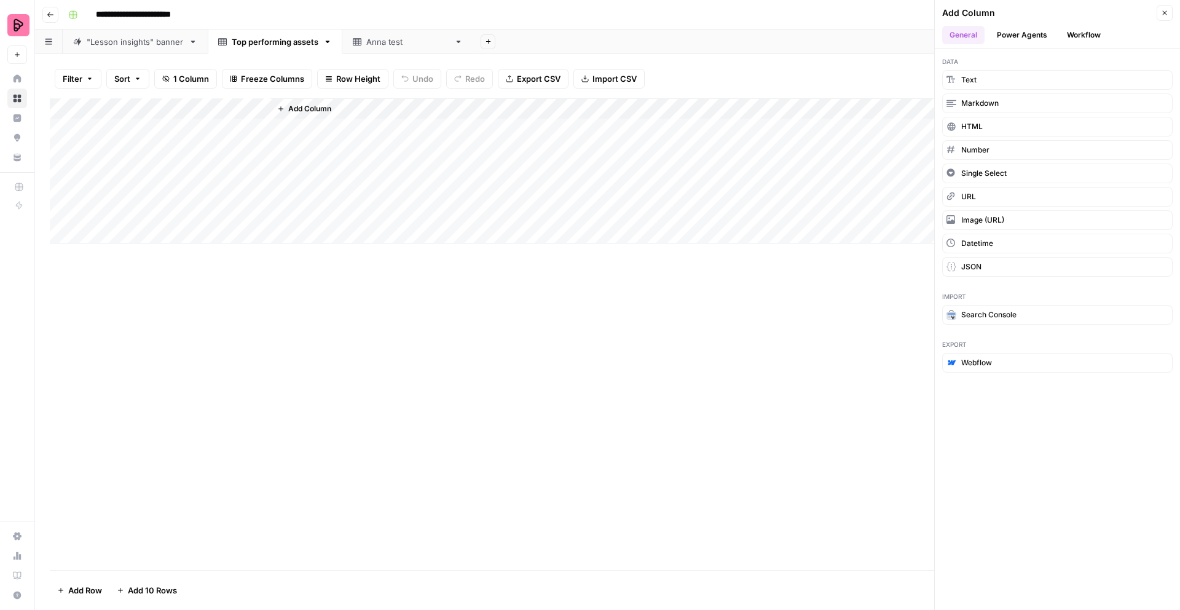
click at [1079, 33] on button "Workflow" at bounding box center [1084, 35] width 49 height 18
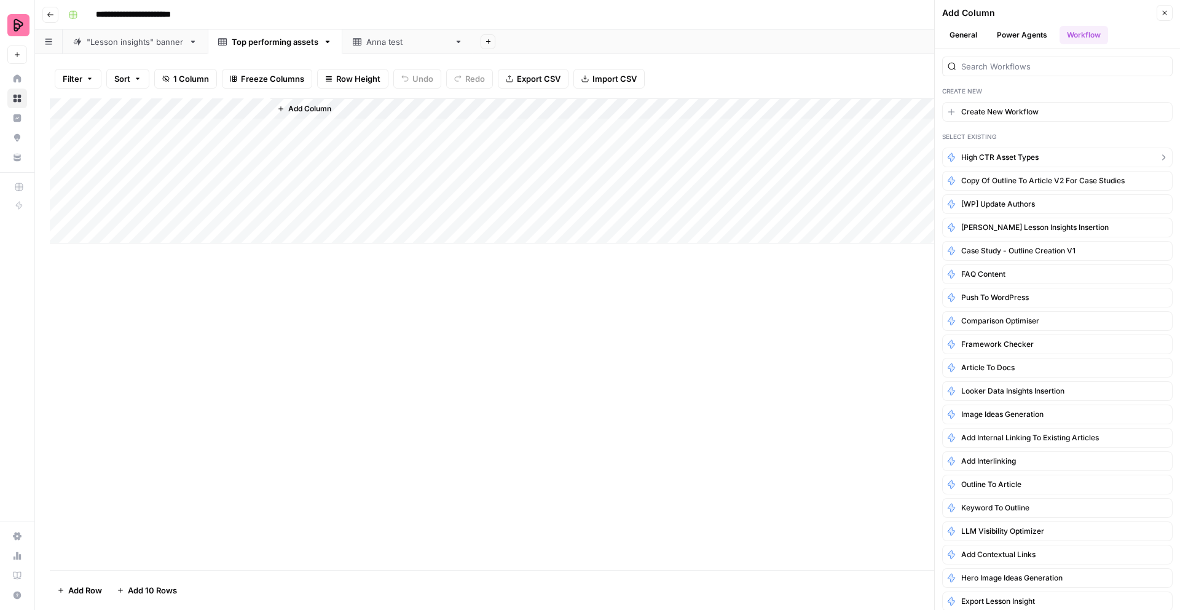
click at [1026, 157] on span "High CTR asset types" at bounding box center [999, 157] width 77 height 11
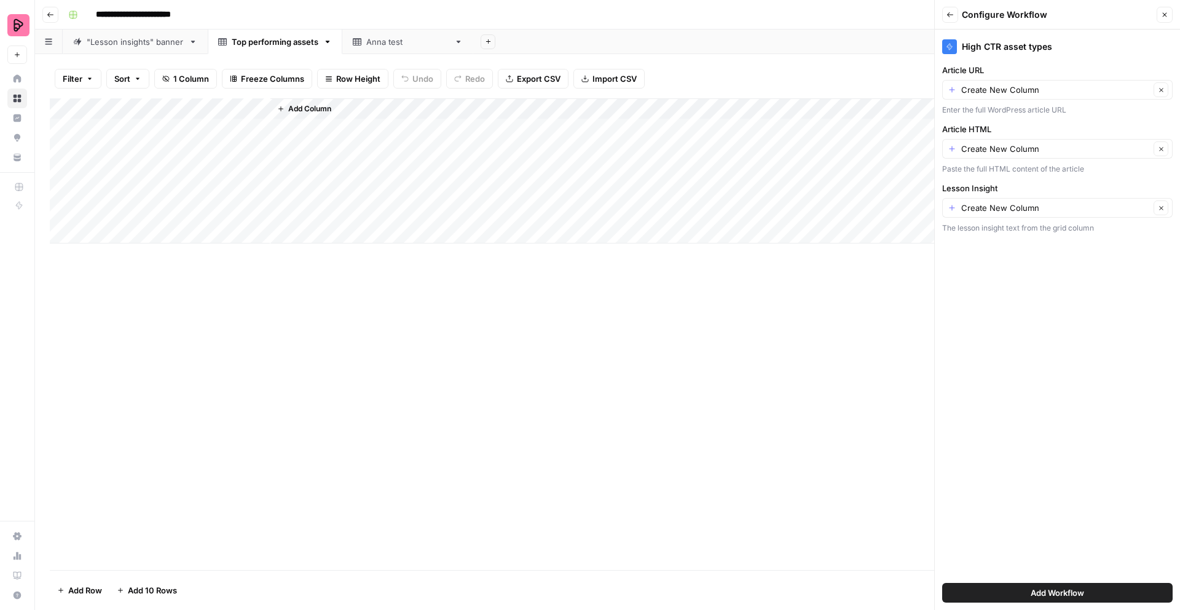
click at [1038, 591] on span "Add Workflow" at bounding box center [1057, 592] width 53 height 12
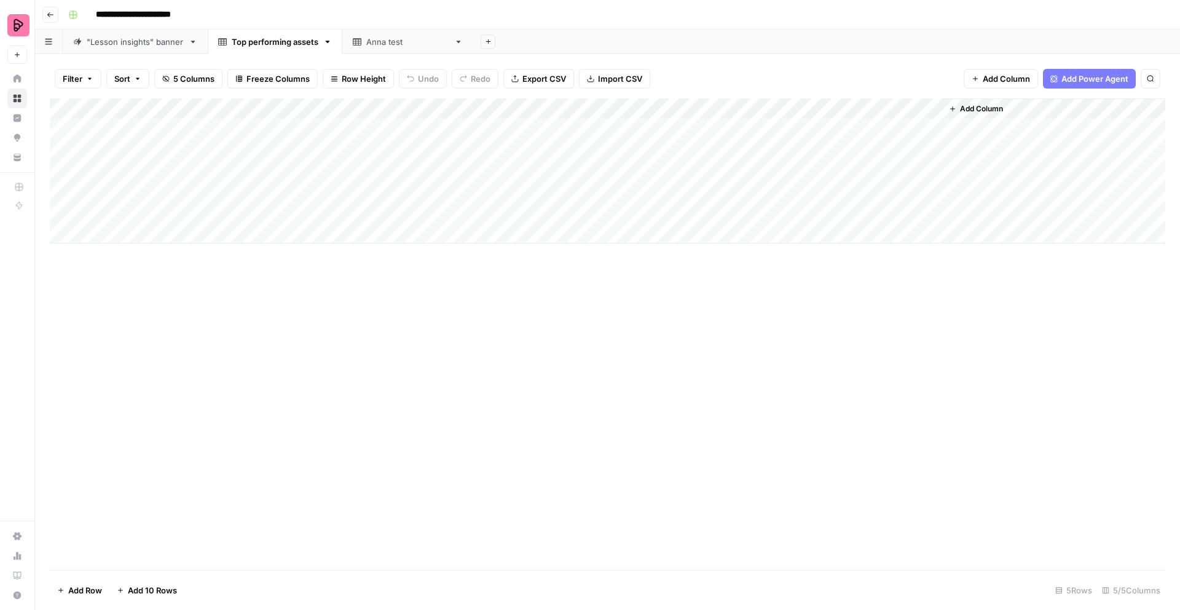
click at [144, 44] on div ""Lesson insights" banner" at bounding box center [135, 42] width 97 height 12
click at [381, 41] on div "Anna test" at bounding box center [407, 42] width 83 height 12
click at [454, 45] on icon "button" at bounding box center [458, 41] width 9 height 9
click at [441, 106] on span "Delete Sheet" at bounding box center [462, 110] width 59 height 12
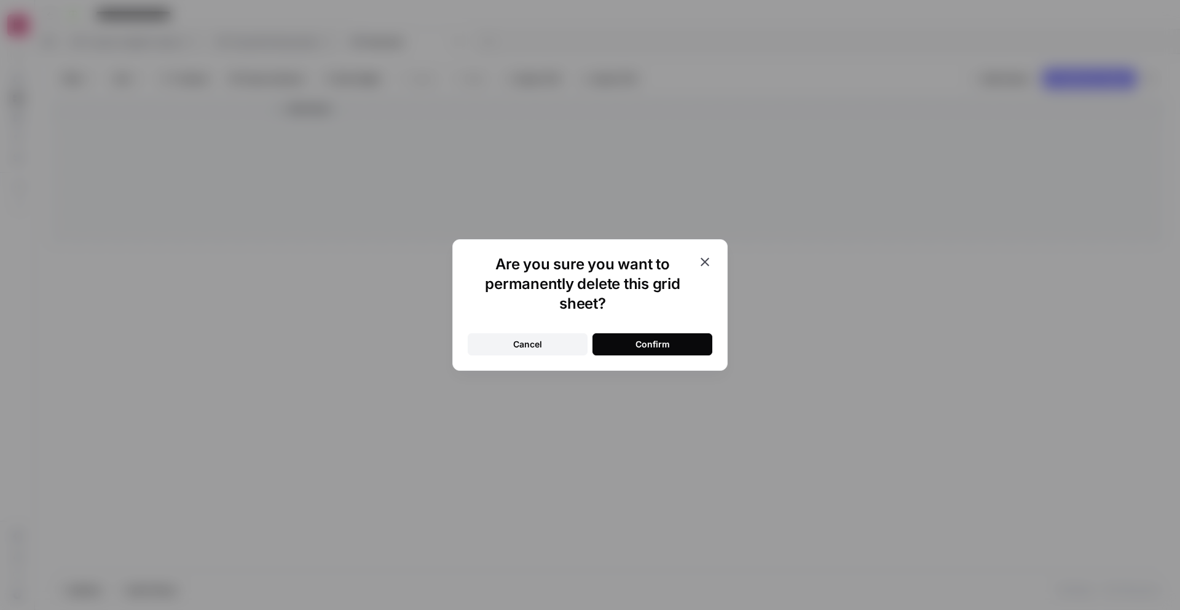
click at [643, 350] on div "Confirm" at bounding box center [652, 344] width 34 height 12
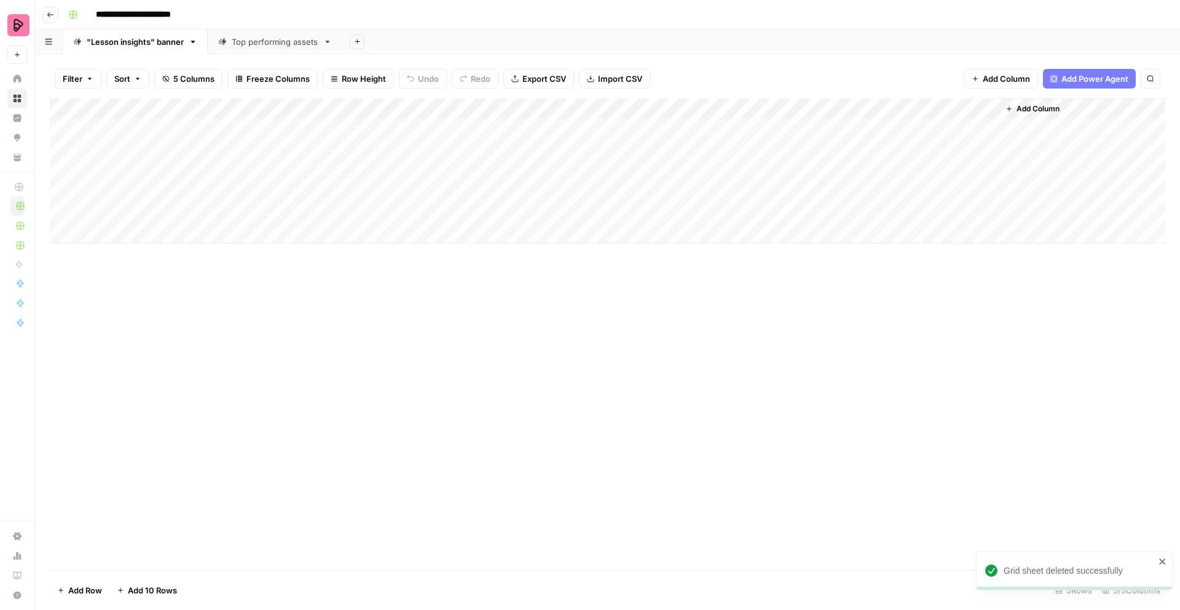
click at [280, 44] on div "Top performing assets" at bounding box center [275, 42] width 87 height 12
click at [140, 40] on div ""Lesson insights" banner" at bounding box center [135, 42] width 97 height 12
click at [256, 53] on link "Top performing assets" at bounding box center [275, 42] width 135 height 25
click at [146, 44] on div ""Lesson insights" banner" at bounding box center [135, 42] width 97 height 12
click at [284, 36] on div "Top performing assets" at bounding box center [275, 42] width 87 height 12
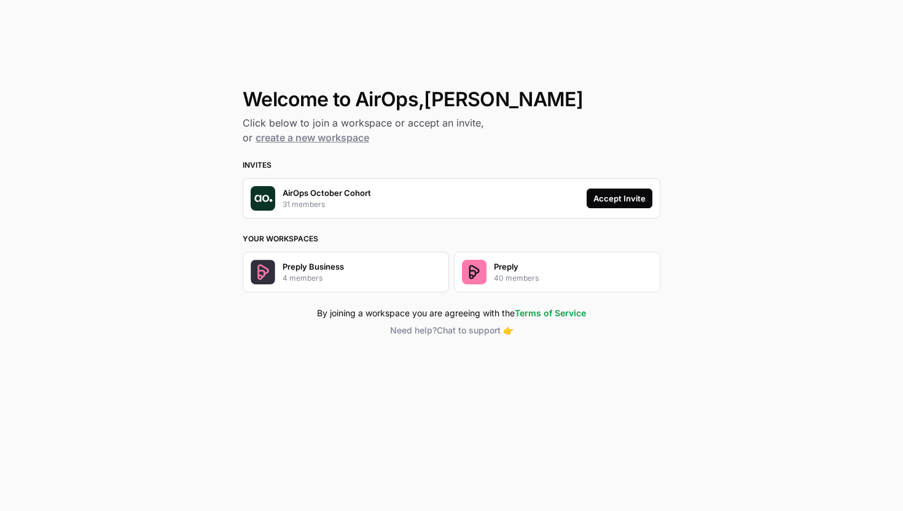
click at [616, 197] on div "Accept Invite" at bounding box center [620, 198] width 52 height 12
